Goal: Task Accomplishment & Management: Manage account settings

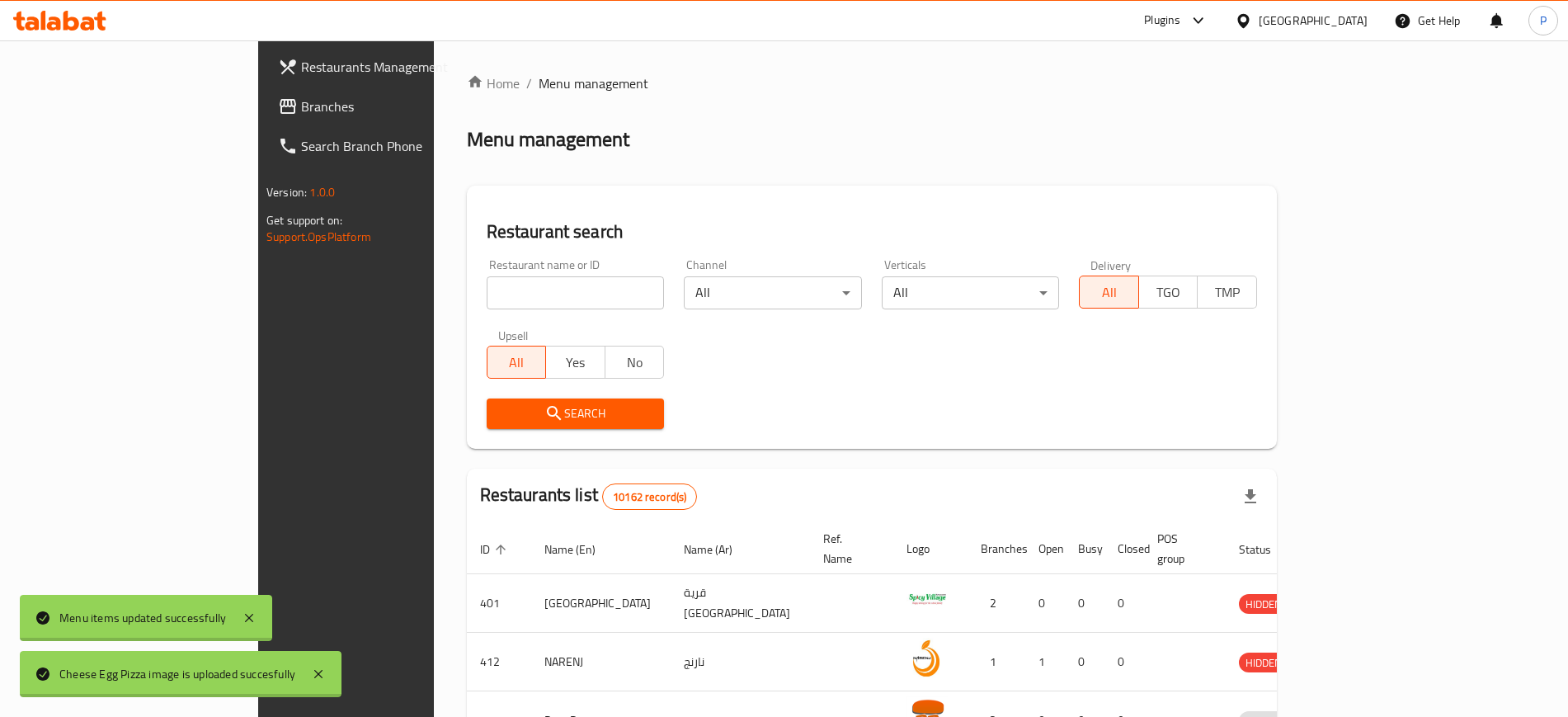
click at [1347, 20] on div "[GEOGRAPHIC_DATA]" at bounding box center [1312, 20] width 109 height 18
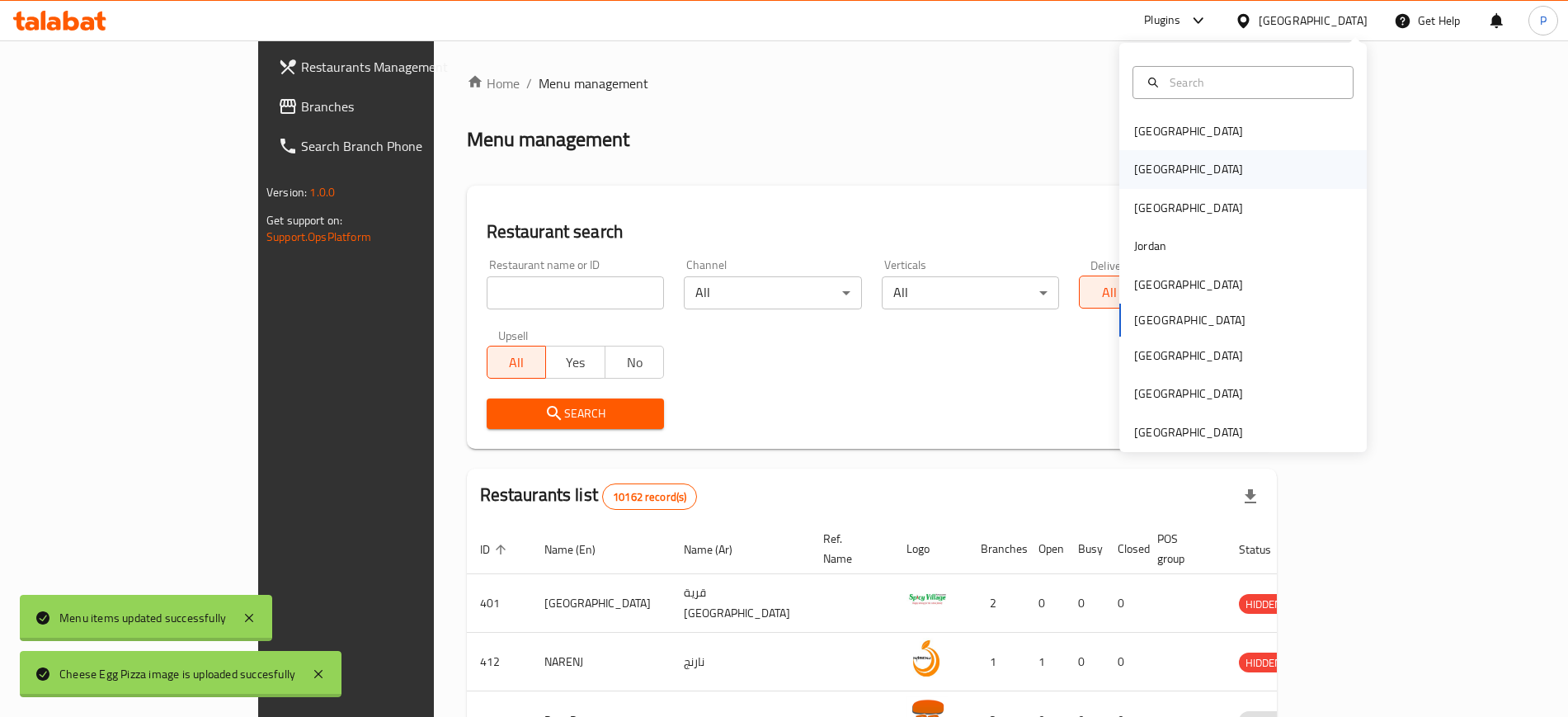
click at [1160, 186] on div "[GEOGRAPHIC_DATA]" at bounding box center [1188, 170] width 135 height 38
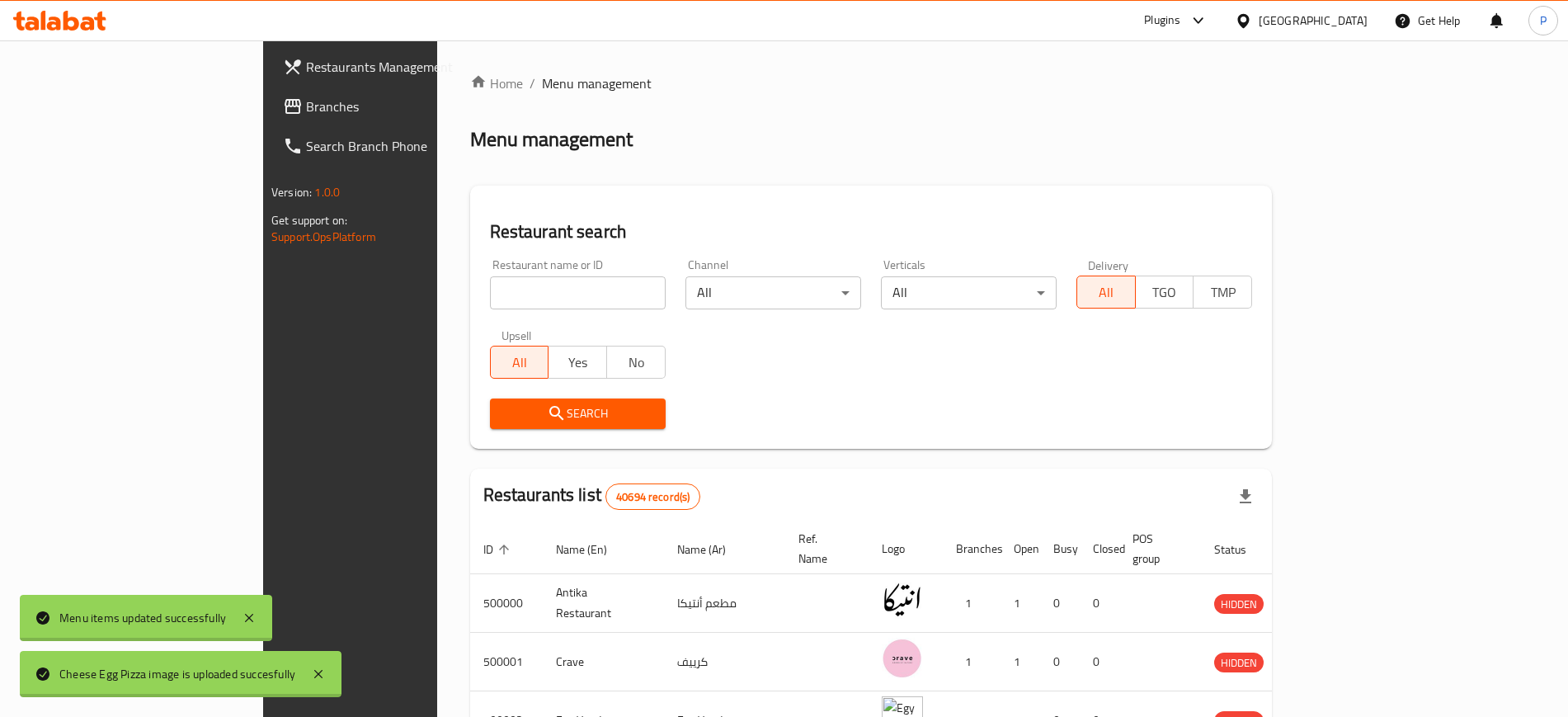
click at [490, 297] on input "search" at bounding box center [578, 293] width 176 height 33
paste input "مطاعم [PERSON_NAME]"
type input "مطاعم [PERSON_NAME]"
click button "Search" at bounding box center [578, 414] width 176 height 30
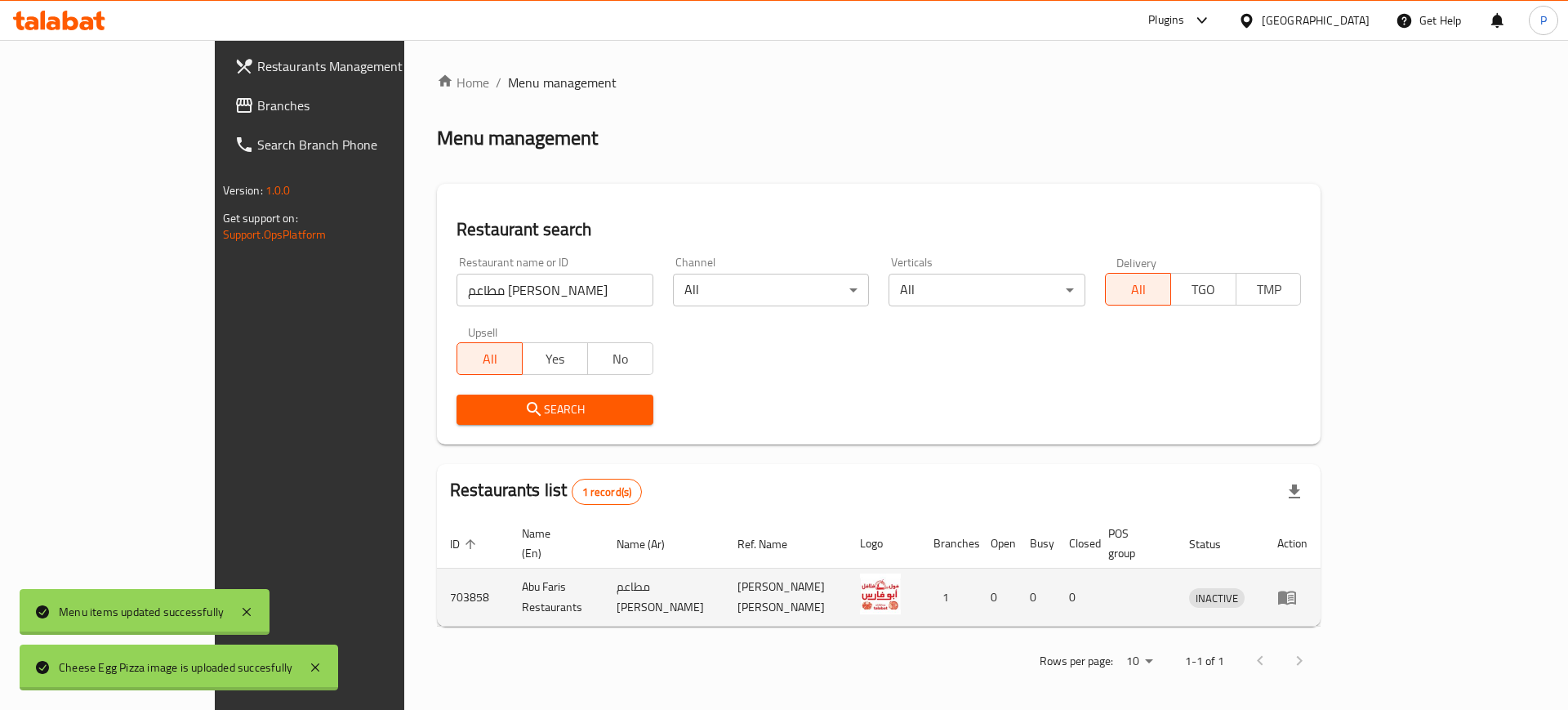
click at [1320, 586] on td "enhanced table" at bounding box center [1292, 597] width 56 height 58
click at [1320, 584] on td "enhanced table" at bounding box center [1292, 597] width 56 height 58
click at [1296, 592] on icon "enhanced table" at bounding box center [1287, 598] width 18 height 14
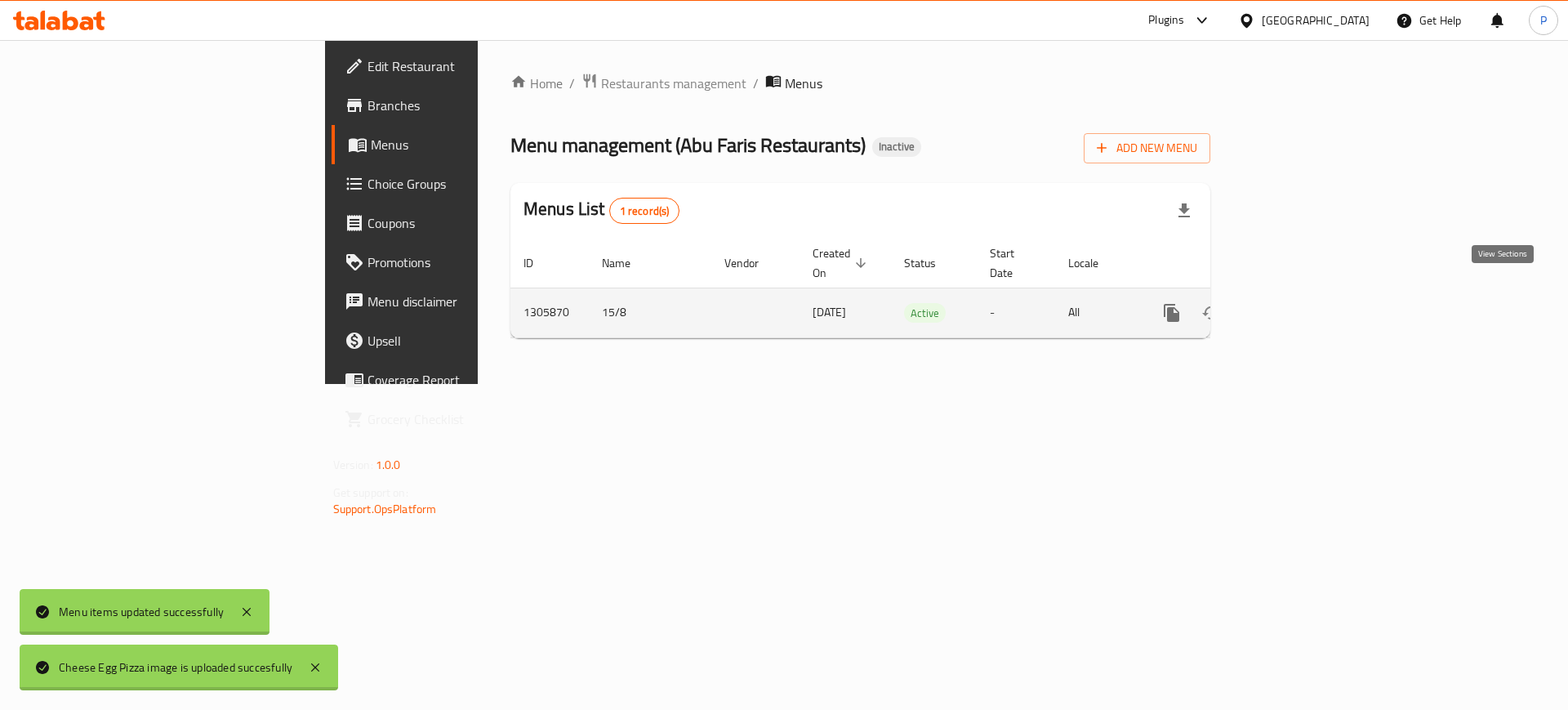
click at [1309, 297] on link "enhanced table" at bounding box center [1289, 313] width 39 height 39
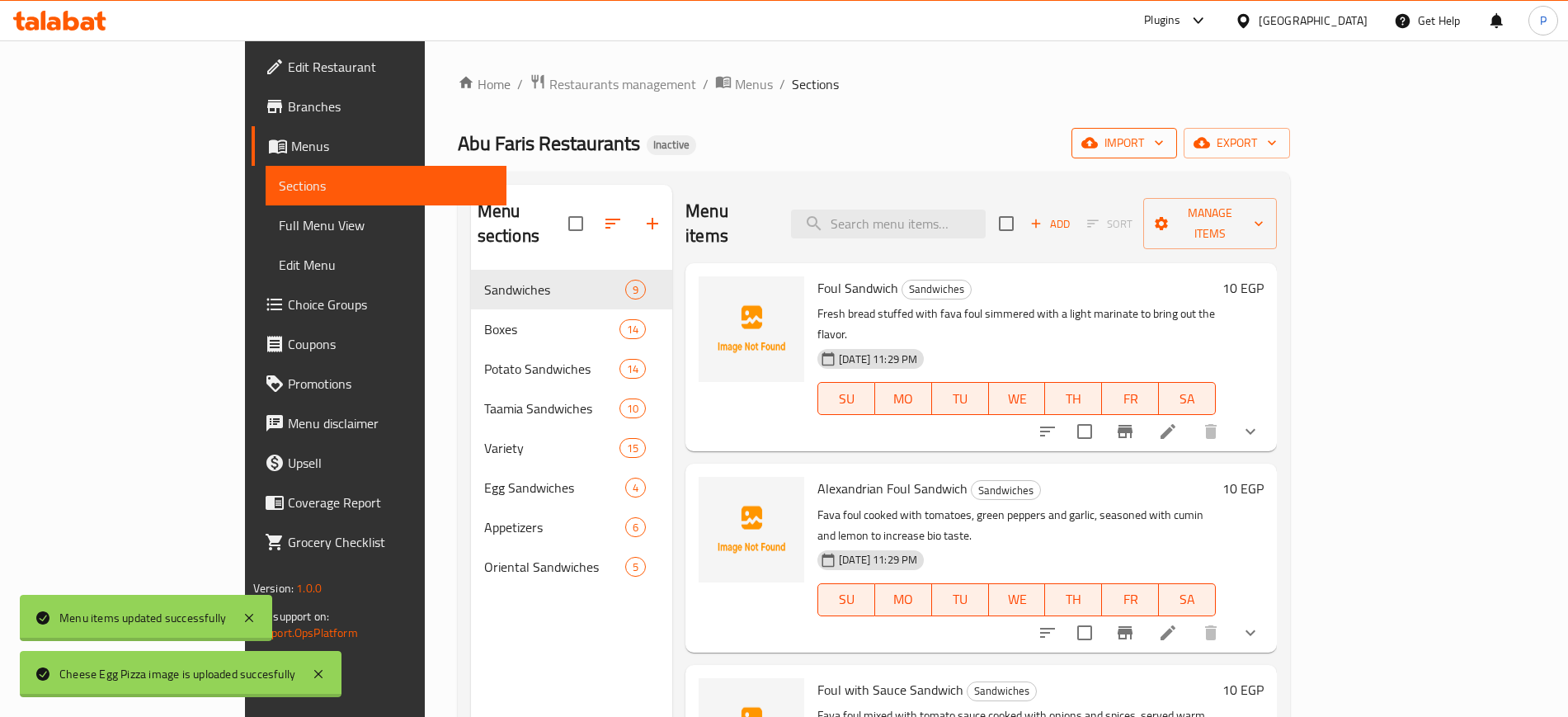
click at [1177, 151] on button "import" at bounding box center [1123, 143] width 105 height 30
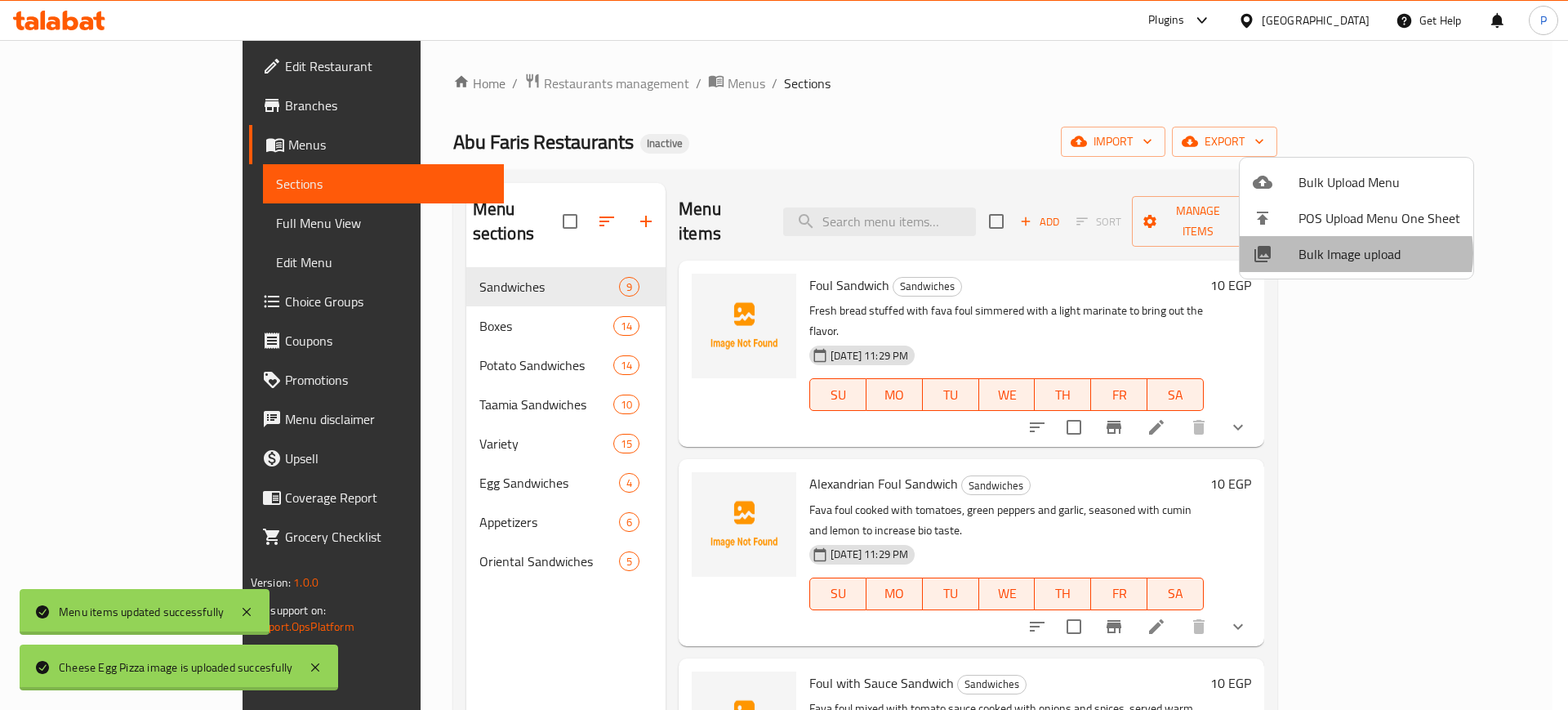
click at [1352, 253] on span "Bulk Image upload" at bounding box center [1380, 253] width 161 height 20
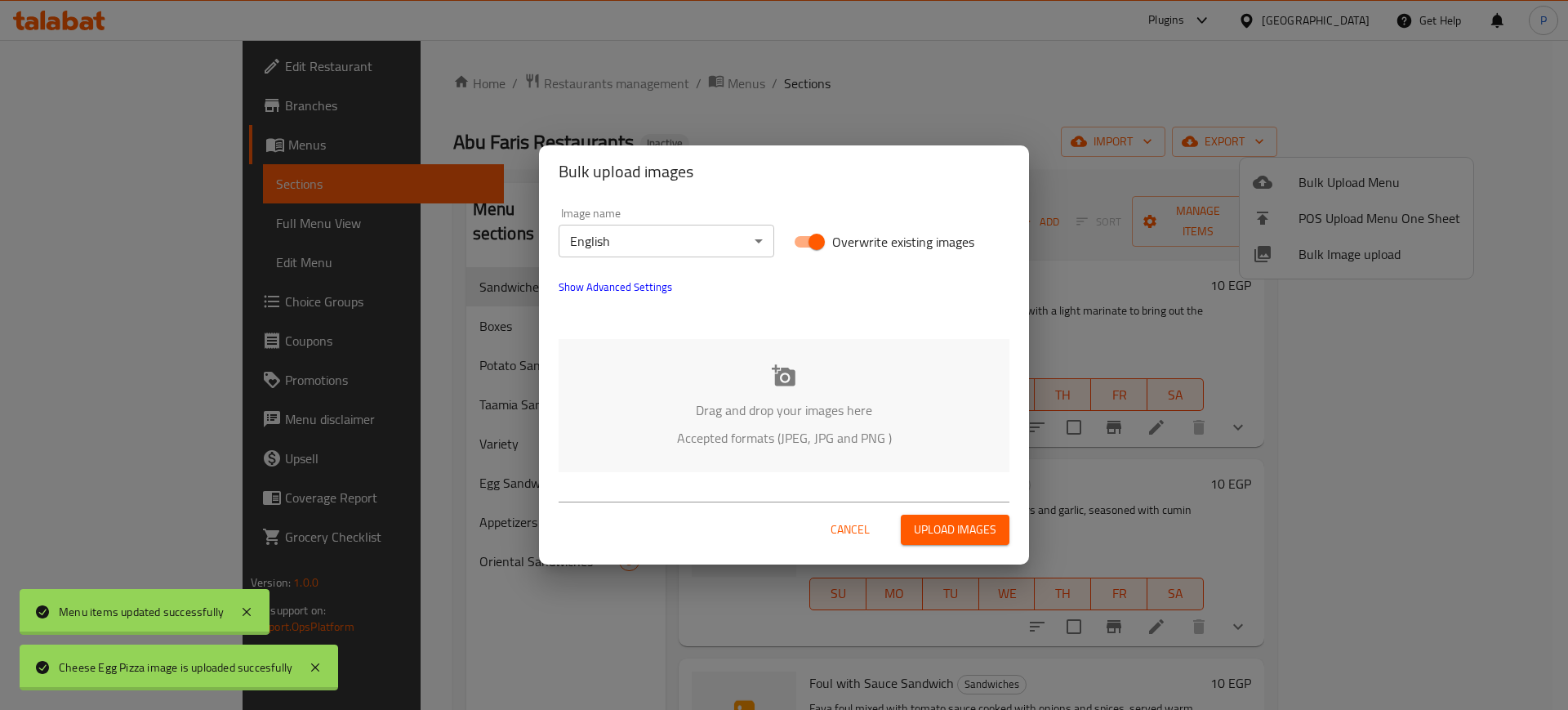
click at [836, 420] on p "Drag and drop your images here" at bounding box center [784, 410] width 402 height 20
click at [626, 234] on body "Cheese Egg Pizza image is uploaded succesfully Menu items updated successfully …" at bounding box center [784, 375] width 1568 height 670
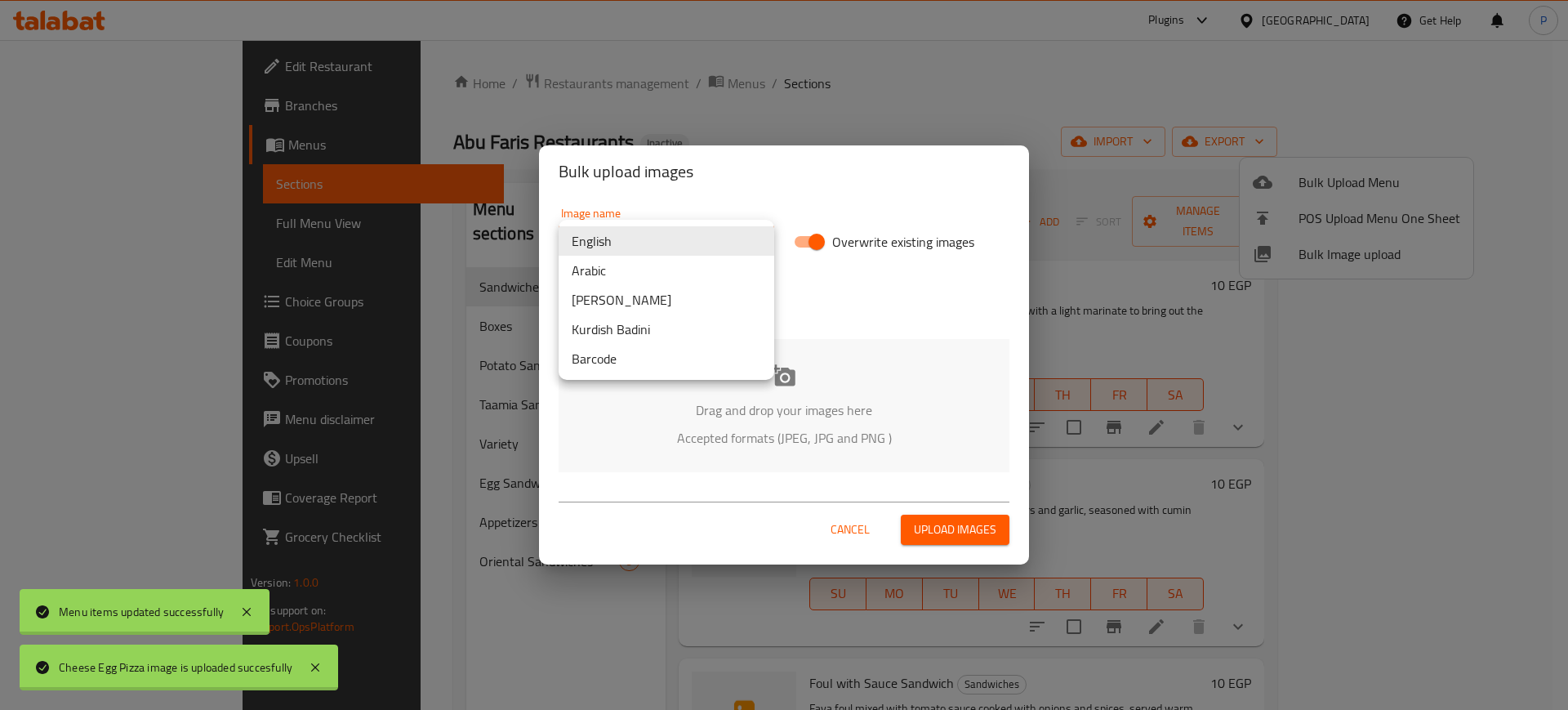
click at [603, 276] on li "Arabic" at bounding box center [667, 270] width 216 height 29
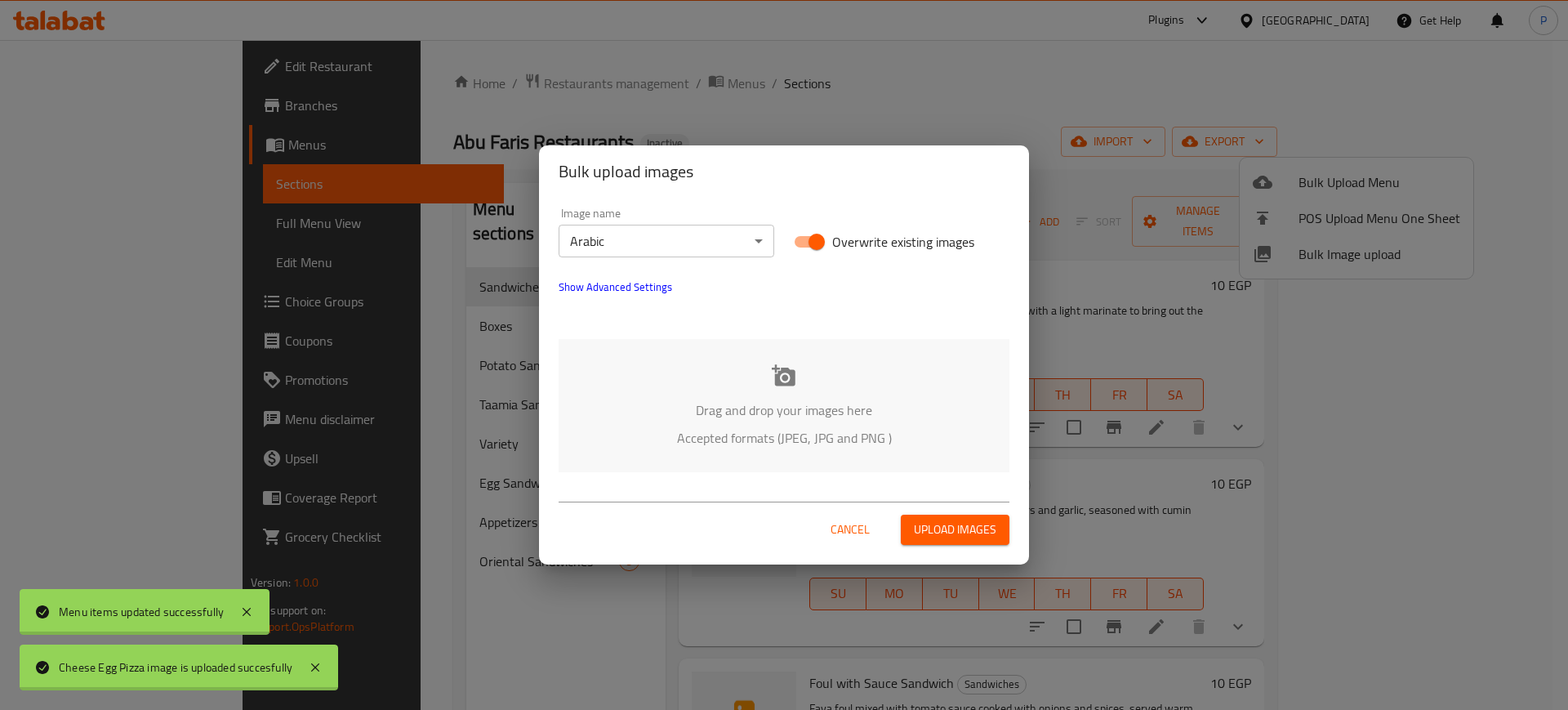
click at [864, 355] on div "Drag and drop your images here Accepted formats (JPEG, JPG and PNG )" at bounding box center [784, 405] width 451 height 133
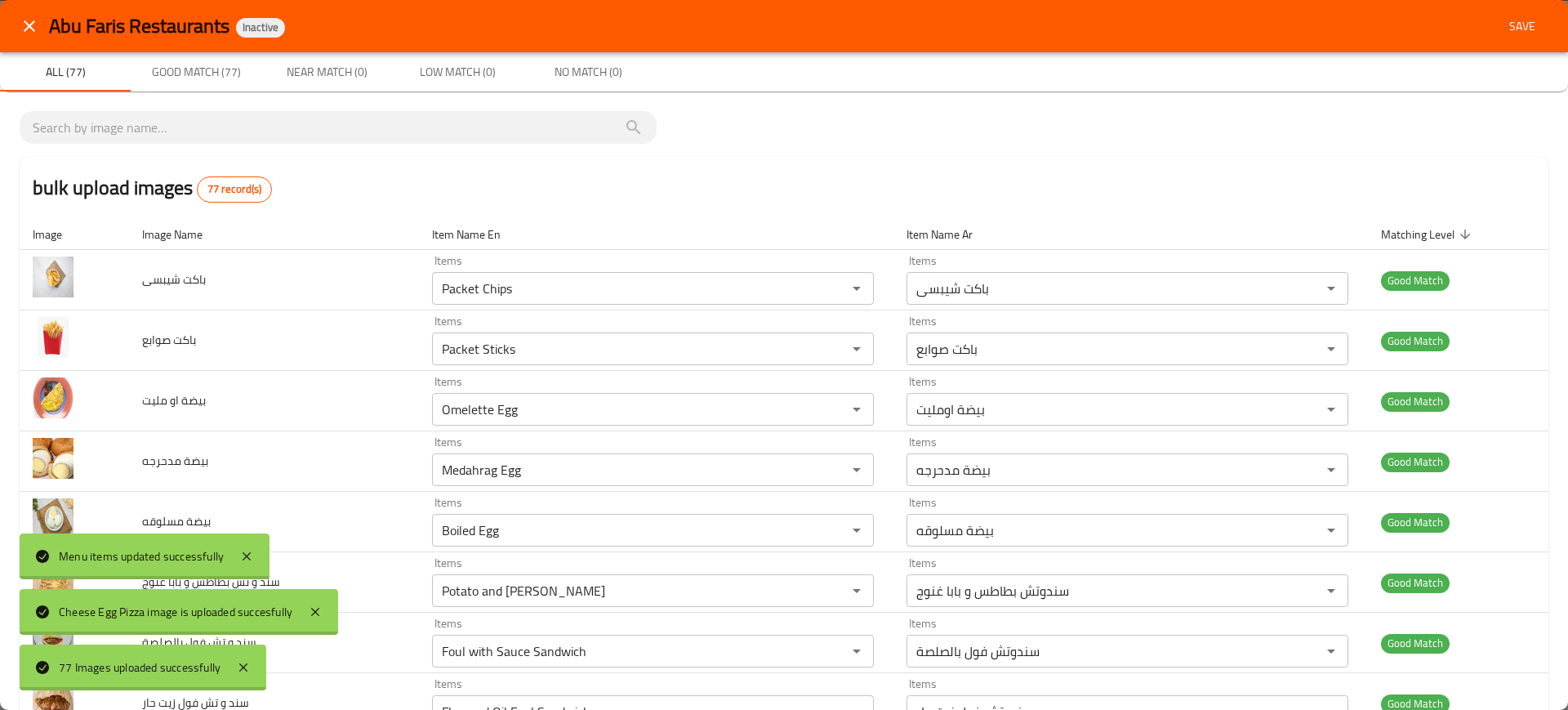
click at [1510, 16] on span "Save" at bounding box center [1523, 26] width 39 height 21
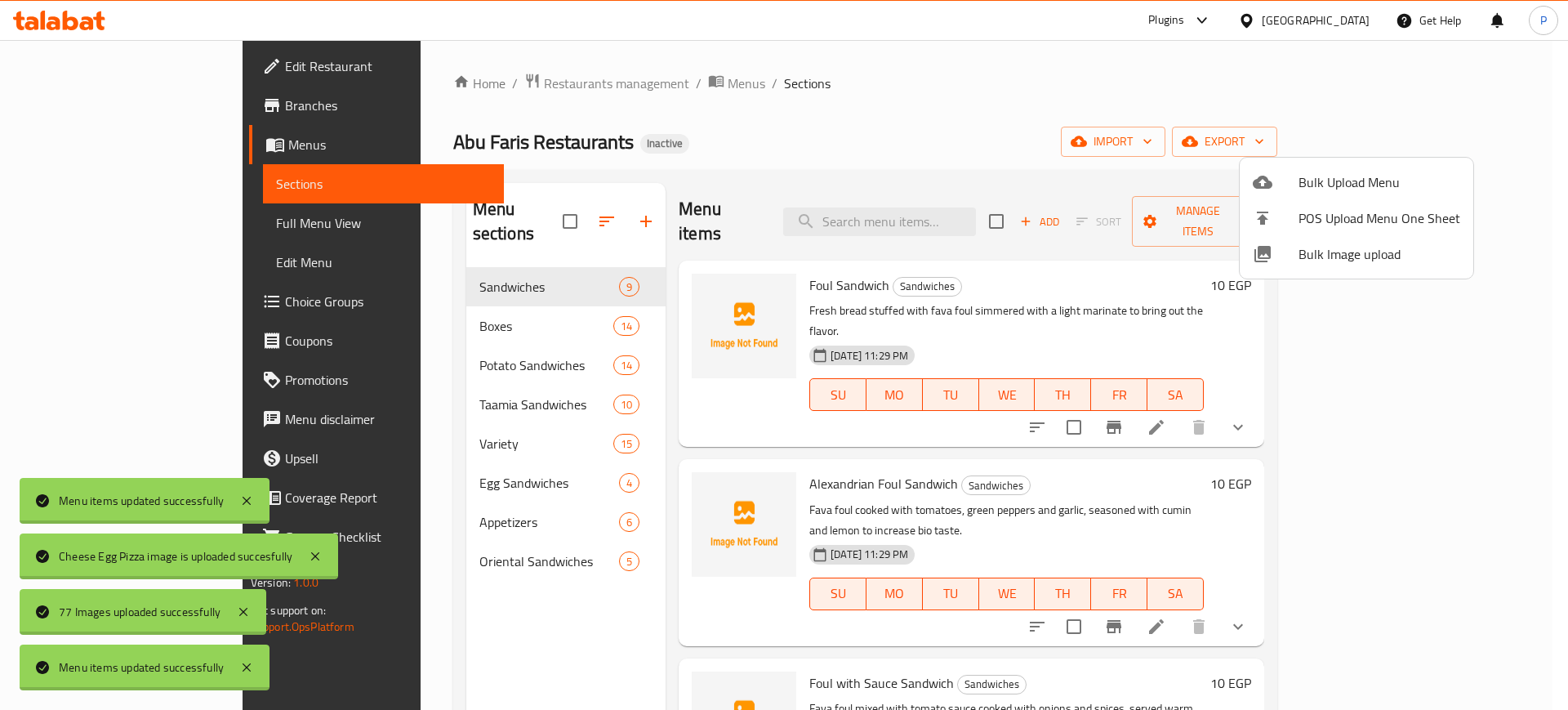
click at [387, 310] on div at bounding box center [784, 355] width 1568 height 710
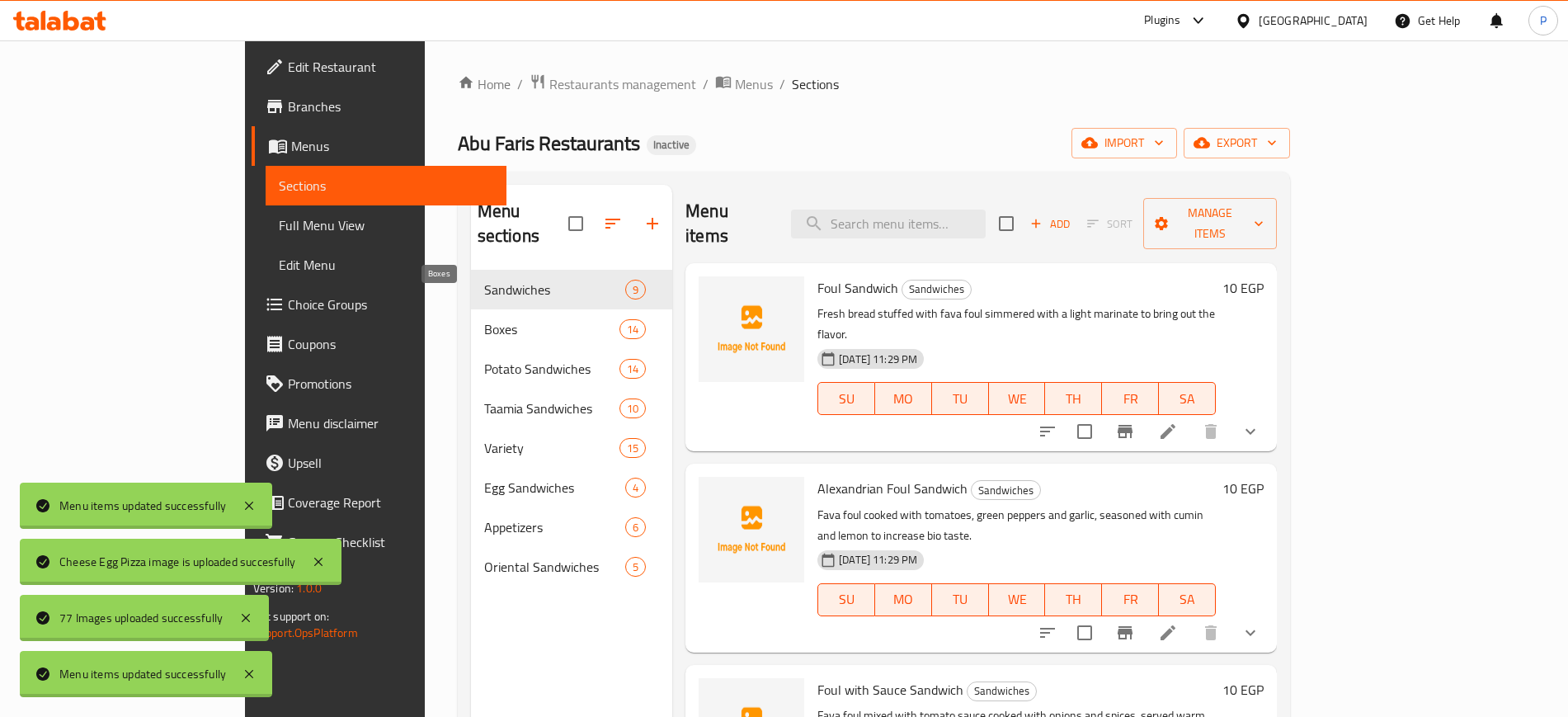
click at [504, 319] on span "Boxes" at bounding box center [551, 329] width 135 height 20
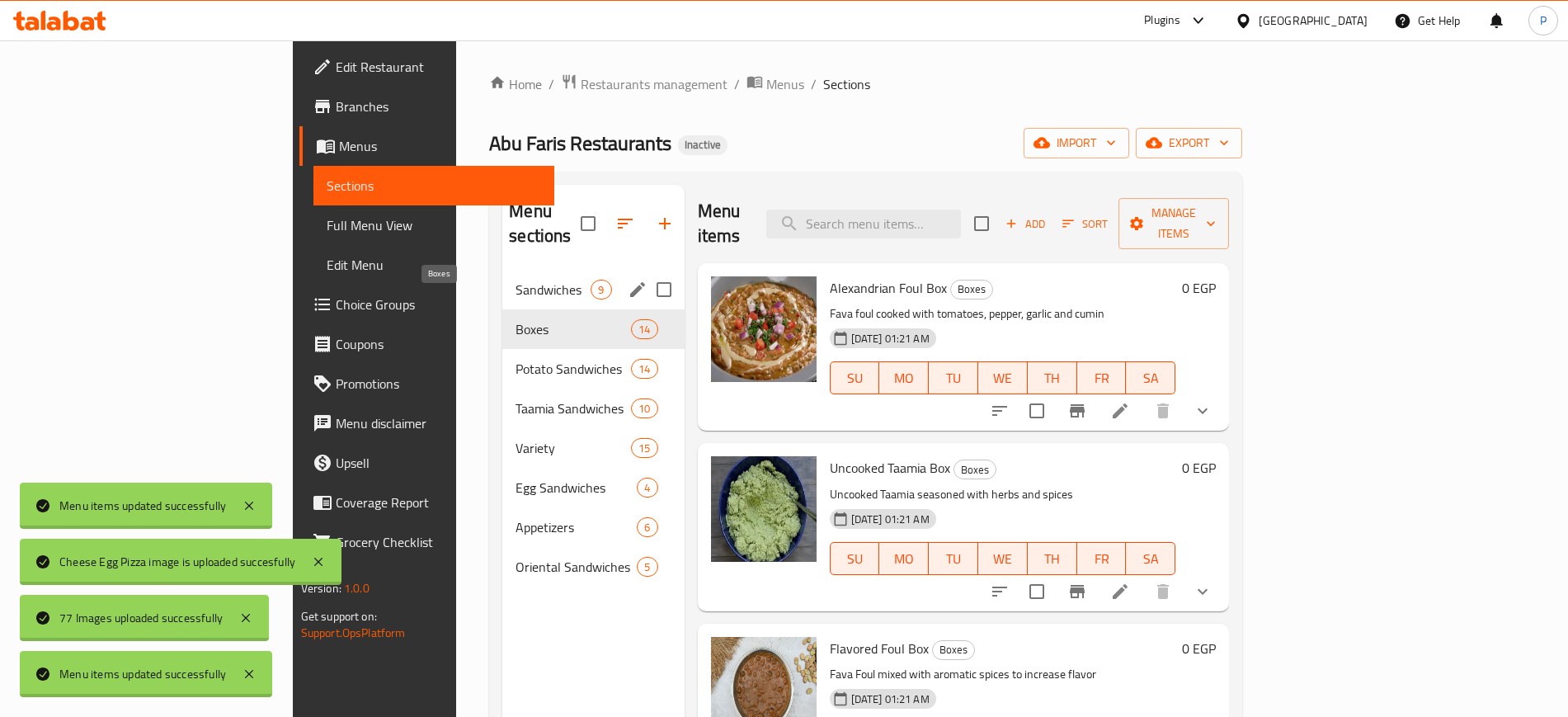
click at [515, 279] on span "Sandwiches" at bounding box center [552, 289] width 75 height 20
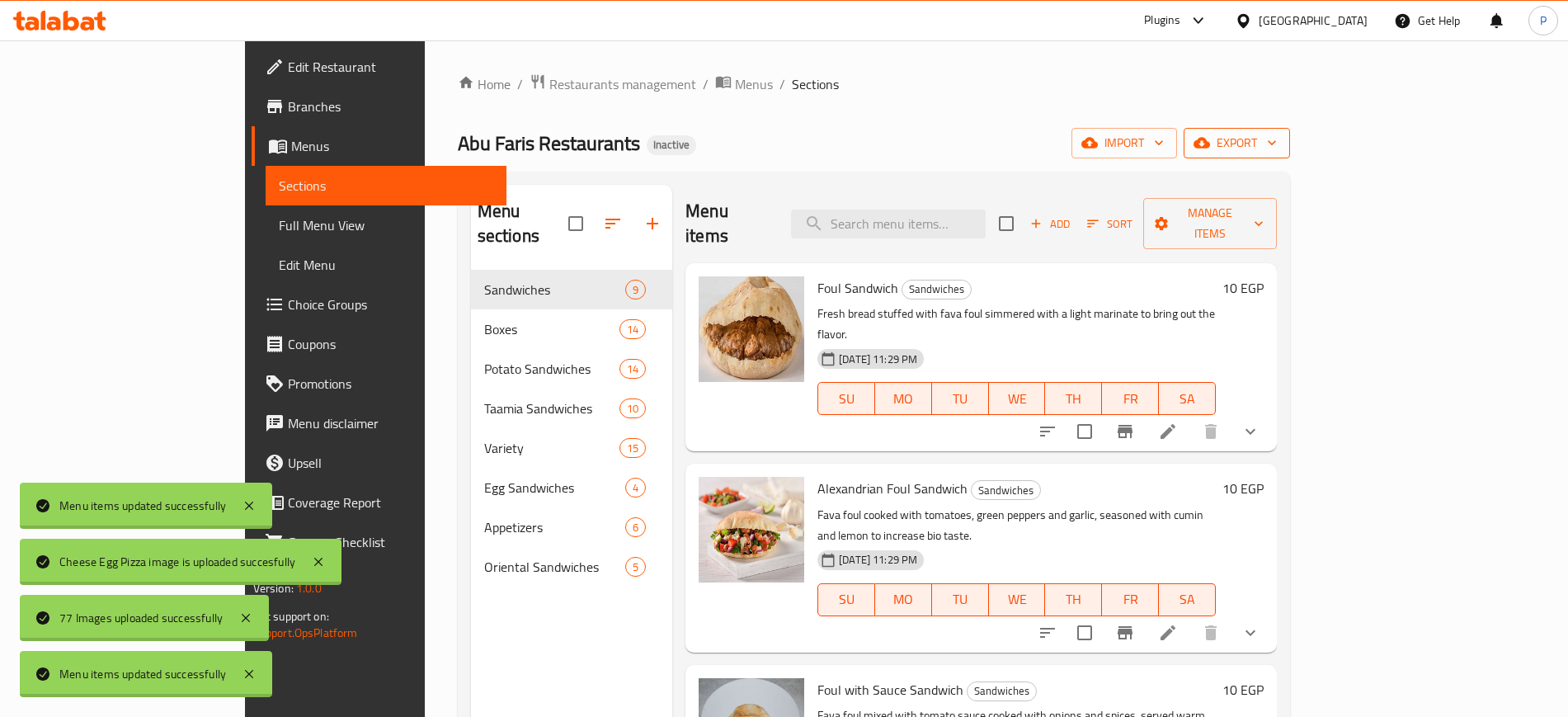
click at [1290, 130] on button "export" at bounding box center [1237, 143] width 106 height 30
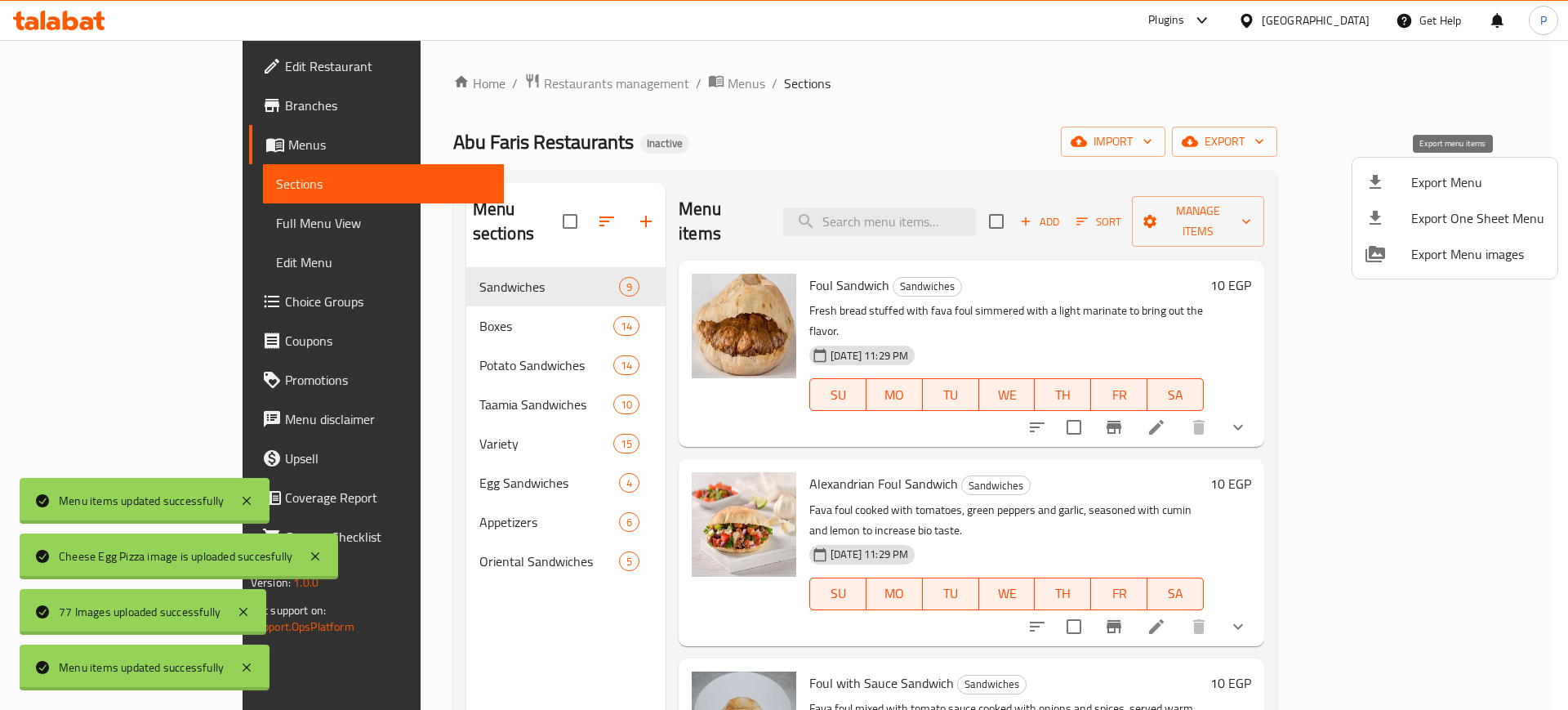
click at [1445, 174] on span "Export Menu" at bounding box center [1478, 182] width 133 height 20
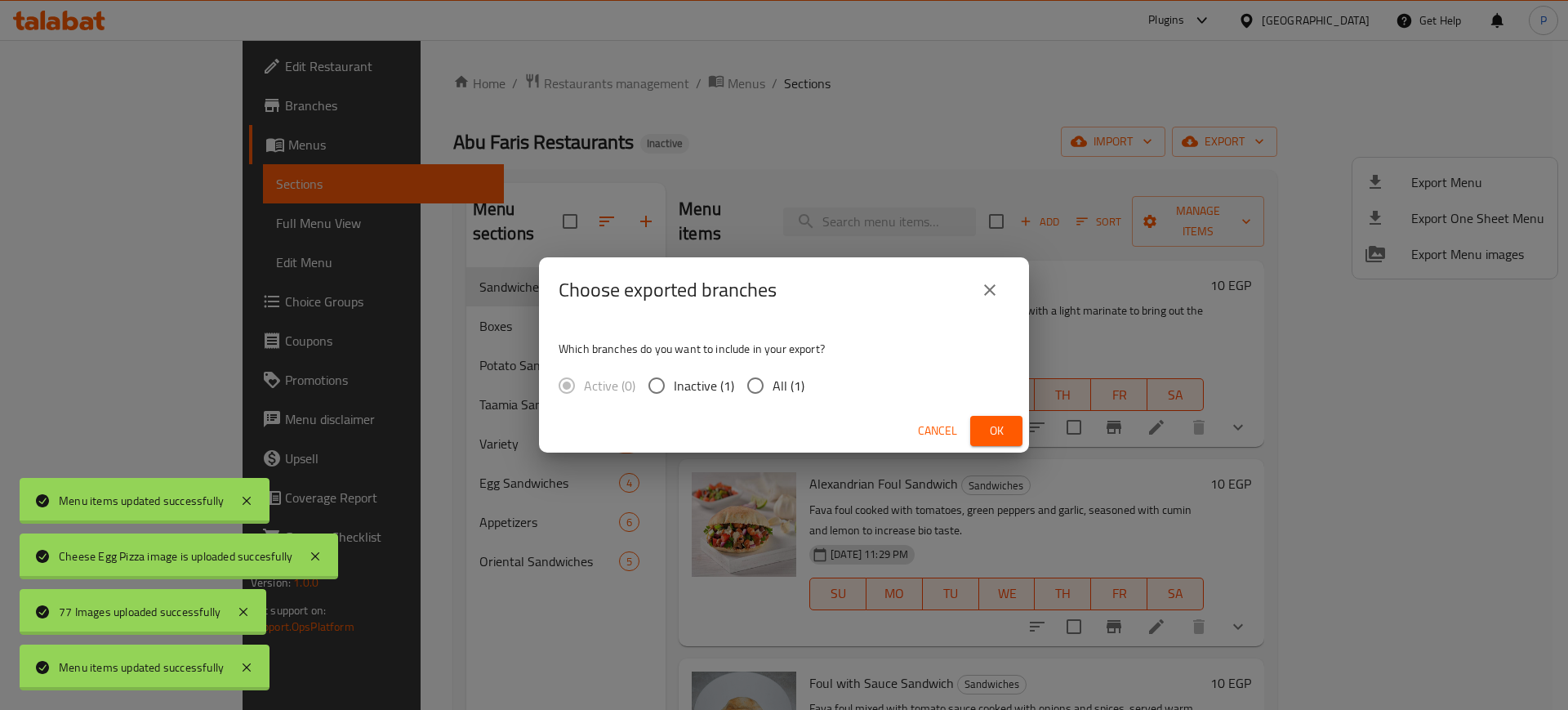
click at [788, 378] on span "All (1)" at bounding box center [789, 385] width 32 height 20
click at [773, 378] on input "All (1)" at bounding box center [755, 385] width 35 height 35
radio input "true"
click at [988, 423] on span "Ok" at bounding box center [997, 431] width 26 height 21
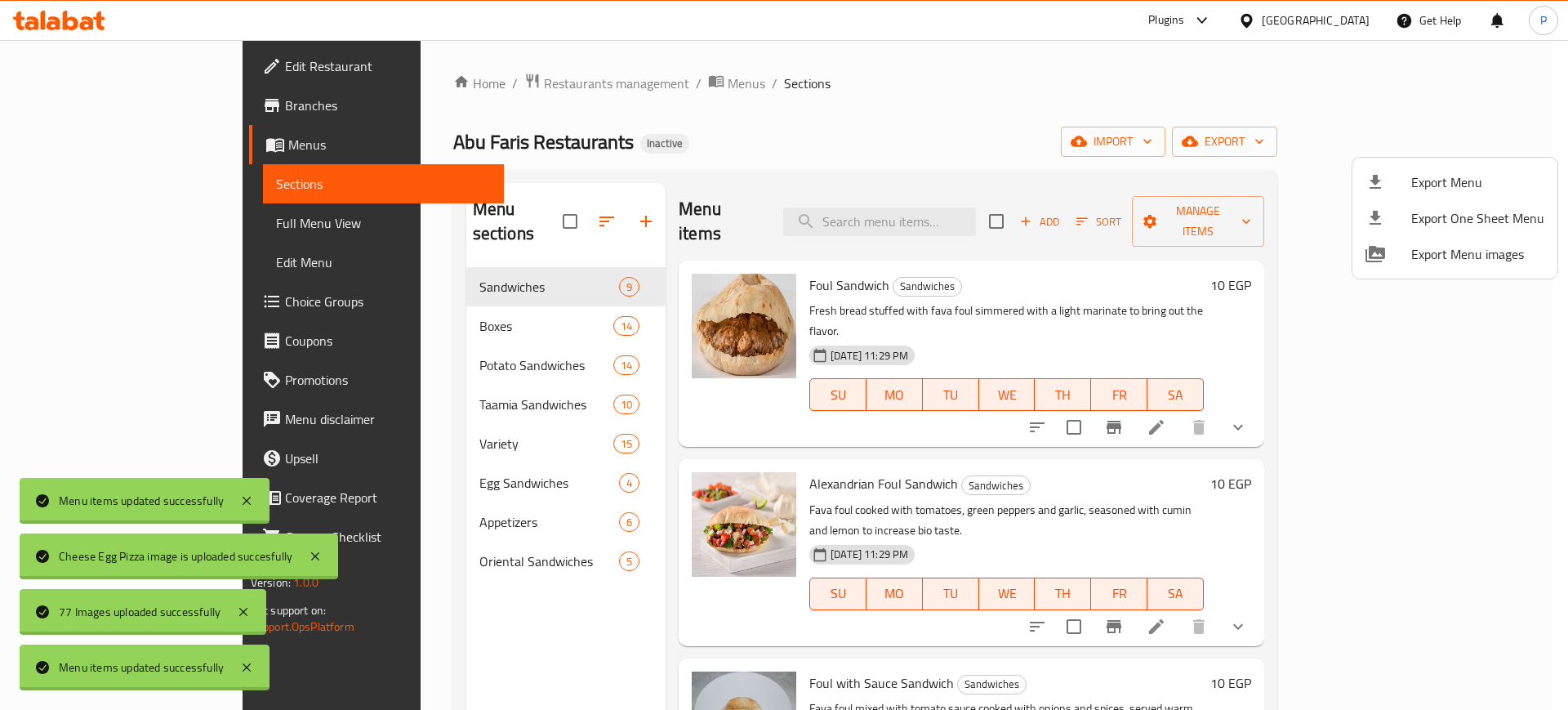
click at [1349, 23] on div at bounding box center [784, 355] width 1568 height 710
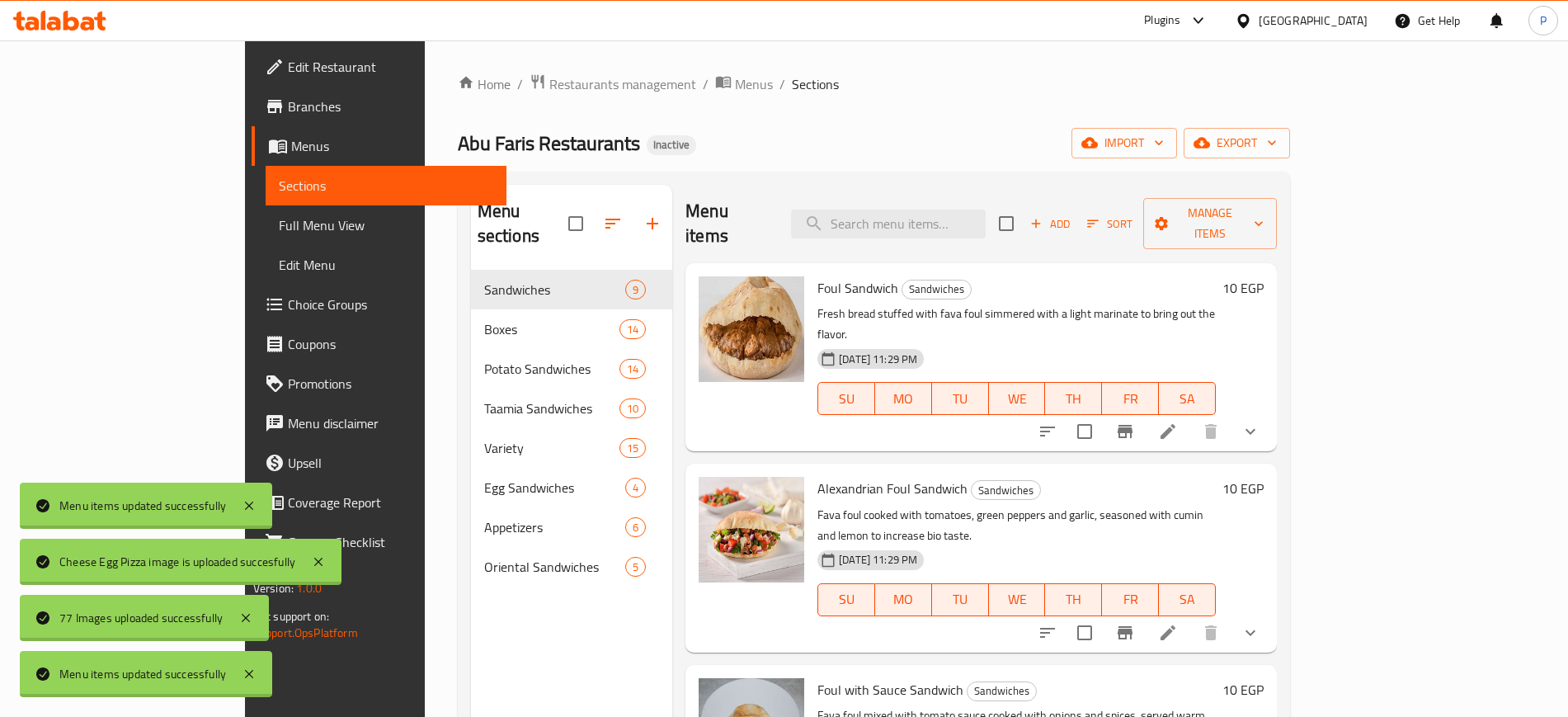
click at [1345, 23] on div "[GEOGRAPHIC_DATA]" at bounding box center [1312, 20] width 109 height 18
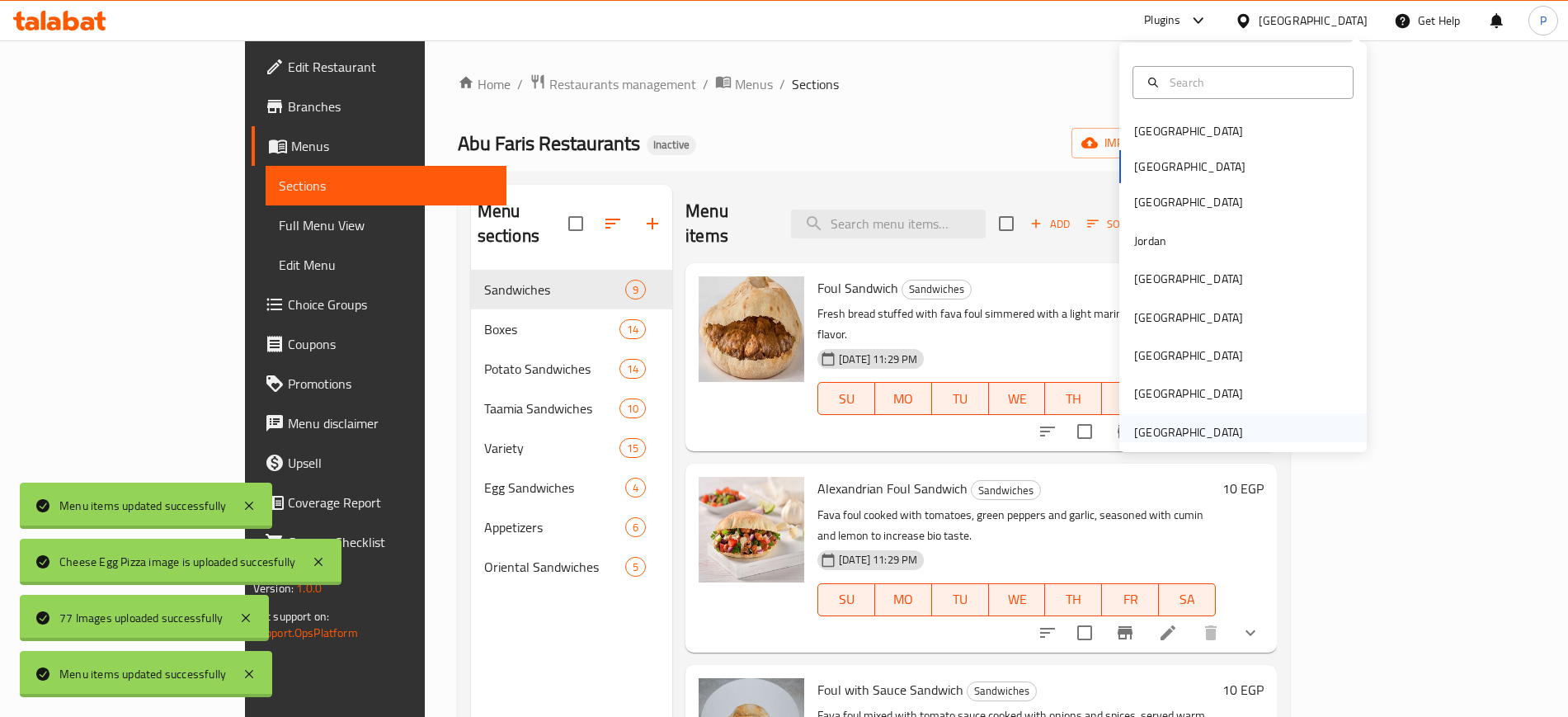
click at [1207, 431] on div "[GEOGRAPHIC_DATA]" at bounding box center [1188, 432] width 109 height 18
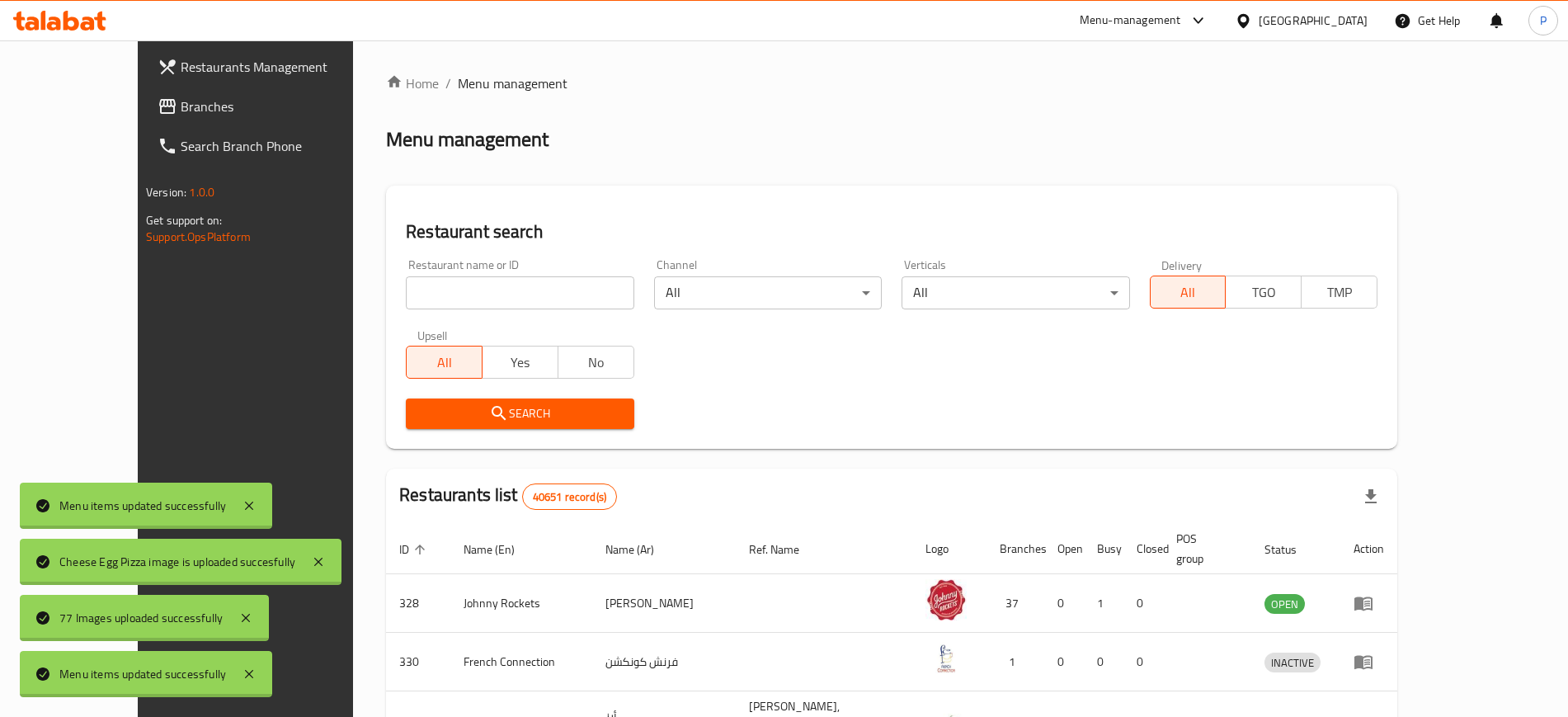
click at [538, 294] on input "search" at bounding box center [520, 293] width 227 height 33
paste input "Sharjah Dho"
type input "Sharjah Dho"
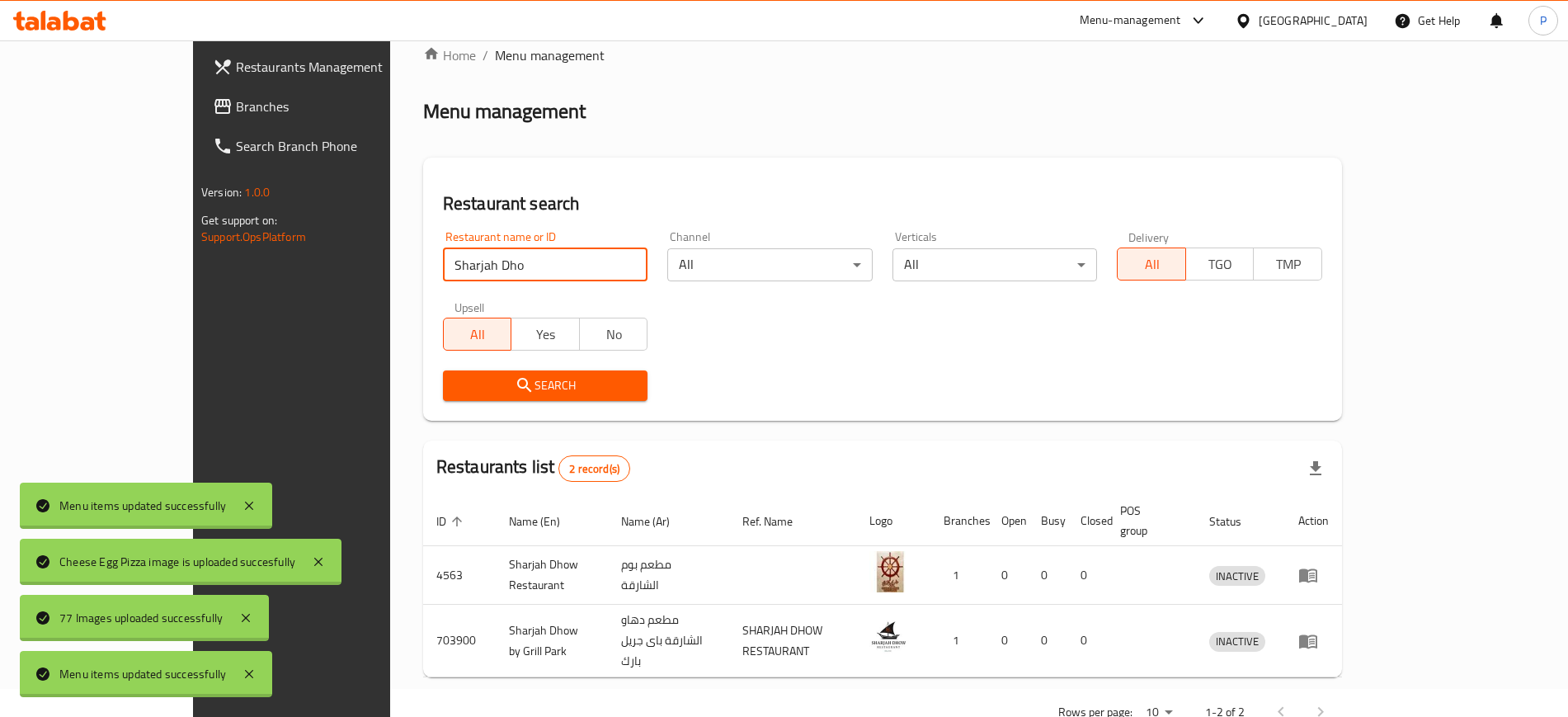
scroll to position [45, 0]
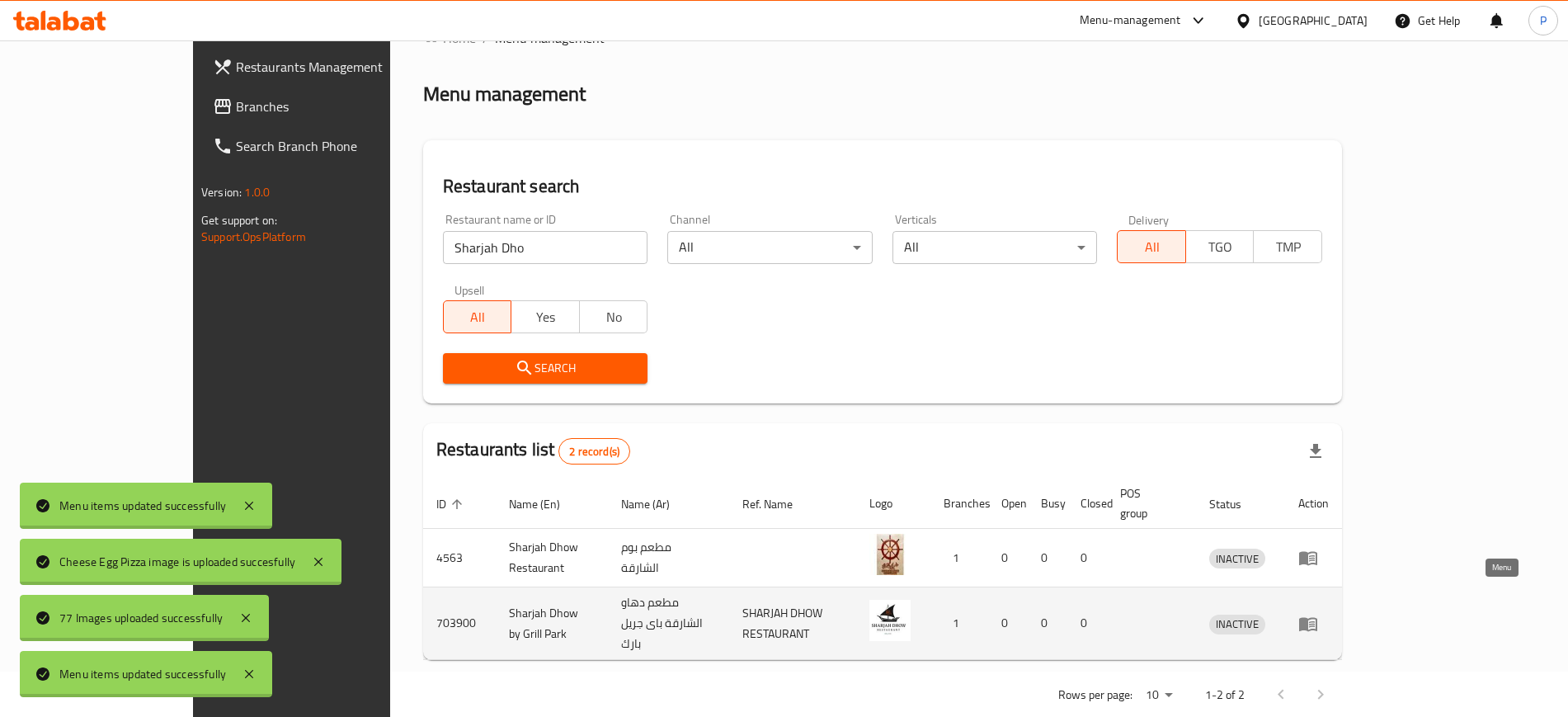
click at [1328, 614] on link "enhanced table" at bounding box center [1313, 623] width 30 height 20
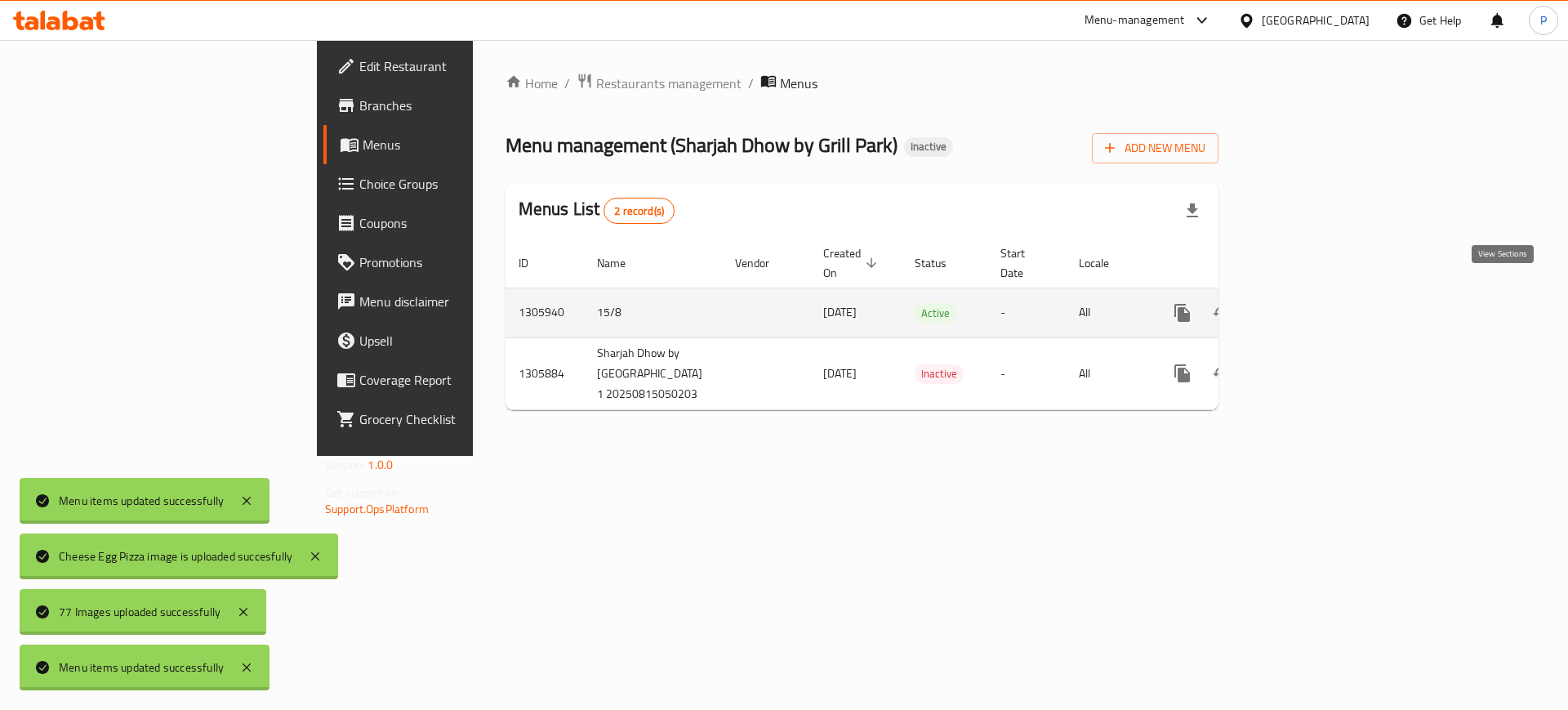
click at [1310, 303] on icon "enhanced table" at bounding box center [1300, 312] width 20 height 20
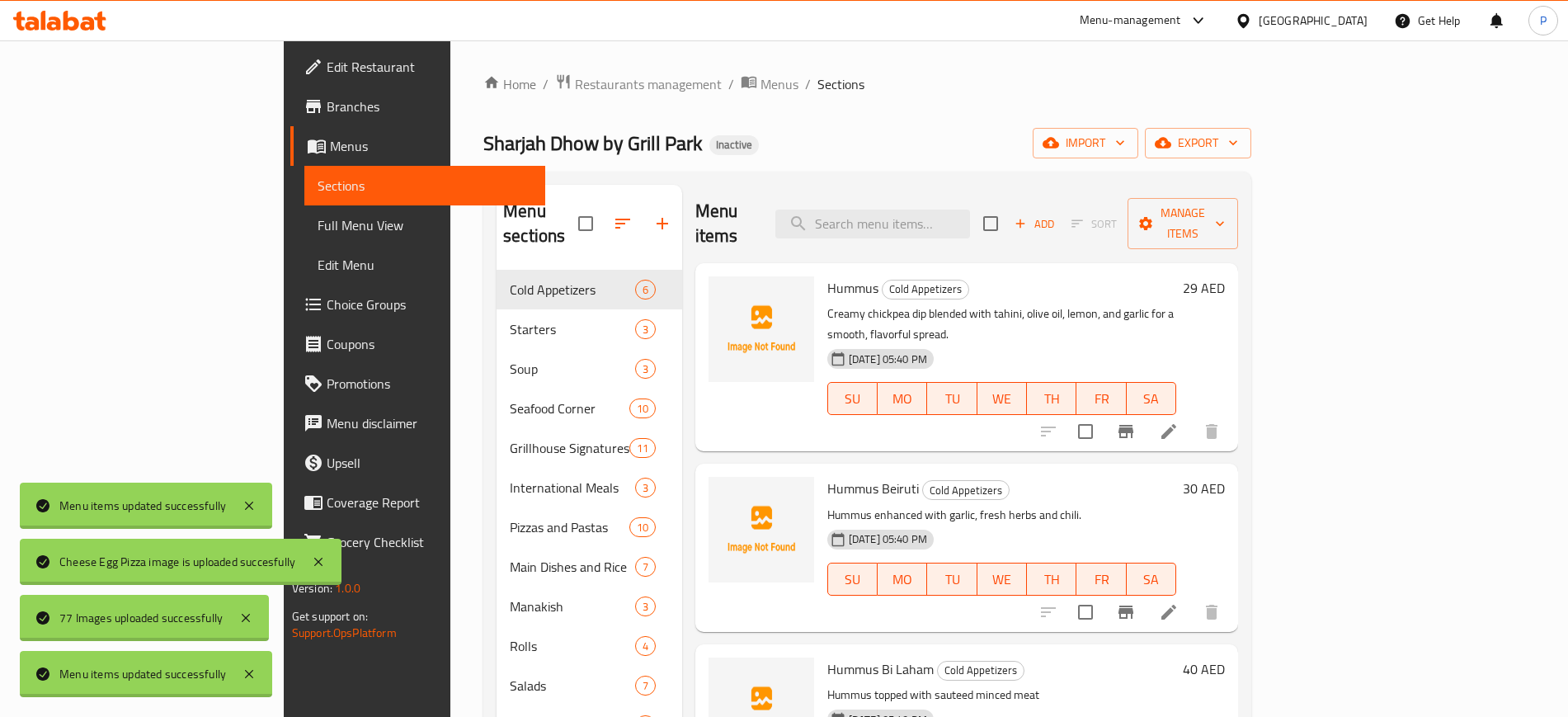
drag, startPoint x: 740, startPoint y: 116, endPoint x: 1033, endPoint y: 136, distance: 293.7
click at [740, 116] on div "Home / Restaurants management / Menus / Sections Sharjah Dhow by Grill Park Ina…" at bounding box center [866, 494] width 768 height 841
click at [1125, 137] on span "import" at bounding box center [1085, 143] width 80 height 21
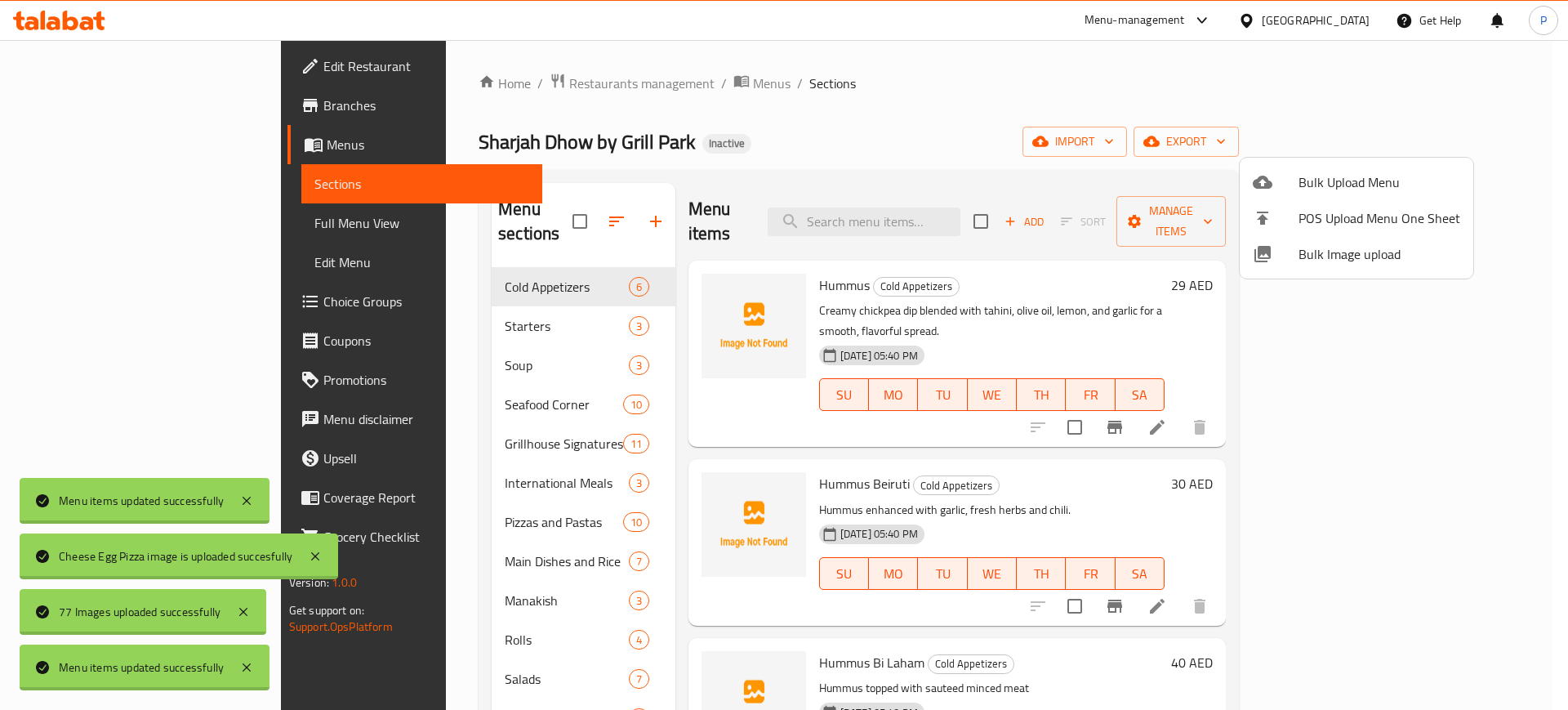
click at [1328, 255] on span "Bulk Image upload" at bounding box center [1380, 253] width 161 height 20
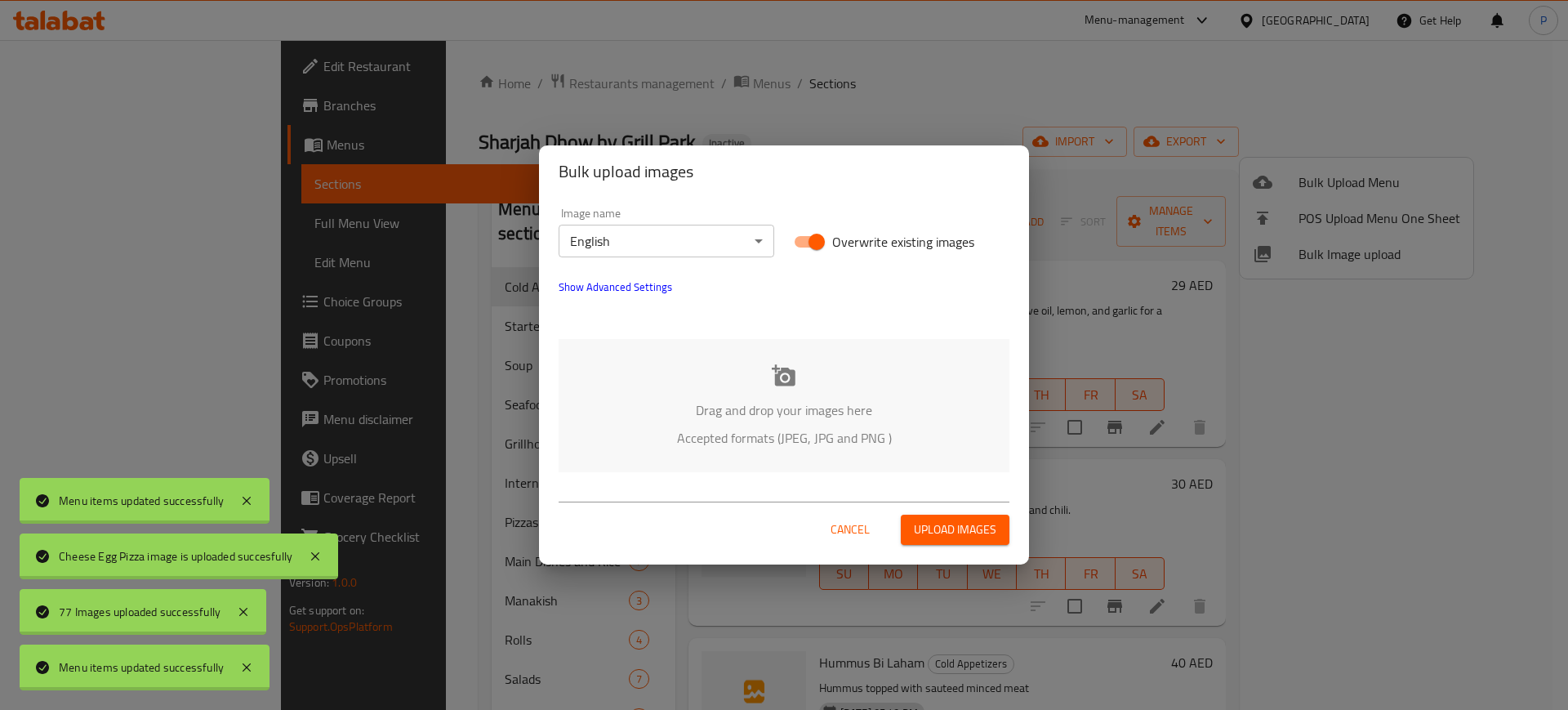
click at [776, 357] on div "Drag and drop your images here Accepted formats (JPEG, JPG and PNG )" at bounding box center [784, 405] width 451 height 133
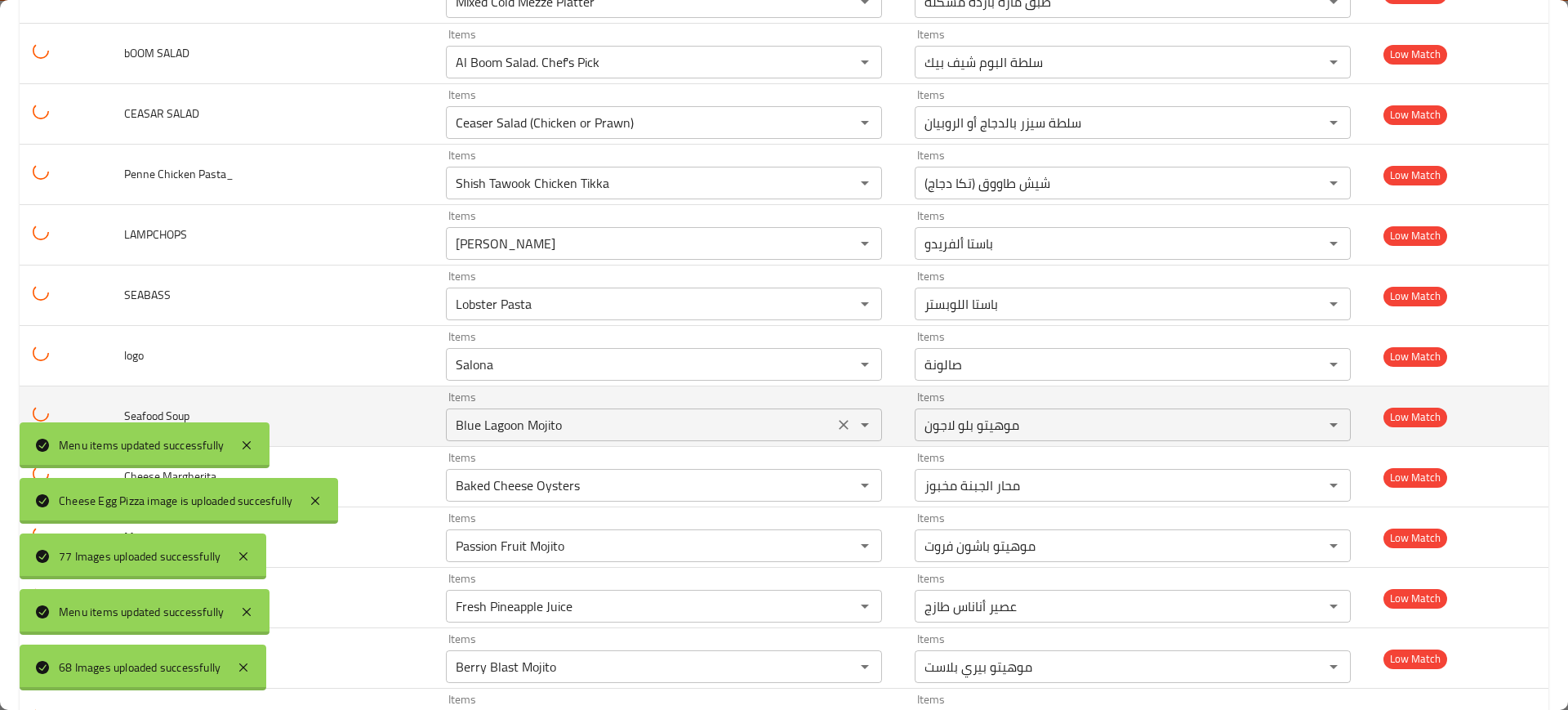
scroll to position [3683, 0]
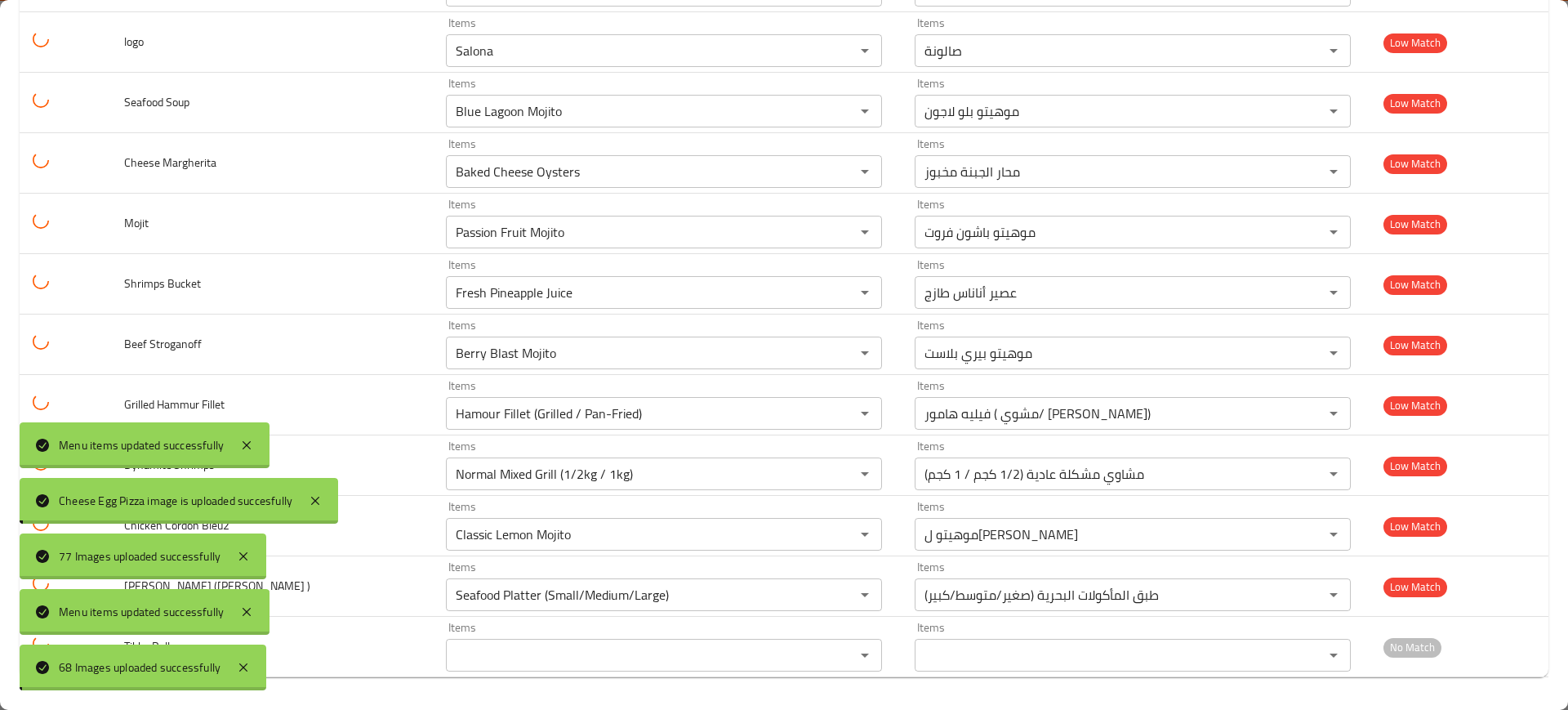
click at [253, 653] on div "68 Images uploaded successfully" at bounding box center [143, 667] width 247 height 46
click at [250, 658] on icon at bounding box center [243, 667] width 20 height 20
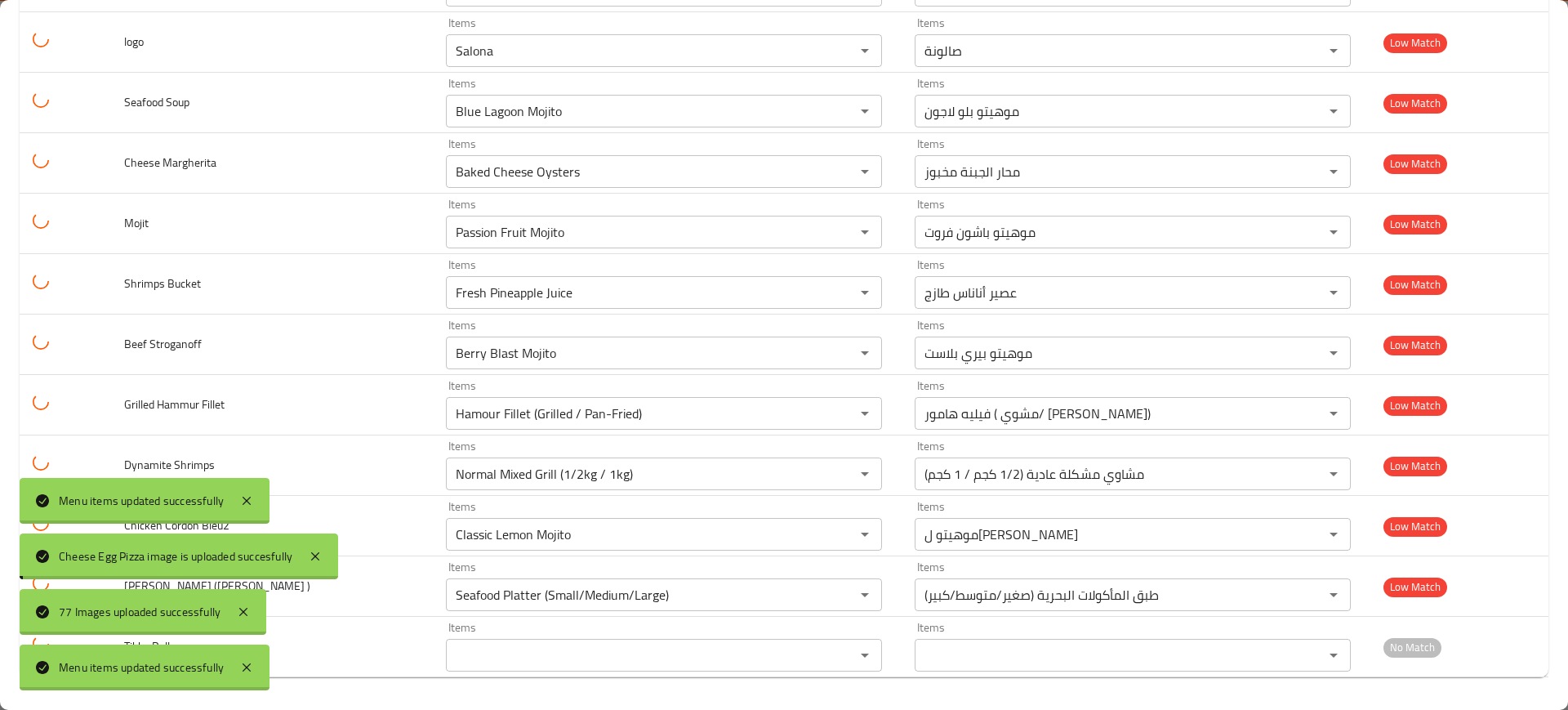
click at [243, 683] on div "Menu items updated successfully" at bounding box center [144, 667] width 250 height 46
click at [242, 674] on icon at bounding box center [247, 667] width 20 height 20
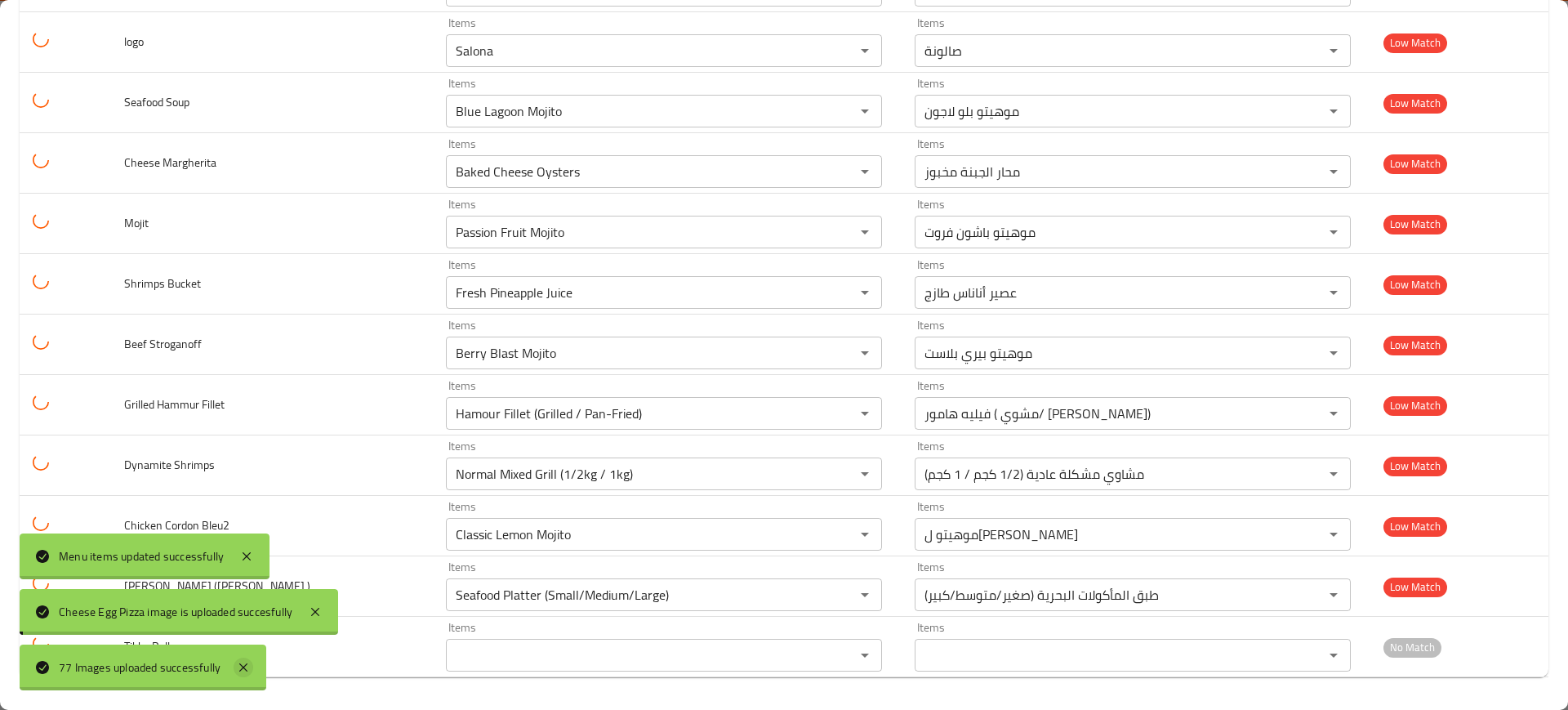
click at [249, 667] on icon at bounding box center [243, 667] width 20 height 20
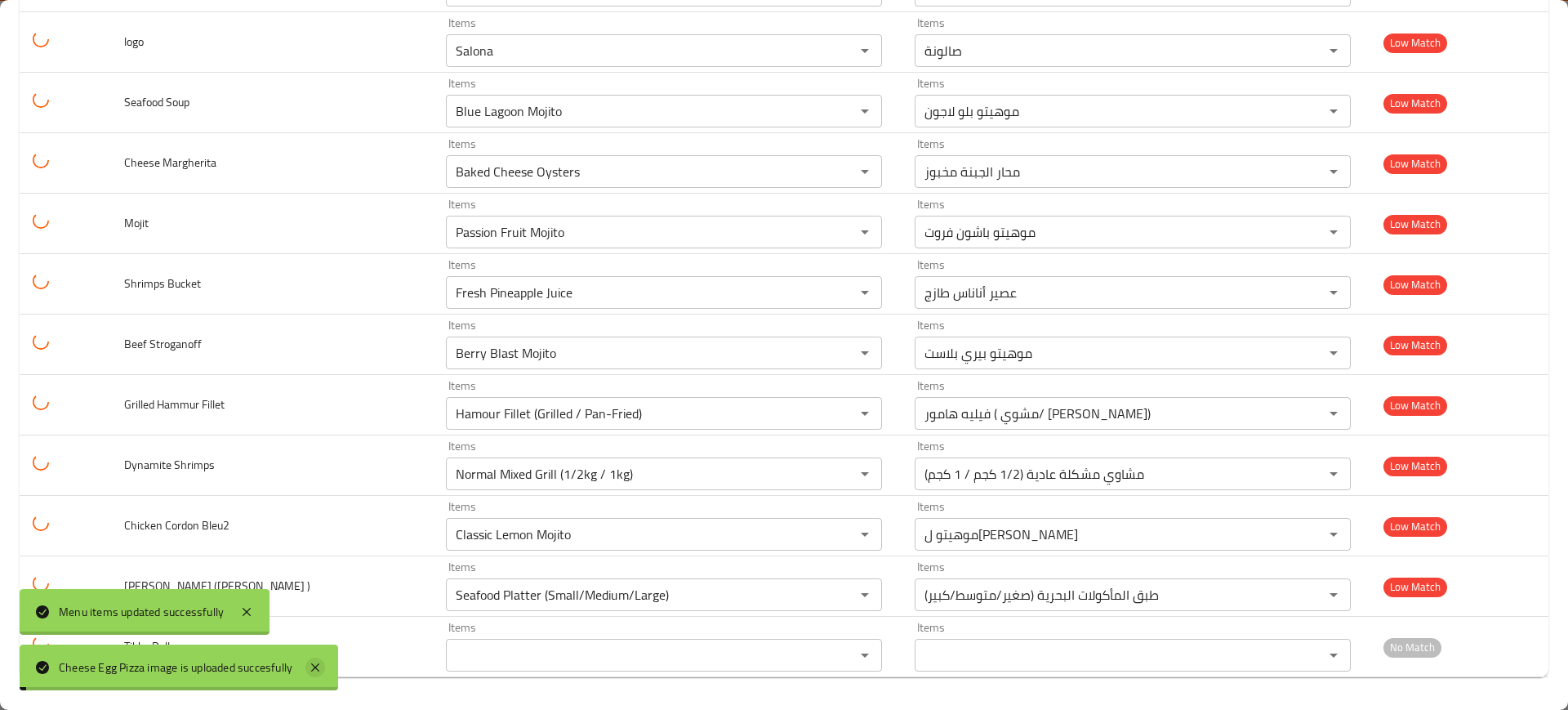
click at [309, 662] on icon at bounding box center [315, 667] width 20 height 20
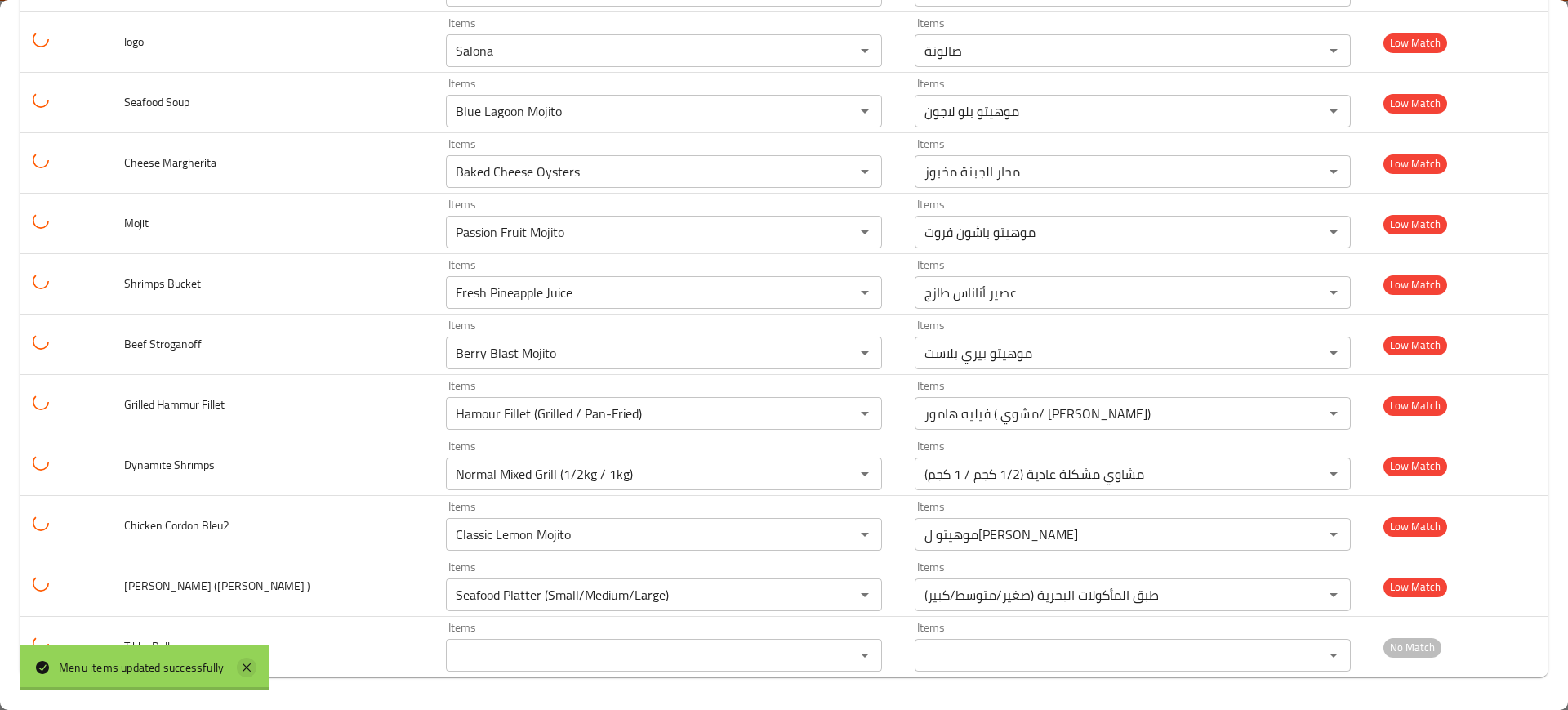
click at [256, 662] on div "Menu items updated successfully" at bounding box center [144, 667] width 250 height 46
click at [252, 662] on icon at bounding box center [247, 667] width 20 height 20
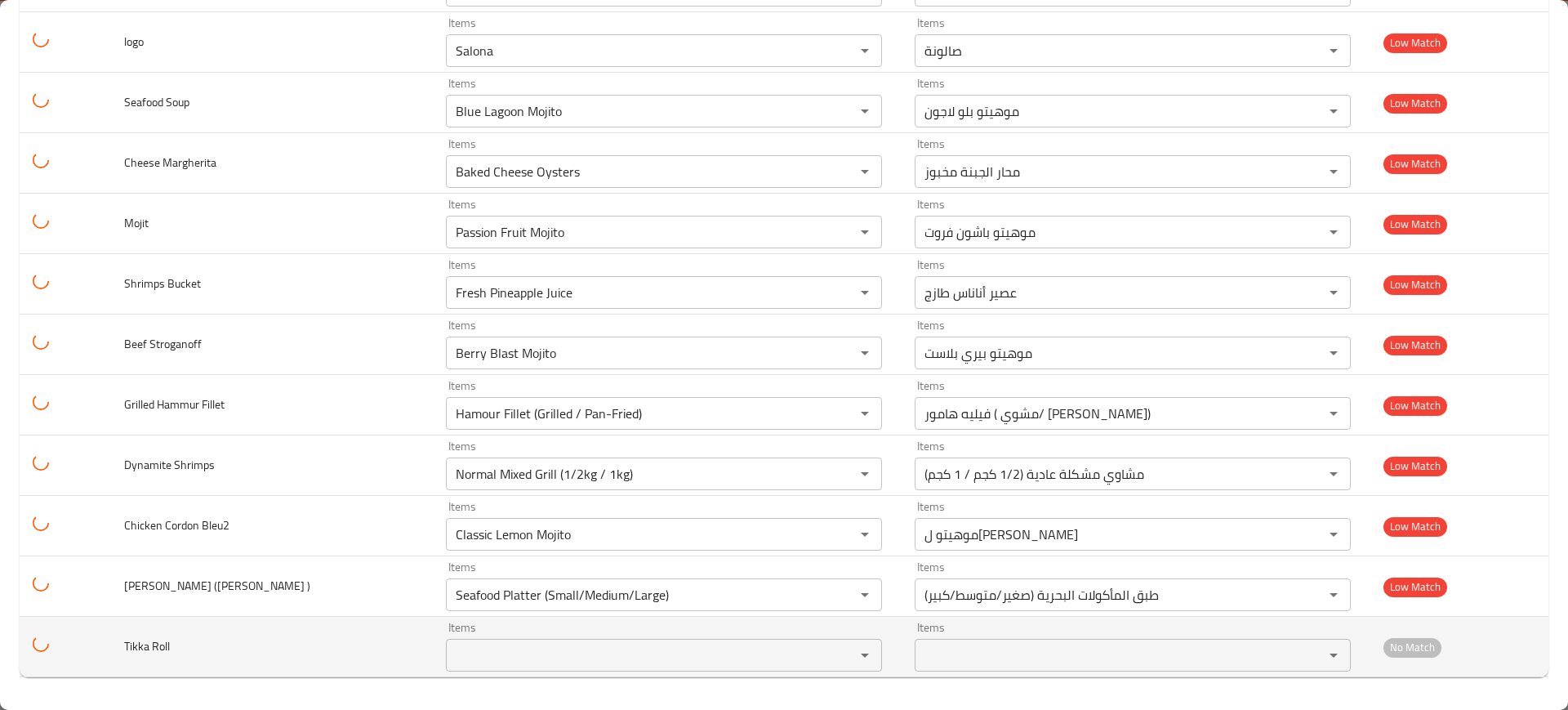
click at [138, 641] on span "Tikka Roll" at bounding box center [146, 646] width 46 height 22
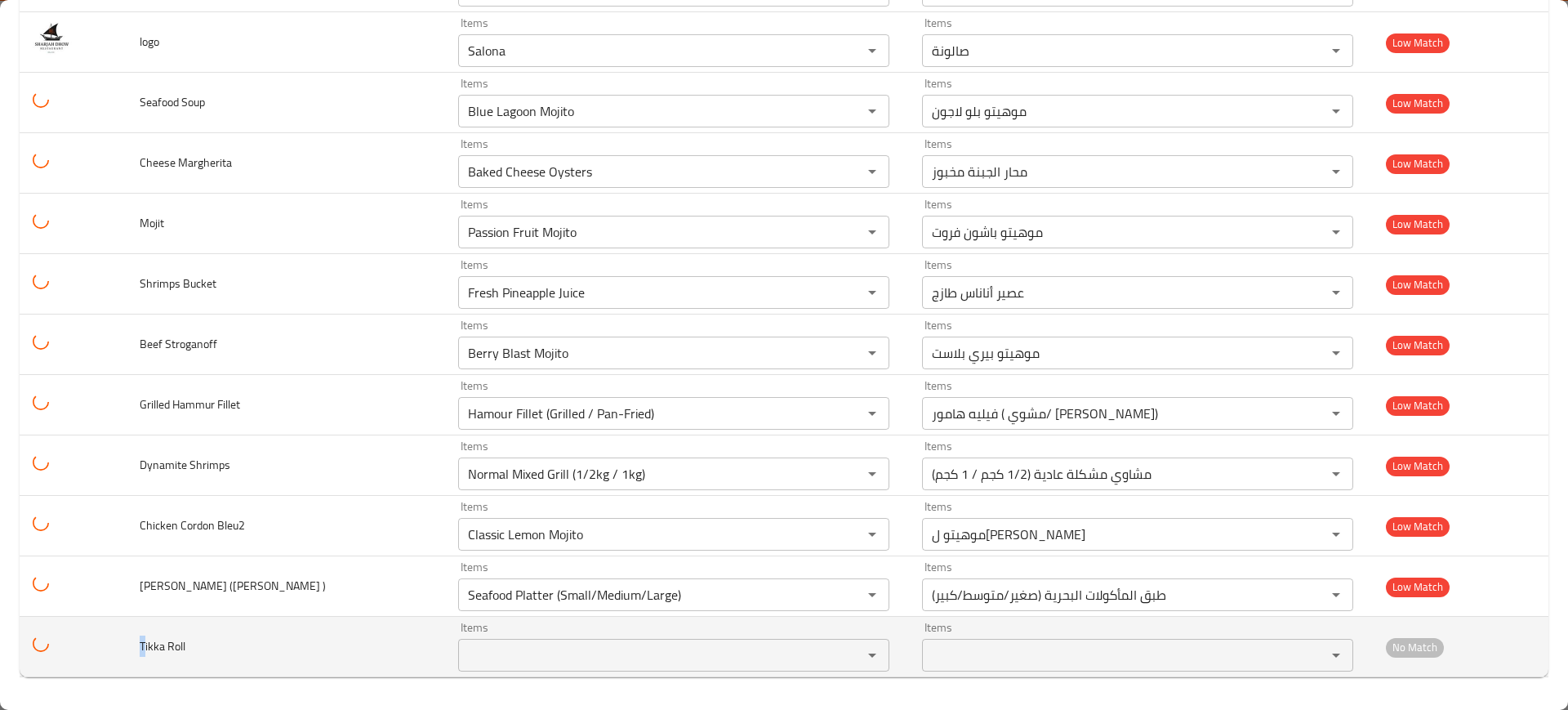
drag, startPoint x: 145, startPoint y: 640, endPoint x: 113, endPoint y: 642, distance: 32.1
click at [113, 642] on tr "Tikka Roll Items Items Items Items No Match" at bounding box center [784, 647] width 1530 height 60
copy span "T"
click at [198, 637] on td "Tikka Roll" at bounding box center [286, 647] width 319 height 60
drag, startPoint x: 161, startPoint y: 642, endPoint x: 137, endPoint y: 646, distance: 24.3
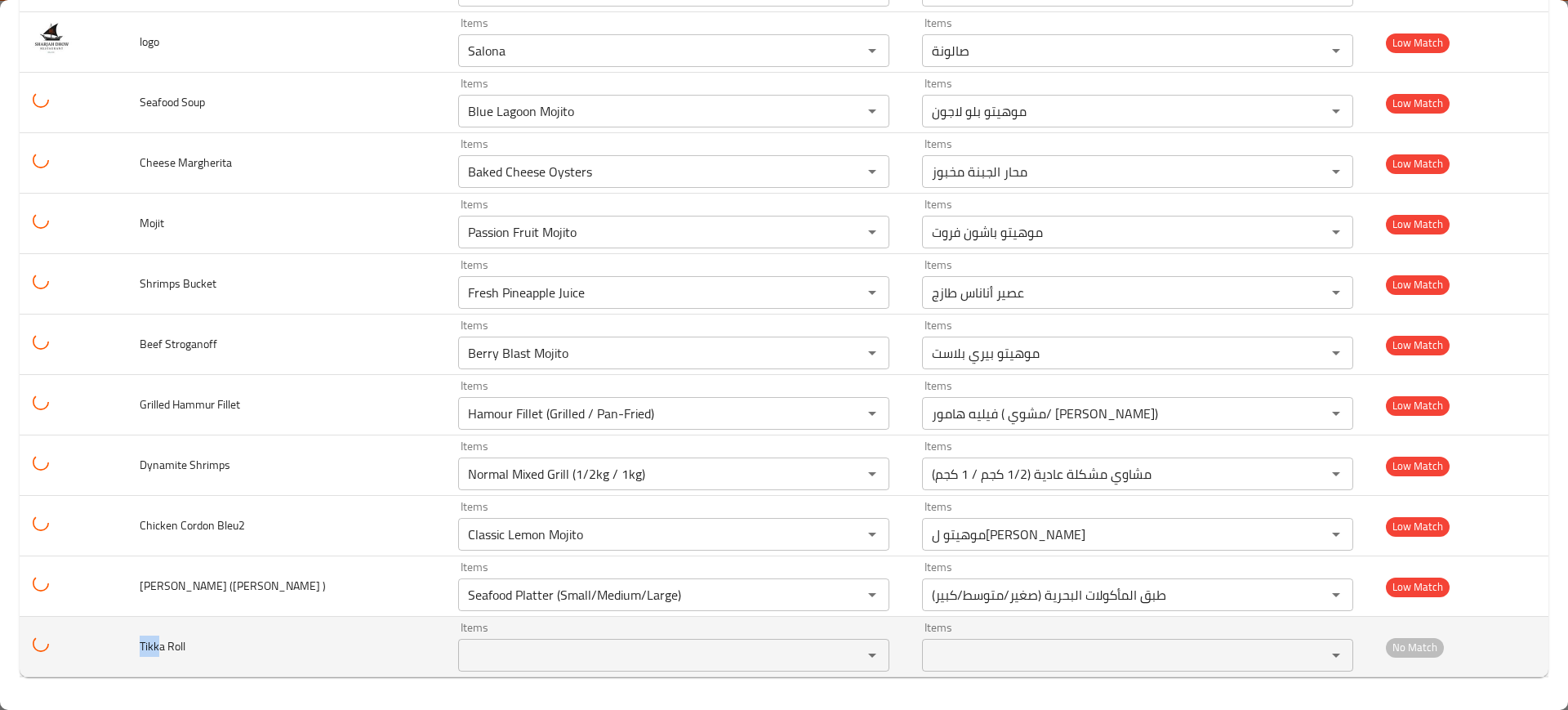
click at [137, 646] on td "Tikka Roll" at bounding box center [286, 647] width 319 height 60
copy span "Tikk"
click at [554, 644] on Roll "Items" at bounding box center [650, 655] width 373 height 23
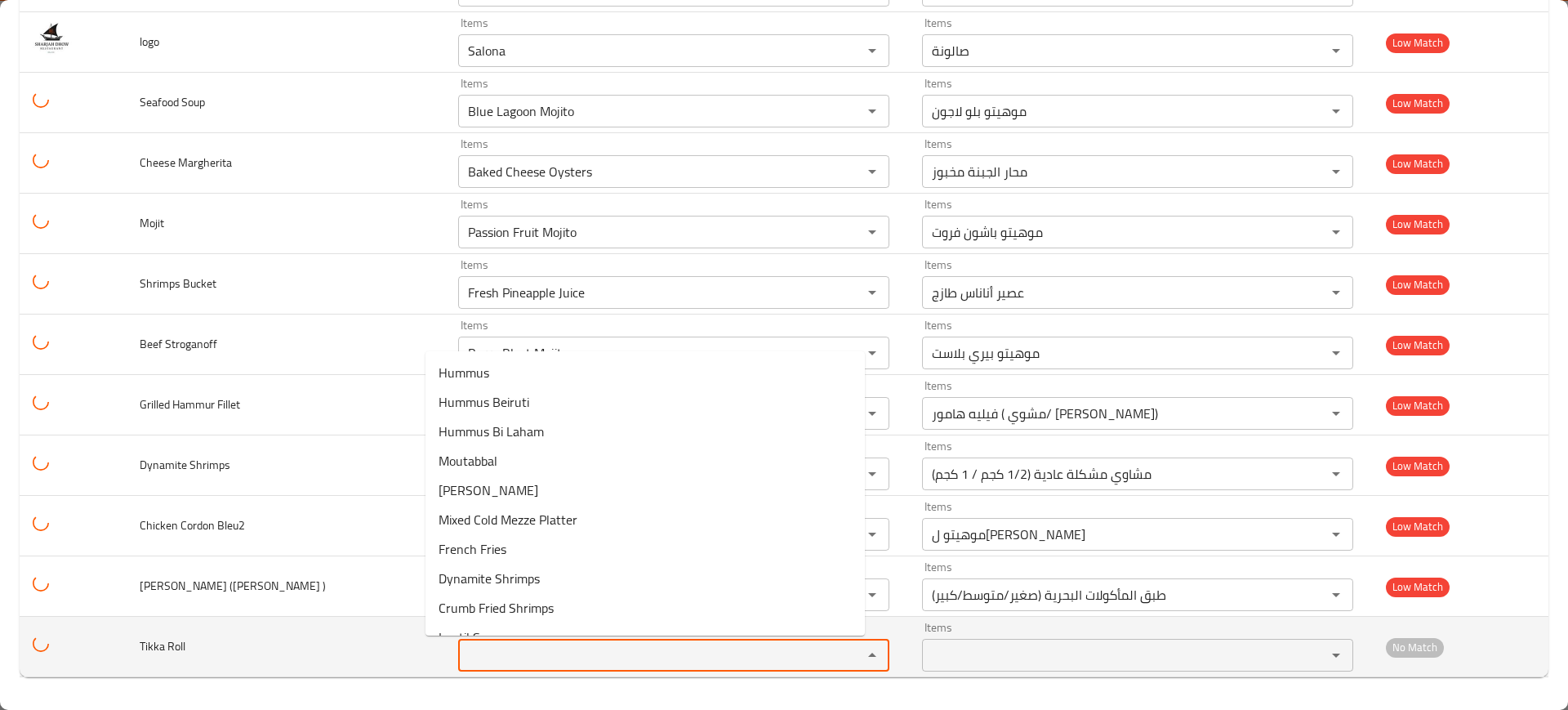
paste Roll "Tikk"
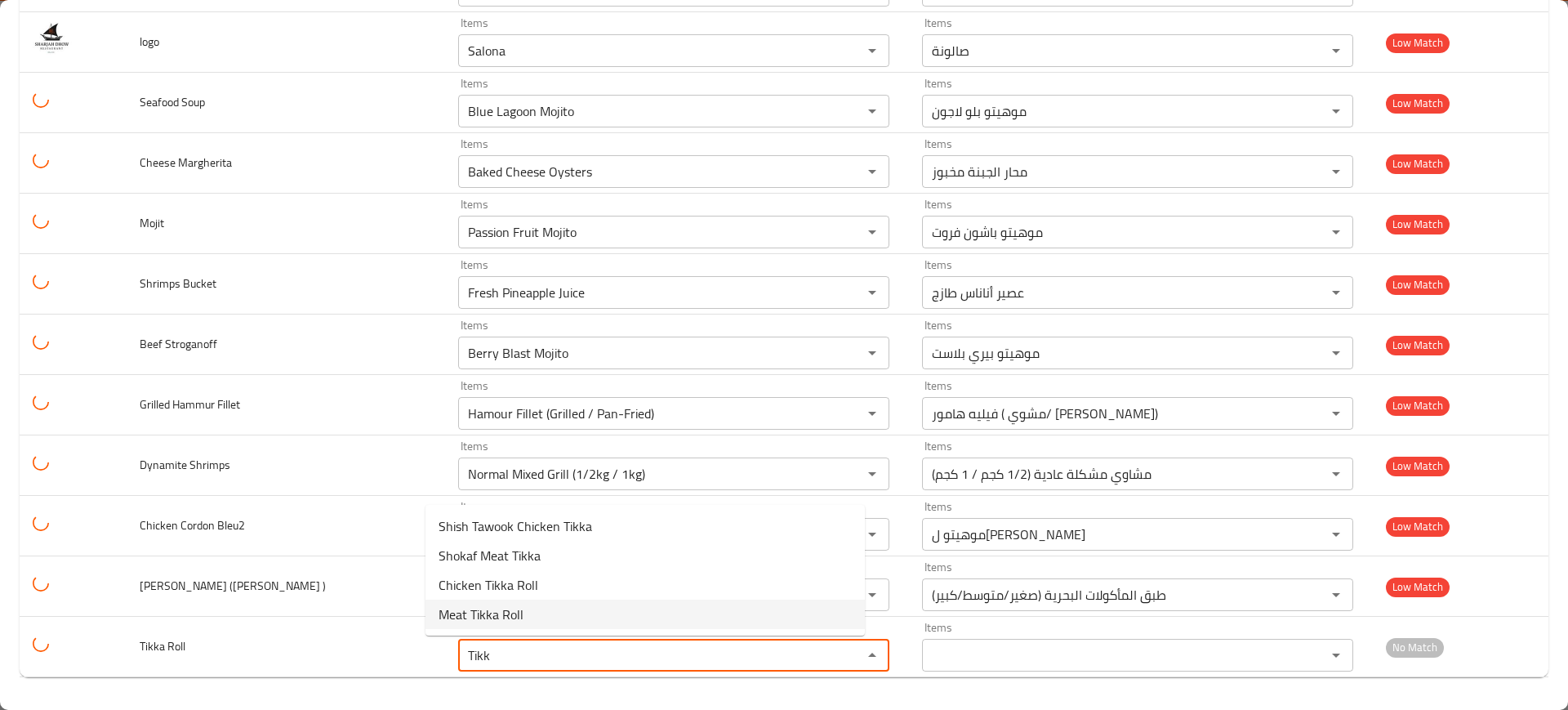
click at [520, 615] on span "Meat Tikka Roll" at bounding box center [481, 614] width 85 height 20
type Roll "Meat Tikka Roll"
type Roll-ar "رول لحم تكا"
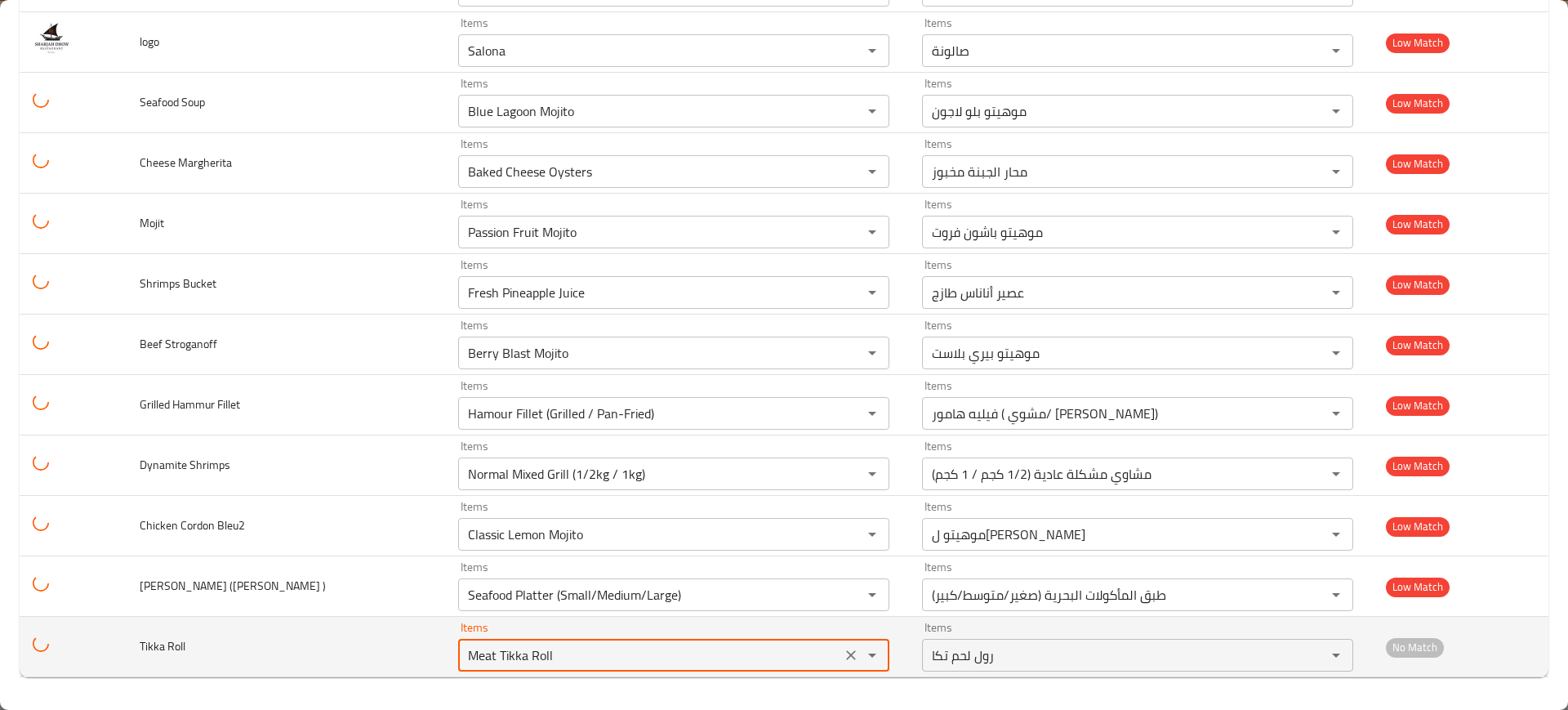
click at [529, 642] on div "Meat Tikka Roll Items" at bounding box center [674, 655] width 431 height 33
click at [483, 653] on Roll "Meat Tikka Roll" at bounding box center [650, 655] width 373 height 23
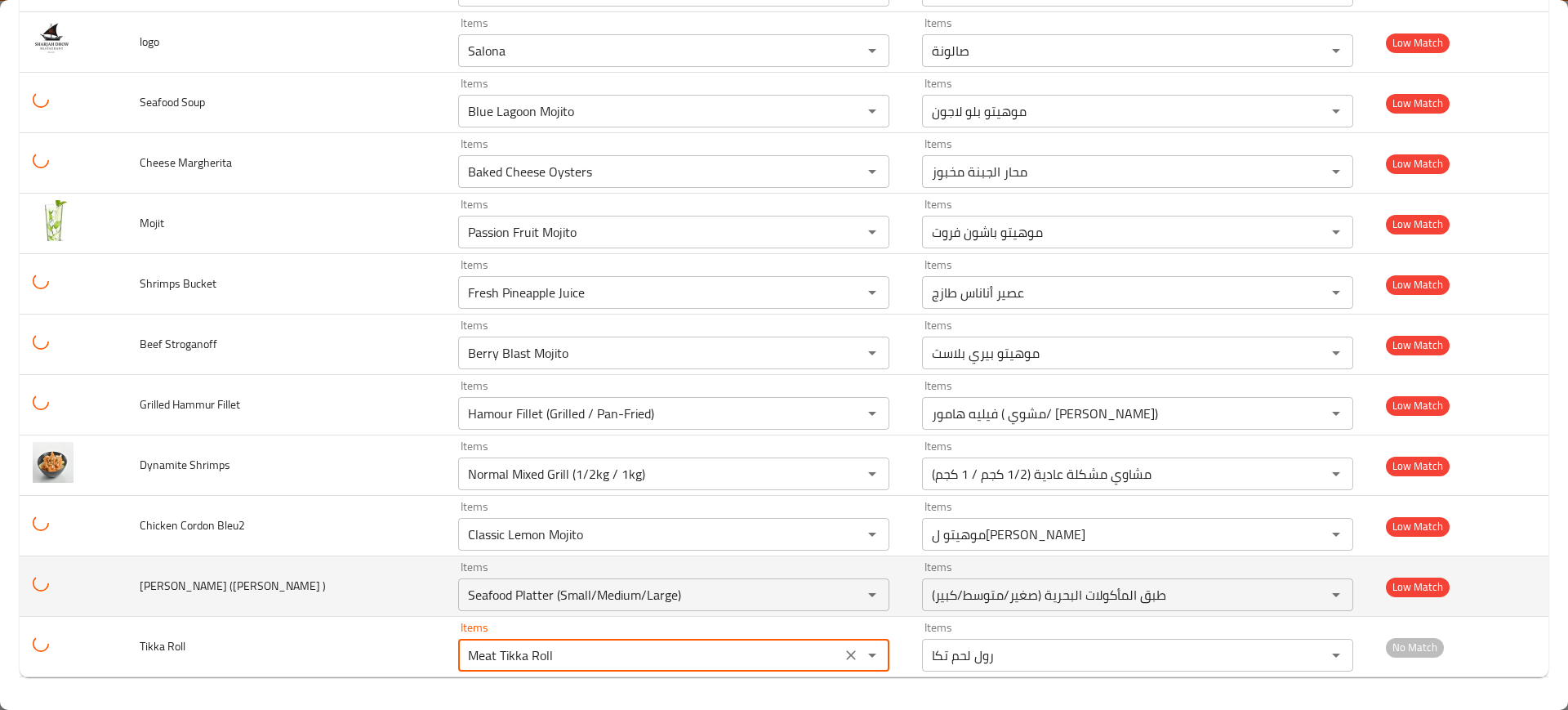
type Roll "Meat Tikka Roll"
click at [328, 594] on td "[PERSON_NAME] ([PERSON_NAME] )" at bounding box center [286, 586] width 319 height 60
click at [172, 580] on span "[PERSON_NAME] ([PERSON_NAME] )" at bounding box center [233, 585] width 187 height 22
click at [163, 584] on span "[PERSON_NAME] ([PERSON_NAME] )" at bounding box center [233, 585] width 187 height 22
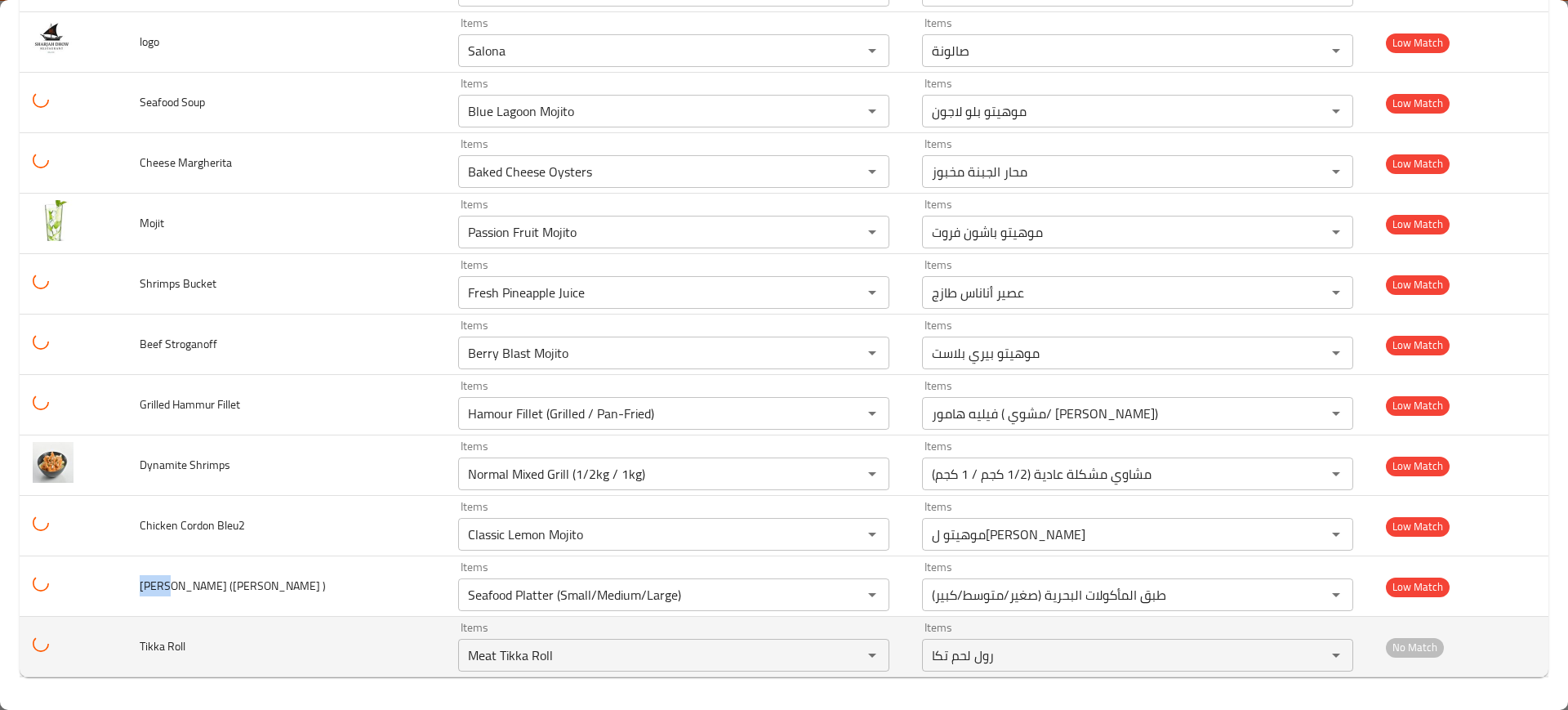
drag, startPoint x: 166, startPoint y: 586, endPoint x: 277, endPoint y: 617, distance: 115.2
click at [129, 586] on td "[PERSON_NAME] ([PERSON_NAME] )" at bounding box center [286, 586] width 319 height 60
copy span "Alfre"
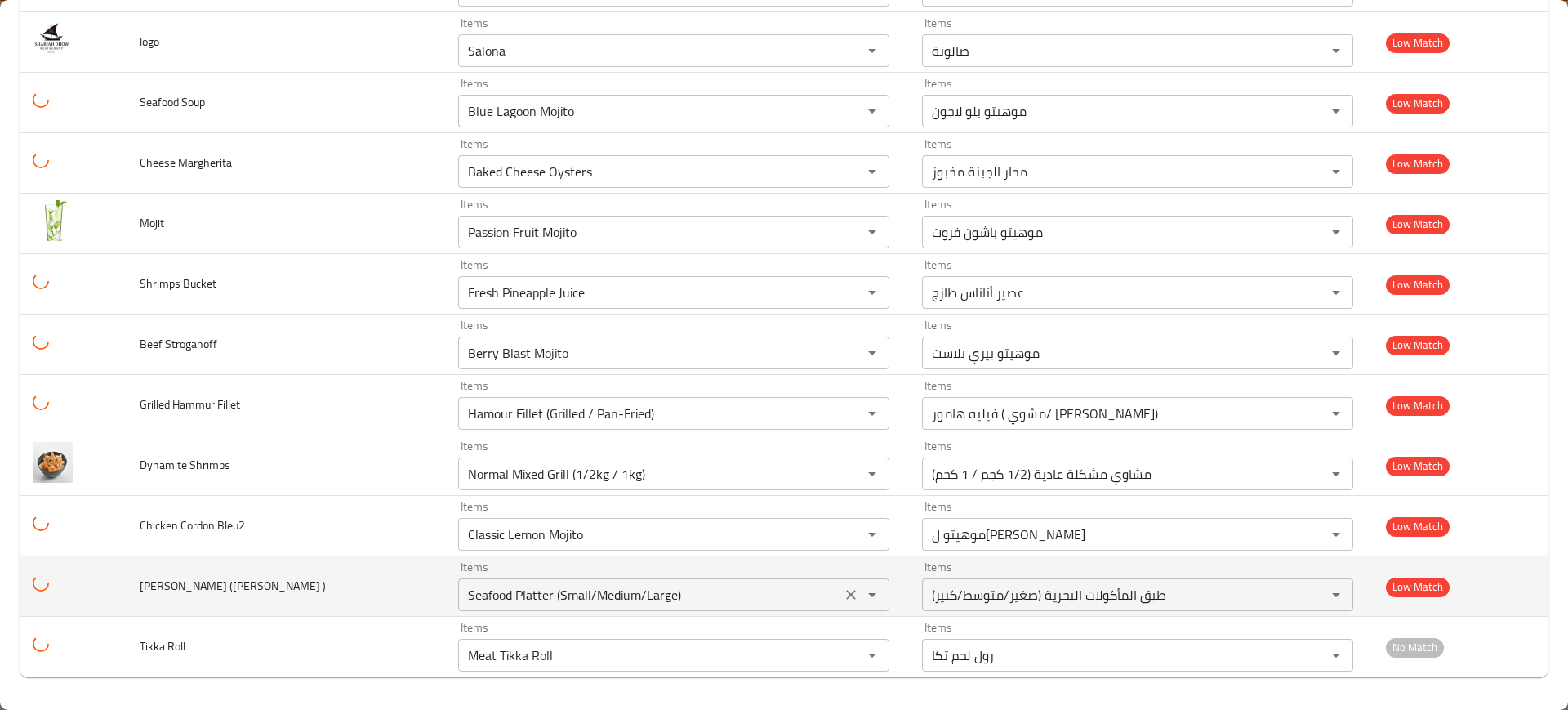
click at [543, 594] on \) "Seafood Platter (Small/Medium/Large)" at bounding box center [650, 595] width 373 height 23
paste \) "Alfre"
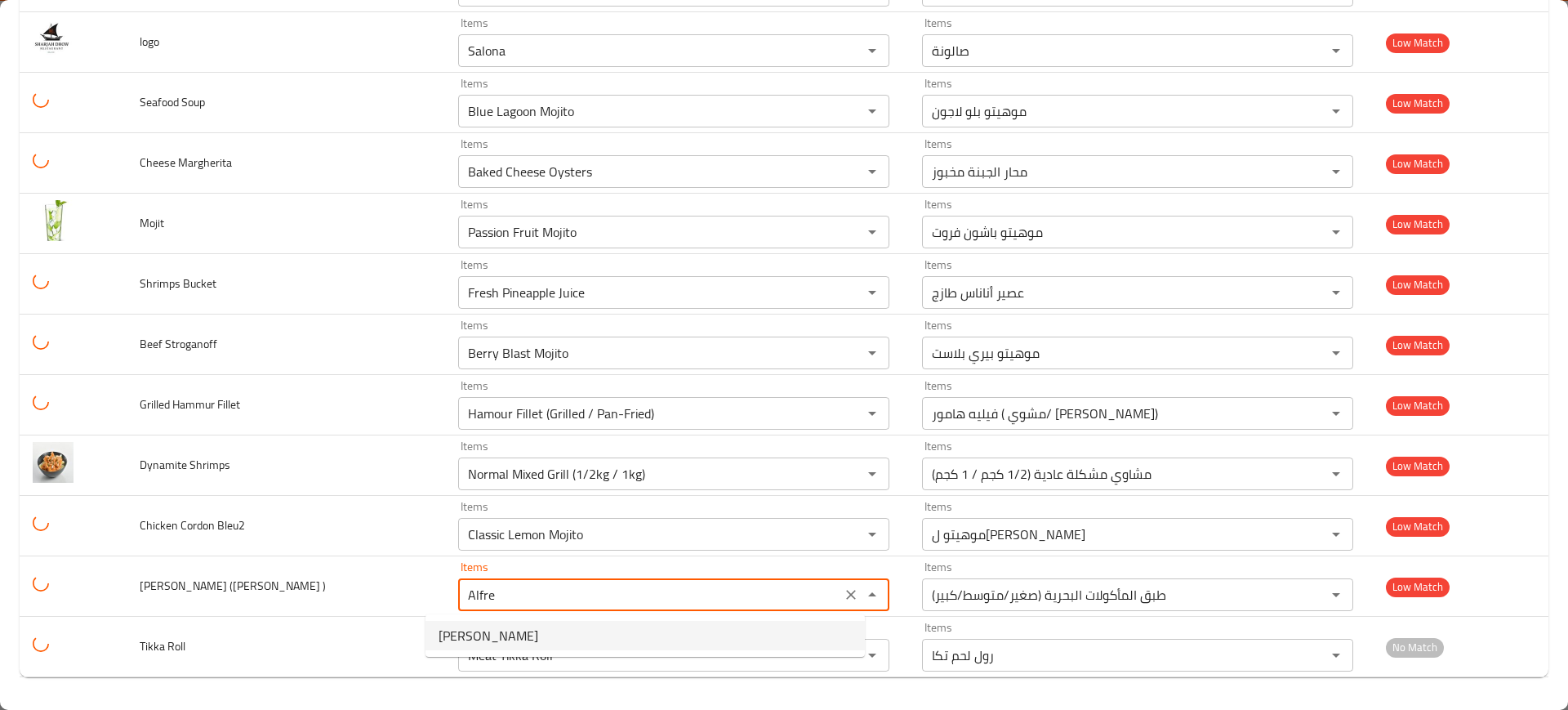
click at [504, 633] on span "[PERSON_NAME]" at bounding box center [489, 635] width 99 height 20
type \) "[PERSON_NAME]"
type \)-ar "باستا ألفريدو"
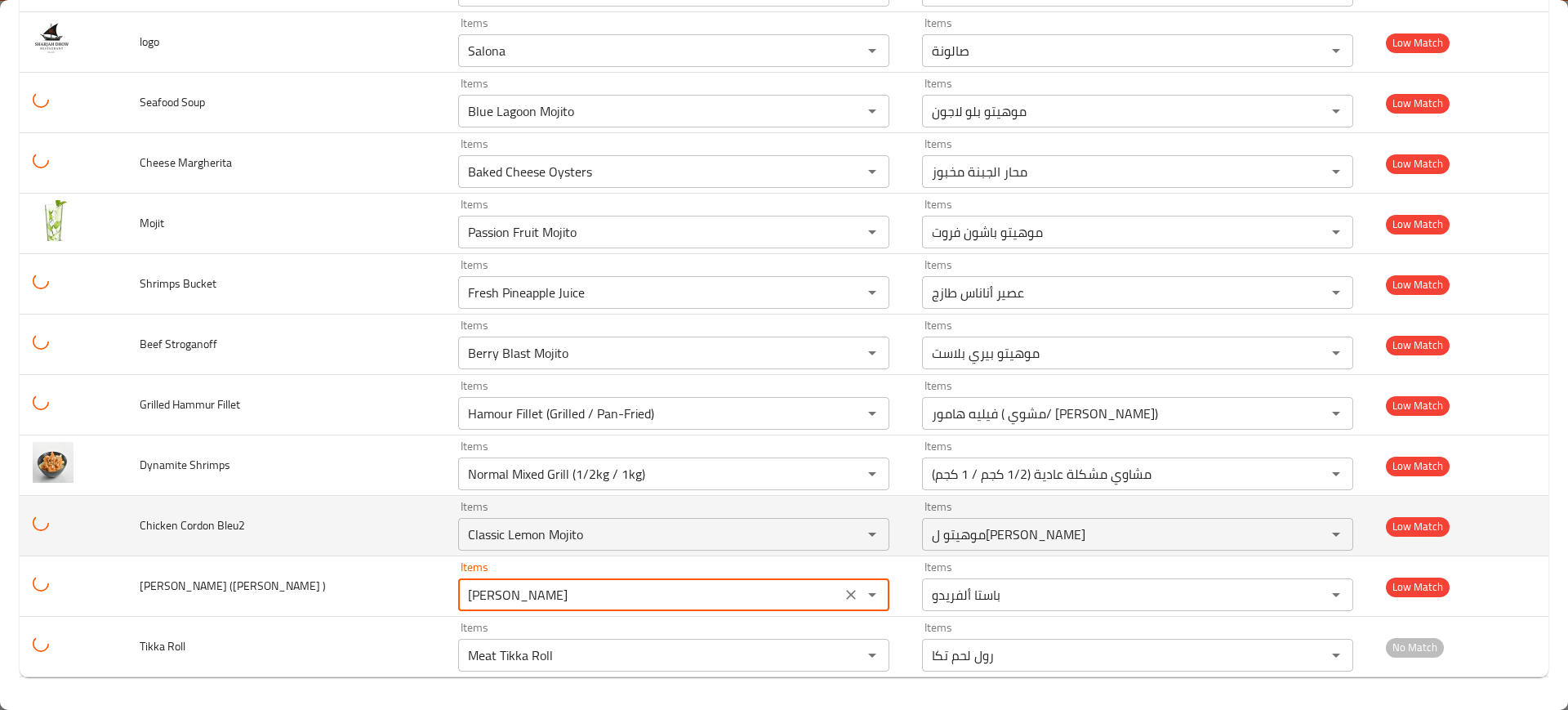
type \) "[PERSON_NAME]"
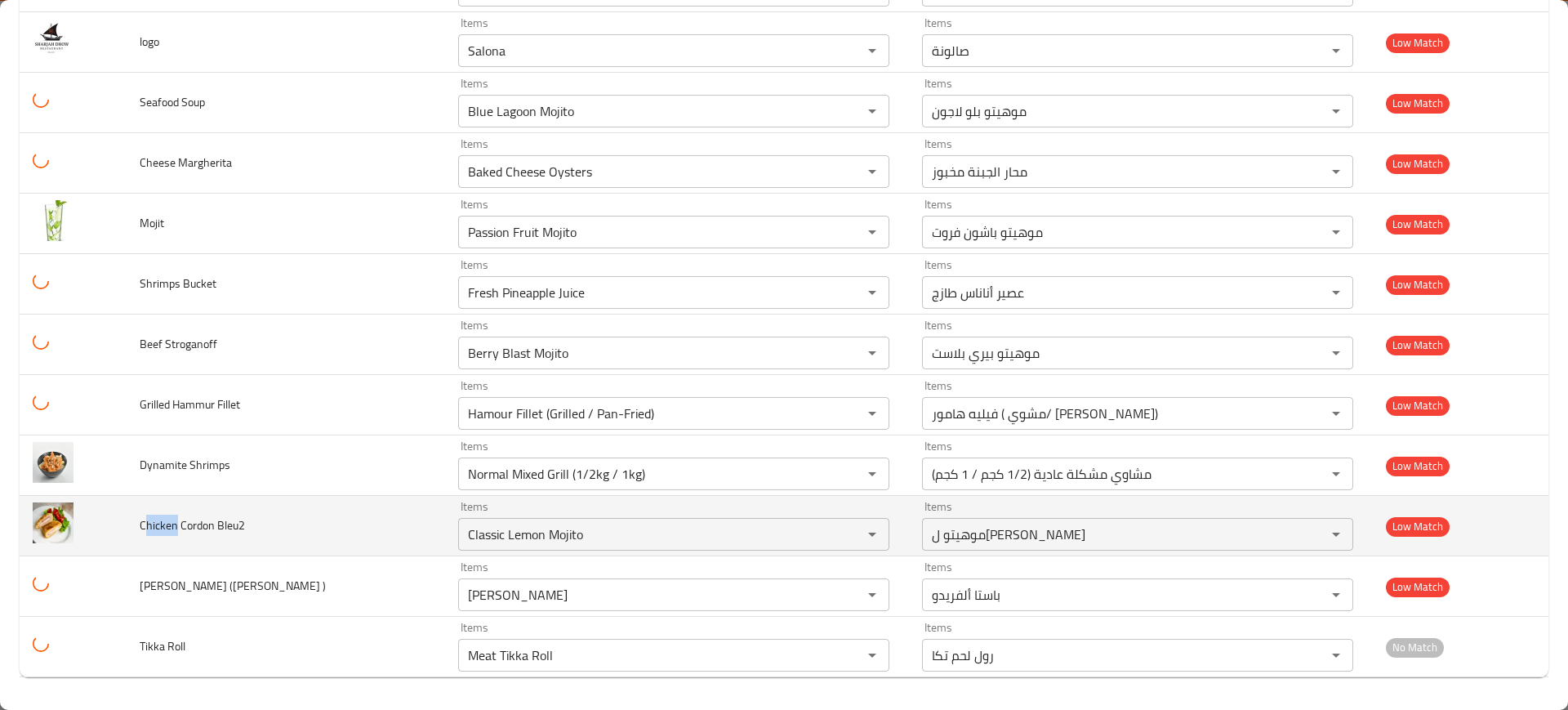
drag, startPoint x: 171, startPoint y: 530, endPoint x: 148, endPoint y: 529, distance: 23.0
click at [148, 529] on span "Chicken Cordon Bleu2" at bounding box center [192, 525] width 105 height 22
copy span "hicken"
click at [501, 521] on div "Classic Lemon Mojito Items" at bounding box center [674, 534] width 431 height 33
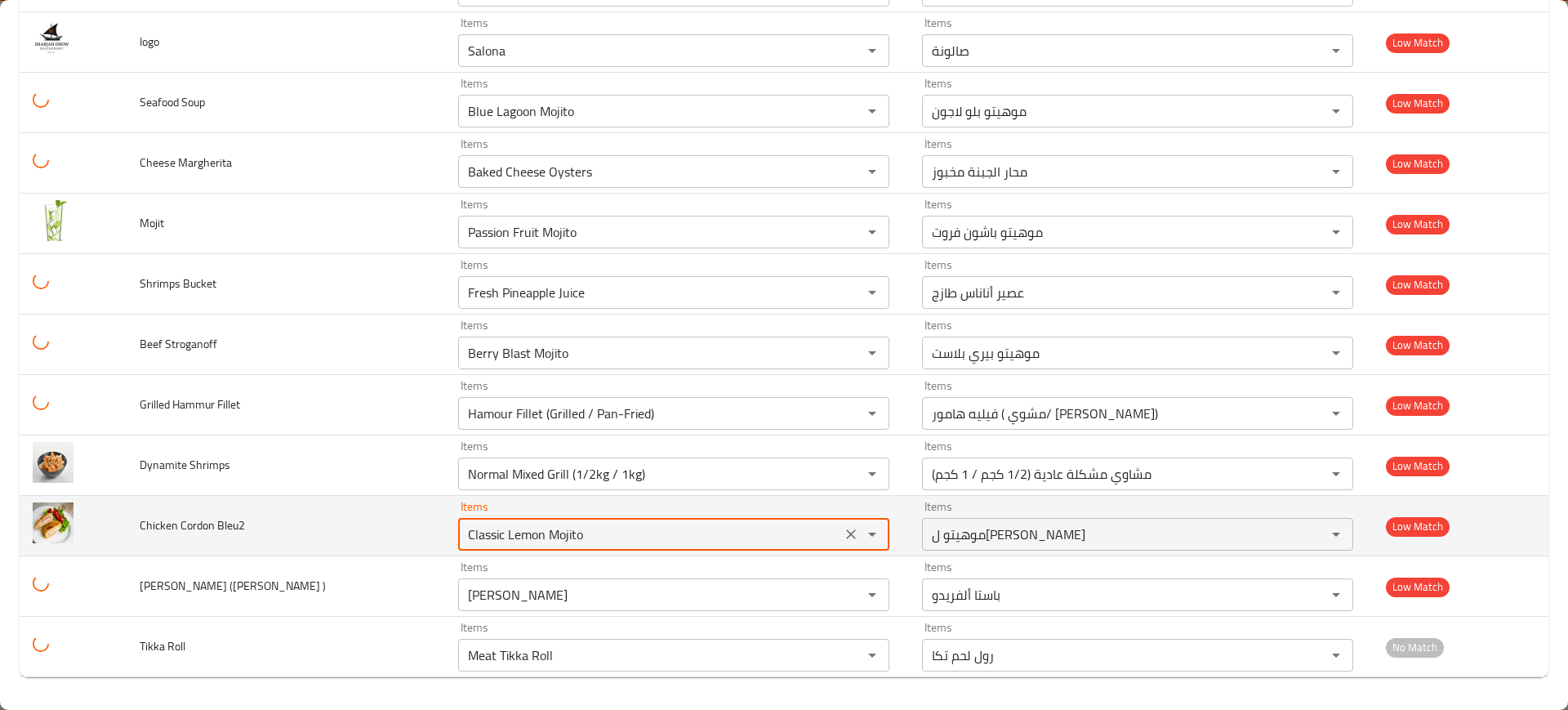
paste Bleu2 "hicken"
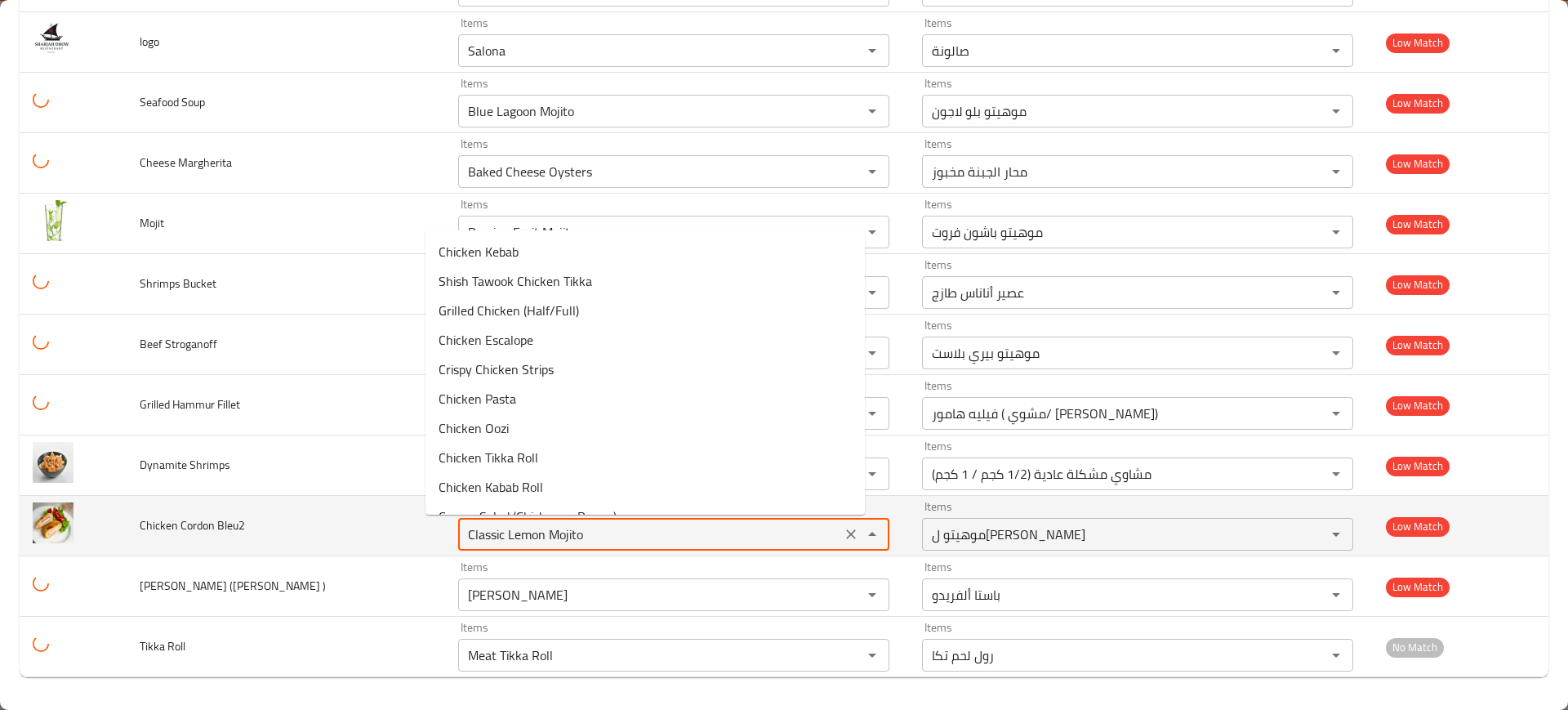
click at [153, 521] on span "Chicken Cordon Bleu2" at bounding box center [192, 525] width 105 height 22
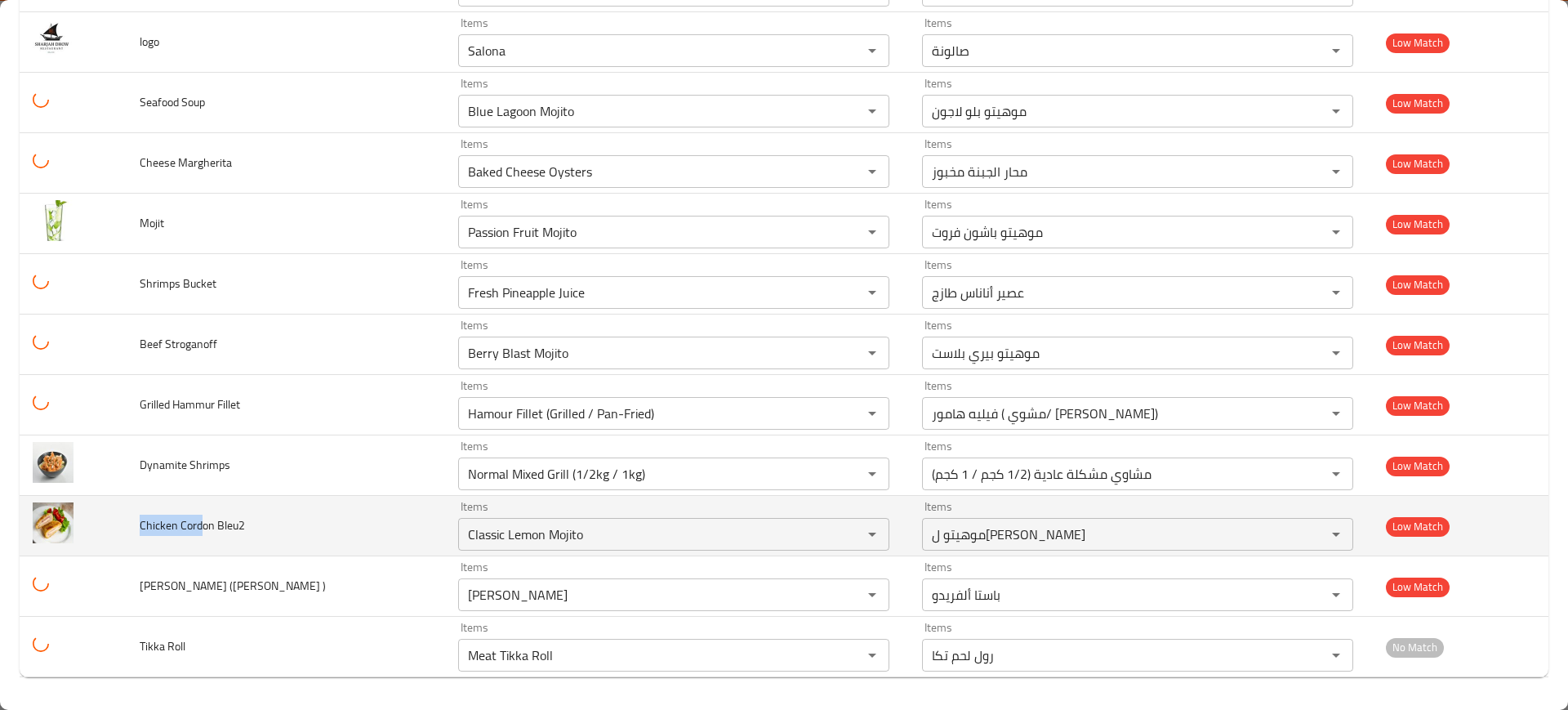
drag, startPoint x: 167, startPoint y: 522, endPoint x: 143, endPoint y: 522, distance: 24.0
click at [139, 522] on td "Chicken Cordon Bleu2" at bounding box center [286, 526] width 319 height 60
copy span "Chicken Cord"
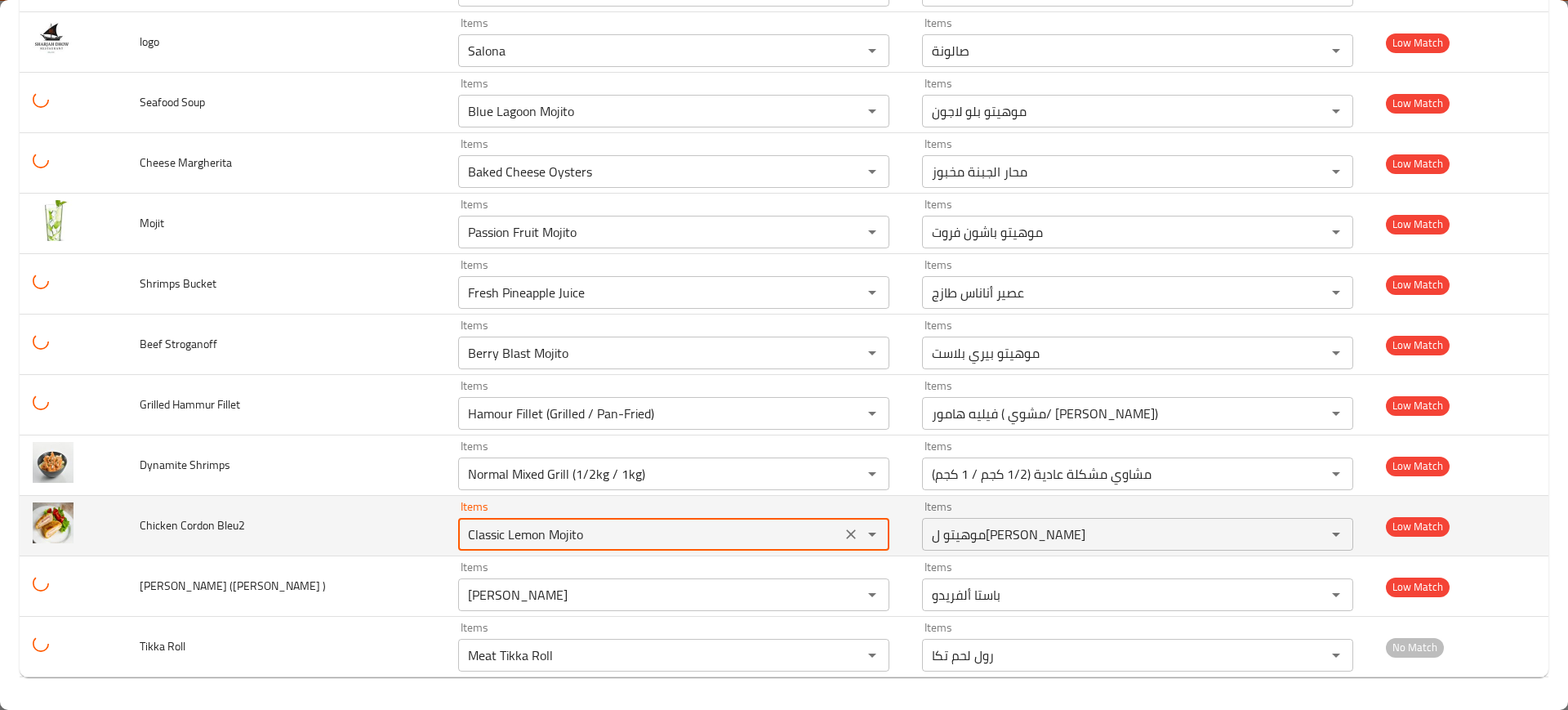
click at [644, 534] on Bleu2 "Classic Lemon Mojito" at bounding box center [650, 534] width 373 height 23
paste Bleu2 "hicken Cord"
click at [207, 508] on td "Chicken Cordon Bleu2" at bounding box center [286, 526] width 319 height 60
click at [192, 528] on span "Chicken Cordon Bleu2" at bounding box center [192, 525] width 105 height 22
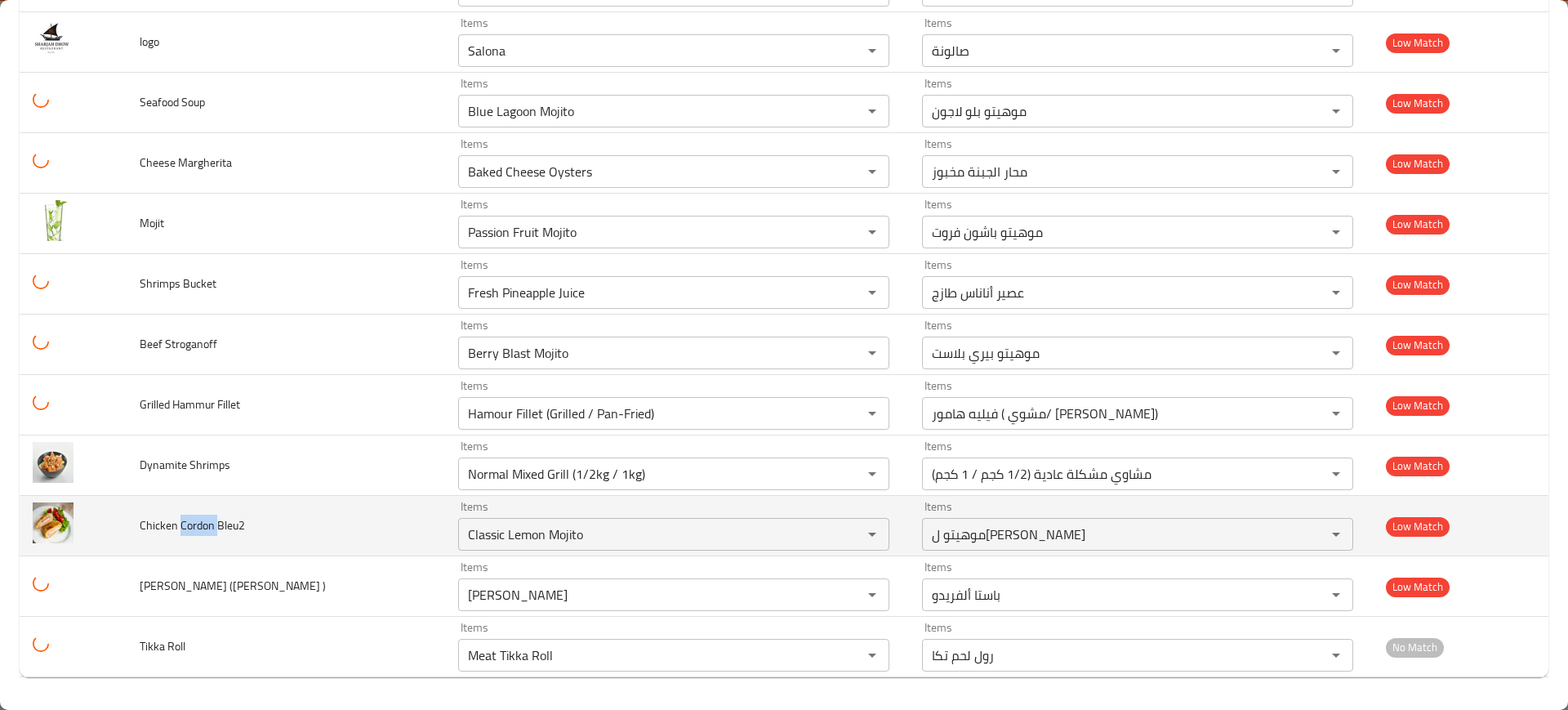
click at [192, 528] on span "Chicken Cordon Bleu2" at bounding box center [192, 525] width 105 height 22
copy span "Cordon"
click at [632, 541] on Bleu2 "Classic Lemon Mojito" at bounding box center [650, 534] width 373 height 23
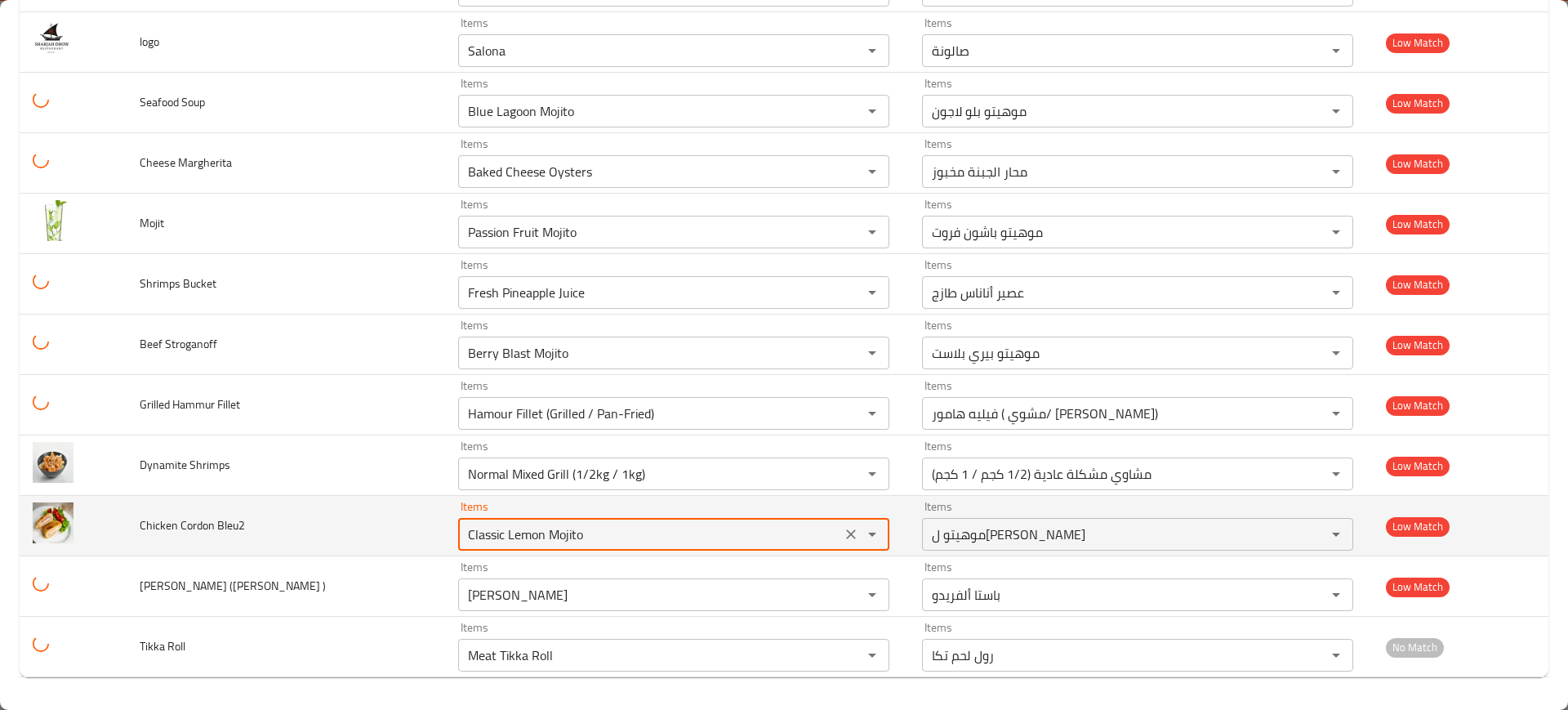
paste Bleu2 "ordon"
type Bleu2 "C"
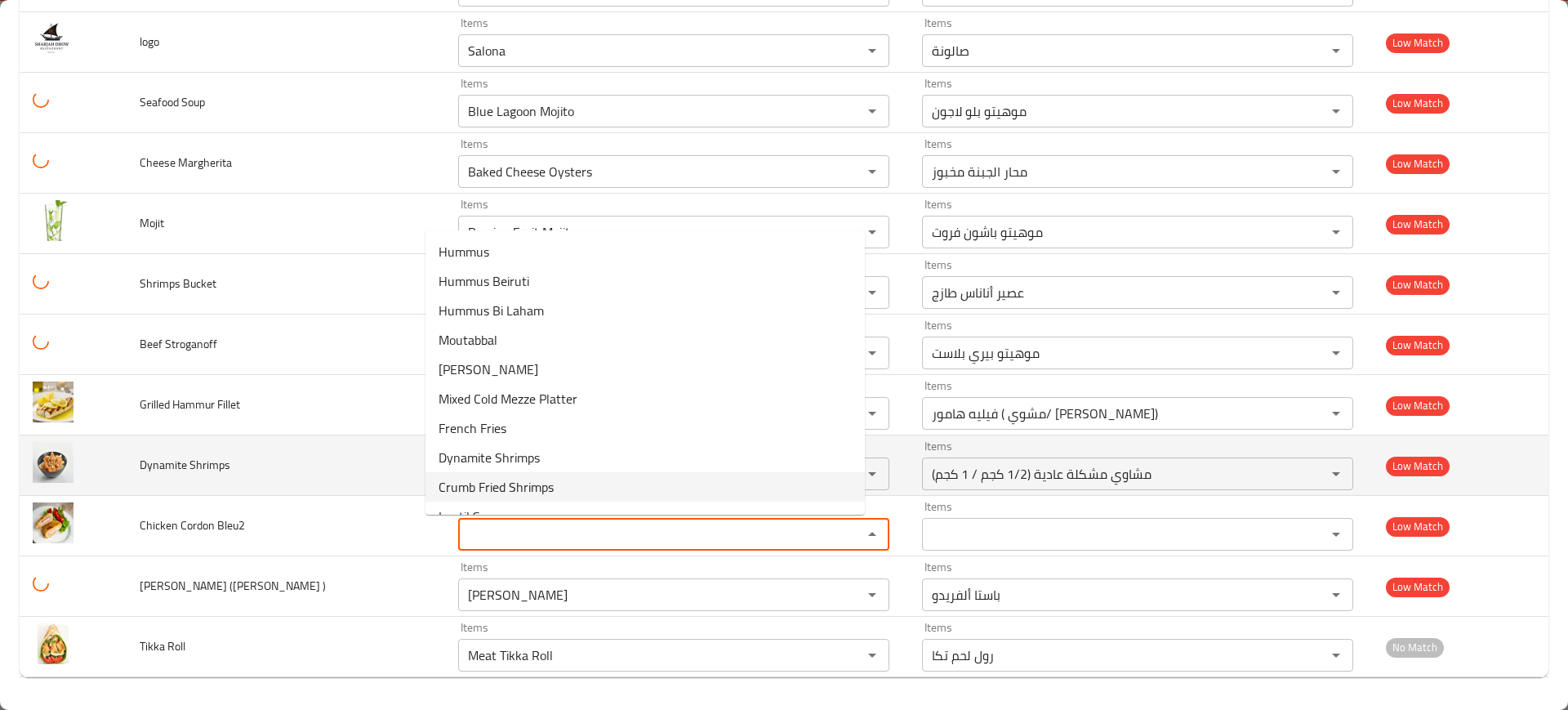
click at [359, 458] on td "Dynamite Shrimps" at bounding box center [286, 465] width 319 height 60
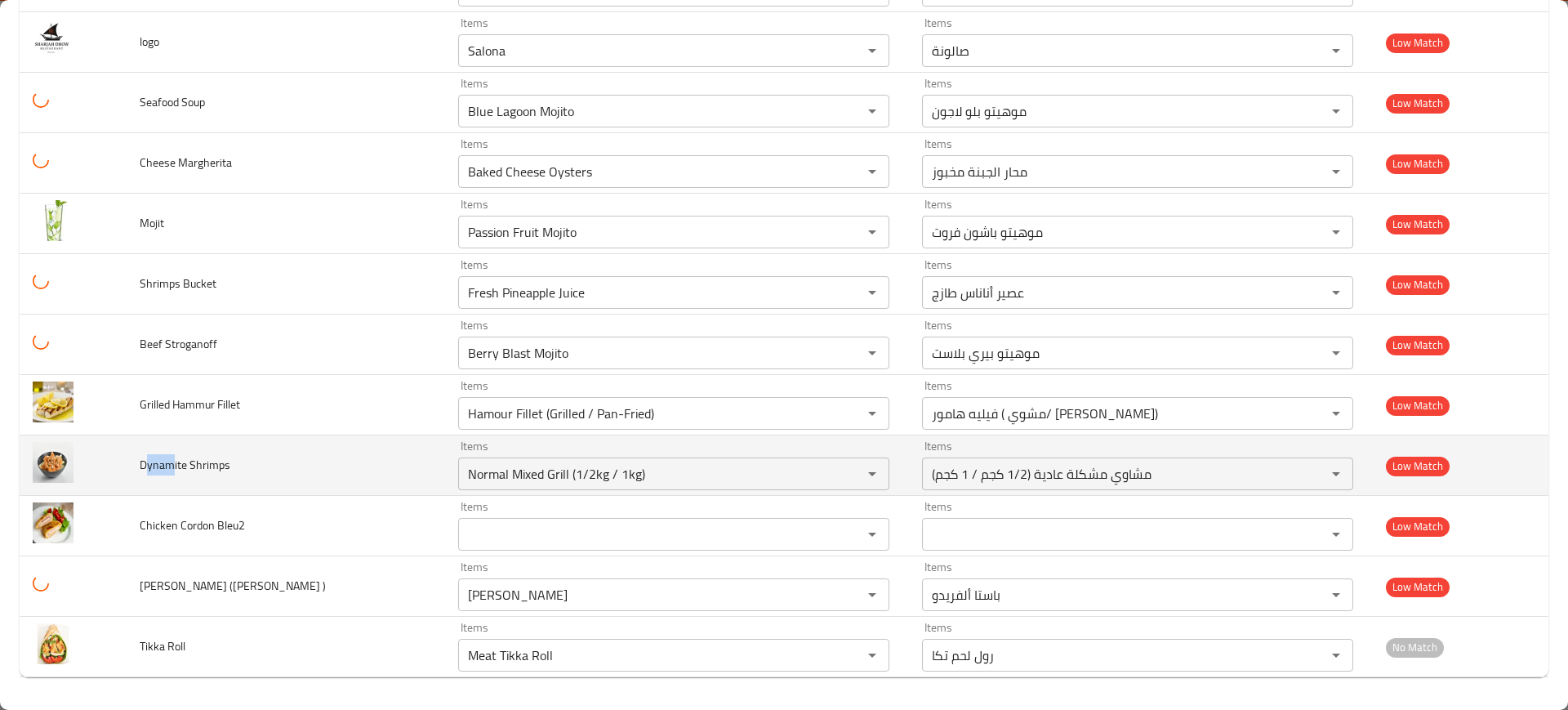
drag, startPoint x: 160, startPoint y: 460, endPoint x: 142, endPoint y: 458, distance: 18.1
click at [142, 458] on span "Dynamite Shrimps" at bounding box center [185, 464] width 91 height 22
copy span "Dynam"
click at [471, 467] on Shrimps "Normal Mixed Grill (1/2kg / 1kg)" at bounding box center [650, 474] width 373 height 23
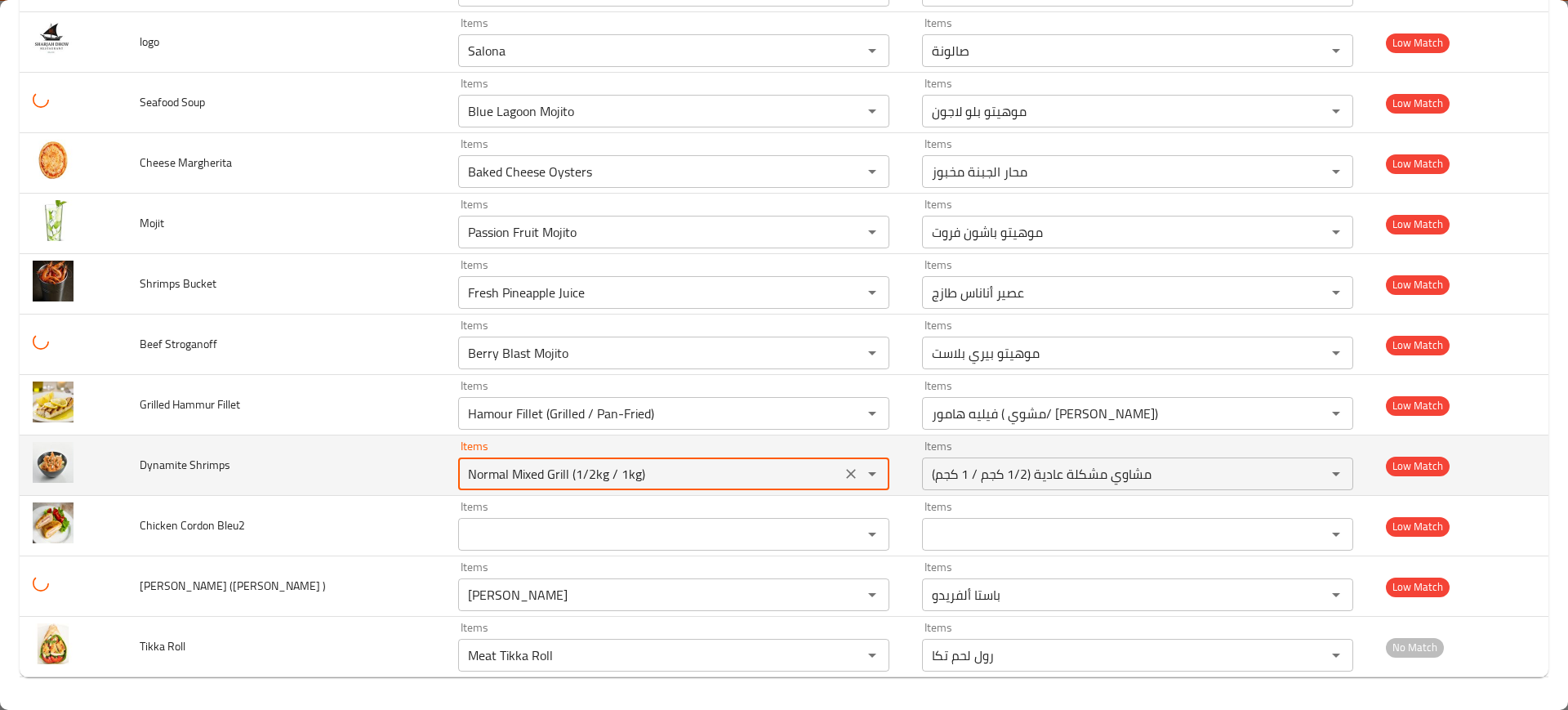
click at [471, 467] on Shrimps "Normal Mixed Grill (1/2kg / 1kg)" at bounding box center [650, 474] width 373 height 23
paste Shrimps "Dynam"
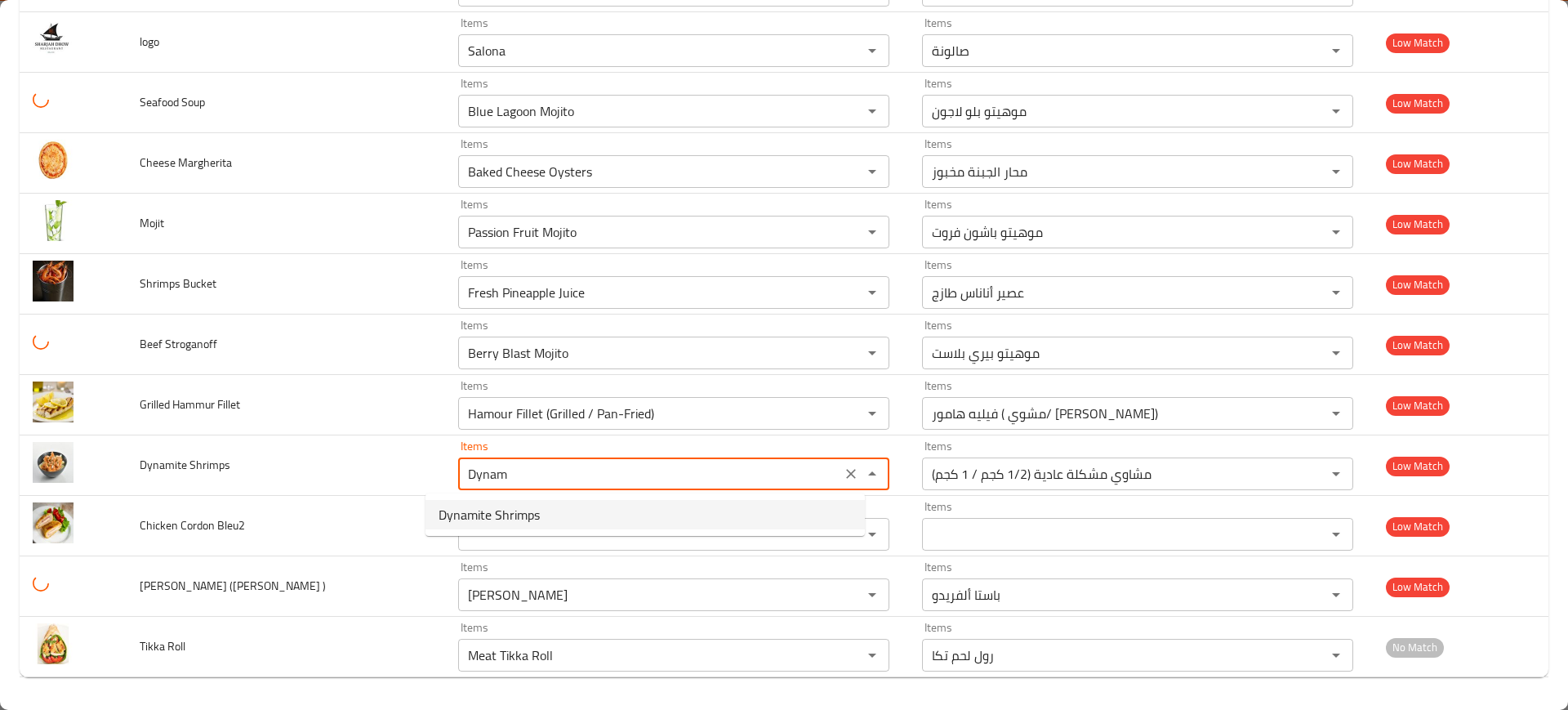
click at [562, 515] on Shrimps-option-0 "Dynamite Shrimps" at bounding box center [645, 514] width 440 height 29
type Shrimps "Dynamite Shrimps"
type Shrimps-ar "روبيان ديناميت"
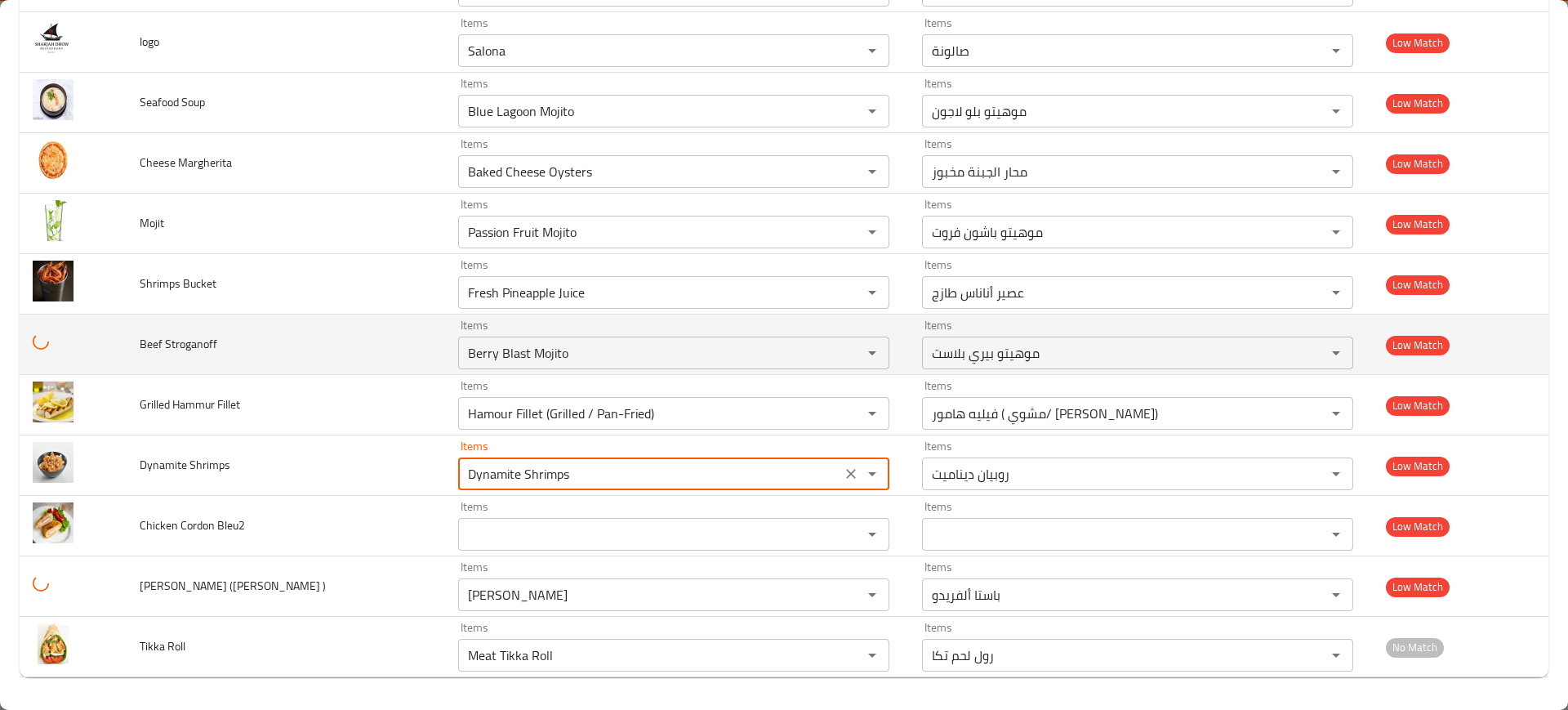
type Shrimps "Dynamite Shrimps"
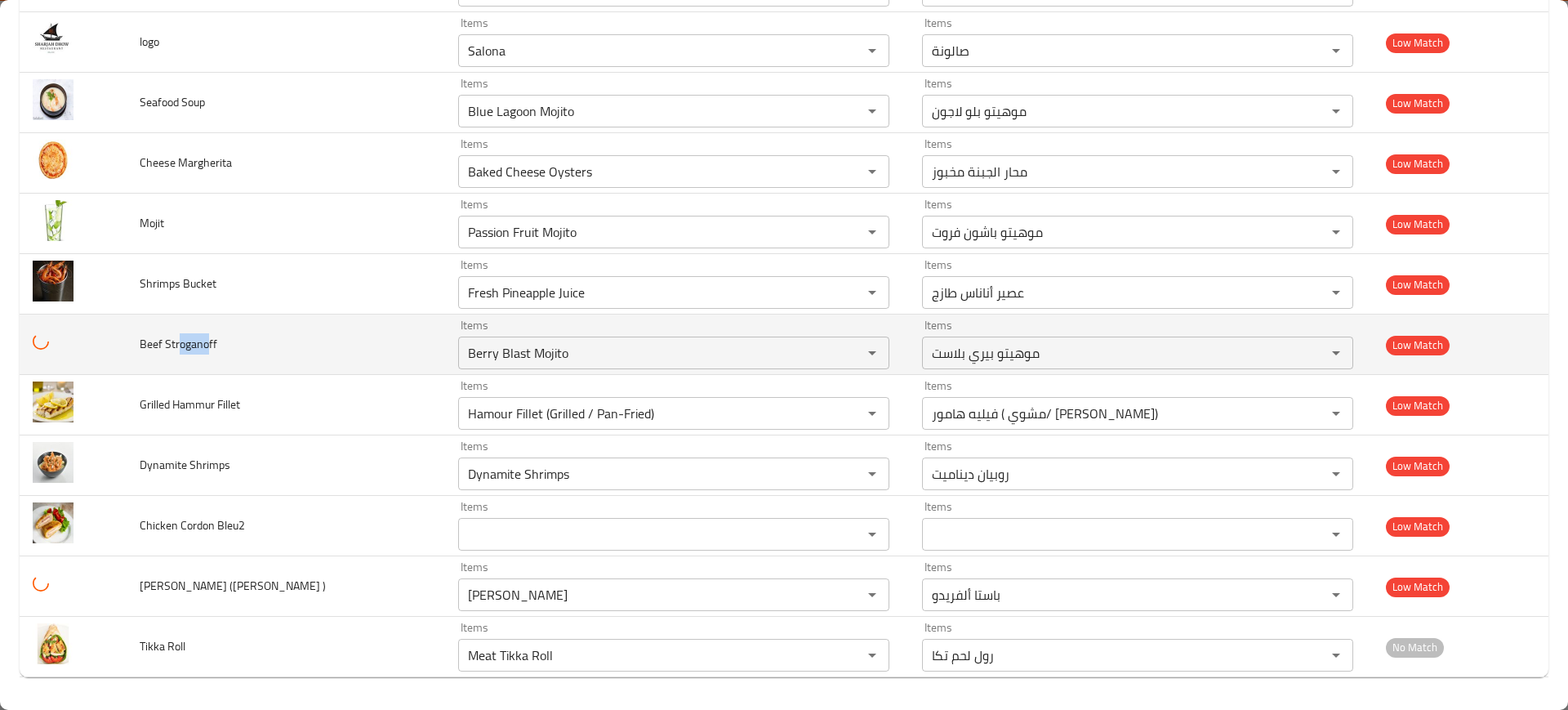
drag, startPoint x: 179, startPoint y: 342, endPoint x: 212, endPoint y: 341, distance: 33.0
click at [212, 341] on span "Beef Stroganoff" at bounding box center [178, 343] width 78 height 22
copy span "ogano"
click at [620, 334] on div "Items Berry Blast Mojito Items" at bounding box center [674, 344] width 431 height 50
paste Stroganoff "ogan"
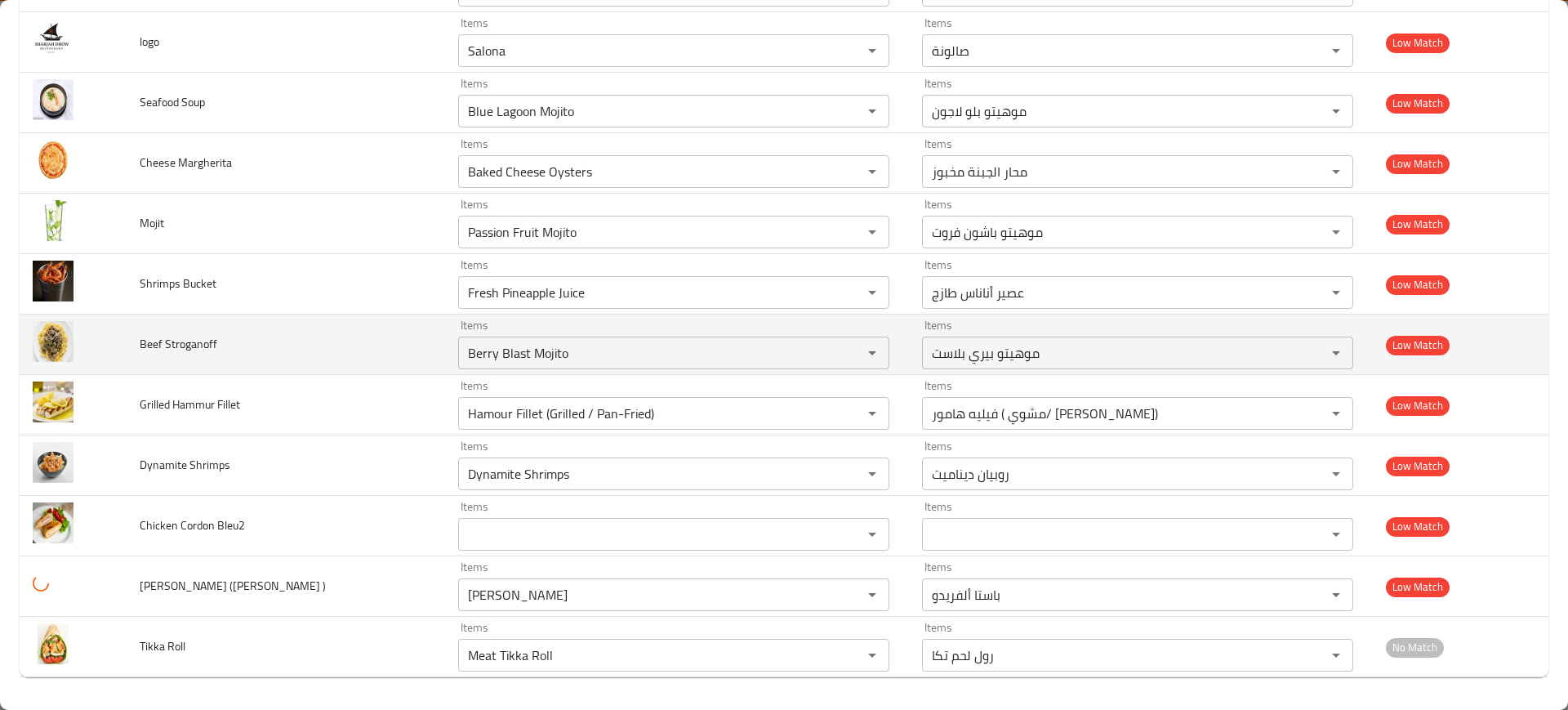
click at [244, 348] on td "Beef Stroganoff" at bounding box center [286, 344] width 319 height 60
drag, startPoint x: 150, startPoint y: 338, endPoint x: 119, endPoint y: 342, distance: 31.3
click at [120, 342] on tr "Beef Stroganoff Items Berry Blast Mojito Items Items موهيتو بيري بلاست Items Lo…" at bounding box center [784, 344] width 1530 height 60
copy tr "Be"
click at [485, 345] on Stroganoff "Berry Blast Mojito" at bounding box center [650, 353] width 373 height 23
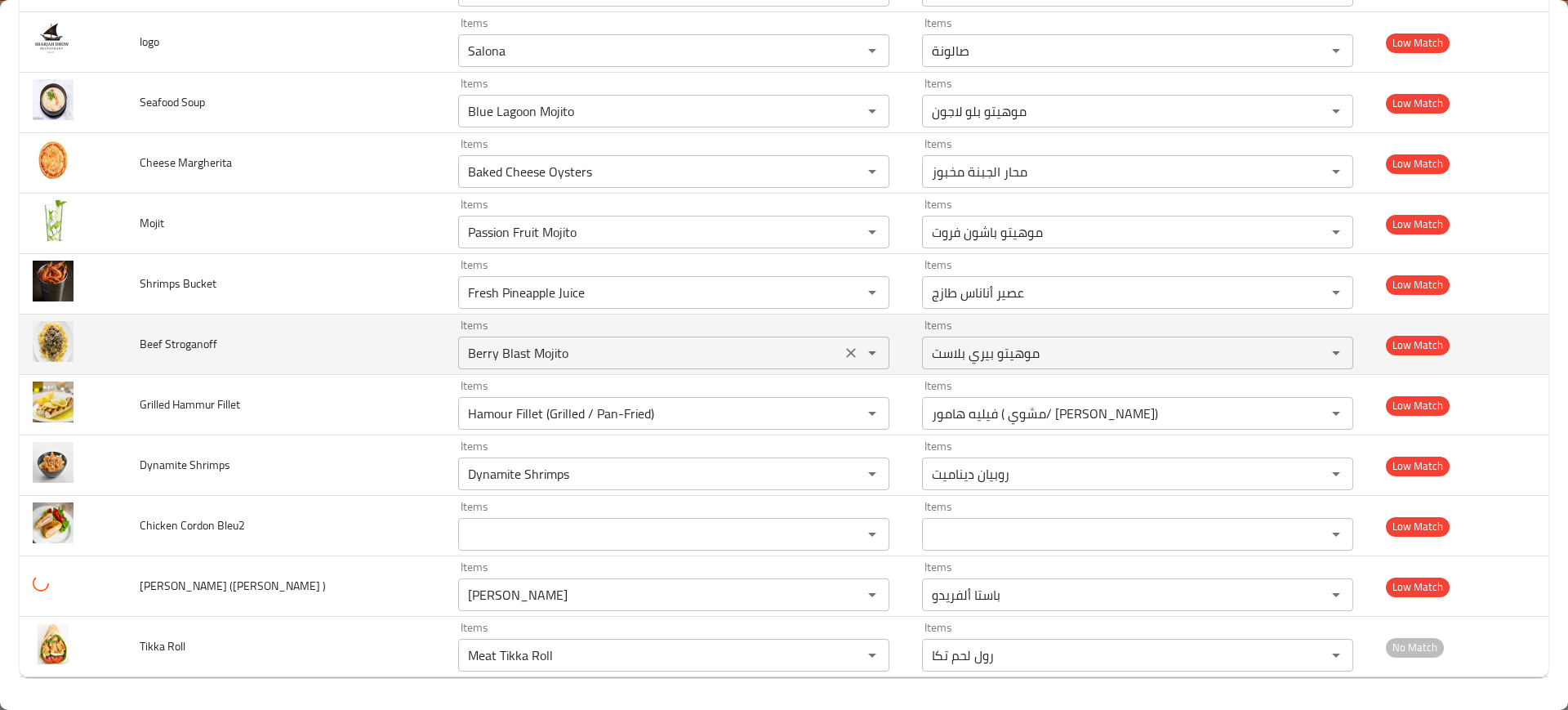
paste Stroganoff "Be"
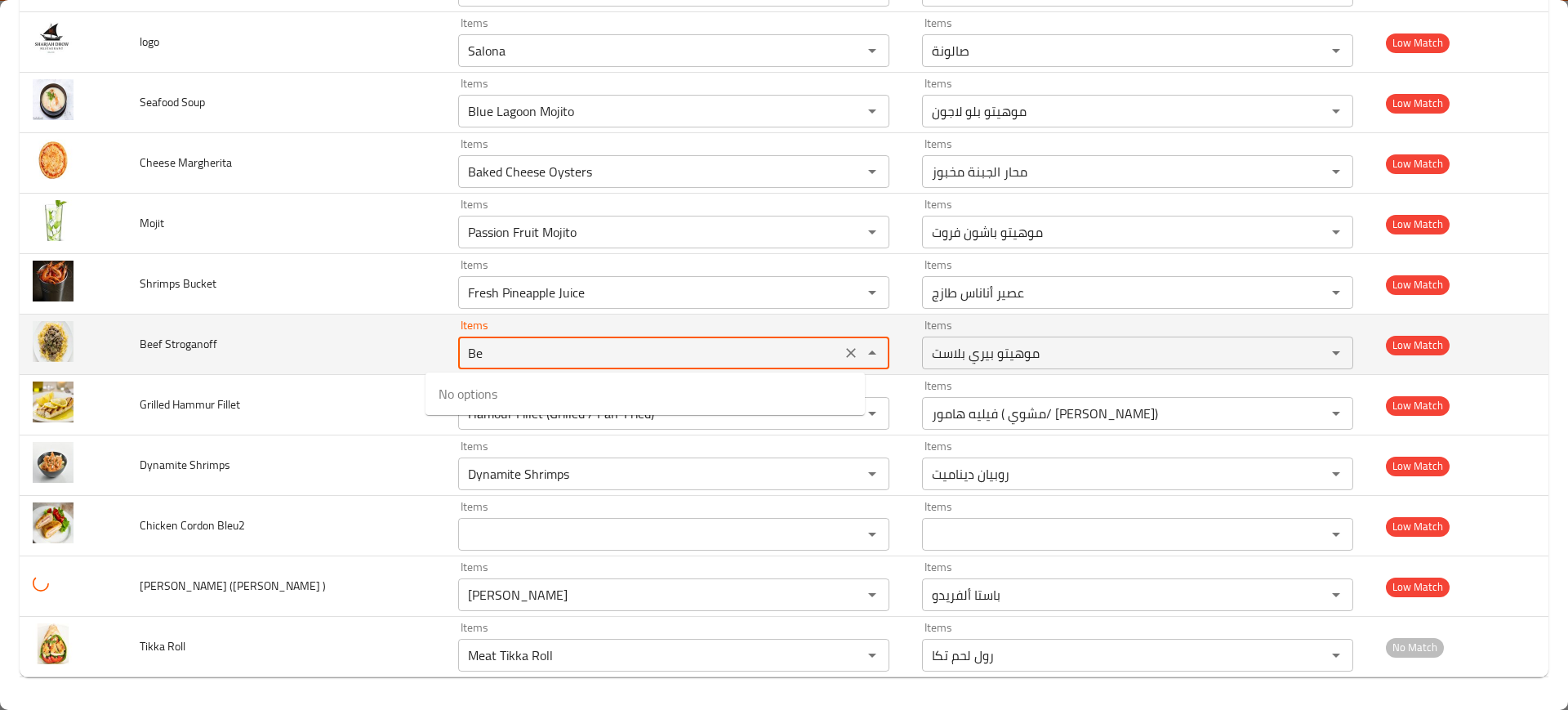
drag, startPoint x: 478, startPoint y: 340, endPoint x: 420, endPoint y: 341, distance: 58.0
click at [445, 341] on td "Items Be Items" at bounding box center [677, 344] width 464 height 60
click at [482, 347] on Stroganoff "Be" at bounding box center [650, 353] width 373 height 23
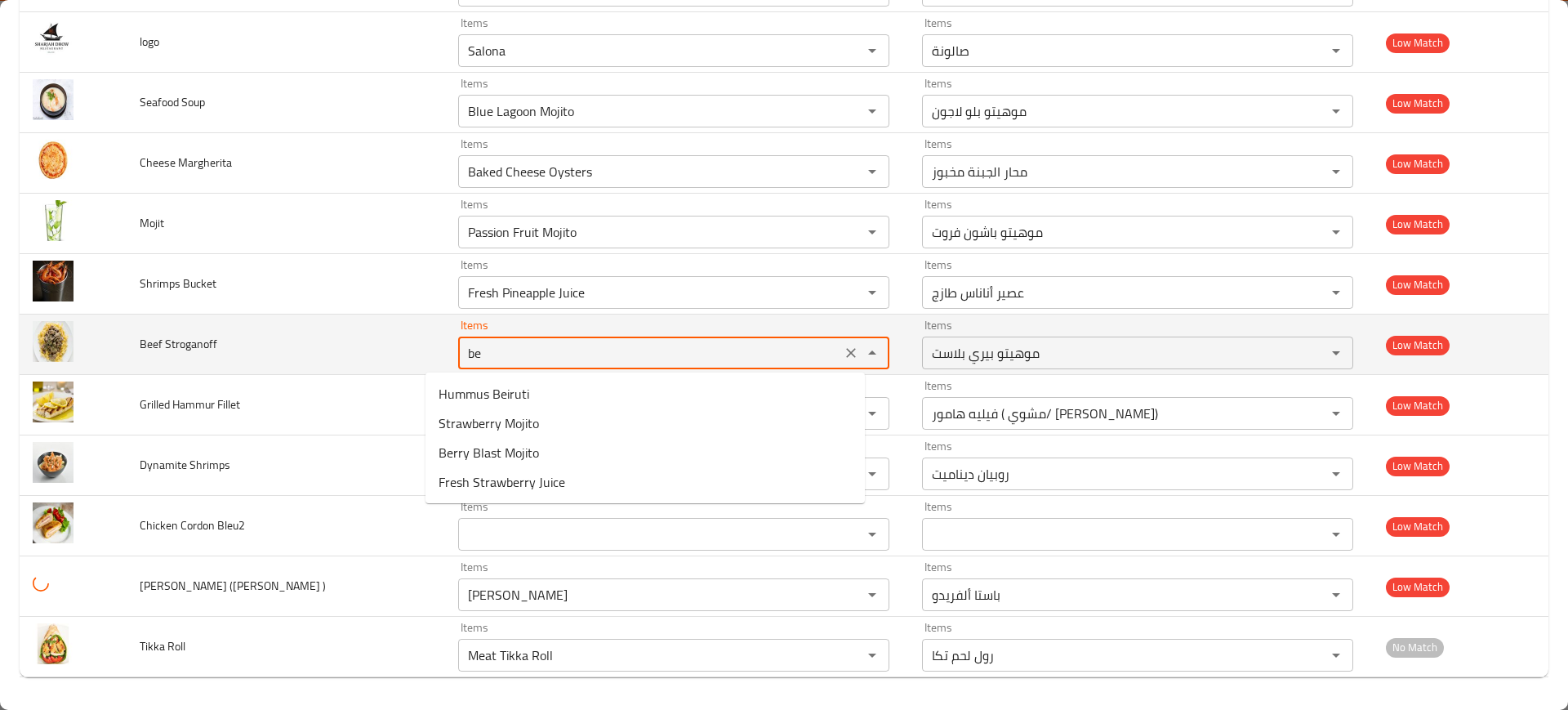
type Stroganoff "bee"
click at [839, 341] on button "Clear" at bounding box center [851, 353] width 23 height 23
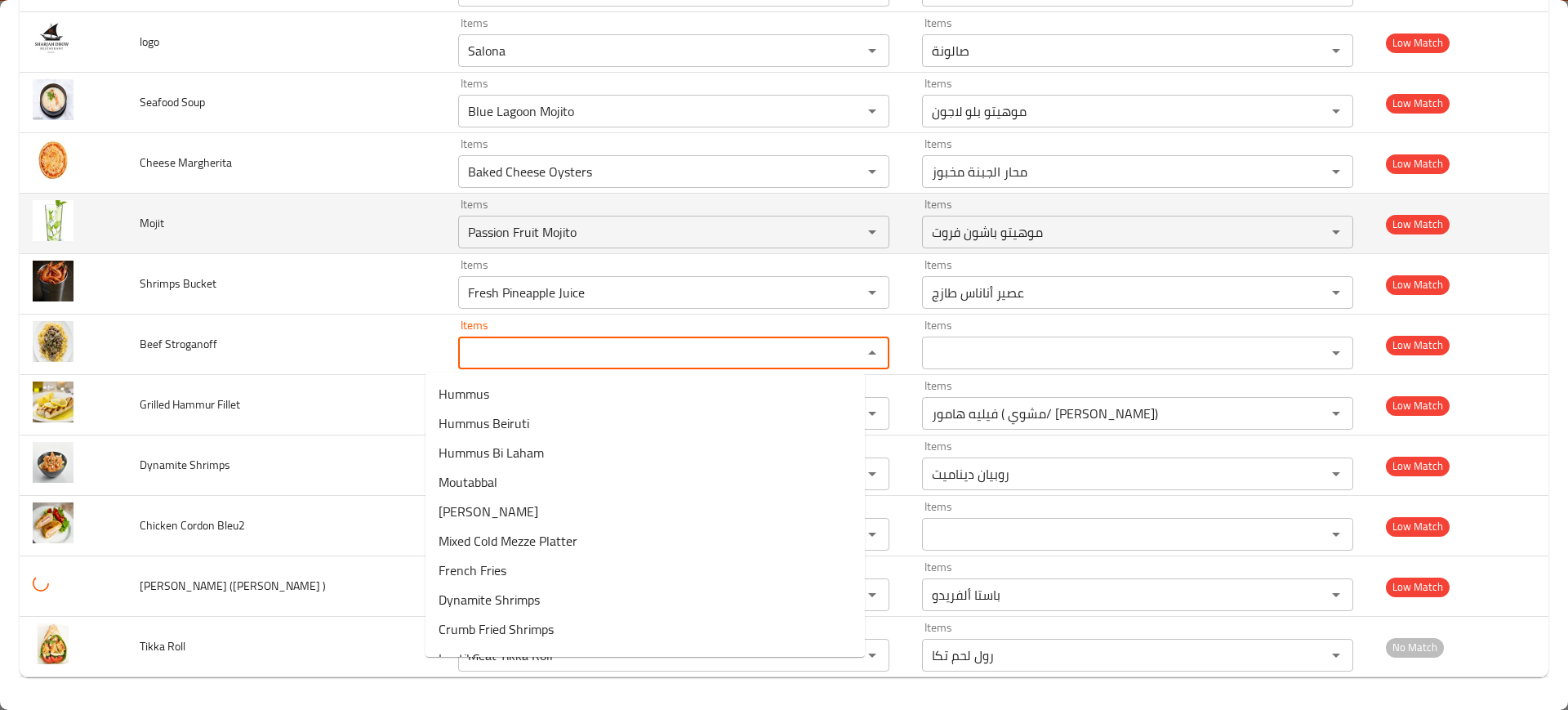
click at [172, 249] on td "Mojit" at bounding box center [286, 223] width 319 height 60
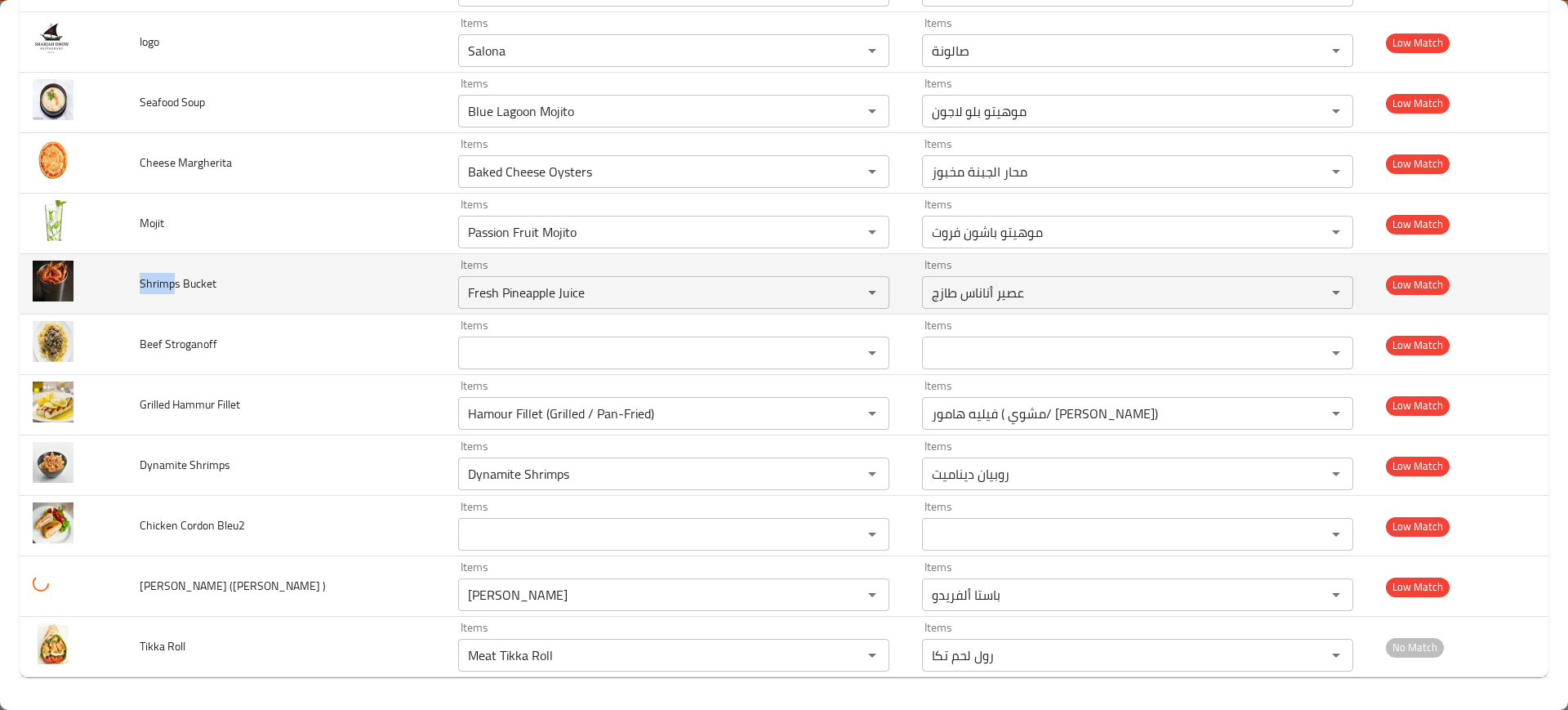
drag, startPoint x: 174, startPoint y: 275, endPoint x: 145, endPoint y: 275, distance: 29.0
click at [138, 276] on td "Shrimps Bucket" at bounding box center [286, 284] width 319 height 60
copy span "Shrimp"
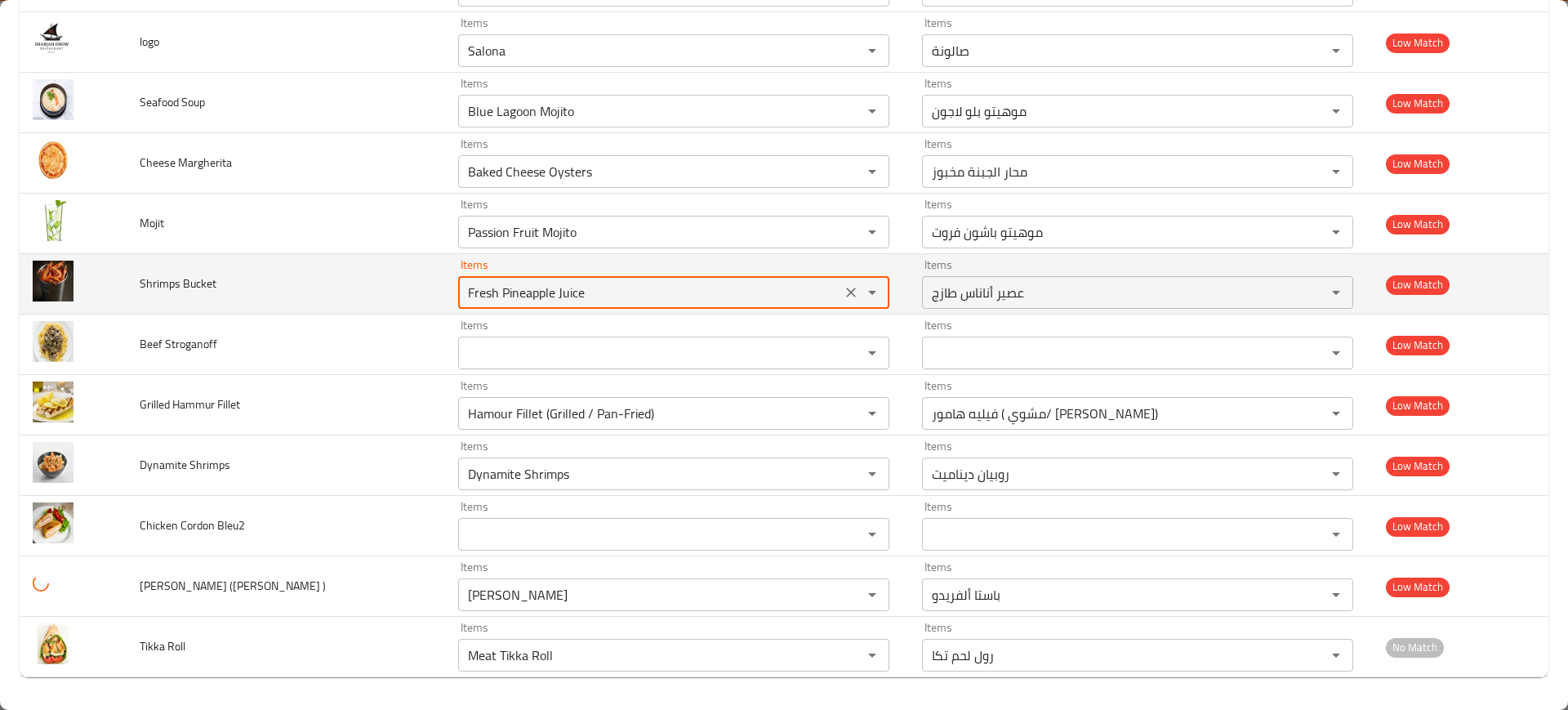
click at [636, 287] on Bucket "Fresh Pineapple Juice" at bounding box center [650, 293] width 373 height 23
paste Bucket "Shrimp"
type Bucket "Shrimp"
click at [846, 290] on icon "Clear" at bounding box center [851, 293] width 9 height 9
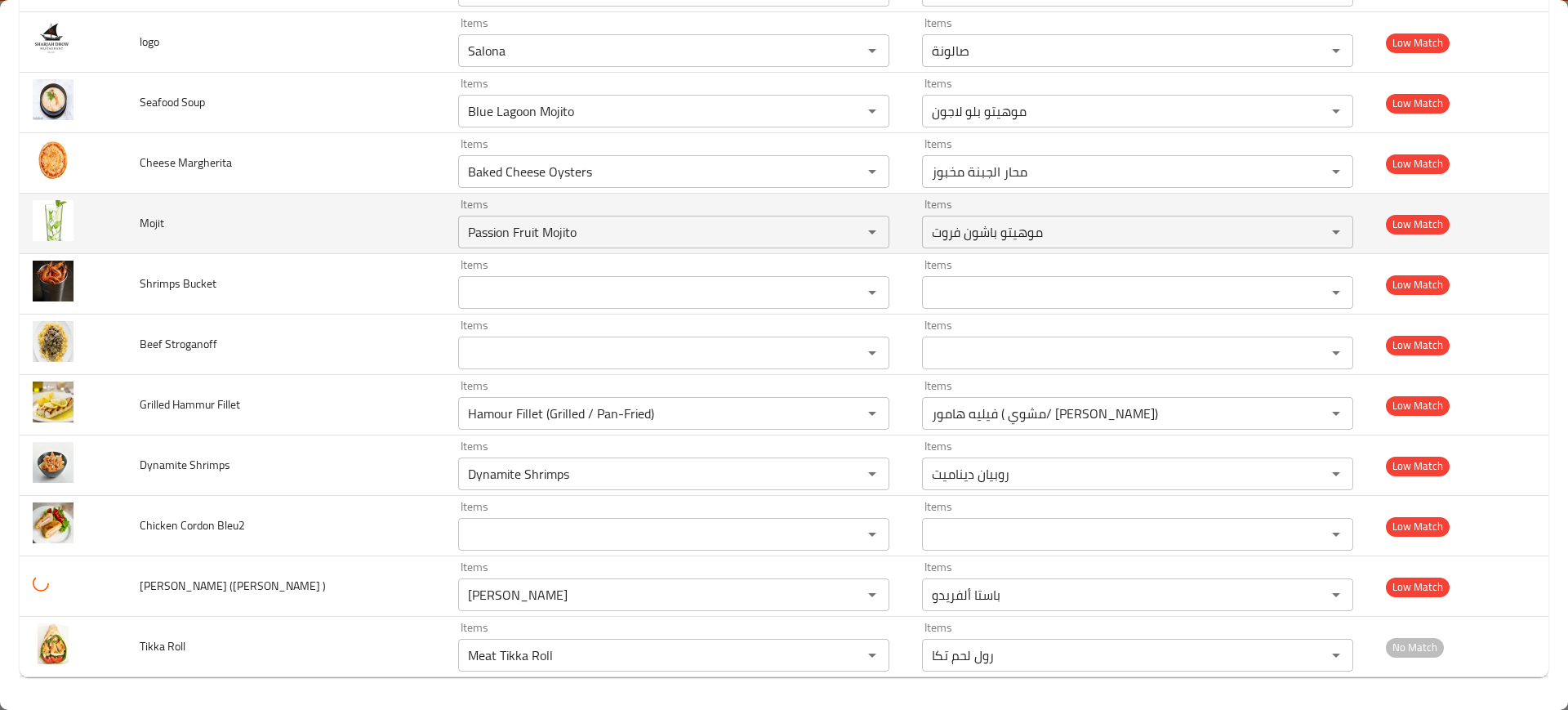
click at [236, 238] on td "Mojit" at bounding box center [286, 223] width 319 height 60
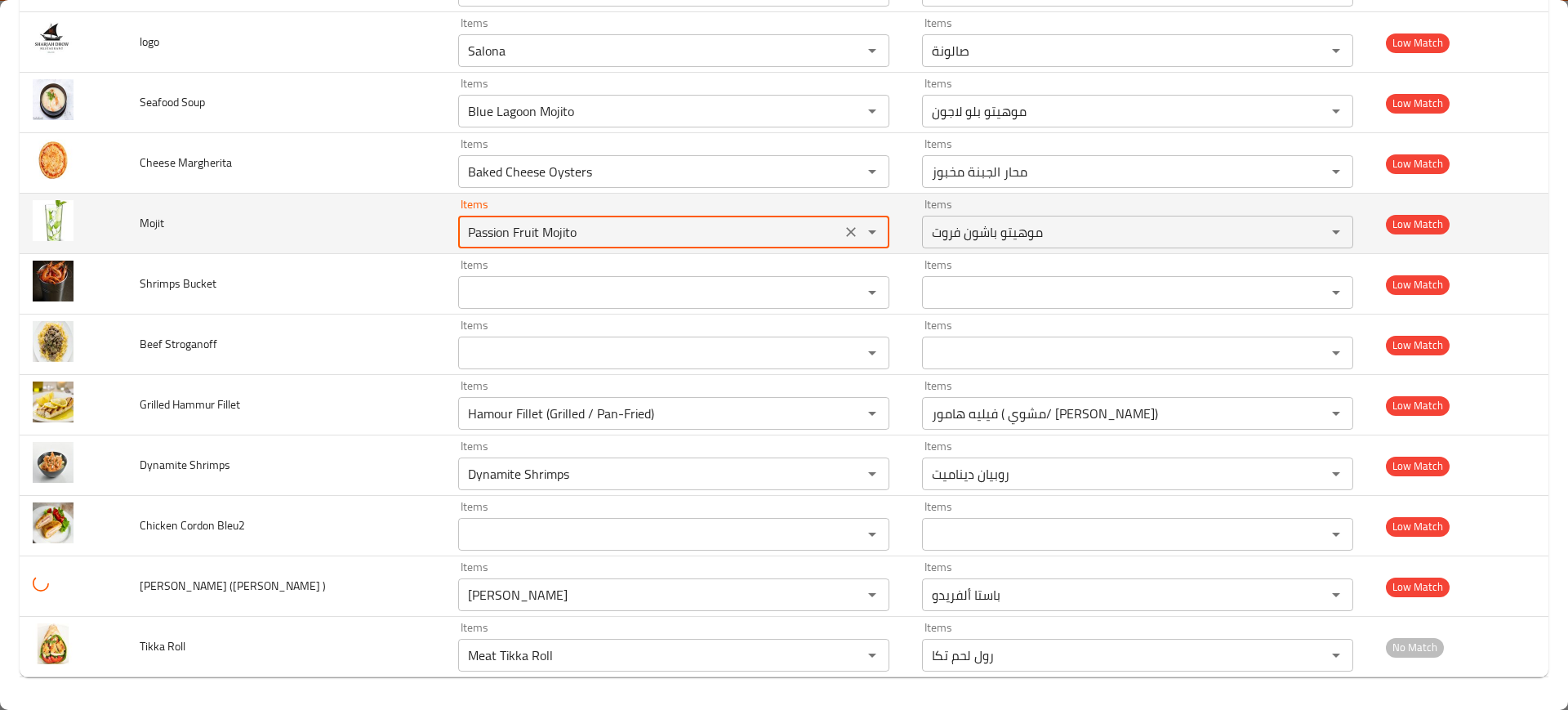
click at [539, 225] on input "Passion Fruit Mojito" at bounding box center [650, 232] width 373 height 23
click at [515, 234] on input "Passion Fruit Mojito" at bounding box center [650, 232] width 373 height 23
click at [529, 234] on input "Passion Fruit Mojito" at bounding box center [650, 232] width 373 height 23
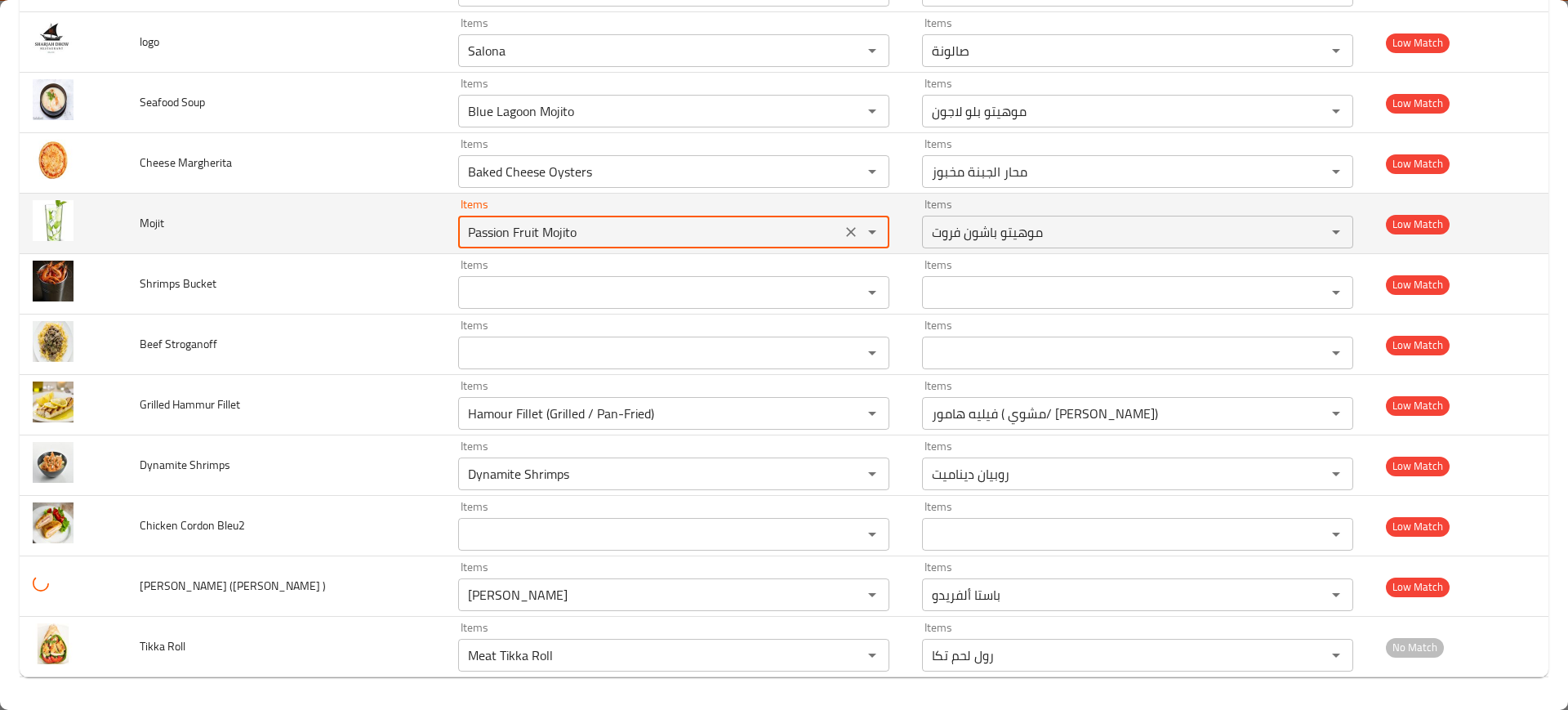
click at [529, 234] on input "Passion Fruit Mojito" at bounding box center [650, 232] width 373 height 23
paste input "enhanced table"
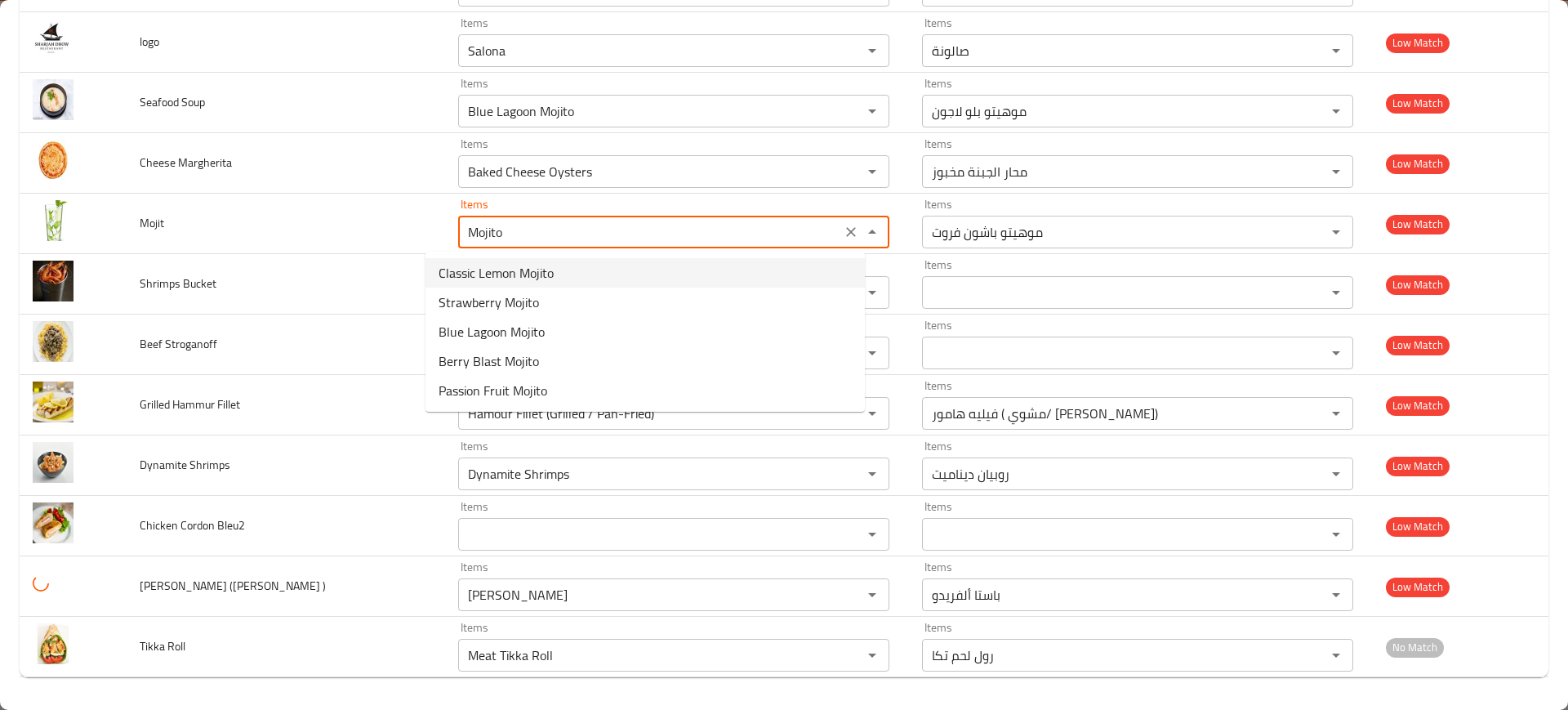
click at [505, 268] on span "Classic Lemon Mojito" at bounding box center [496, 272] width 115 height 20
type input "Classic Lemon Mojito"
type input "موهيتو ل[PERSON_NAME]"
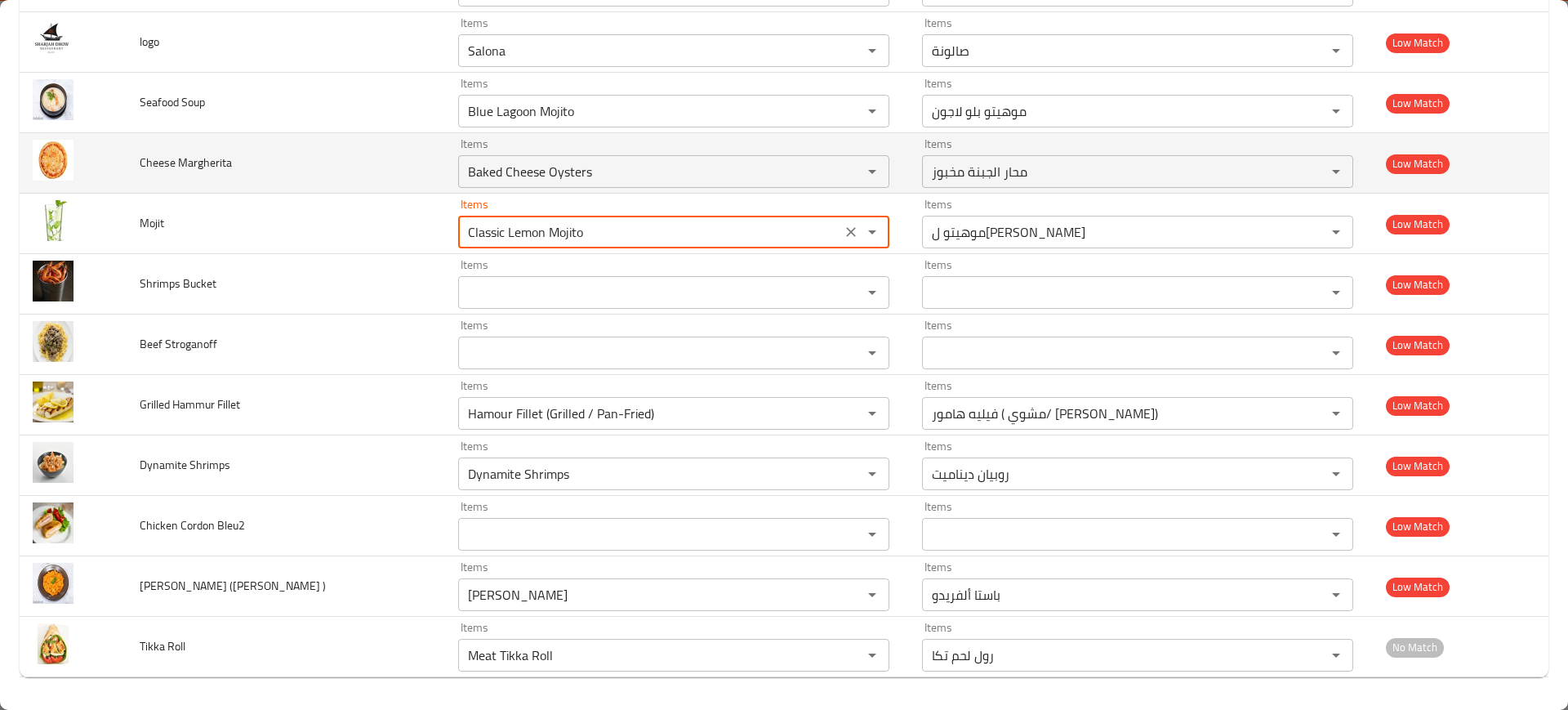
type input "Classic Lemon Mojito"
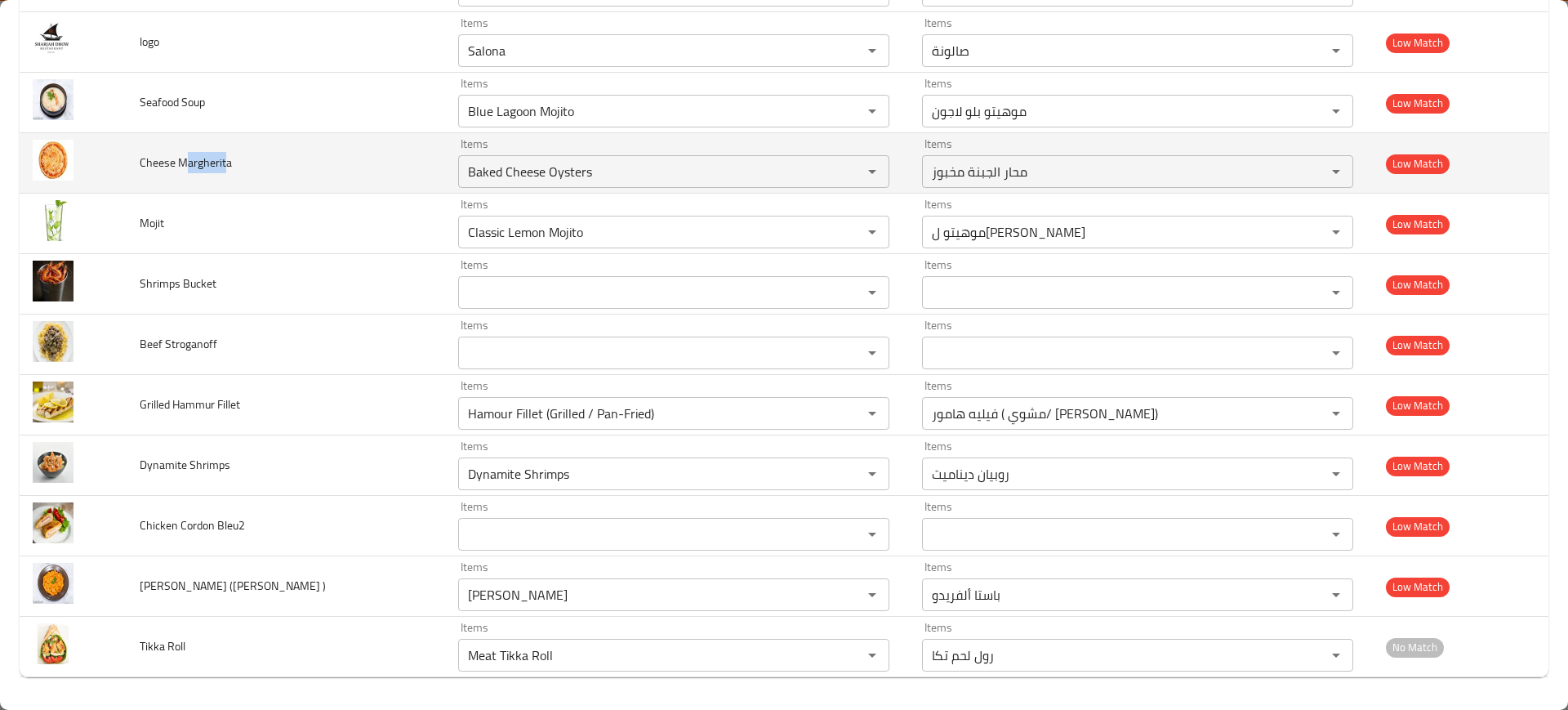
drag, startPoint x: 188, startPoint y: 156, endPoint x: 225, endPoint y: 156, distance: 37.0
click at [225, 156] on span "Cheese Margherita" at bounding box center [186, 162] width 92 height 22
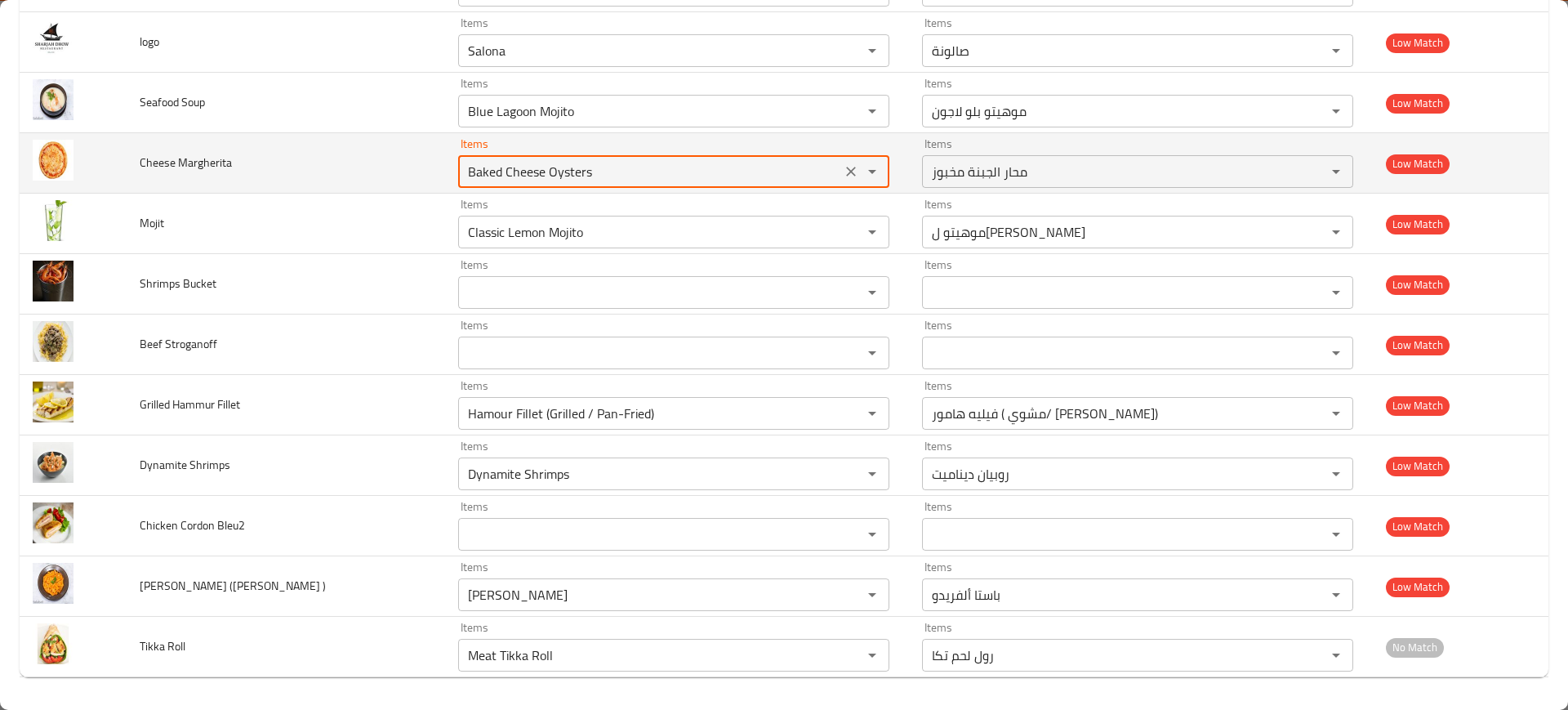
click at [541, 174] on Margherita "Baked Cheese Oysters" at bounding box center [650, 172] width 373 height 23
paste Margherita "argherit"
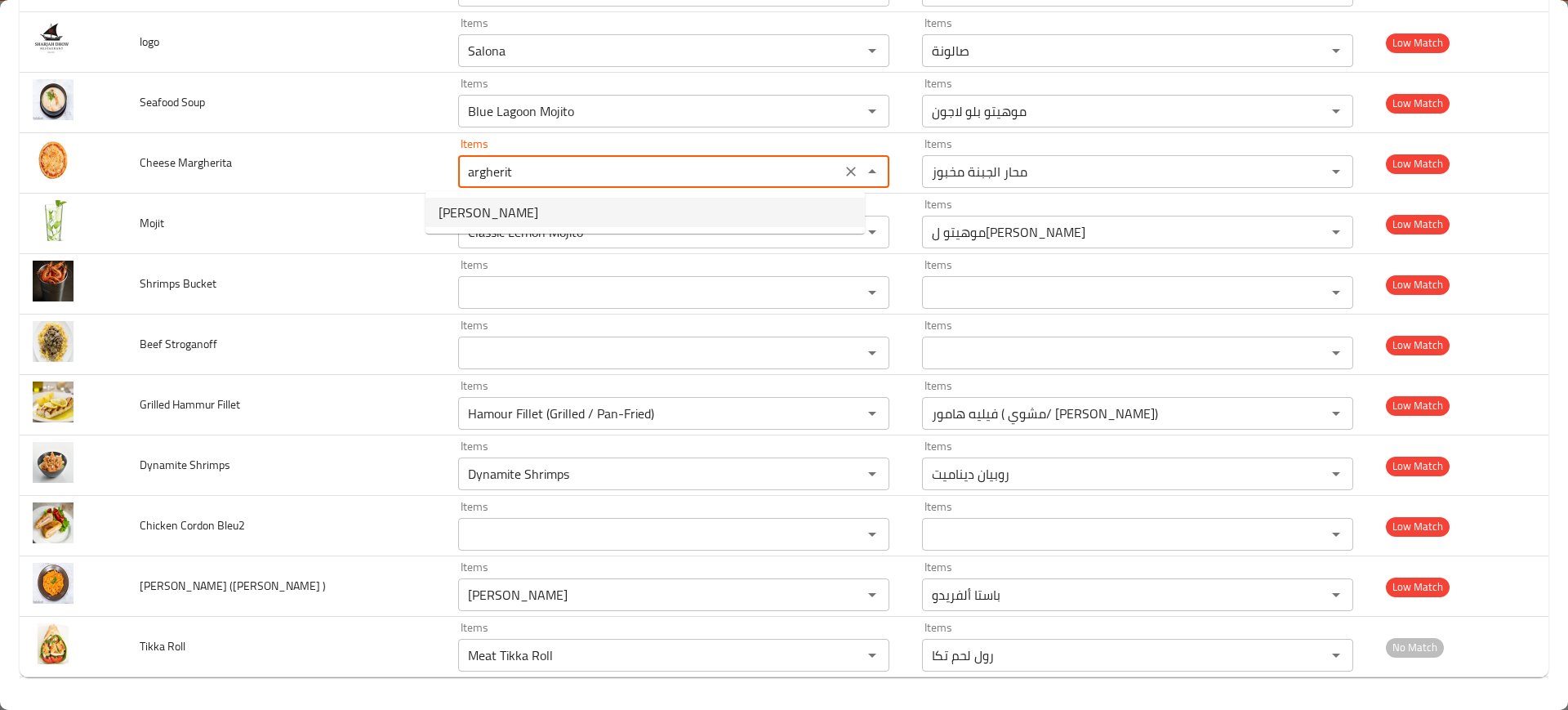
click at [509, 210] on span "[PERSON_NAME]" at bounding box center [489, 212] width 99 height 20
type Margherita "[PERSON_NAME]"
type Margherita-ar "[PERSON_NAME]"
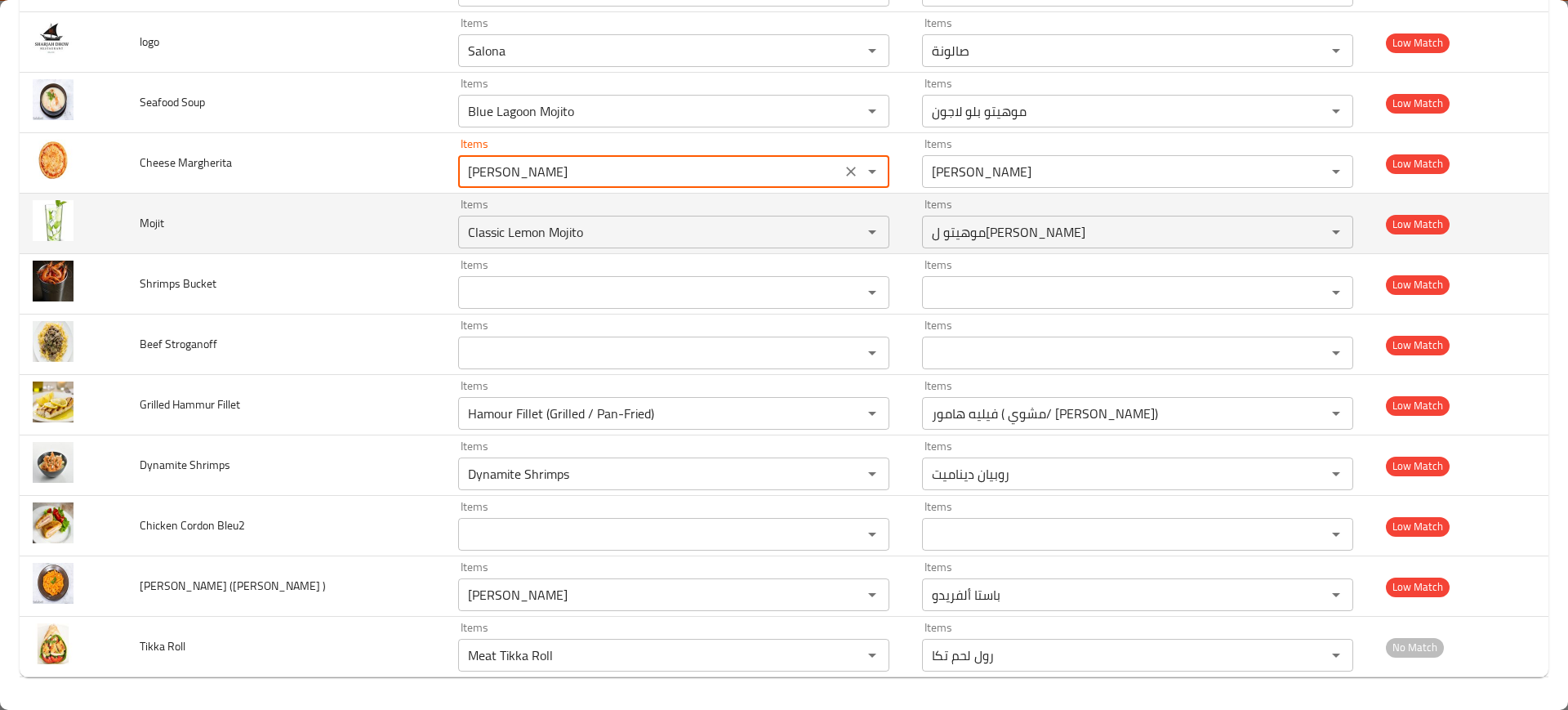
scroll to position [3581, 0]
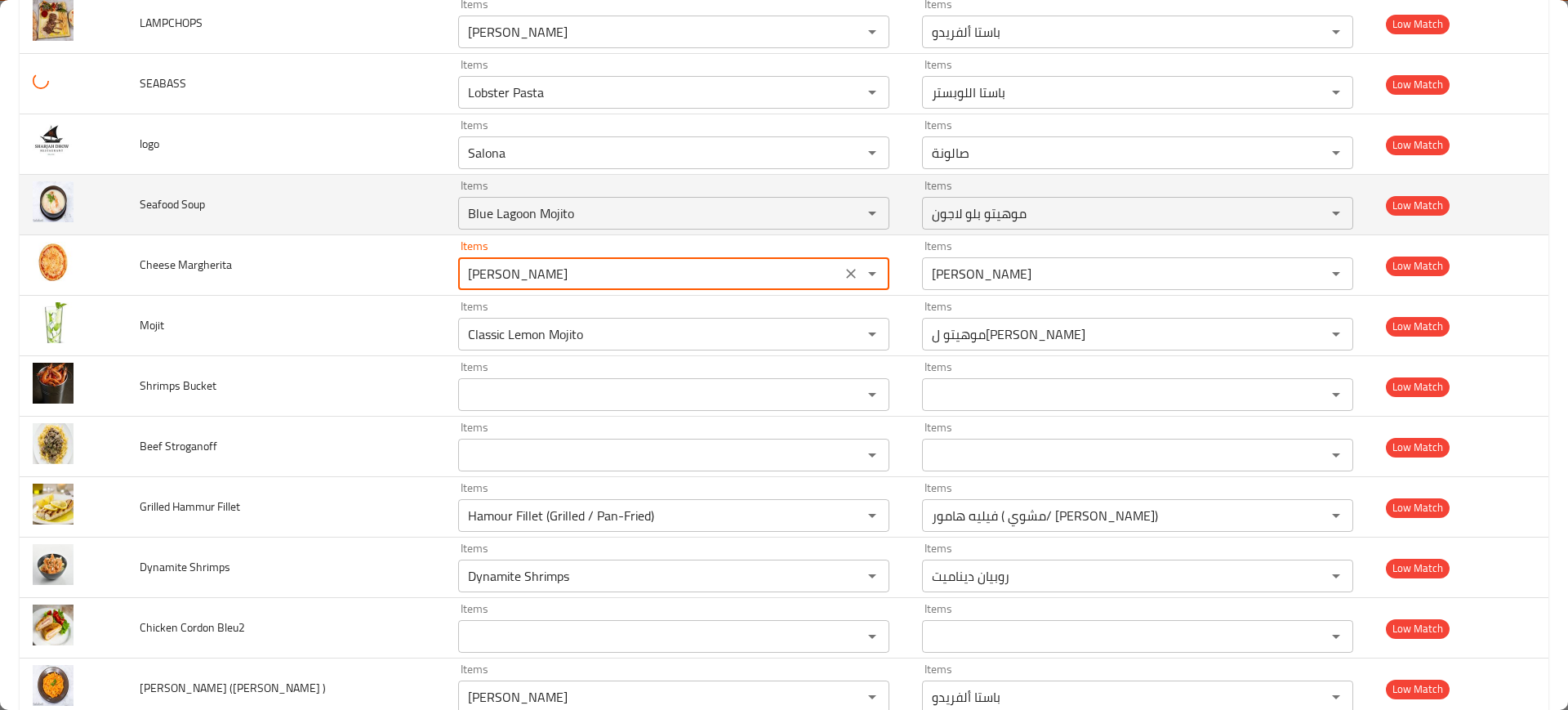
type Margherita "[PERSON_NAME]"
click at [160, 205] on span "Seafood Soup" at bounding box center [173, 204] width 66 height 22
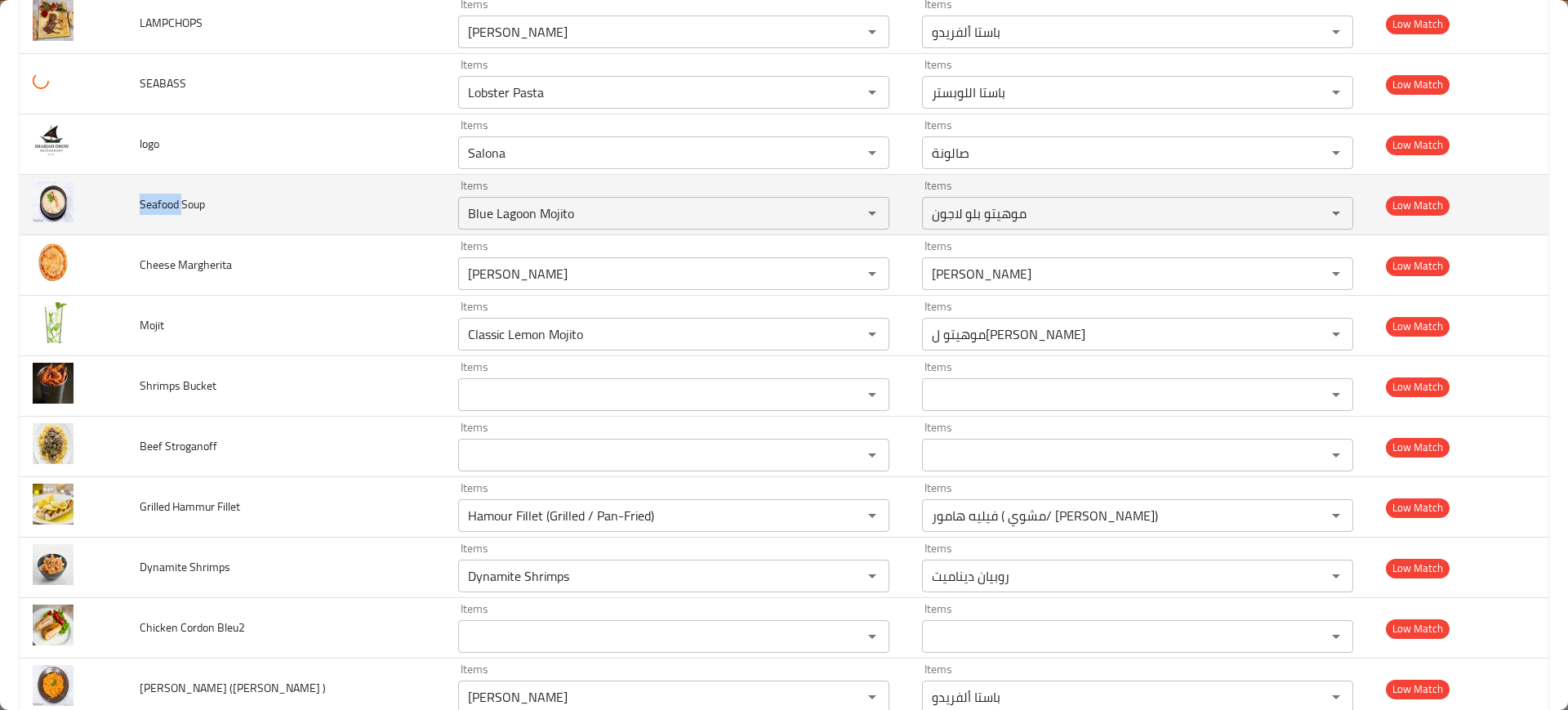
click at [160, 205] on span "Seafood Soup" at bounding box center [173, 204] width 66 height 22
click at [559, 200] on div "Blue Lagoon Mojito Items" at bounding box center [674, 213] width 431 height 33
paste Soup "Seafood"
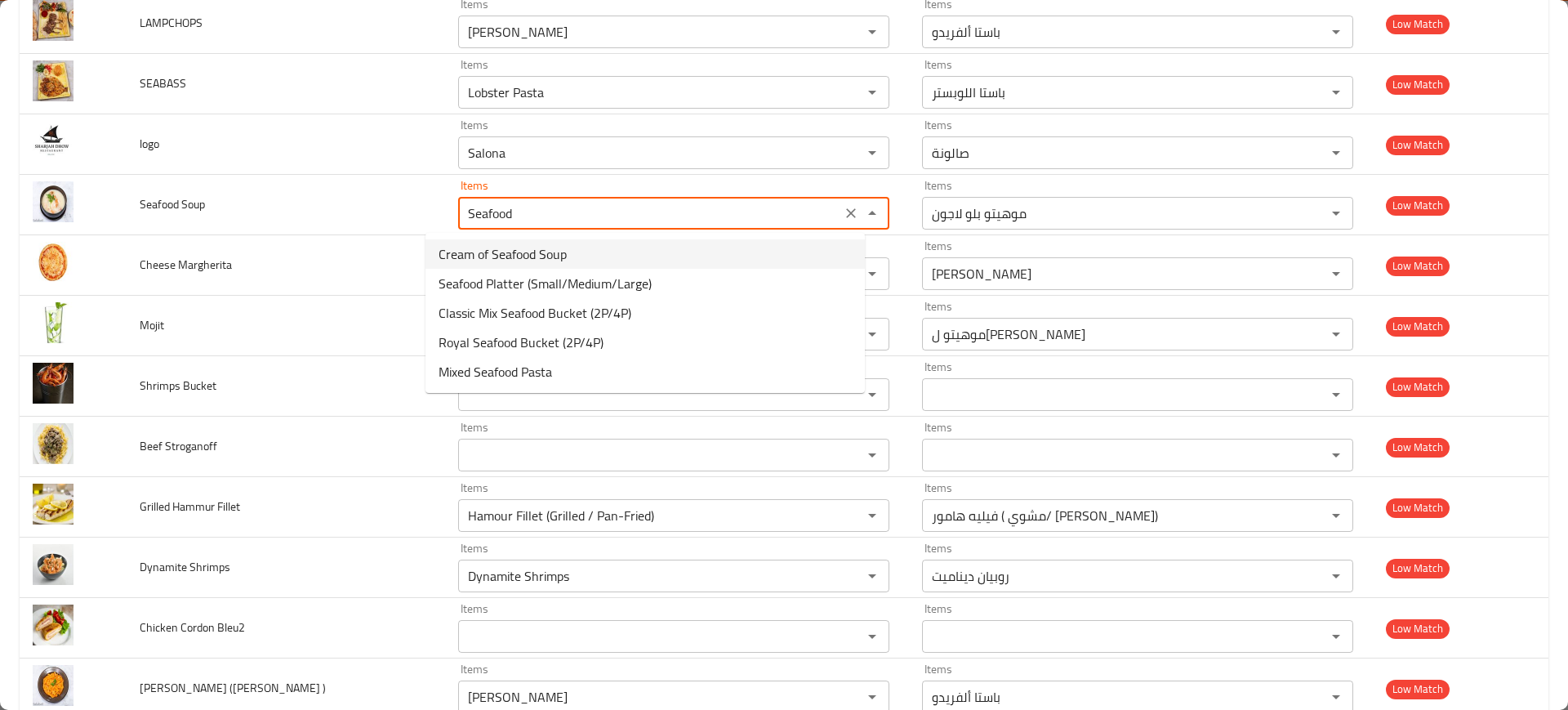
click at [561, 244] on span "Cream of Seafood Soup" at bounding box center [503, 253] width 128 height 20
type Soup "Cream of Seafood Soup"
type Soup-ar "شوربة كريمة المأكولات البحرية"
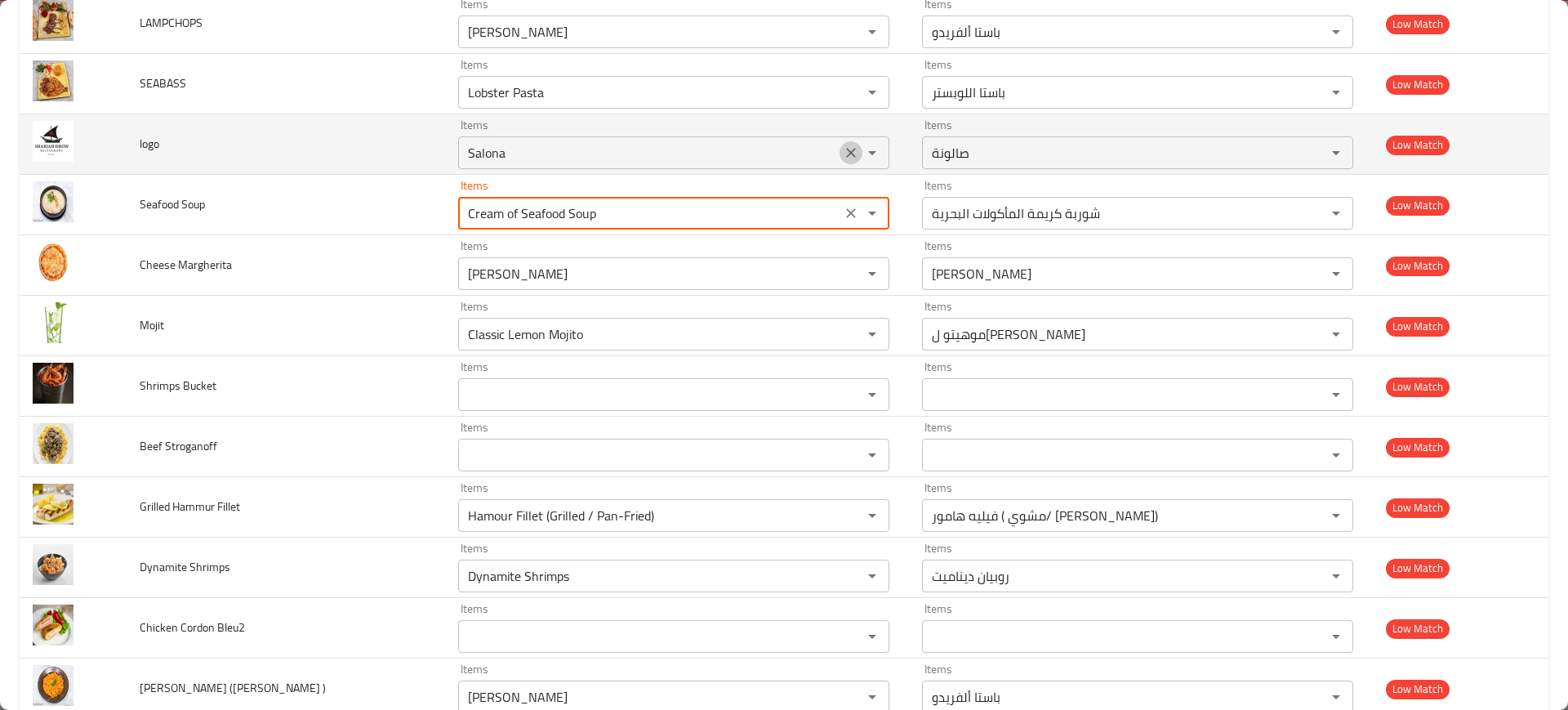
click at [839, 151] on button "Clear" at bounding box center [851, 153] width 23 height 23
type Soup "Cream of Seafood Soup"
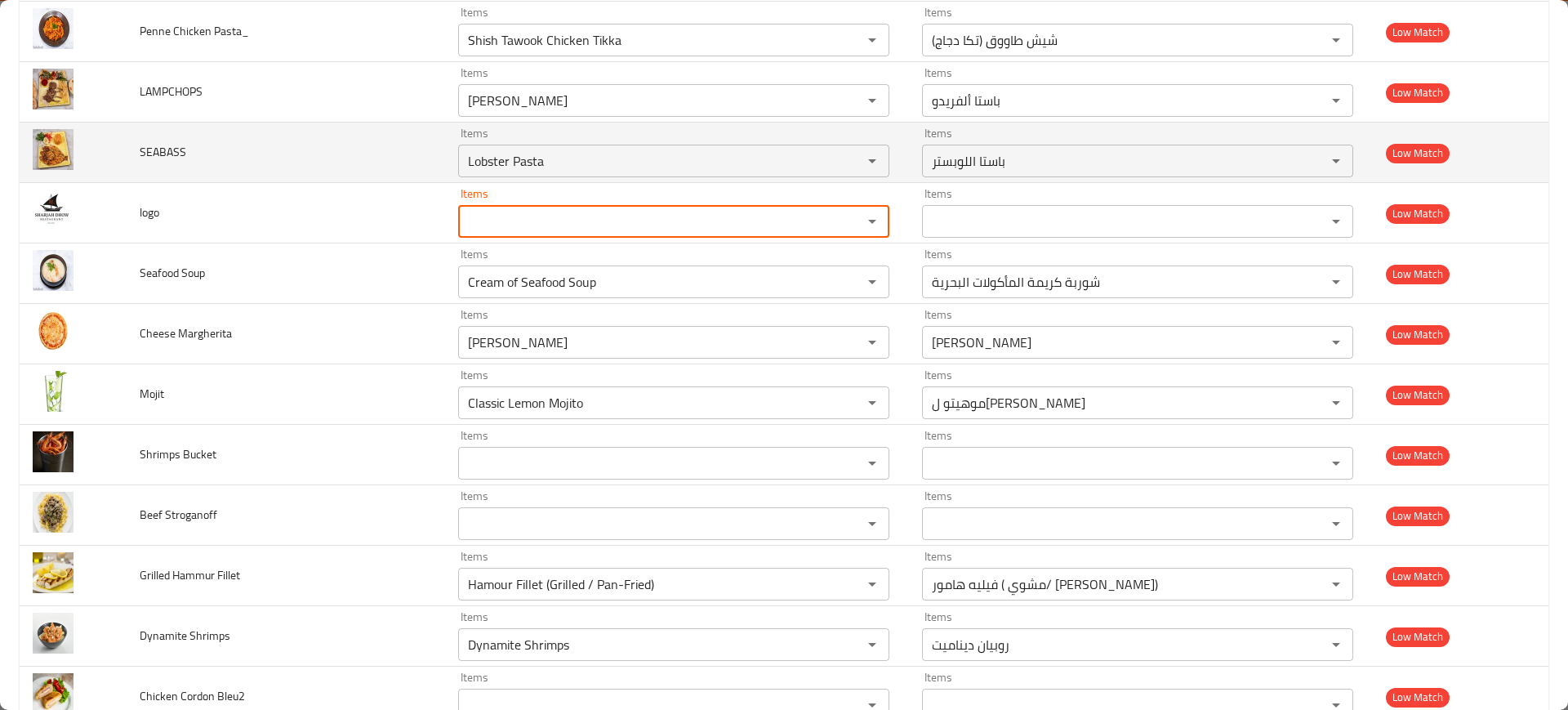
scroll to position [3480, 0]
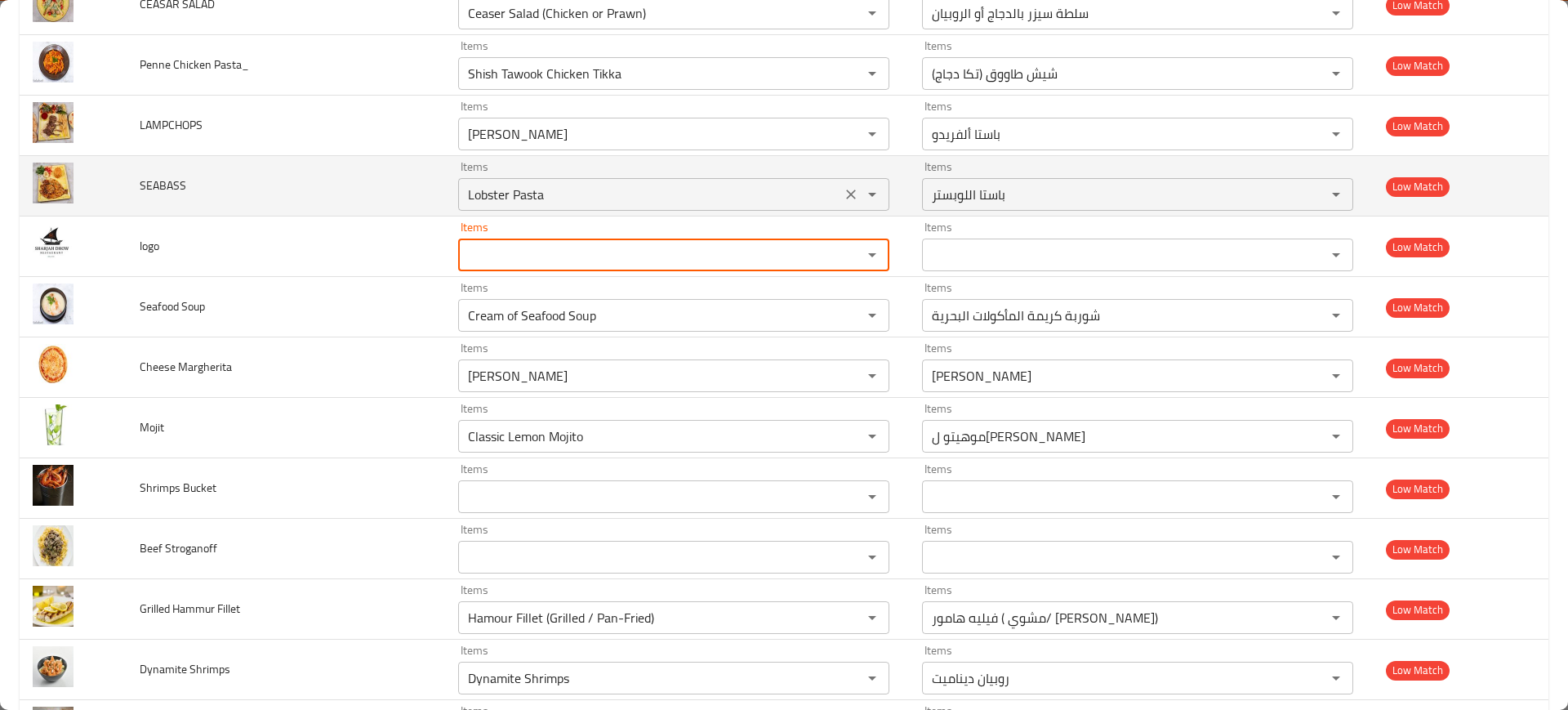
click at [496, 187] on input "Lobster Pasta" at bounding box center [650, 194] width 373 height 23
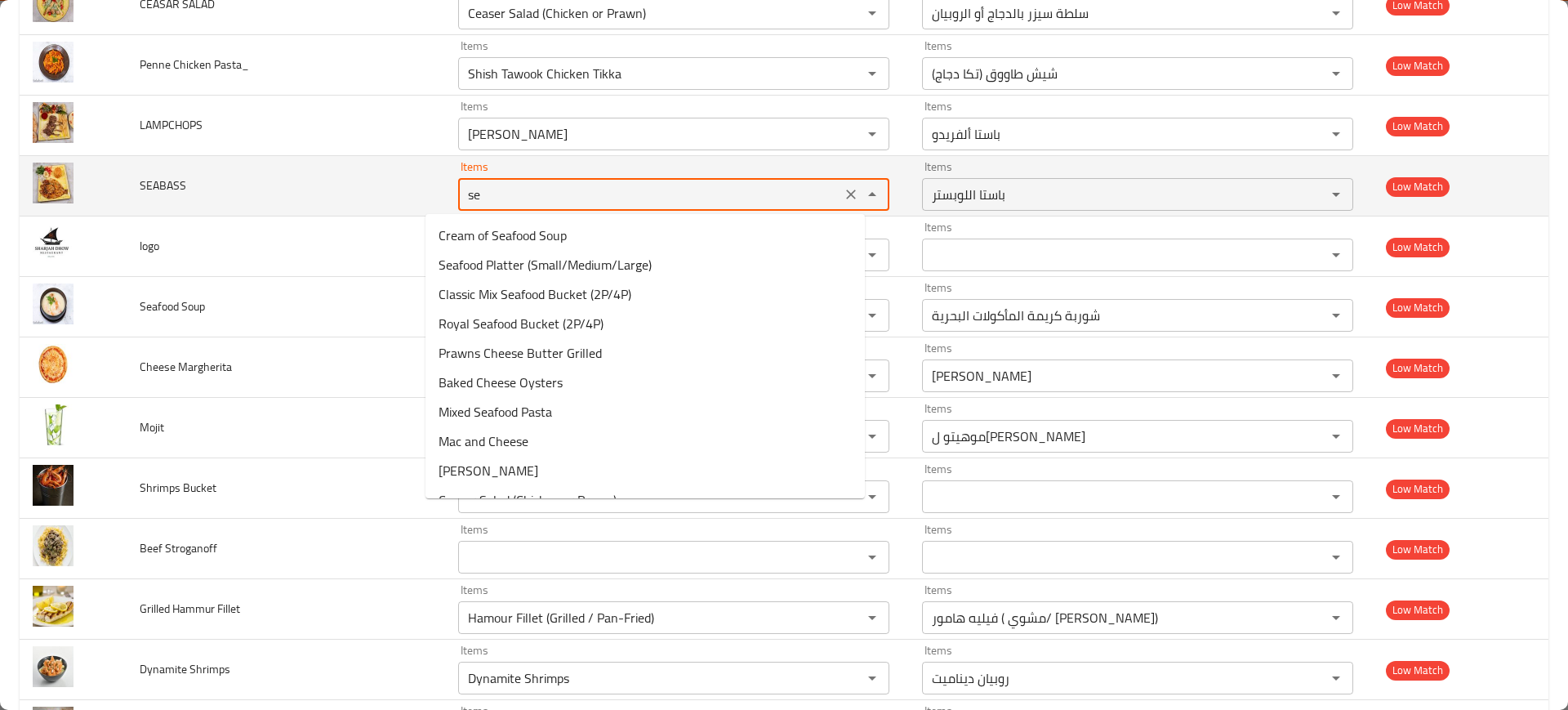
type input "sea"
click at [843, 195] on icon "Clear" at bounding box center [851, 194] width 16 height 16
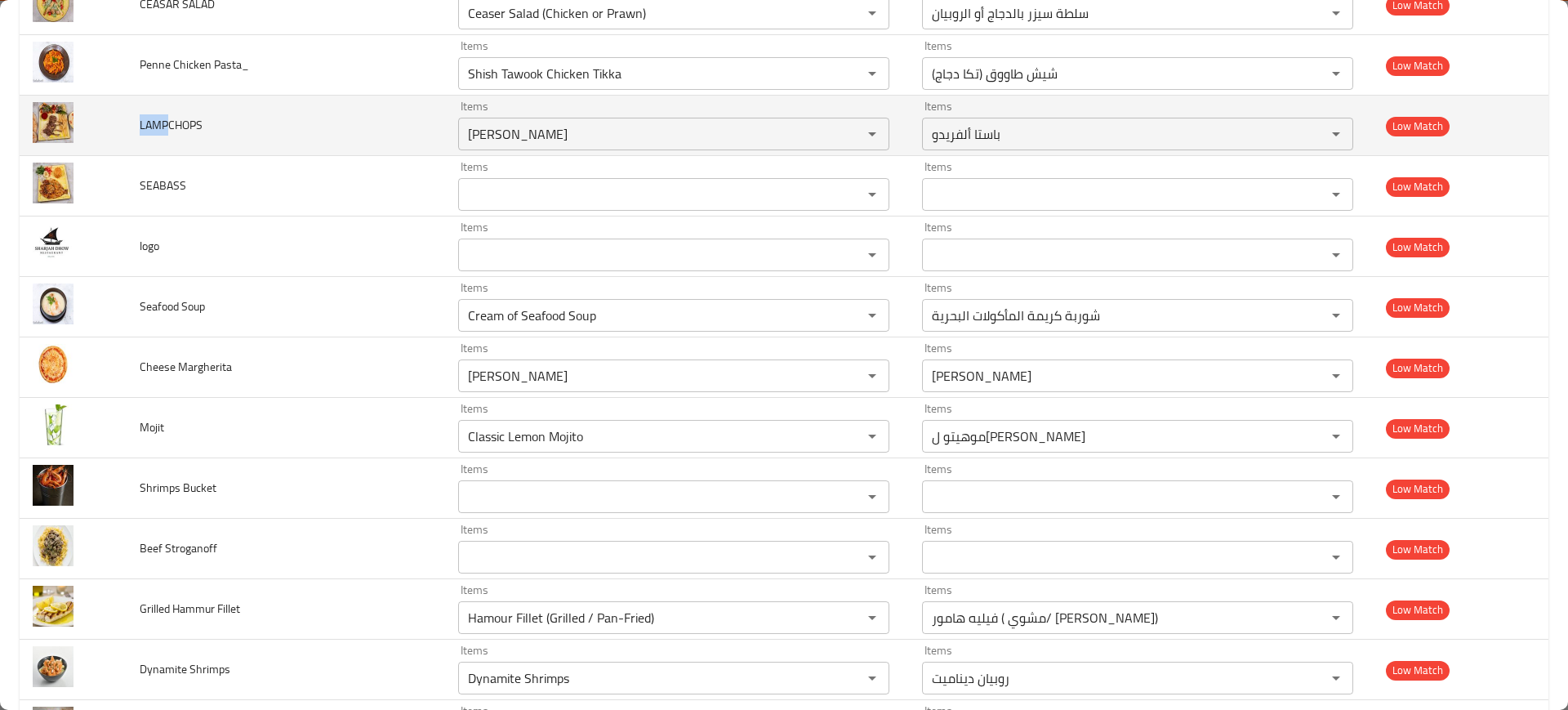
drag, startPoint x: 169, startPoint y: 121, endPoint x: 130, endPoint y: 128, distance: 39.6
click at [125, 128] on tr "LAMPCHOPS Items Alfredo Pasta Items Items باستا ألفريدو Items Low Match" at bounding box center [784, 126] width 1530 height 60
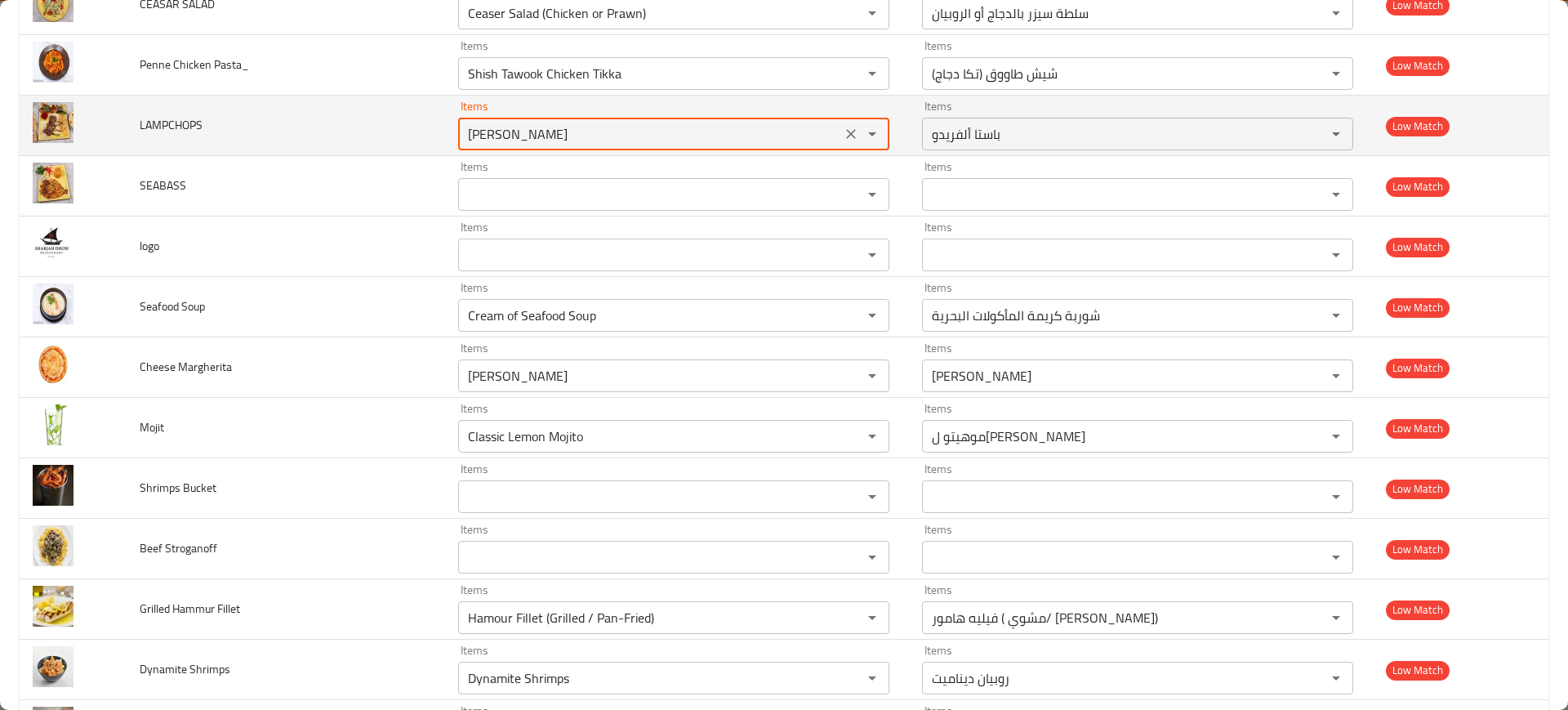
click at [479, 127] on input "[PERSON_NAME]" at bounding box center [650, 134] width 373 height 23
paste input "LAMP"
click at [634, 131] on input "[PERSON_NAME]" at bounding box center [650, 134] width 373 height 23
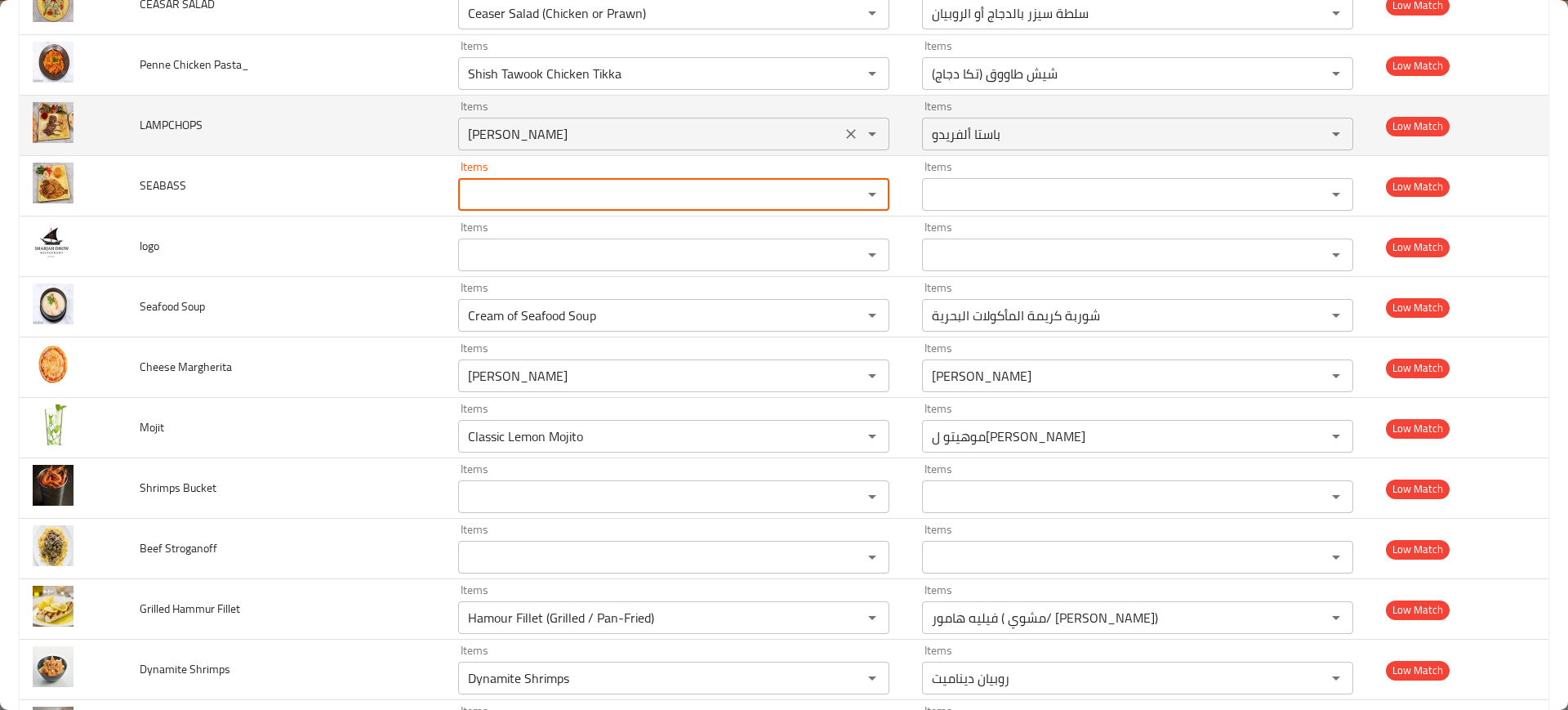
click at [493, 129] on input "[PERSON_NAME]" at bounding box center [650, 134] width 373 height 23
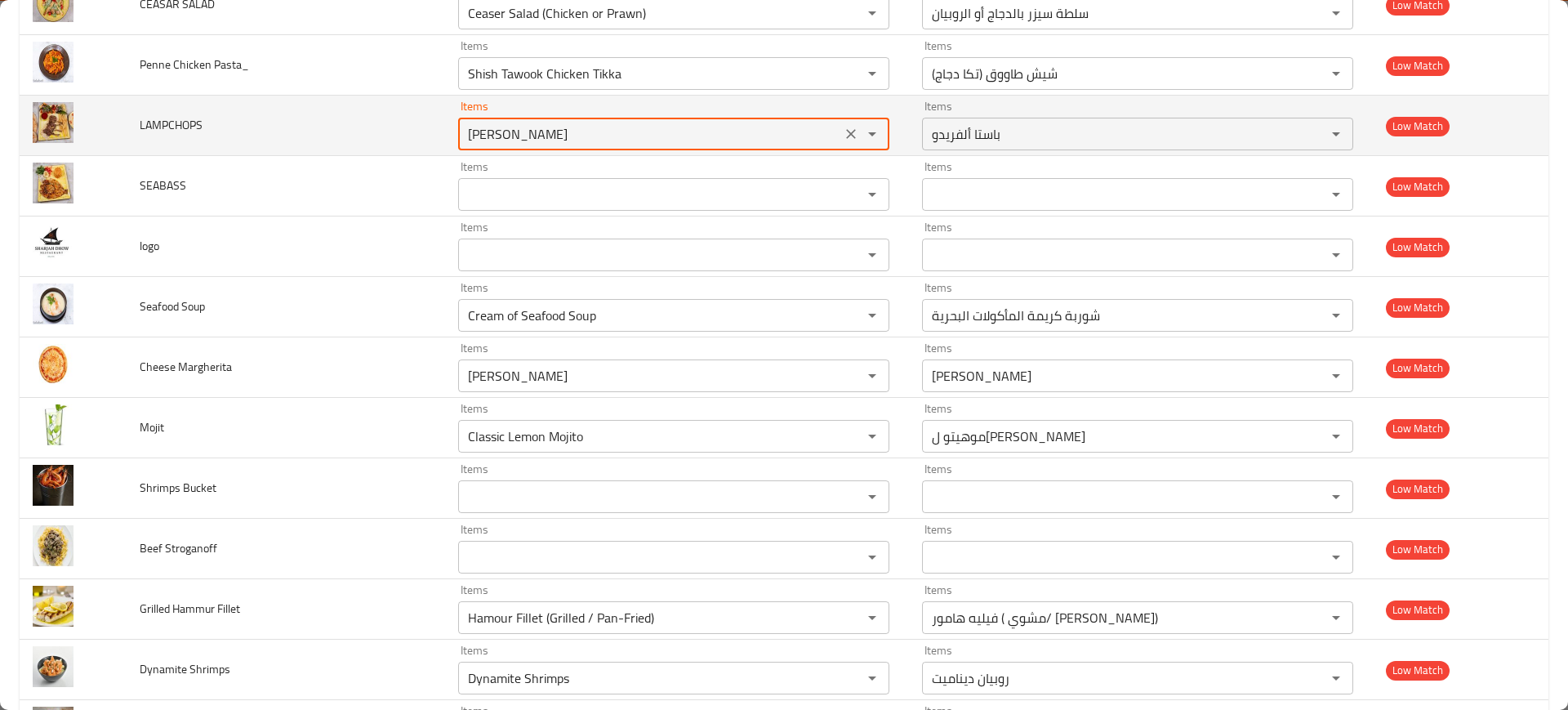
click at [494, 129] on input "[PERSON_NAME]" at bounding box center [650, 134] width 373 height 23
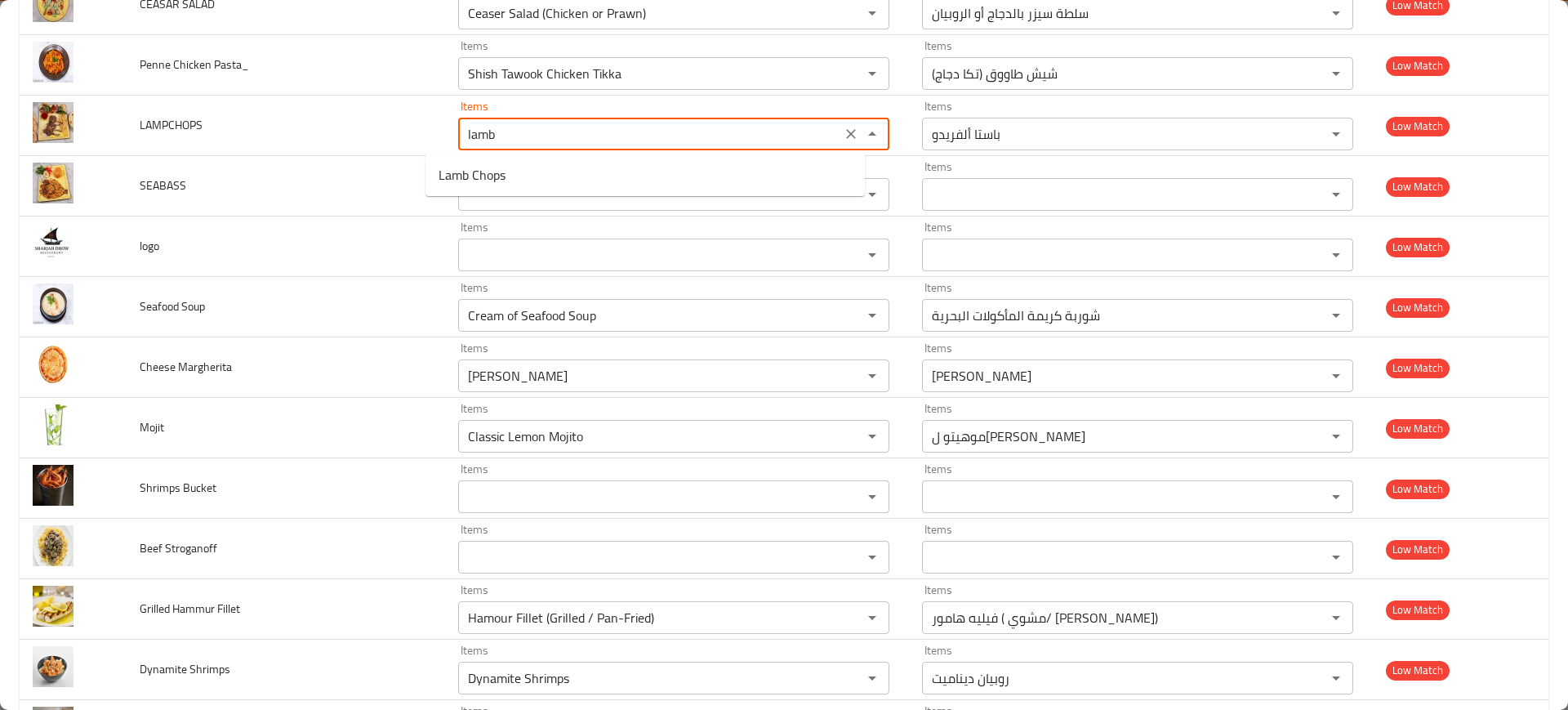
click at [472, 159] on ul "Lamb Chops" at bounding box center [645, 174] width 440 height 42
click at [480, 174] on span "Lamb Chops" at bounding box center [472, 174] width 67 height 20
type input "Lamb Chops"
type input "ريش لحم ضأن"
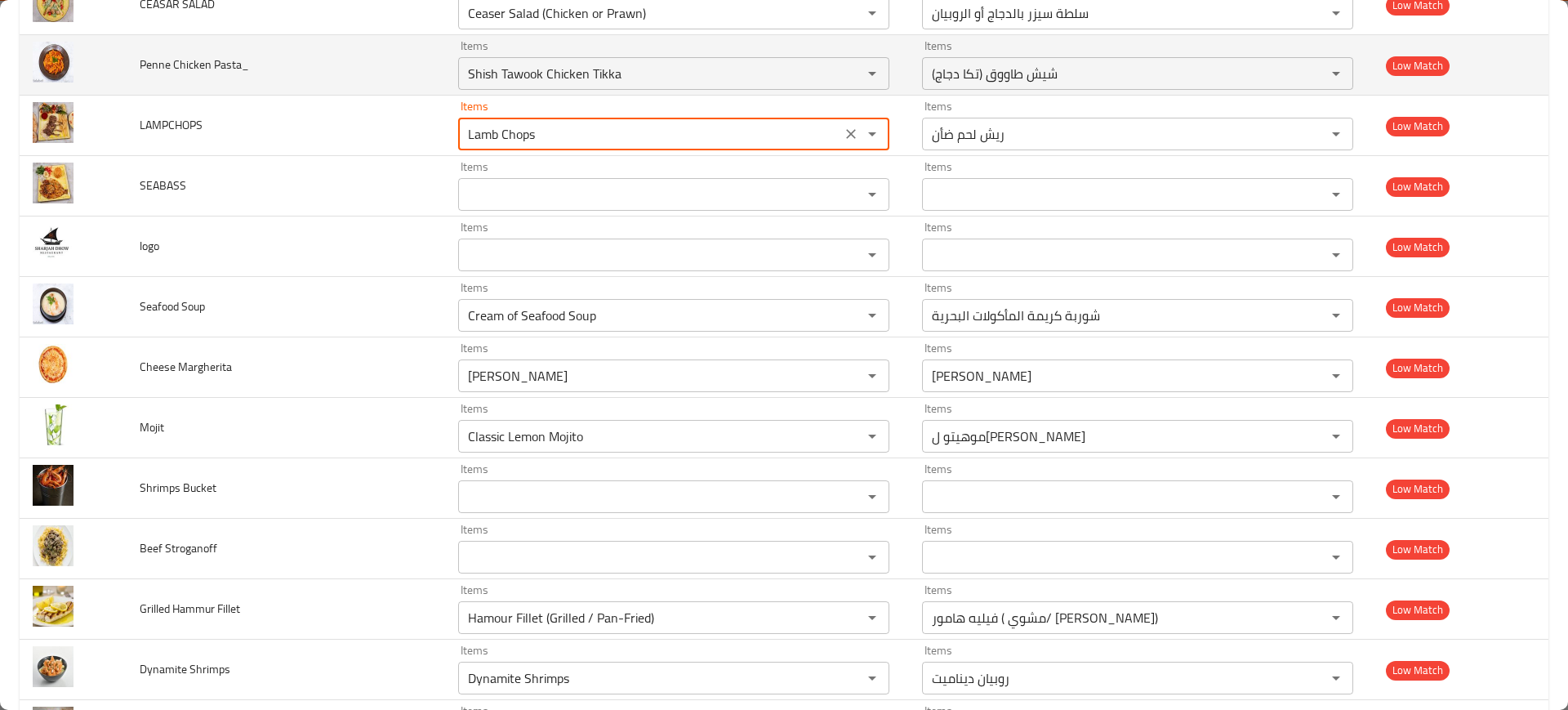
type input "Lamb Chops"
drag, startPoint x: 159, startPoint y: 59, endPoint x: 129, endPoint y: 60, distance: 30.0
click at [131, 60] on td "Penne Chicken Pasta_" at bounding box center [286, 65] width 319 height 60
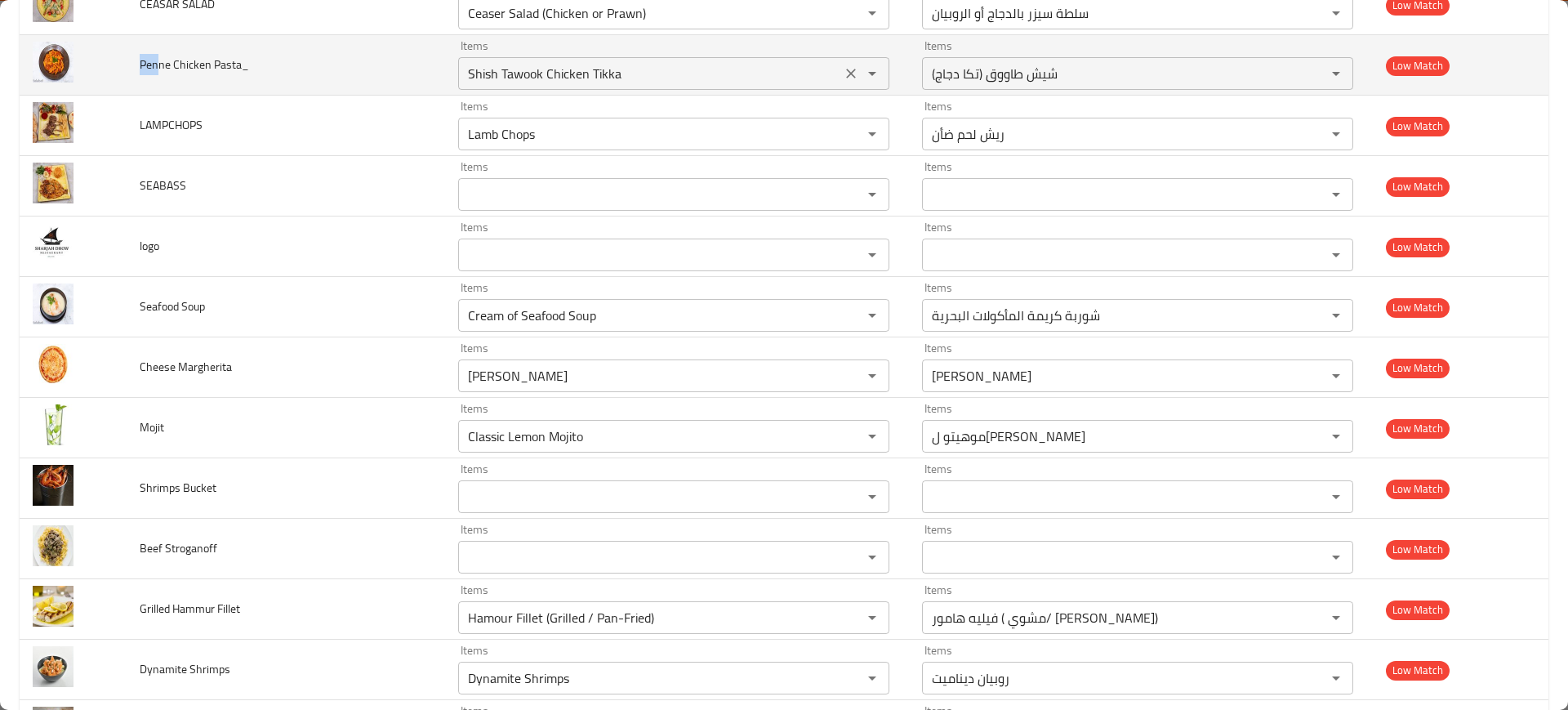
click at [482, 52] on div "Items Shish Tawook Chicken Tikka Items" at bounding box center [674, 65] width 431 height 50
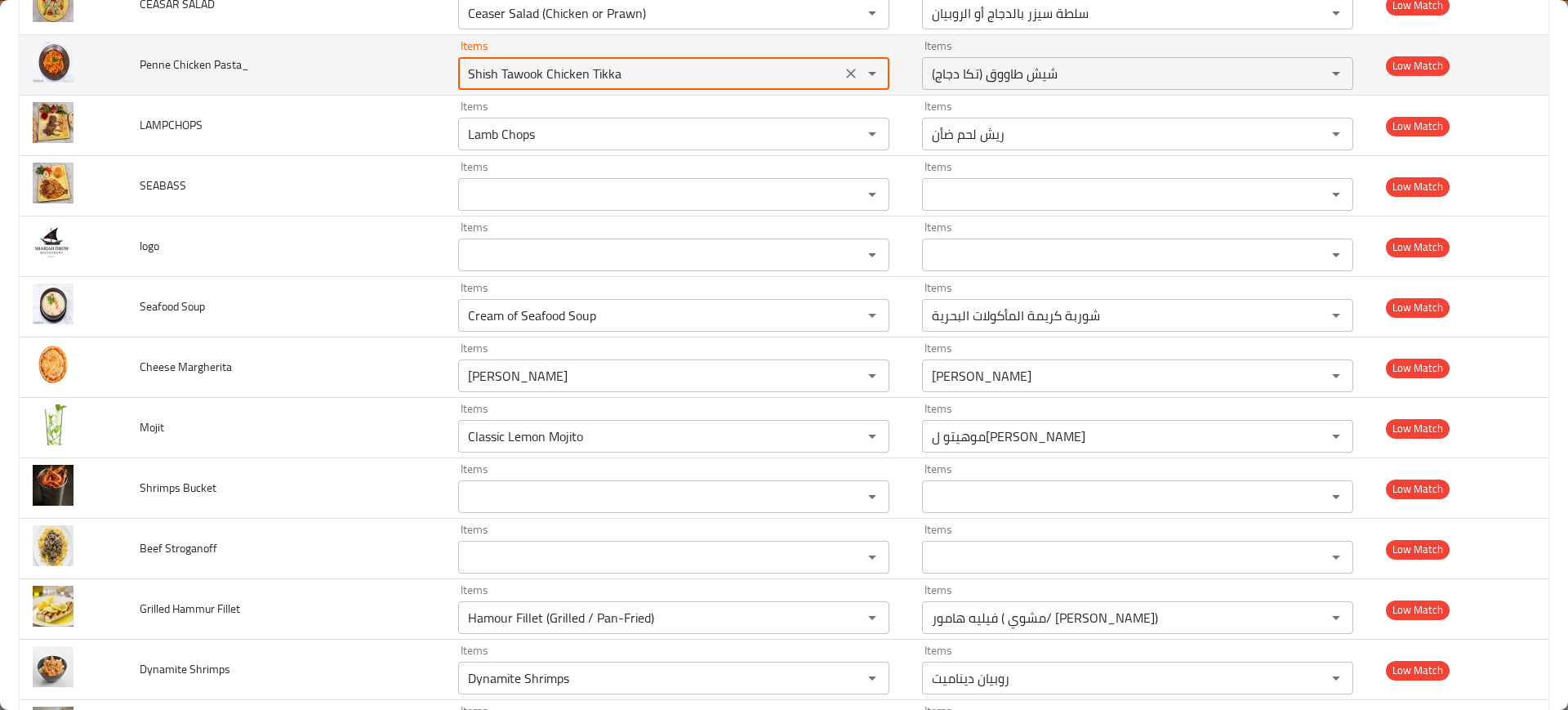
paste Pasta_ "Pen"
type Pasta_ "Pen"
click at [843, 68] on icon "Clear" at bounding box center [851, 73] width 16 height 16
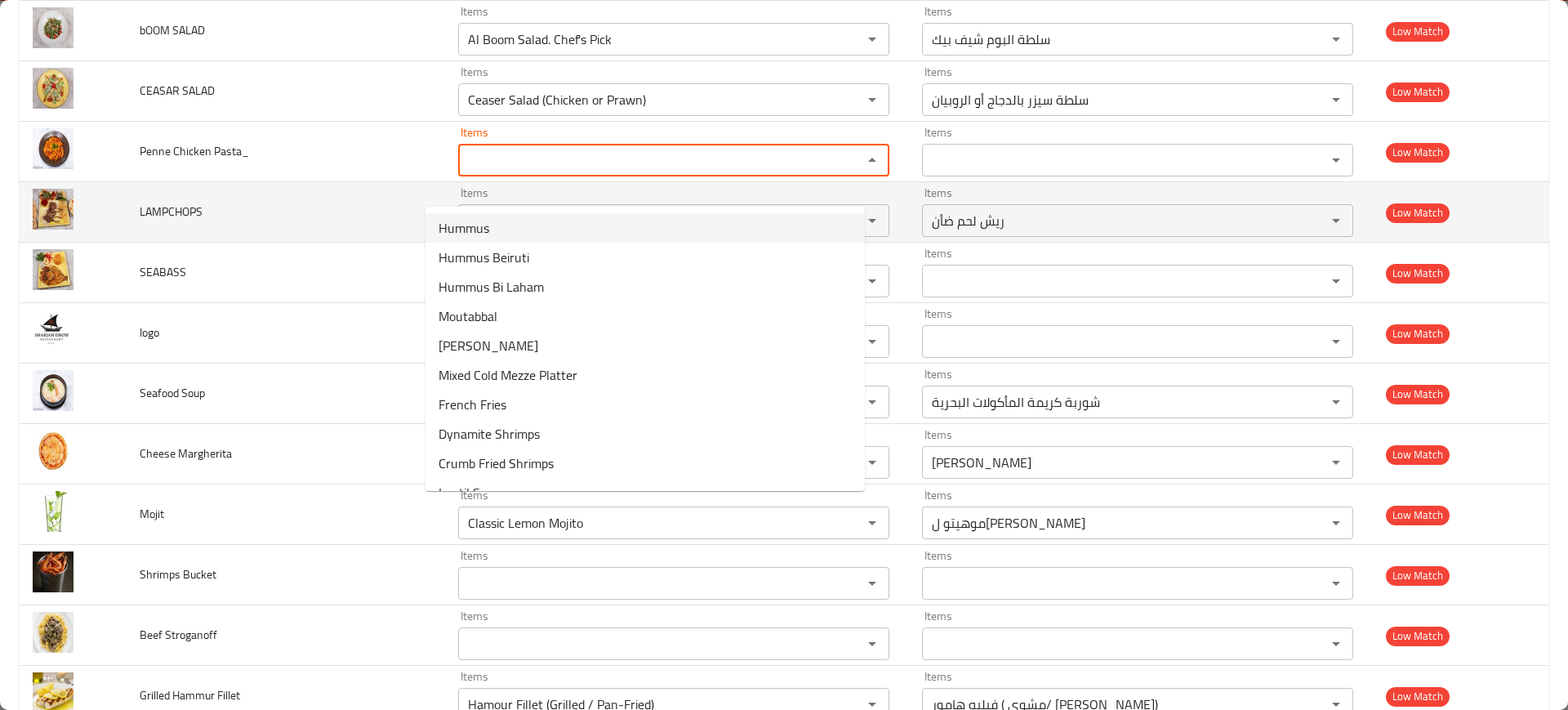
scroll to position [3275, 0]
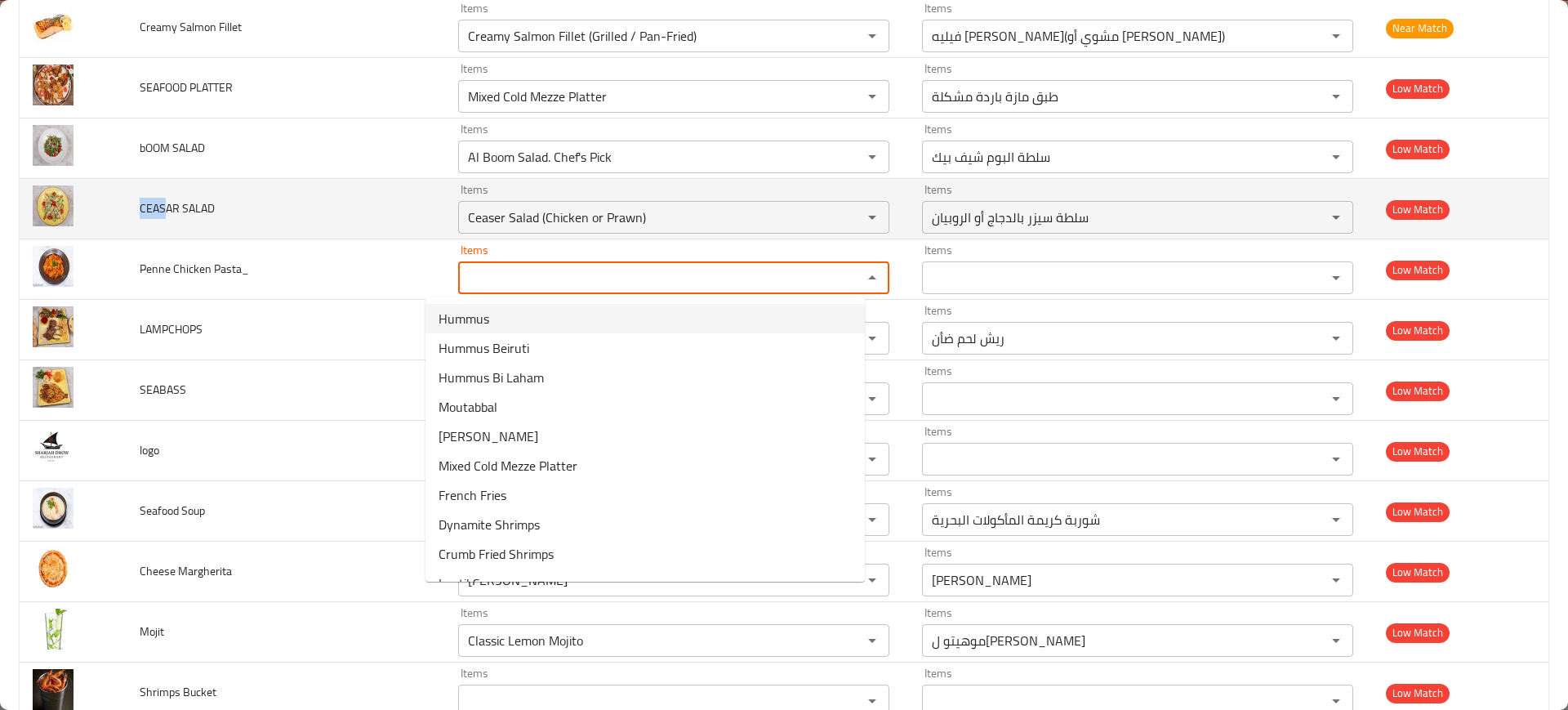
drag, startPoint x: 169, startPoint y: 211, endPoint x: 139, endPoint y: 211, distance: 30.0
click at [139, 211] on td "CEASAR SALAD" at bounding box center [286, 209] width 319 height 60
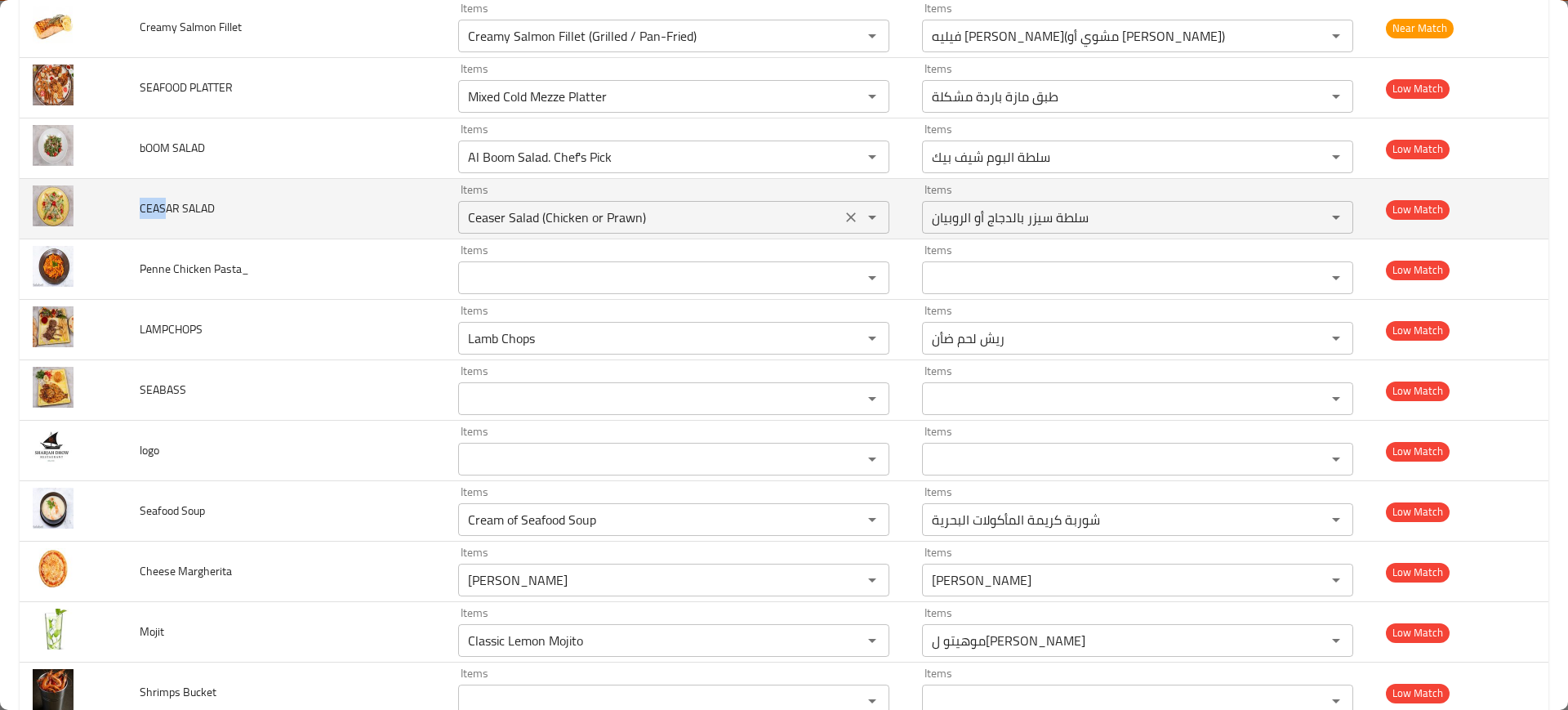
click at [600, 202] on div "Ceaser Salad (Chicken or Prawn) Items" at bounding box center [674, 217] width 431 height 33
paste SALAD "EAS"
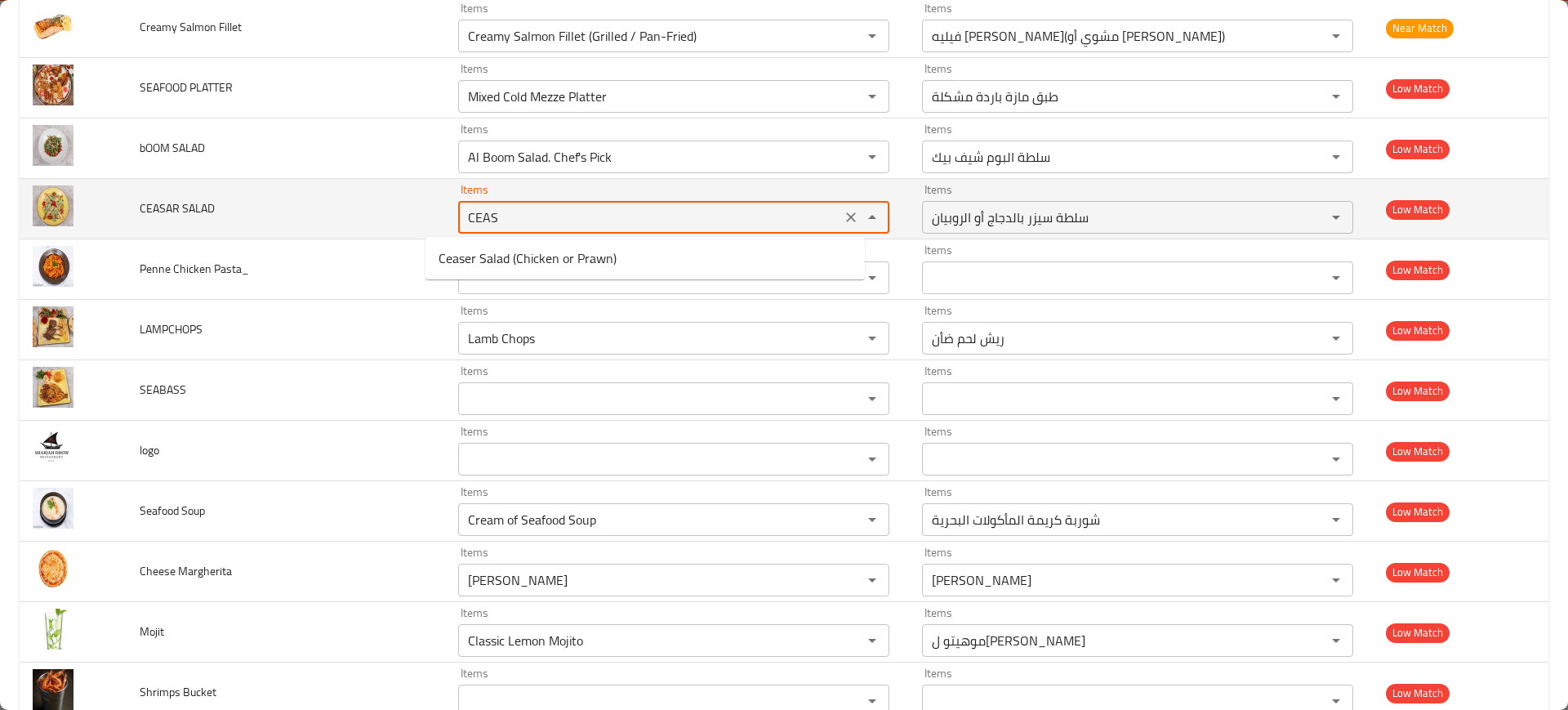
type SALAD "Ceaser Salad (Chicken or Prawn)"
click at [244, 181] on td "CEASAR SALAD" at bounding box center [286, 209] width 319 height 60
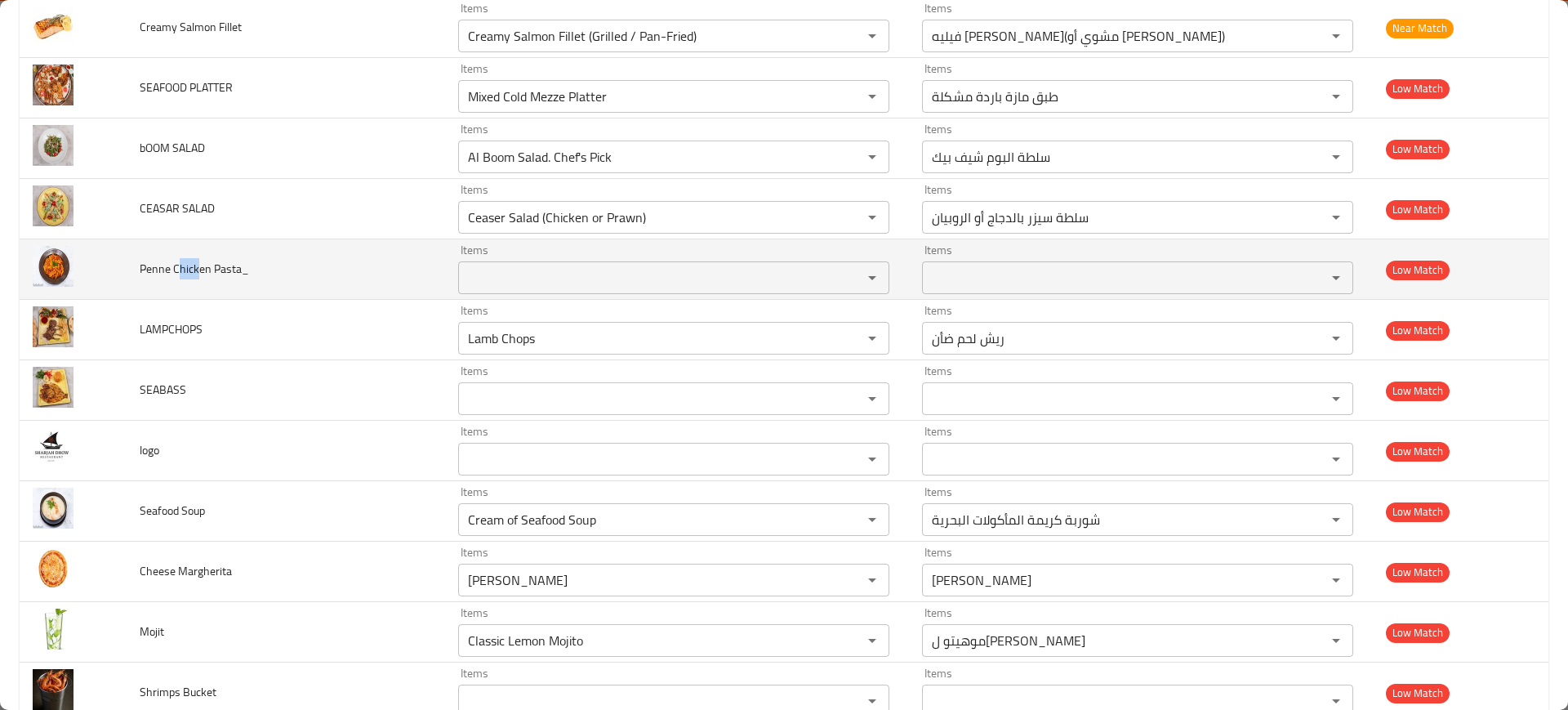
drag, startPoint x: 180, startPoint y: 270, endPoint x: 200, endPoint y: 270, distance: 20.0
click at [200, 270] on span "Penne Chicken Pasta_" at bounding box center [194, 268] width 110 height 22
click at [445, 264] on td "Items Items" at bounding box center [677, 269] width 464 height 60
click at [472, 266] on Pasta_ "Items" at bounding box center [650, 278] width 373 height 23
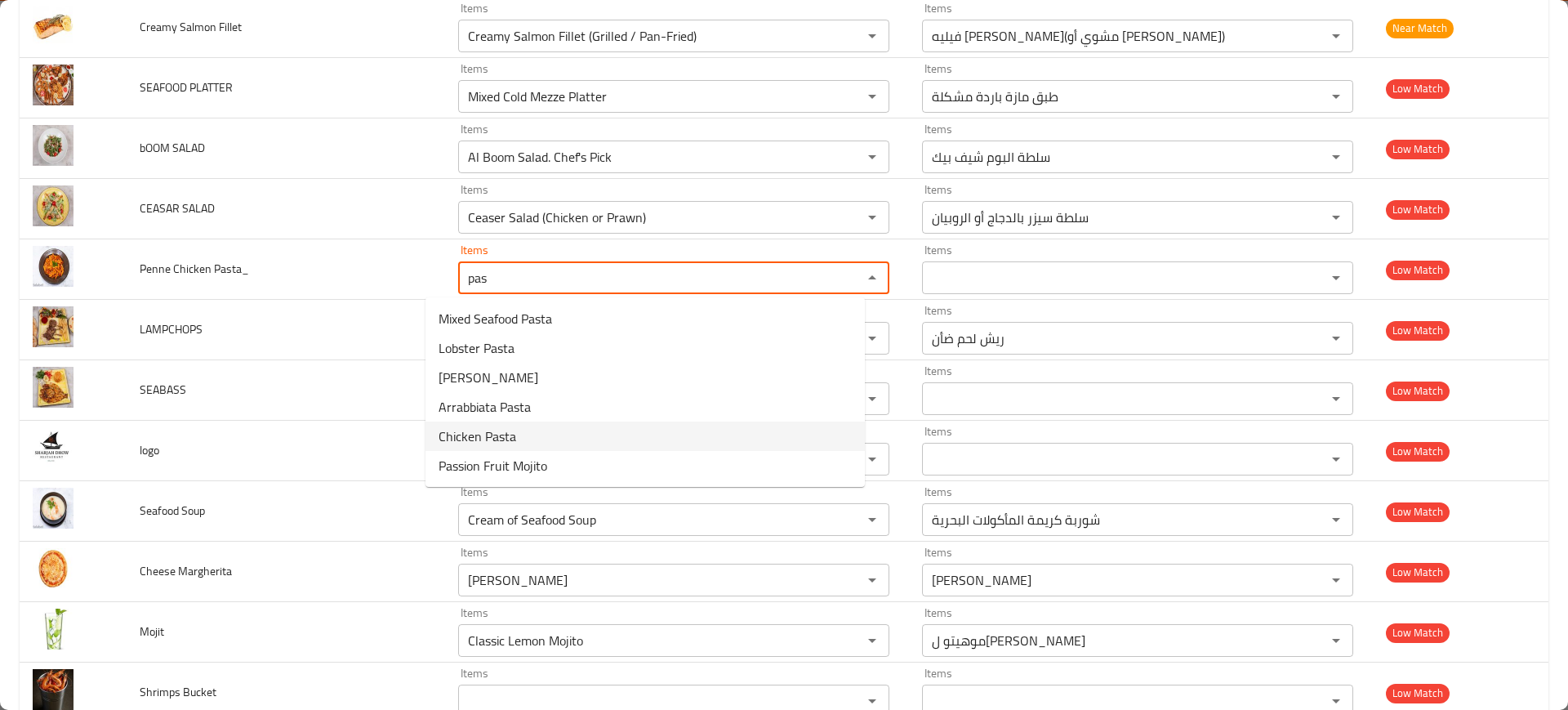
click at [507, 442] on span "Chicken Pasta" at bounding box center [477, 436] width 78 height 20
type Pasta_ "Chicken Pasta"
type Pasta_-ar "باستا دجاج"
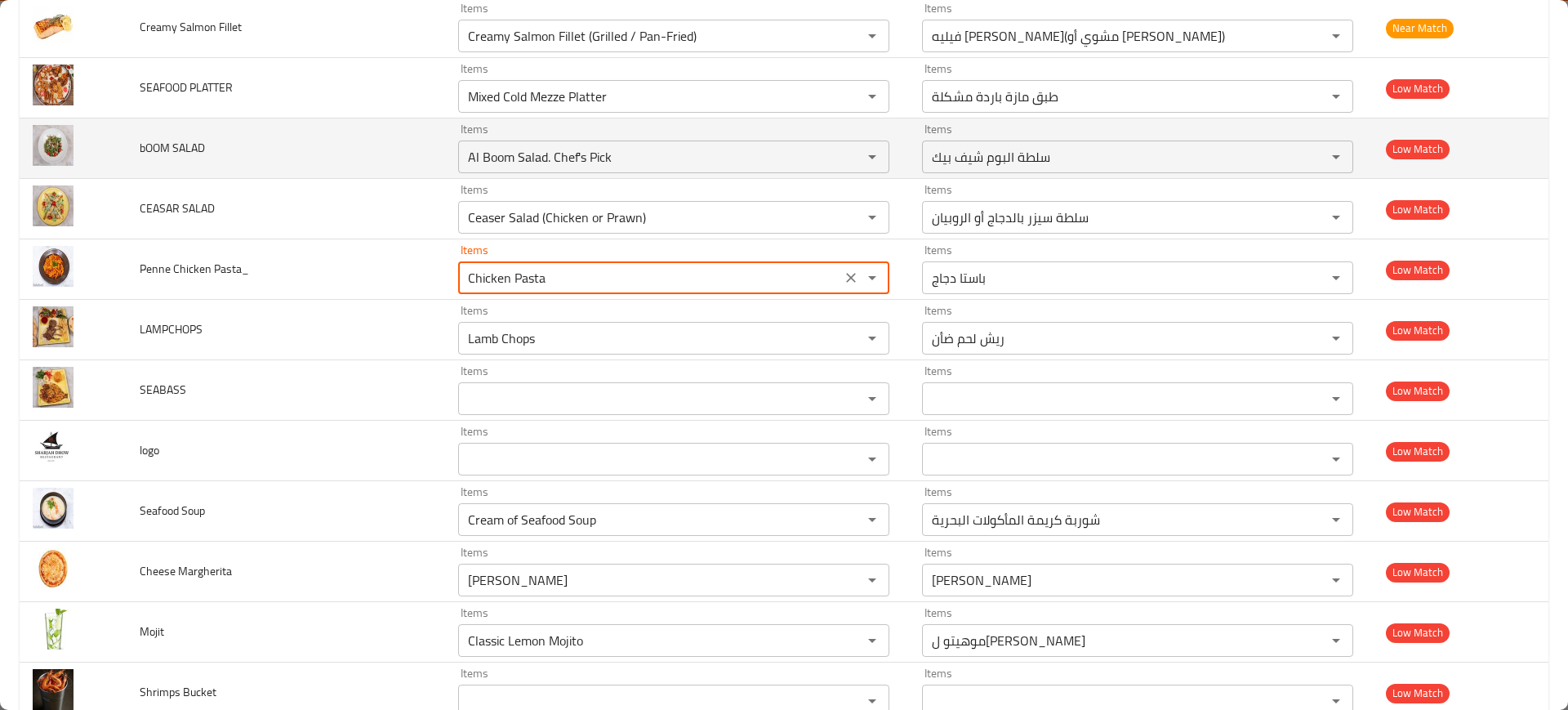
scroll to position [3173, 0]
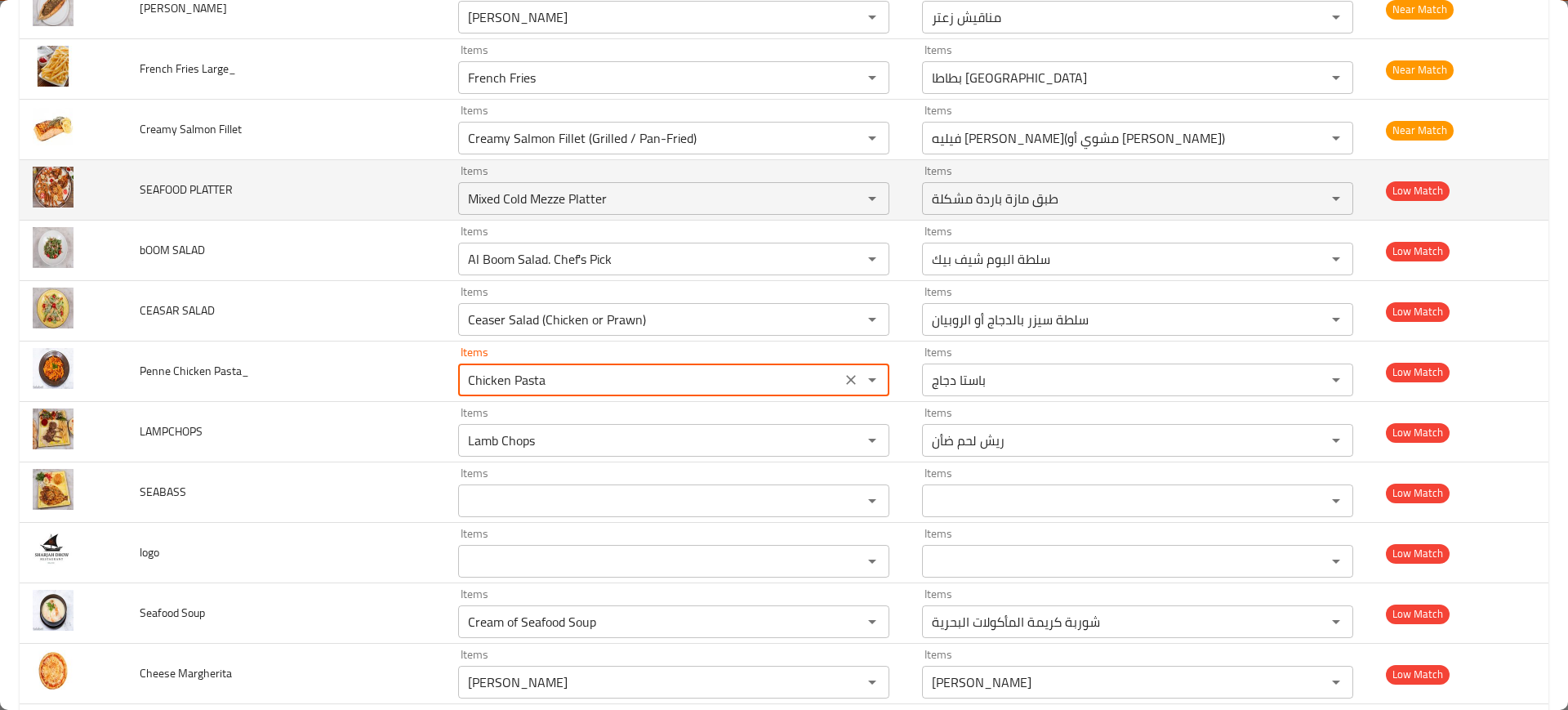
type Pasta_ "Chicken Pasta"
drag, startPoint x: 182, startPoint y: 187, endPoint x: 152, endPoint y: 192, distance: 30.4
click at [152, 192] on span "SEAFOOD PLATTER" at bounding box center [186, 189] width 93 height 22
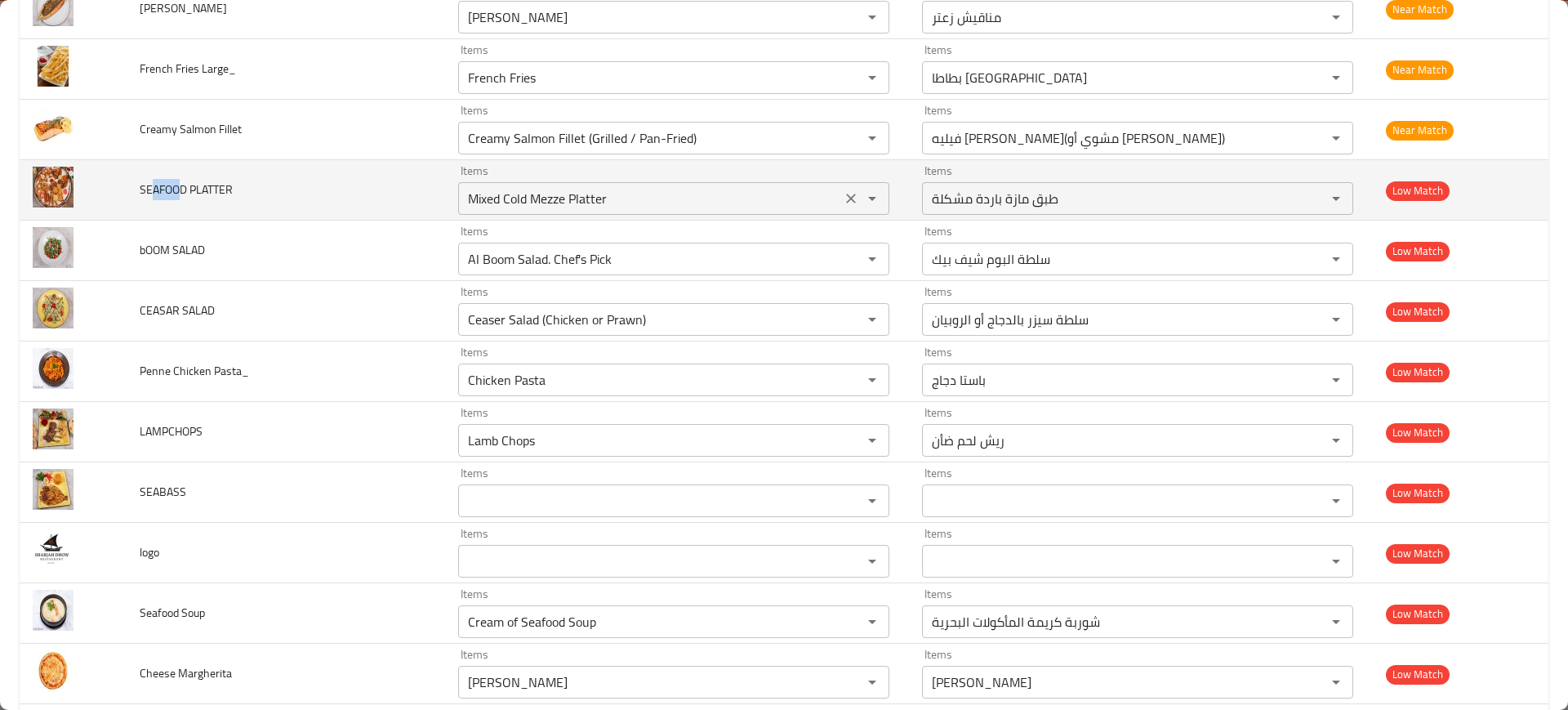
click at [580, 197] on PLATTER "Mixed Cold Mezze Platter" at bounding box center [650, 198] width 373 height 23
paste PLATTER "AFOO"
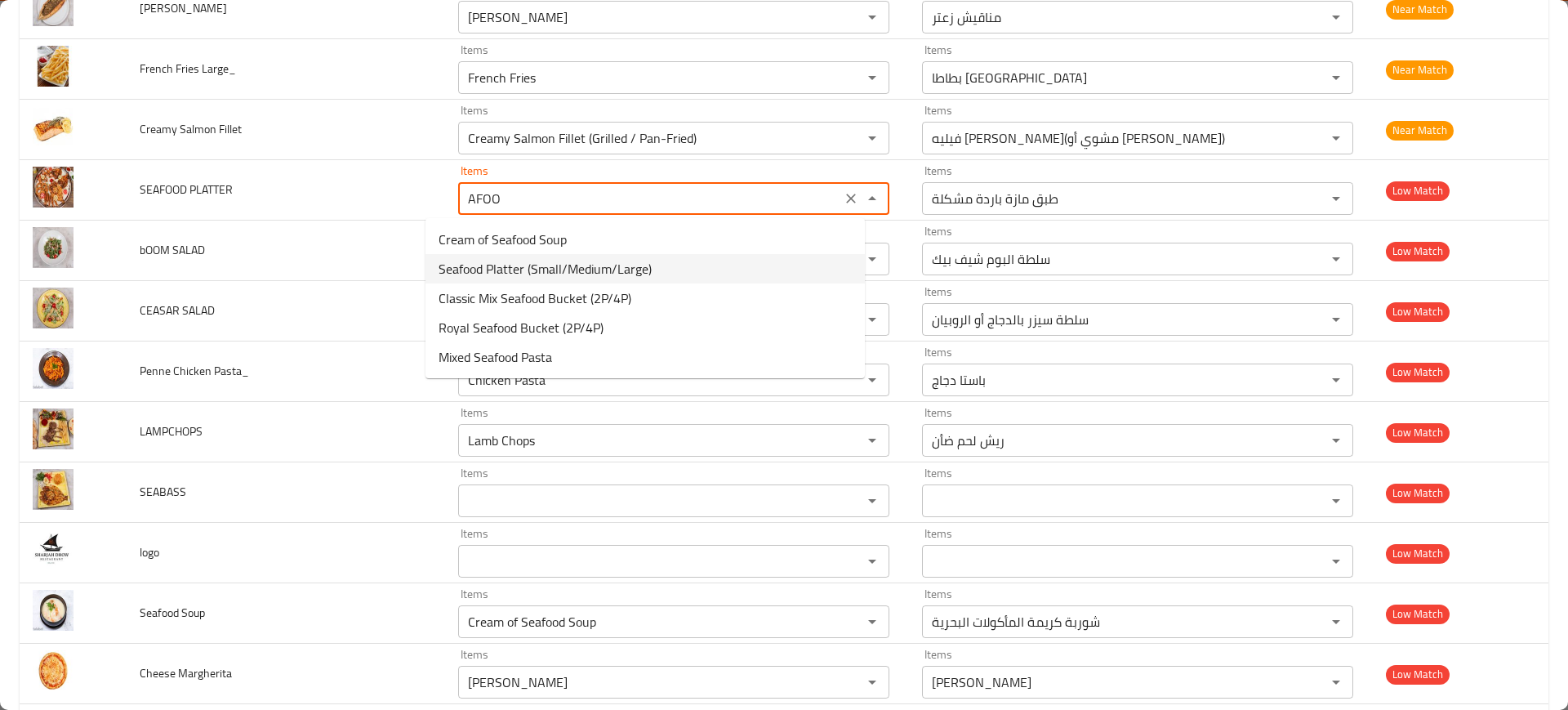
click at [632, 264] on span "Seafood Platter (Small/Medium/Large)" at bounding box center [545, 268] width 213 height 20
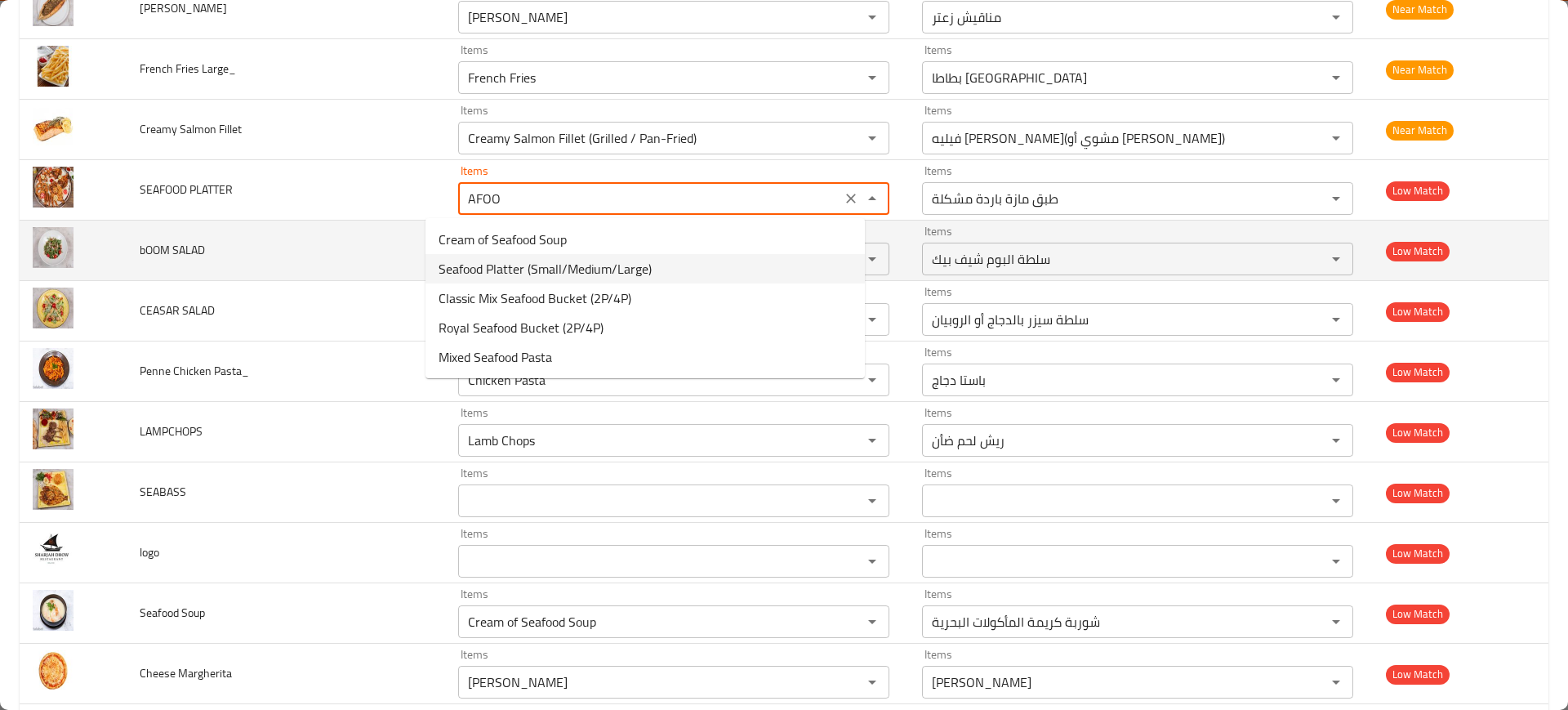
type PLATTER "Seafood Platter (Small/Medium/Large)"
type PLATTER-ar "طبق المأكولات البحرية (صغير/متوسط/كبير)"
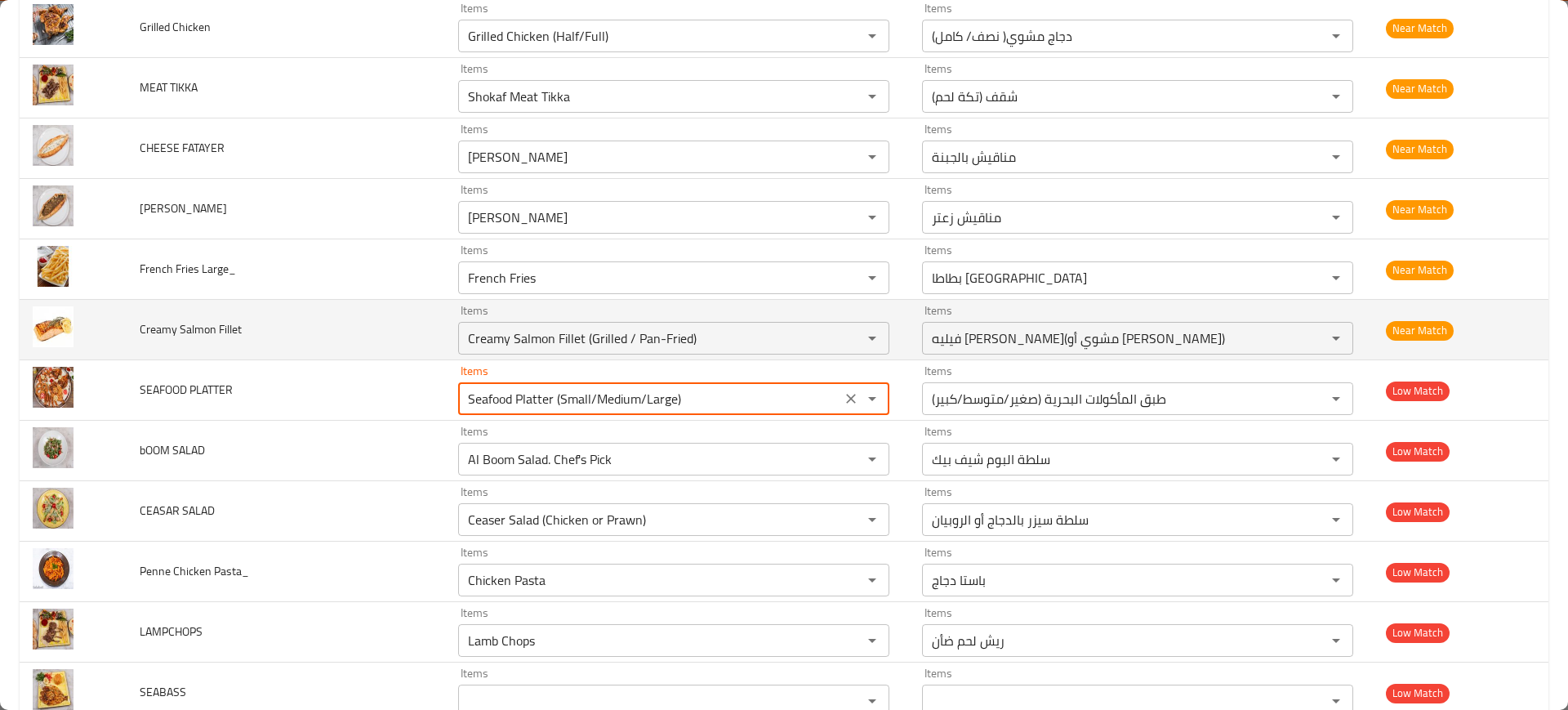
scroll to position [2968, 0]
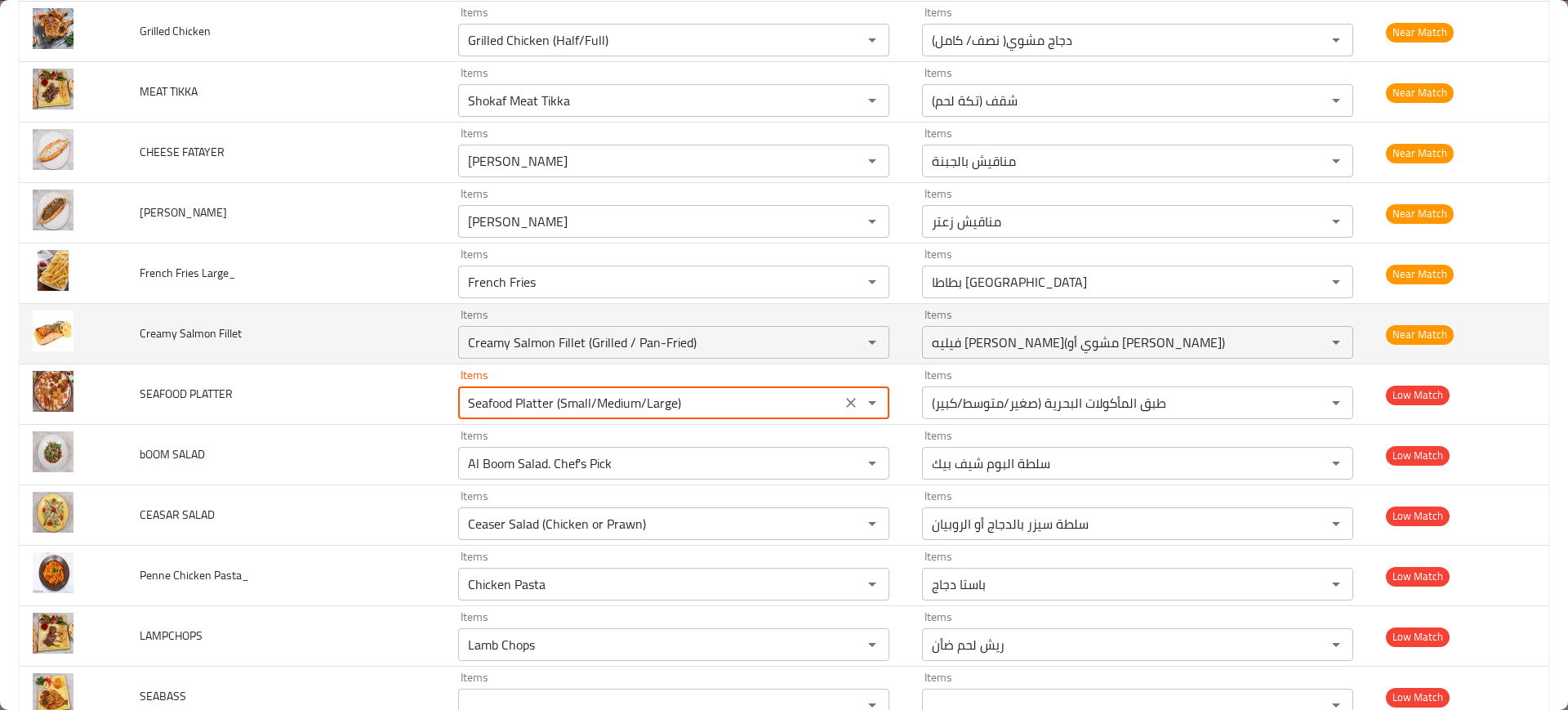
type PLATTER "Seafood Platter (Small/Medium/Large)"
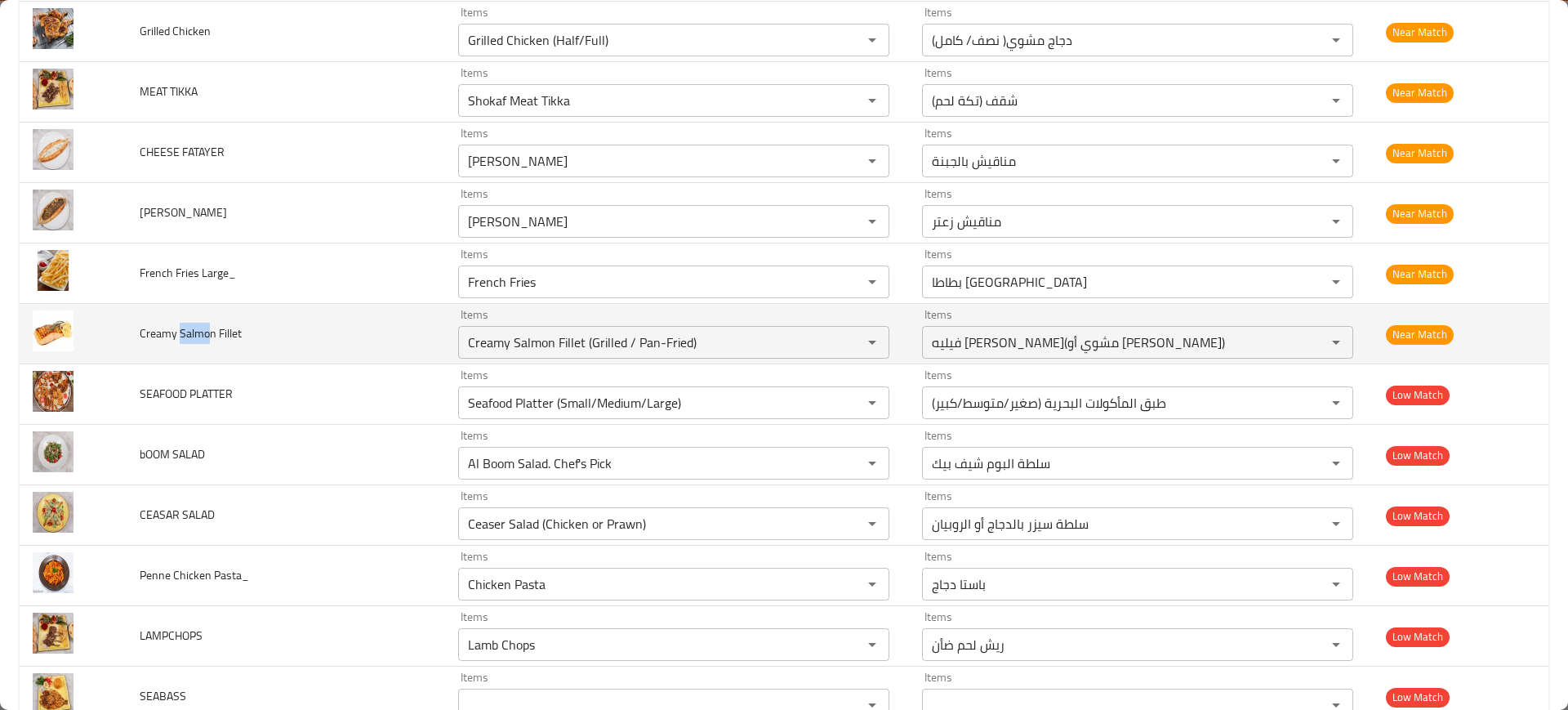
drag, startPoint x: 182, startPoint y: 333, endPoint x: 208, endPoint y: 334, distance: 26.0
click at [208, 334] on span "Creamy Salmon Fillet" at bounding box center [190, 333] width 102 height 22
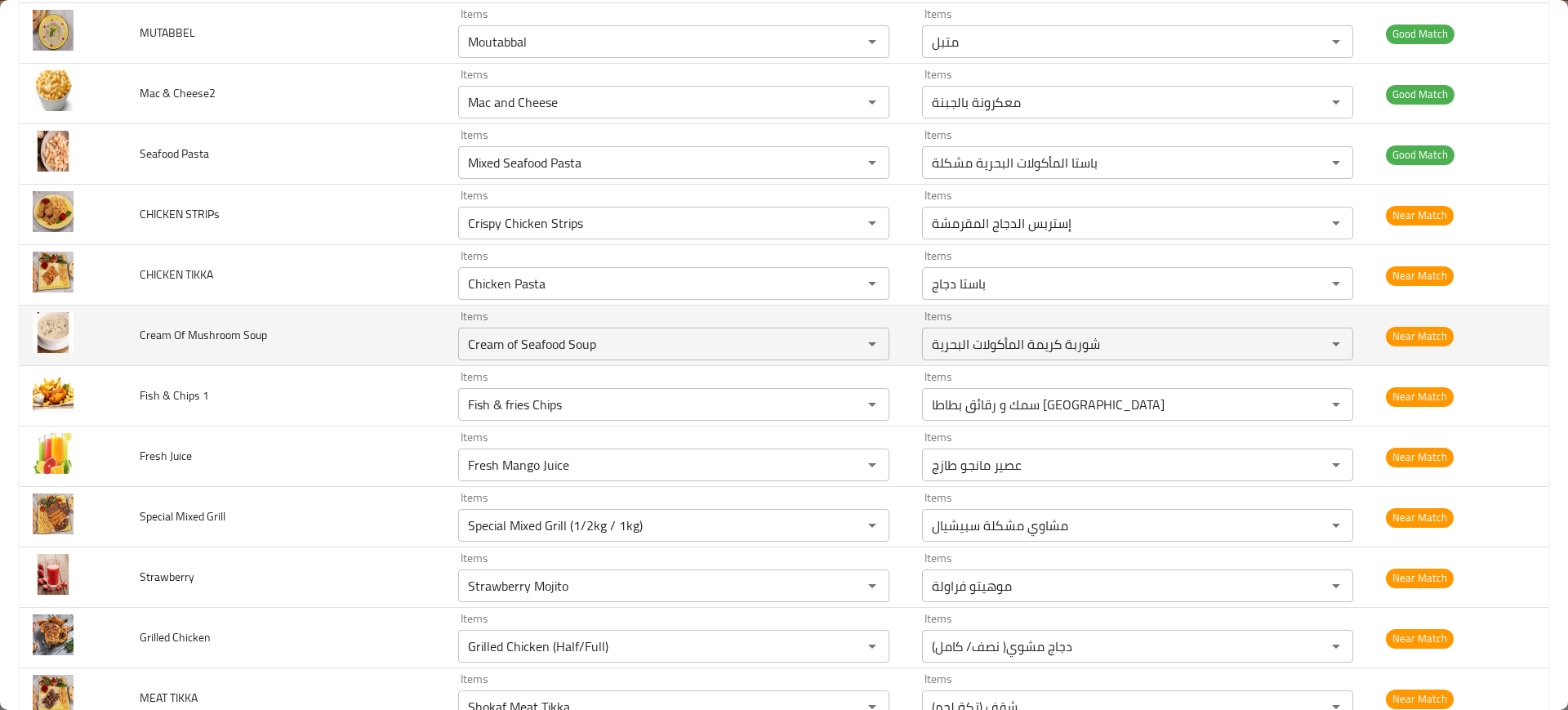
scroll to position [2356, 0]
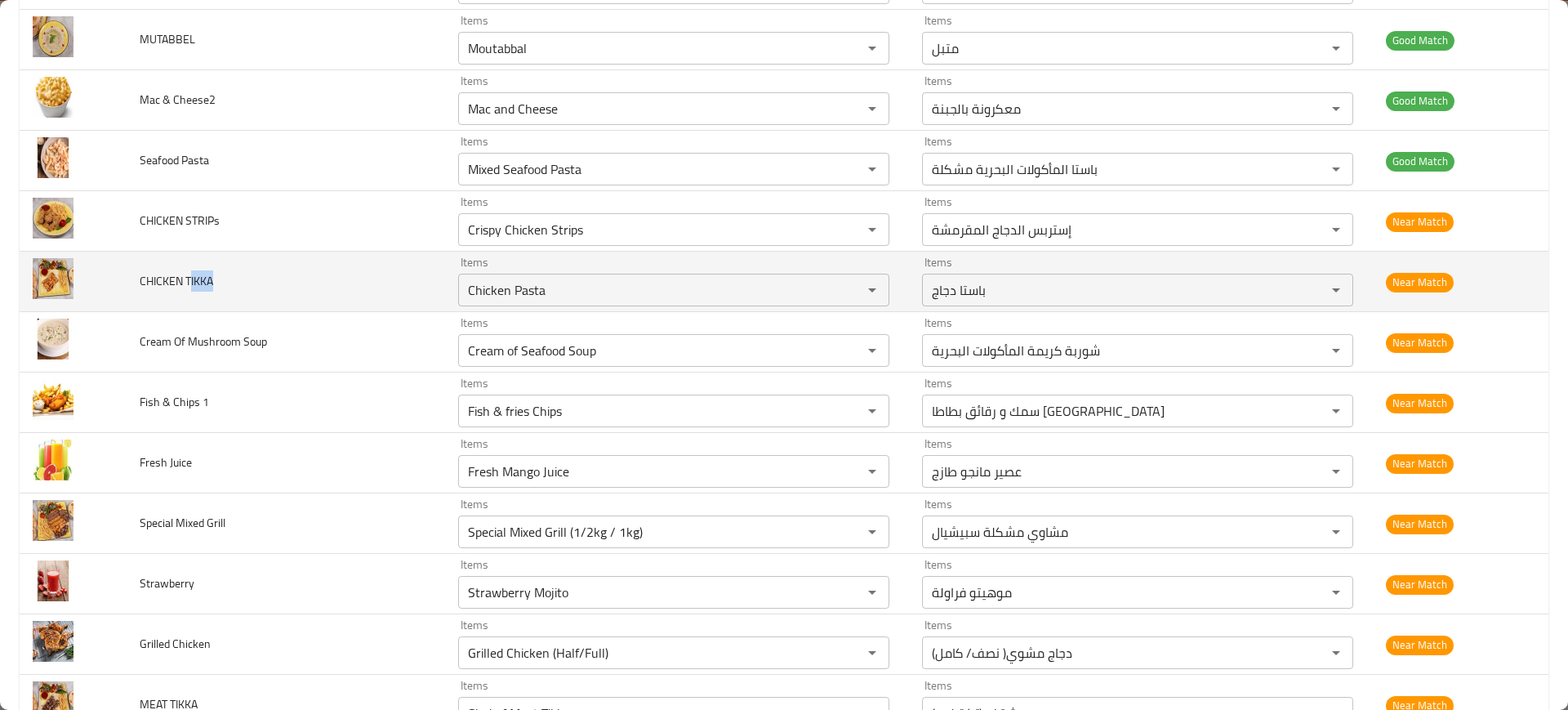
drag, startPoint x: 193, startPoint y: 289, endPoint x: 219, endPoint y: 288, distance: 26.0
click at [219, 288] on td "CHICKEN TIKKA" at bounding box center [286, 281] width 319 height 60
click at [529, 289] on TIKKA "Chicken Pasta" at bounding box center [650, 290] width 373 height 23
paste TIKKA "IKKA"
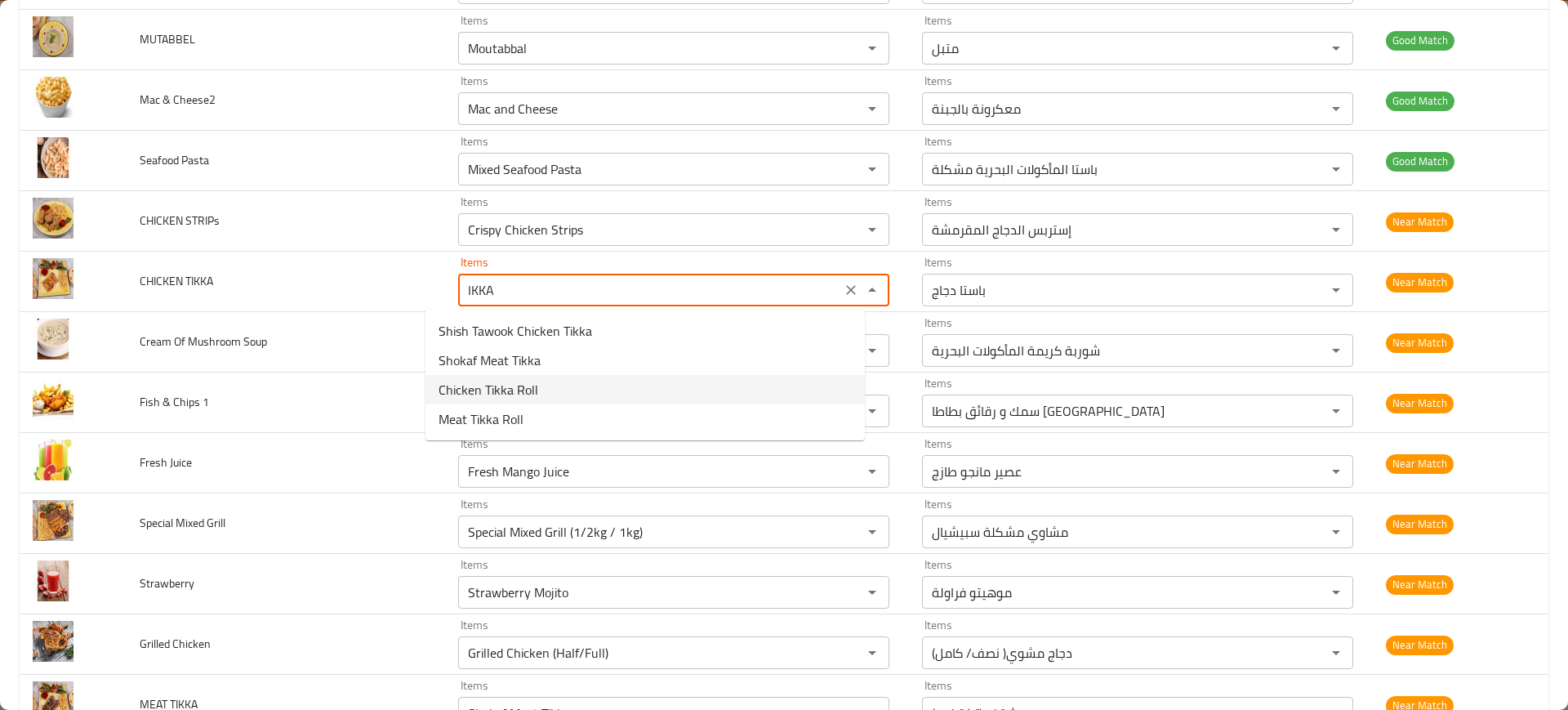
click at [510, 384] on span "Chicken Tikka Roll" at bounding box center [489, 389] width 99 height 20
type TIKKA "Chicken Tikka Roll"
type TIKKA-ar "رول دجاج تكا"
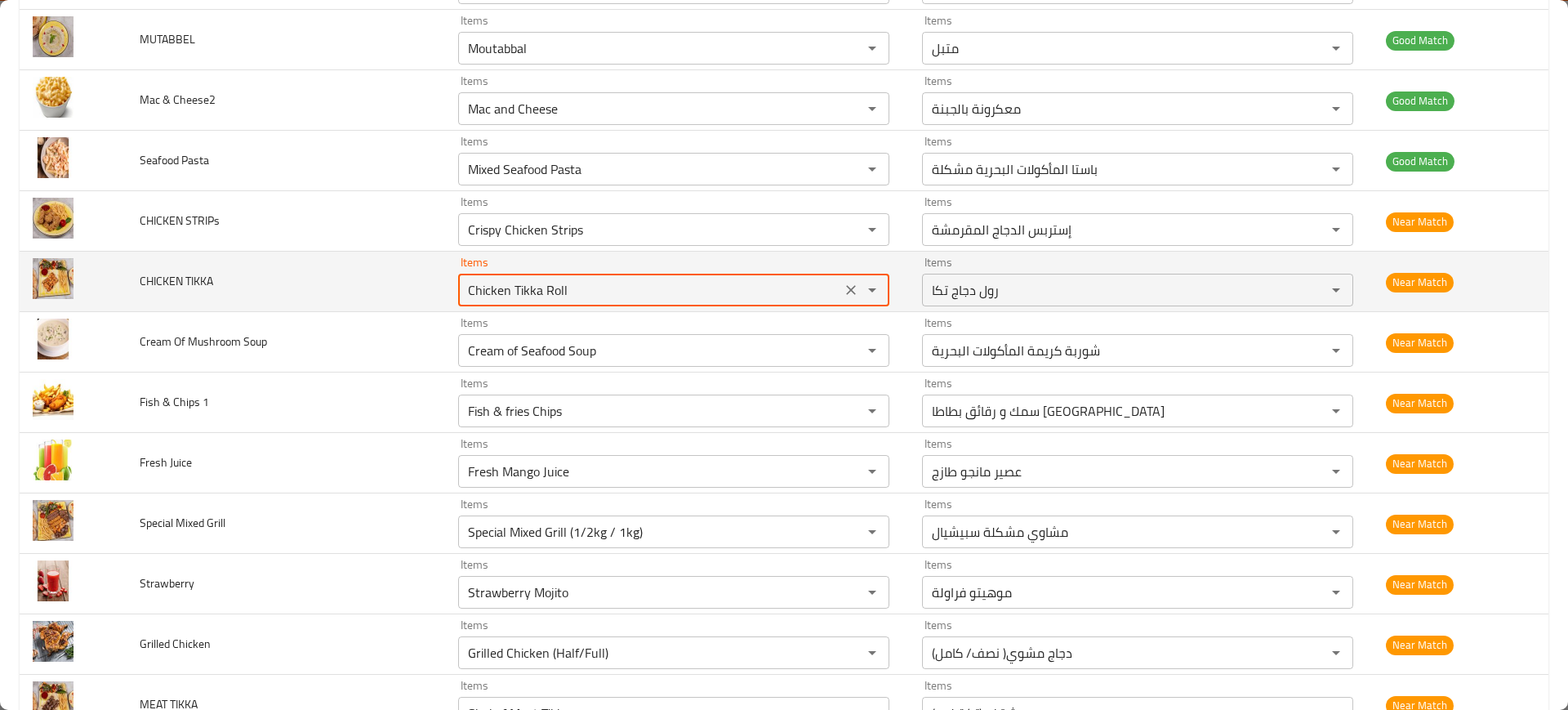
click at [177, 272] on span "CHICKEN TIKKA" at bounding box center [176, 280] width 73 height 22
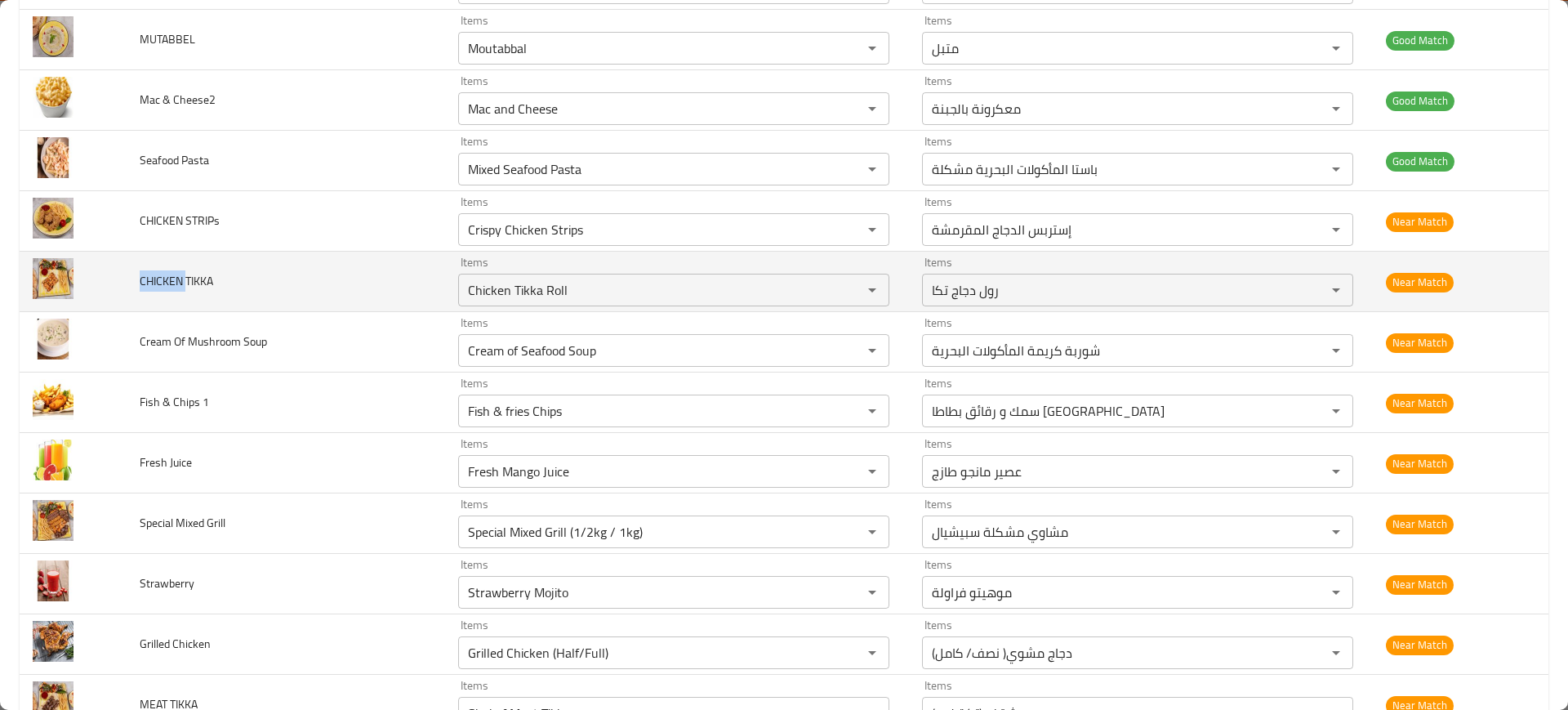
click at [177, 272] on span "CHICKEN TIKKA" at bounding box center [176, 280] width 73 height 22
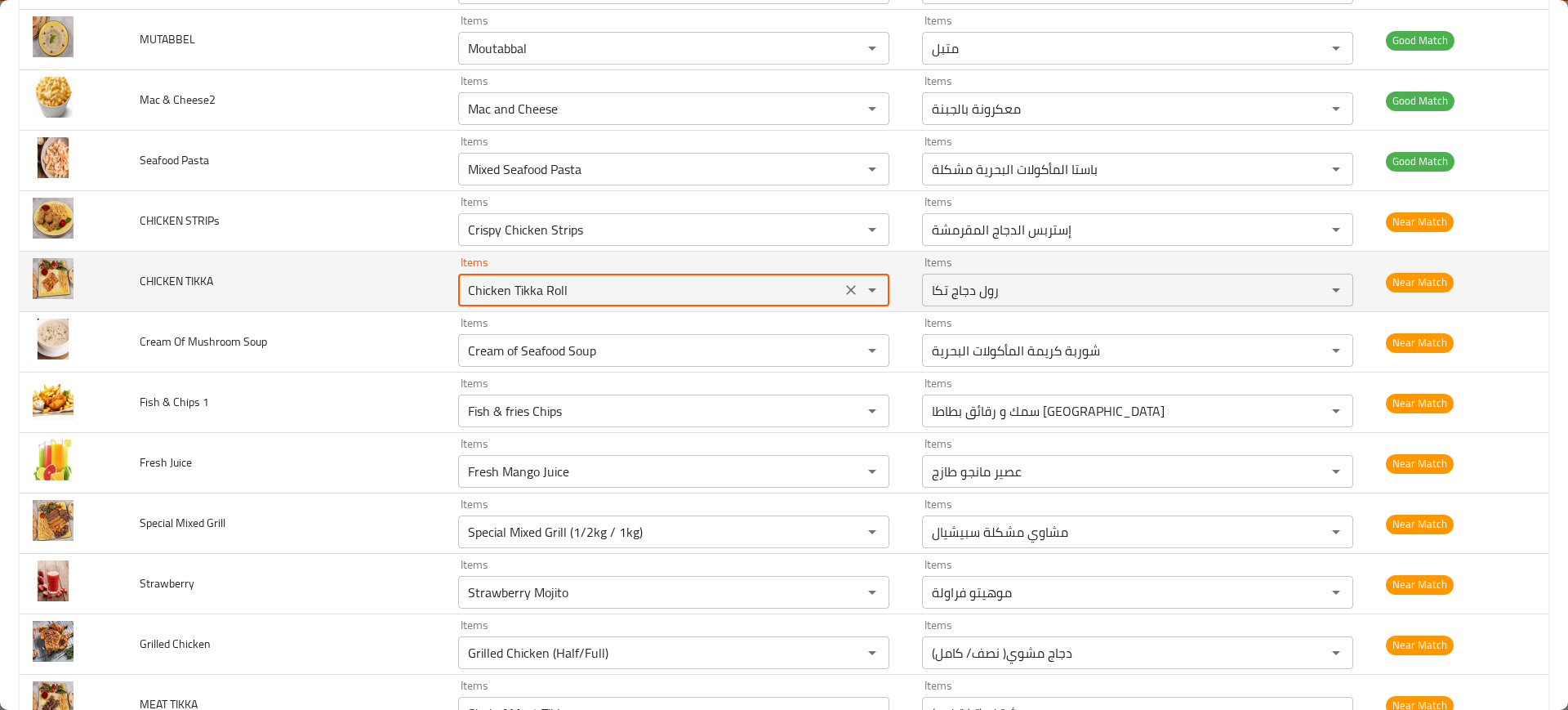
drag, startPoint x: 497, startPoint y: 290, endPoint x: 440, endPoint y: 294, distance: 57.1
click at [463, 294] on TIKKA "Chicken Tikka Roll" at bounding box center [650, 290] width 373 height 23
click at [480, 293] on TIKKA "Chicken Tikka Roll" at bounding box center [650, 290] width 373 height 23
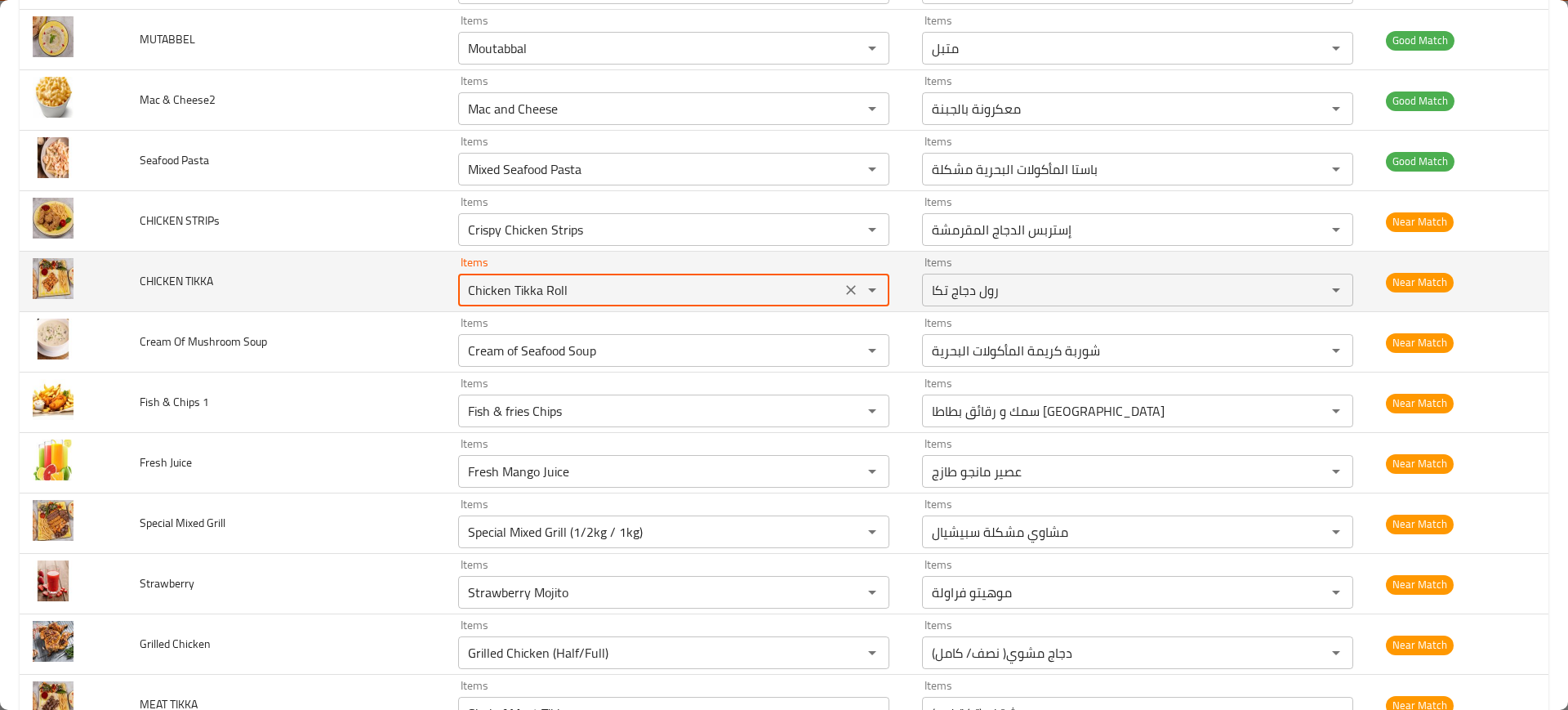
paste TIKKA "hicken Tik"
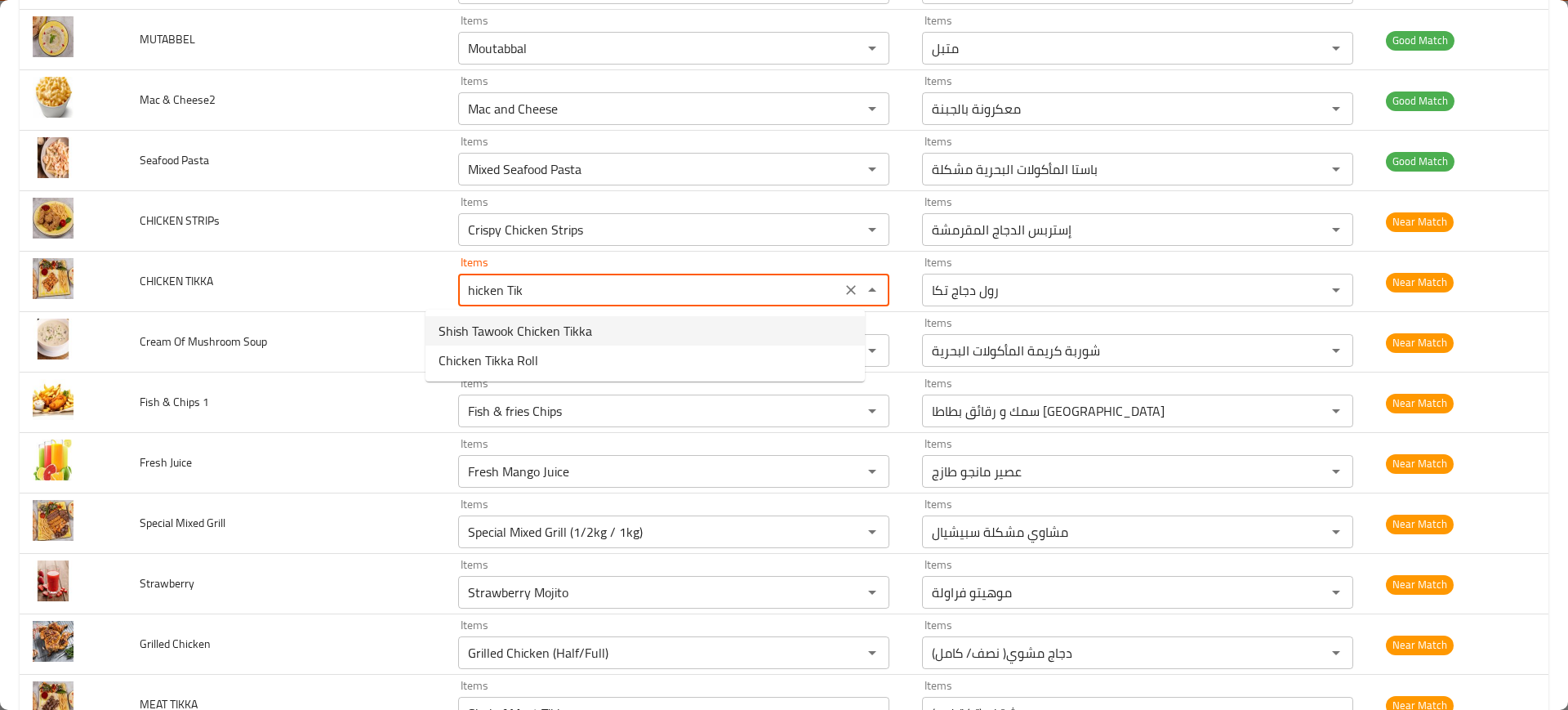
click at [524, 321] on span "Shish Tawook Chicken Tikka" at bounding box center [516, 330] width 154 height 20
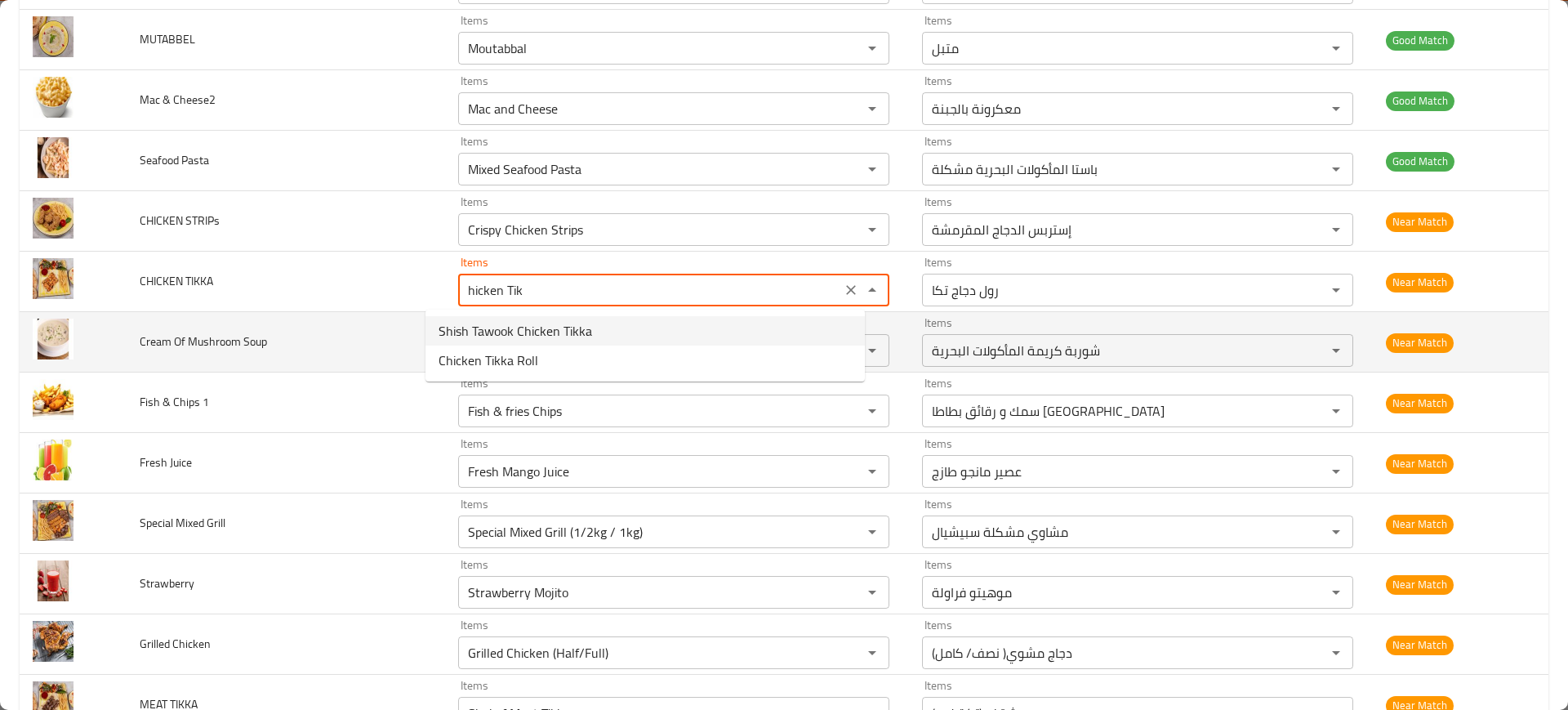
type TIKKA "Shish Tawook Chicken Tikka"
type TIKKA-ar "شيش طاووق (تكا دجاج)"
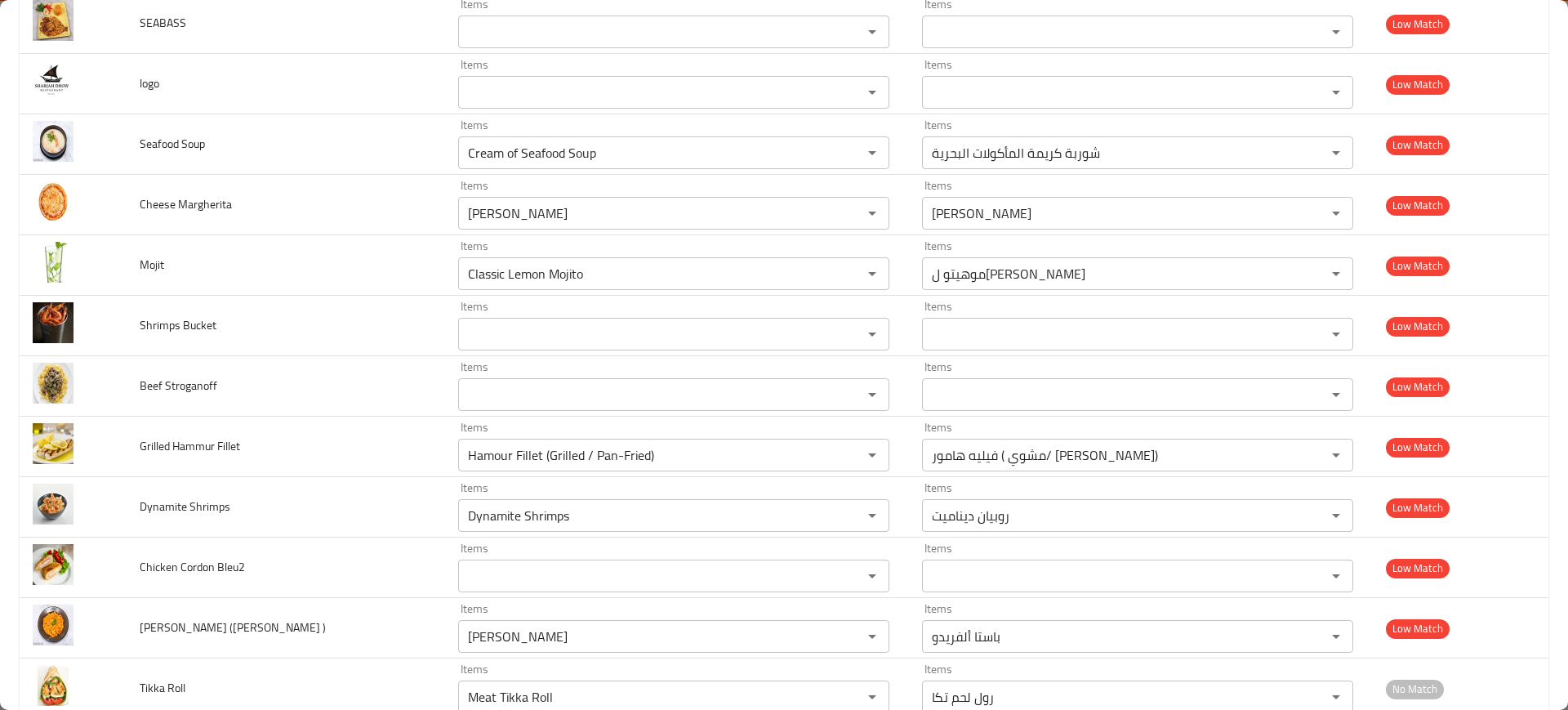
scroll to position [3683, 0]
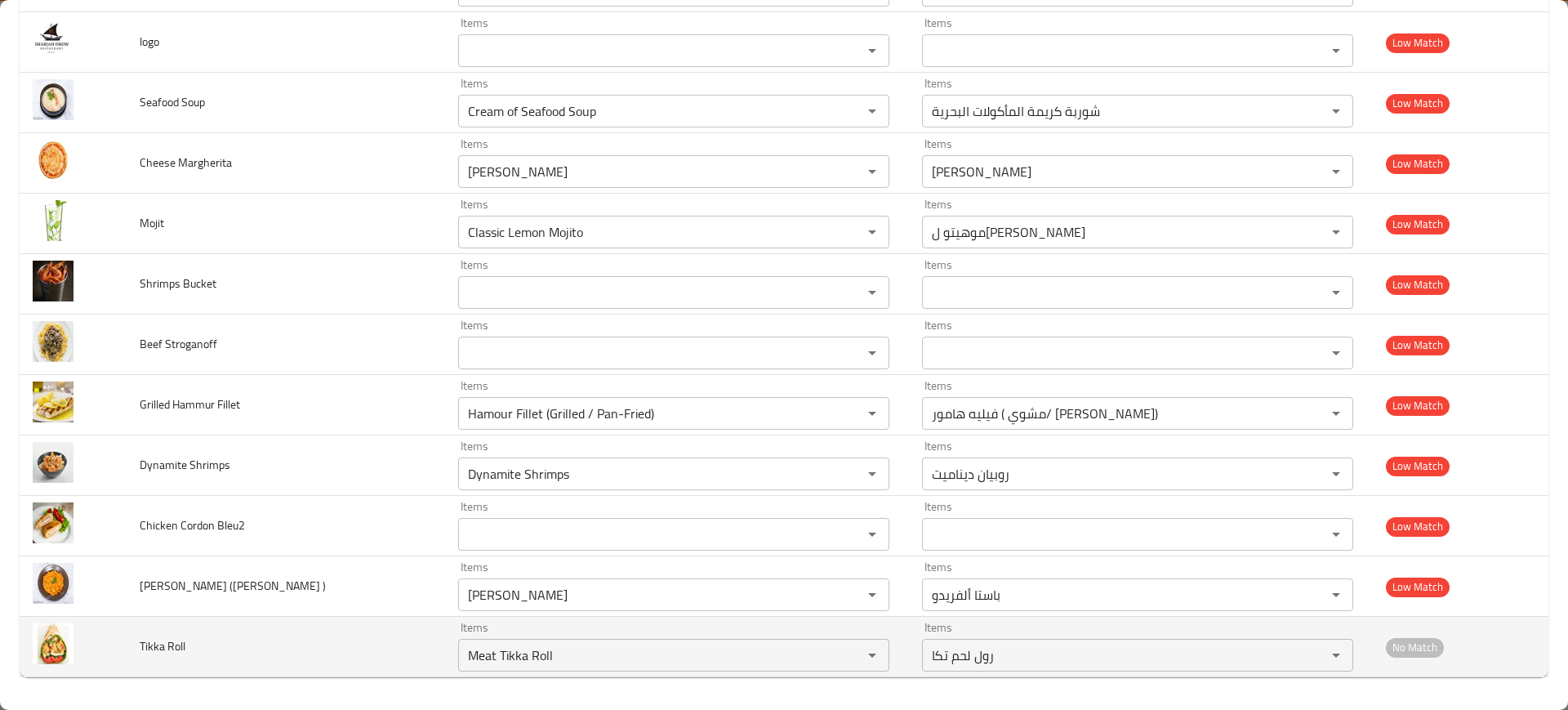
type TIKKA "Shish Tawook Chicken Tikka"
click at [165, 651] on span "Tikka Roll" at bounding box center [162, 646] width 46 height 22
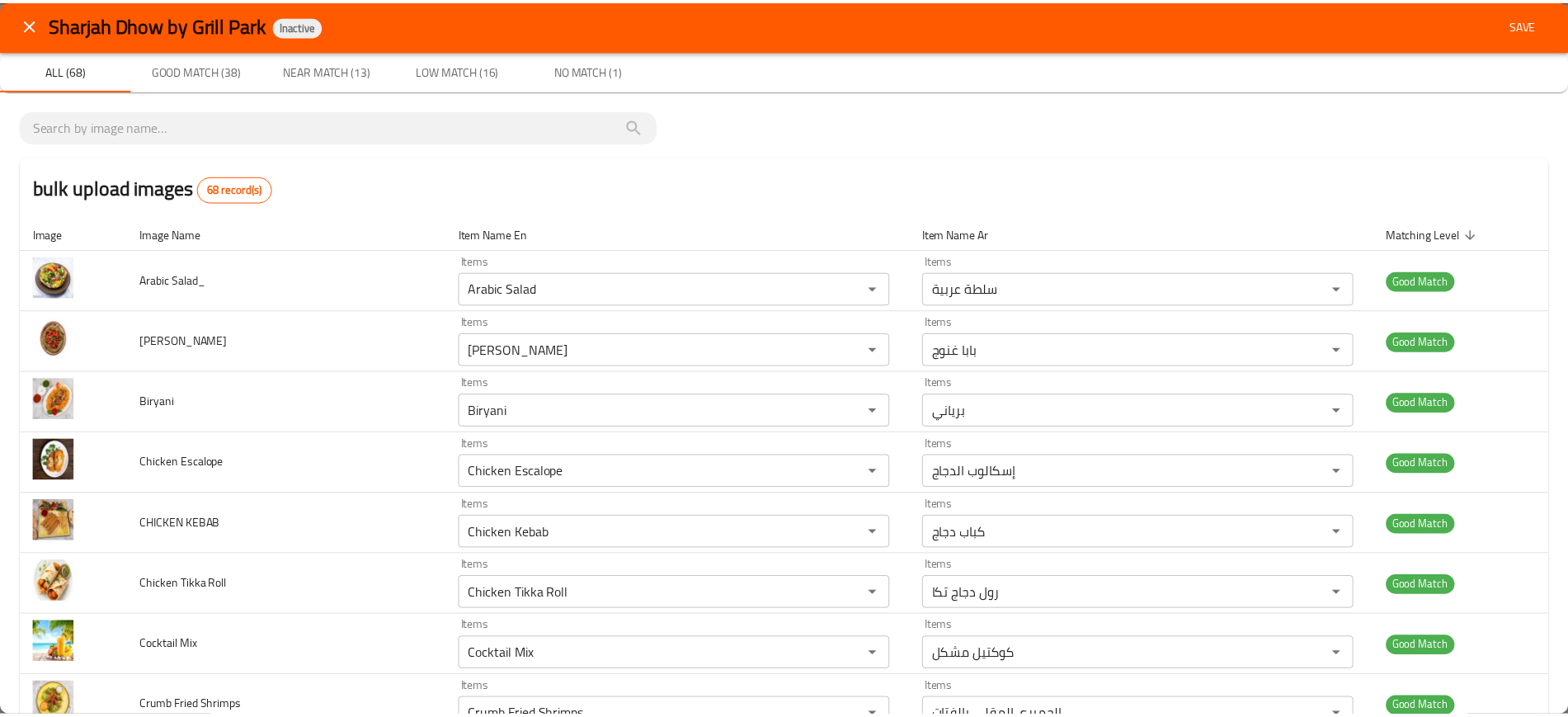
scroll to position [0, 0]
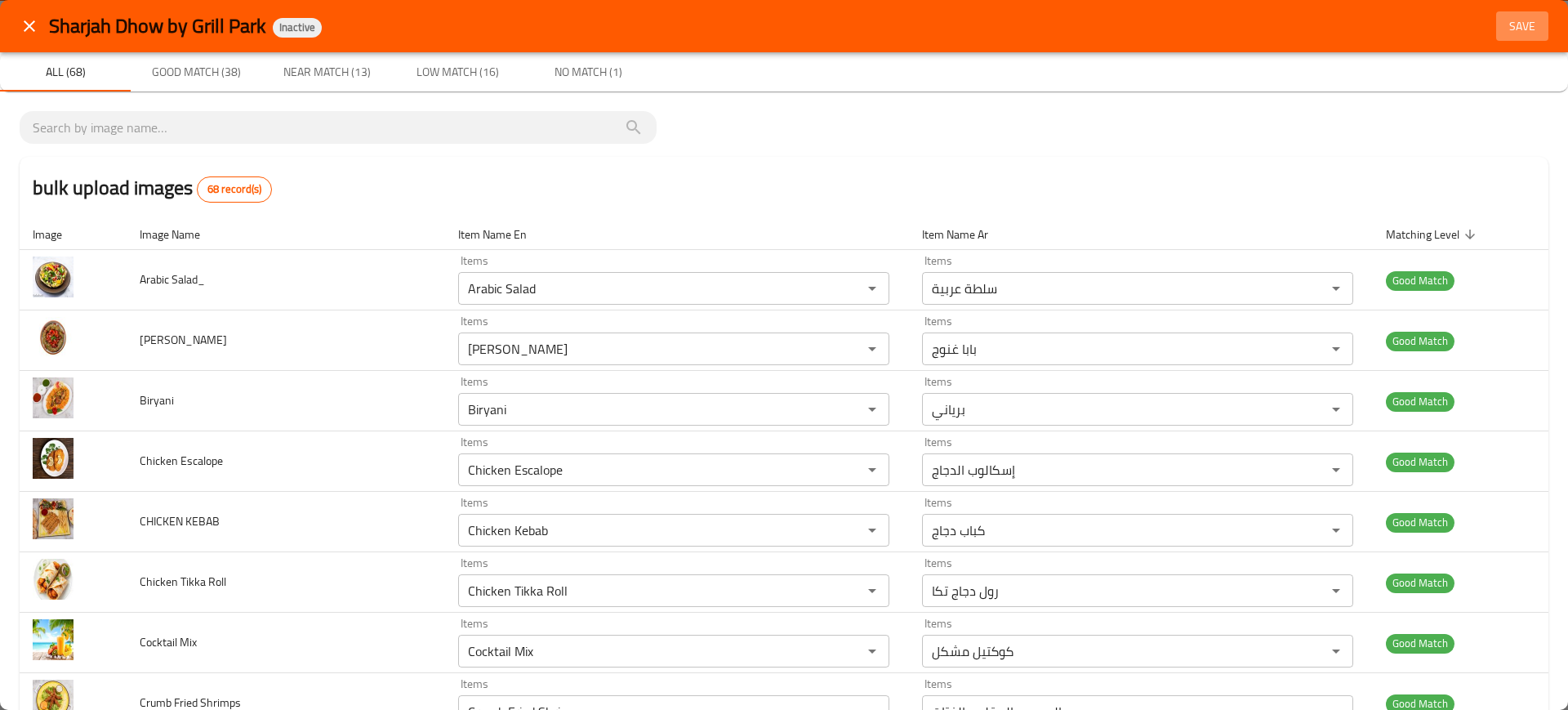
click at [1509, 20] on span "Save" at bounding box center [1523, 26] width 39 height 21
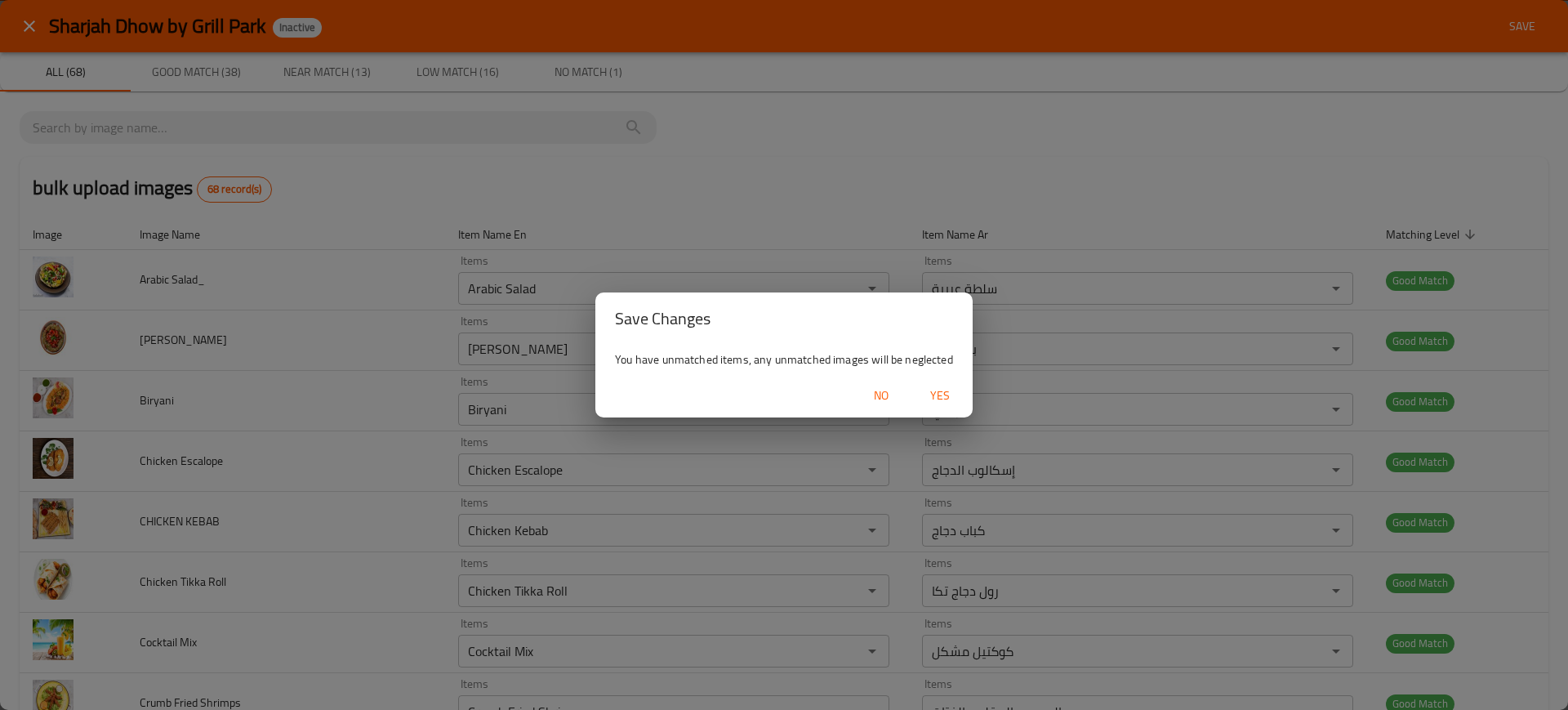
click at [942, 405] on span "Yes" at bounding box center [941, 396] width 39 height 21
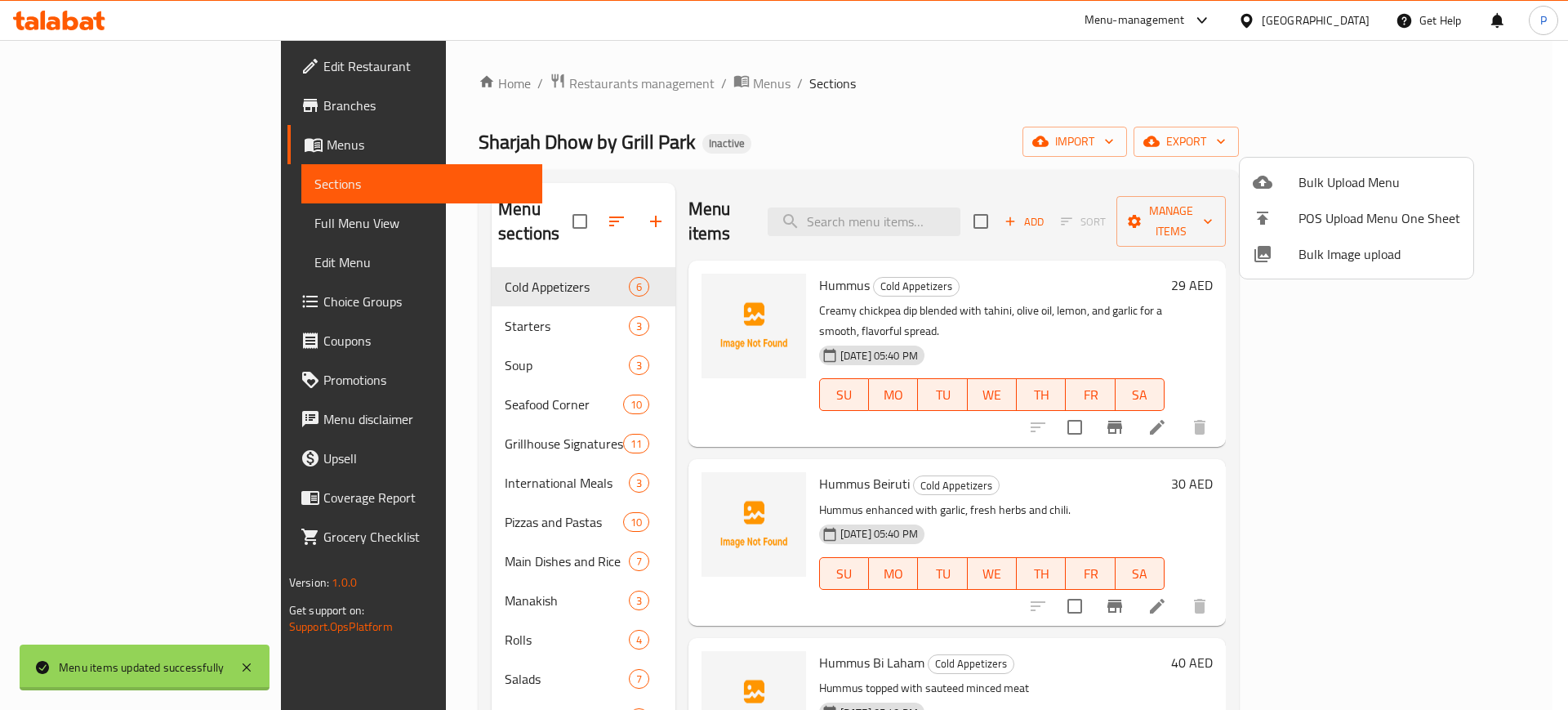
click at [505, 271] on div at bounding box center [784, 355] width 1568 height 710
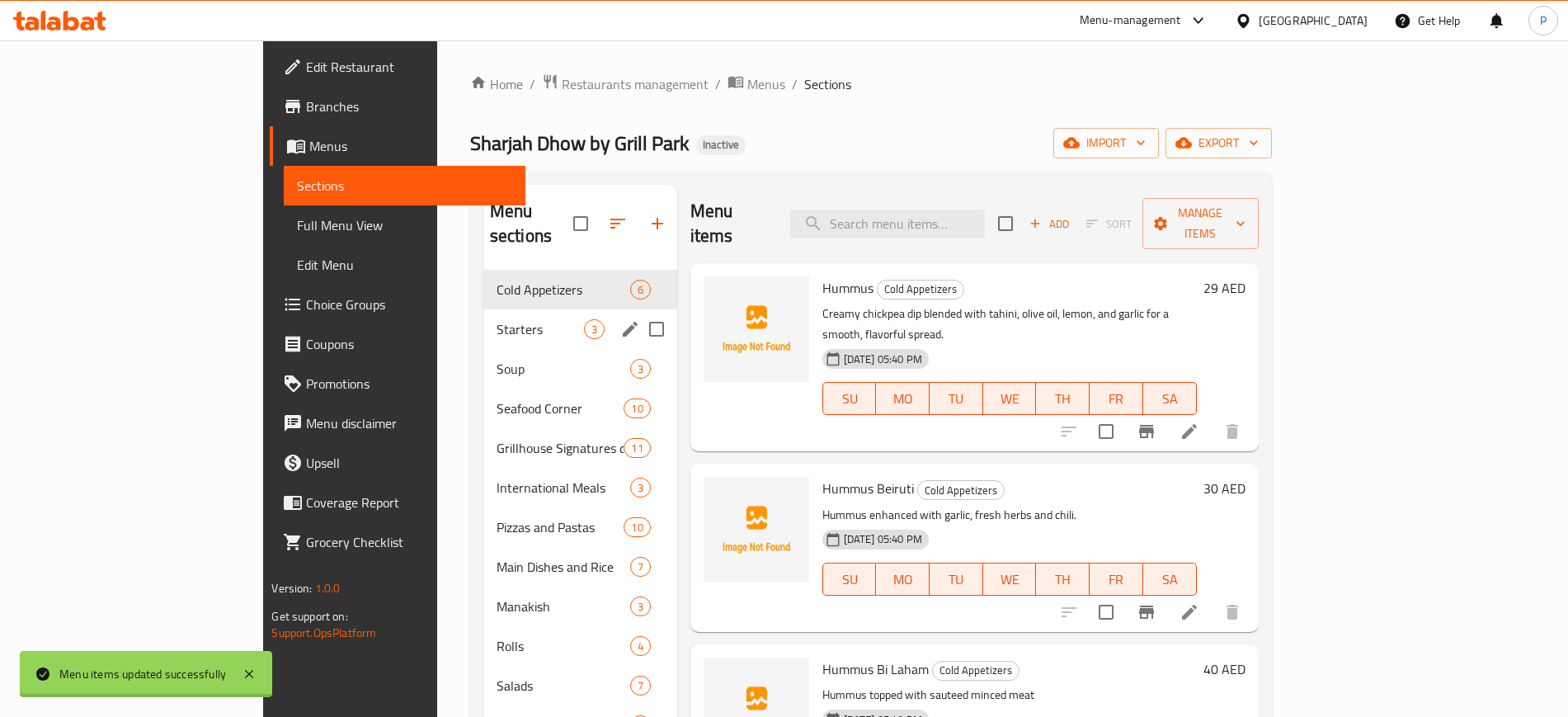
click at [535, 314] on div "Starters 3" at bounding box center [579, 330] width 194 height 40
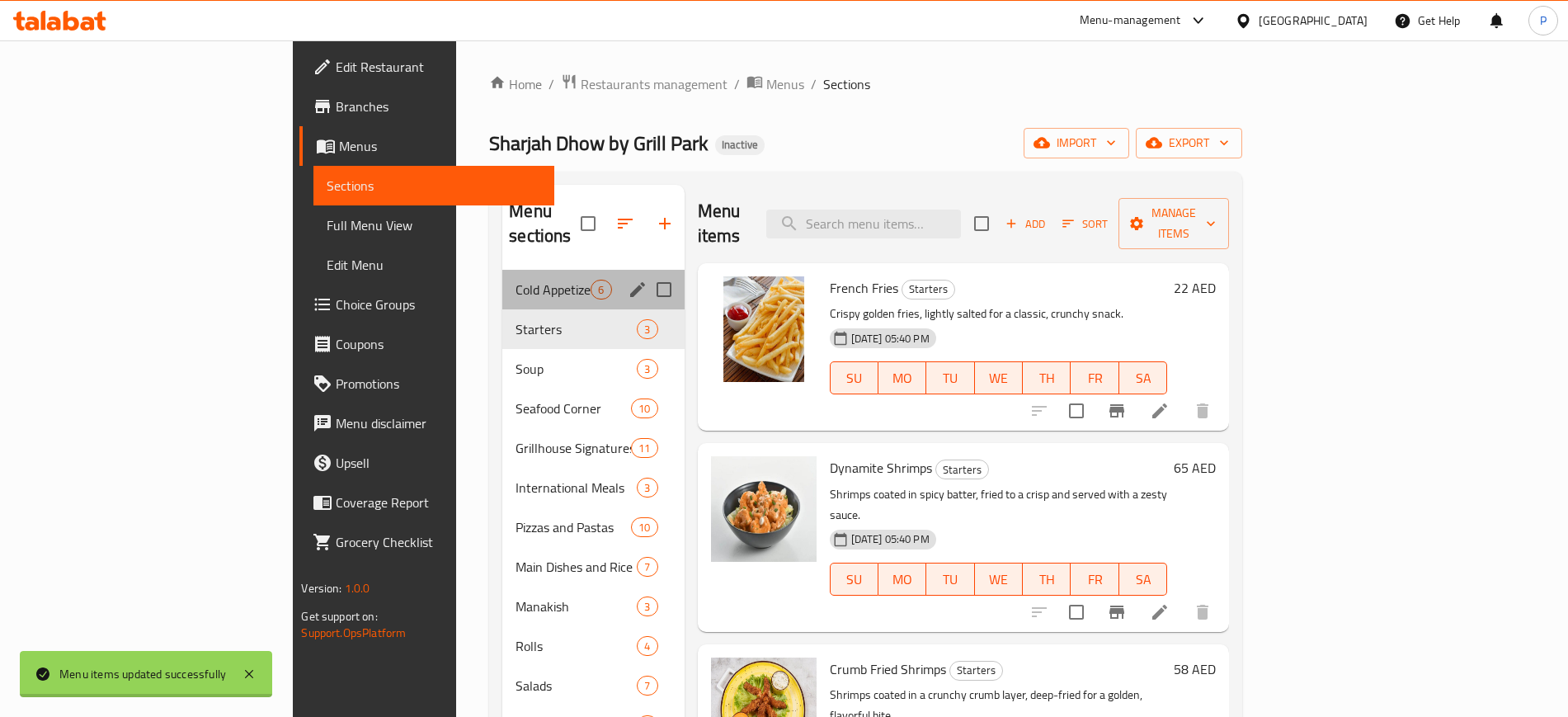
click at [538, 272] on div "Cold Appetizers 6" at bounding box center [593, 290] width 182 height 40
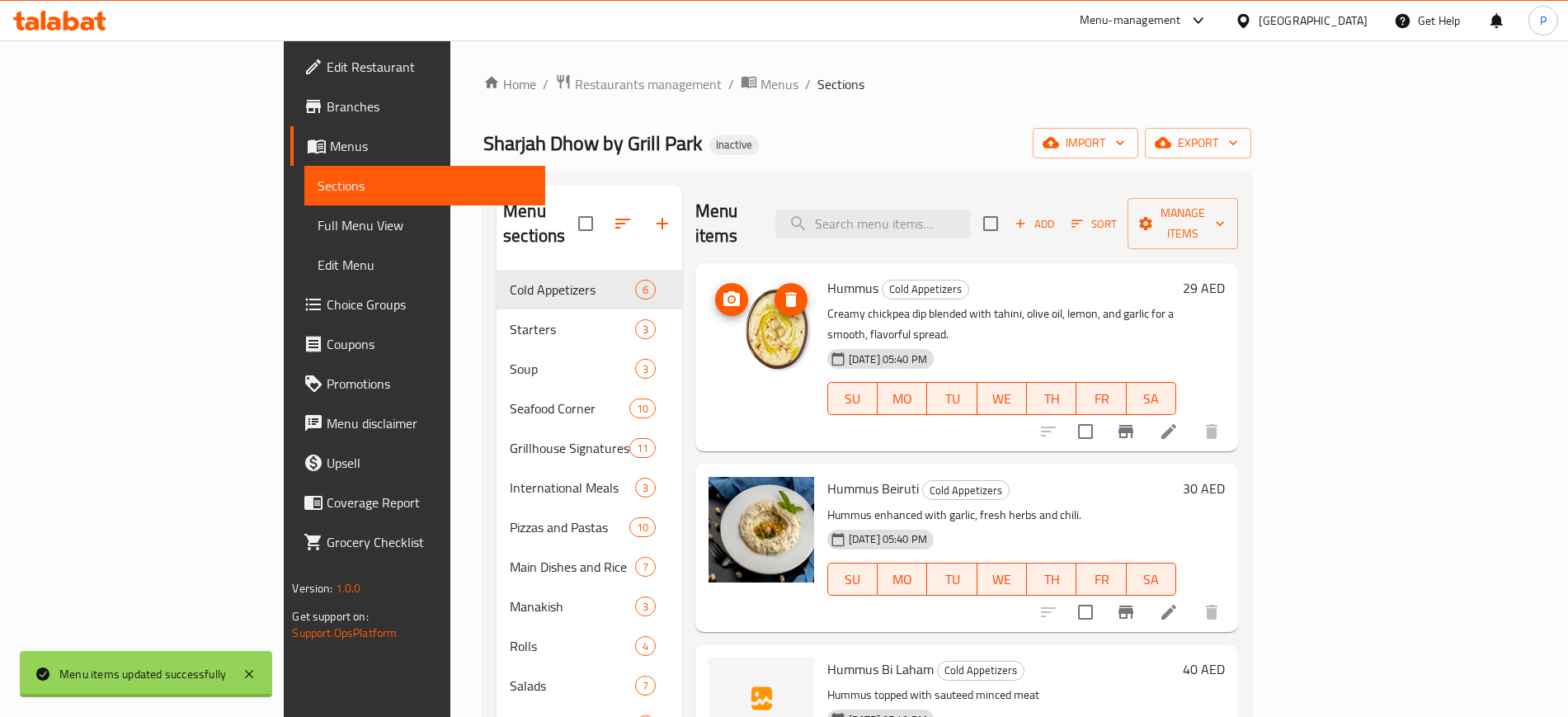
scroll to position [206, 0]
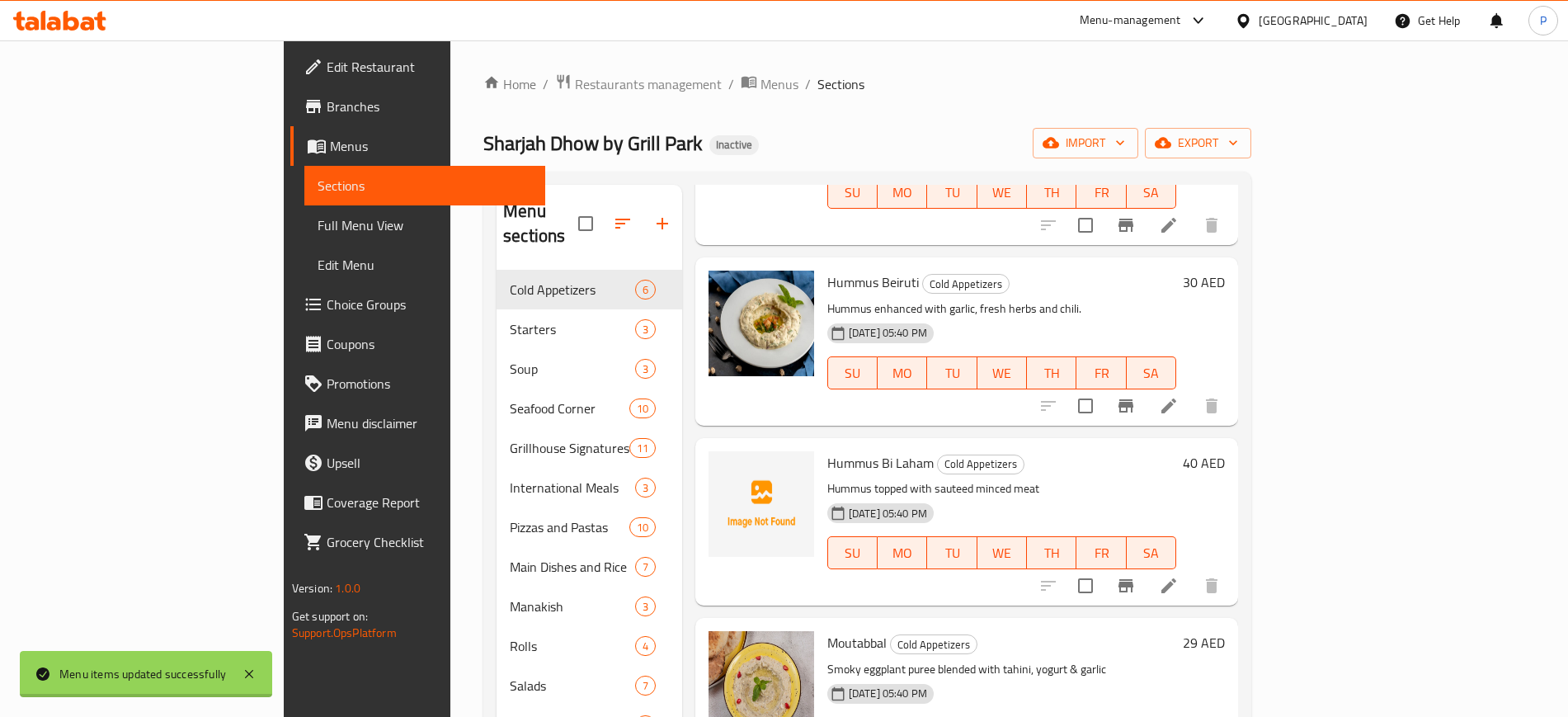
click at [828, 451] on span "Hummus Bi Laham" at bounding box center [881, 463] width 106 height 25
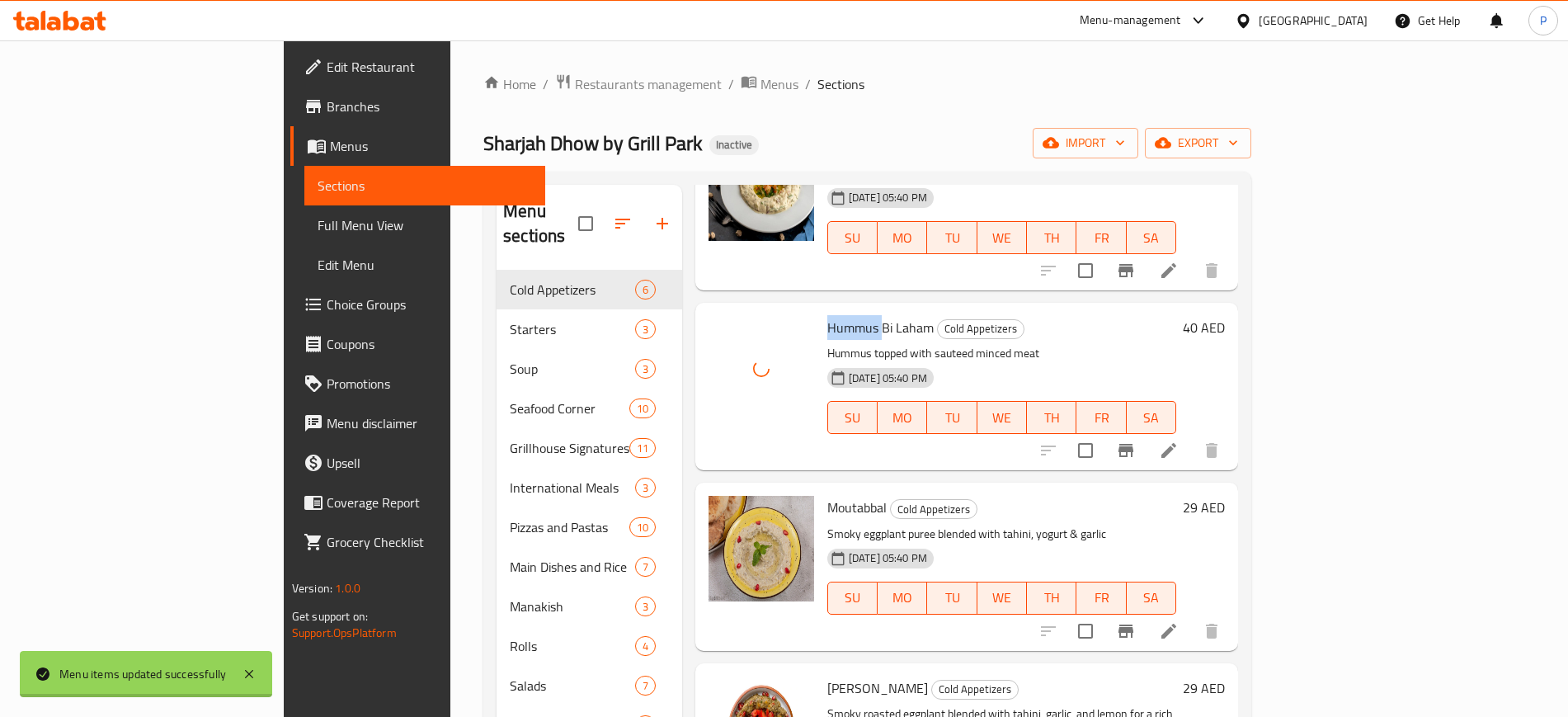
scroll to position [406, 0]
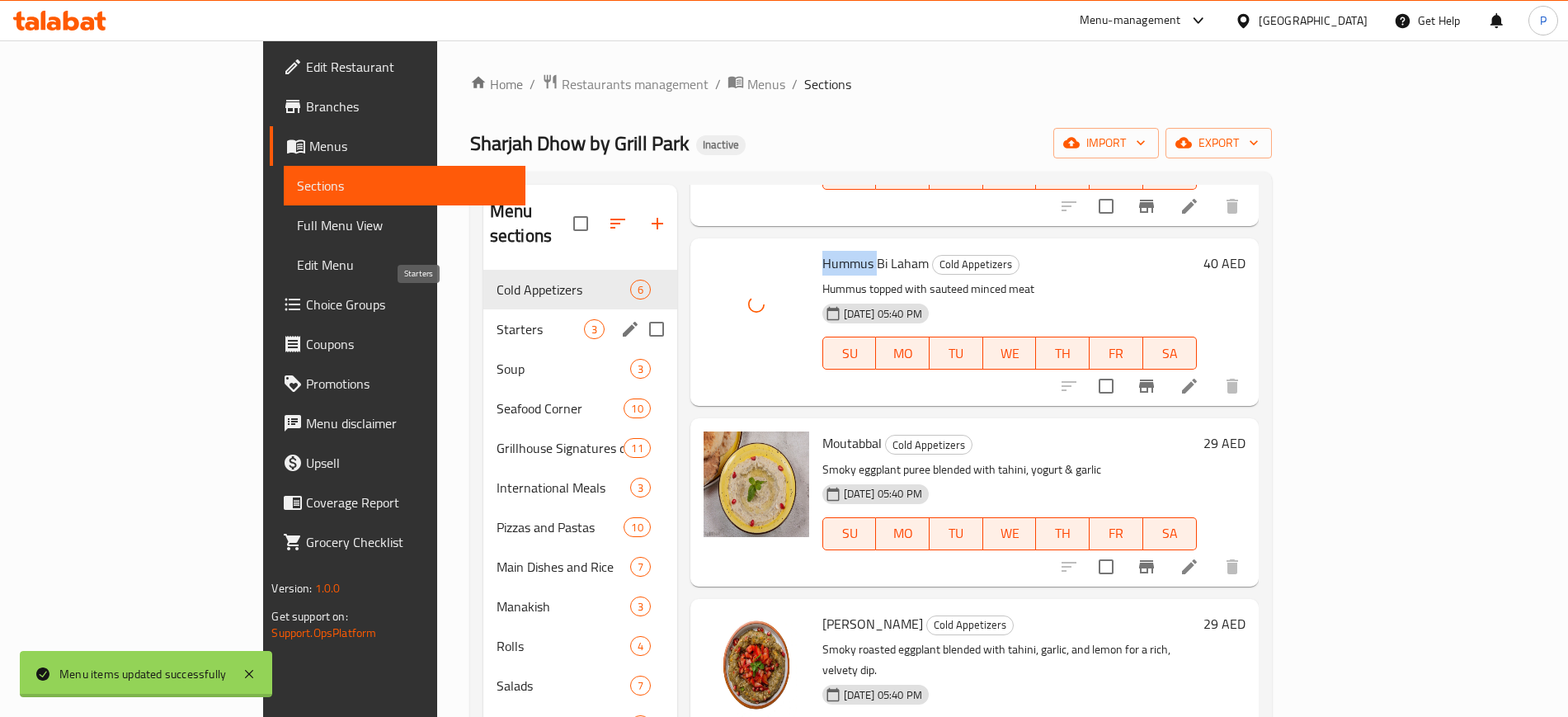
click at [496, 319] on span "Starters" at bounding box center [540, 329] width 87 height 20
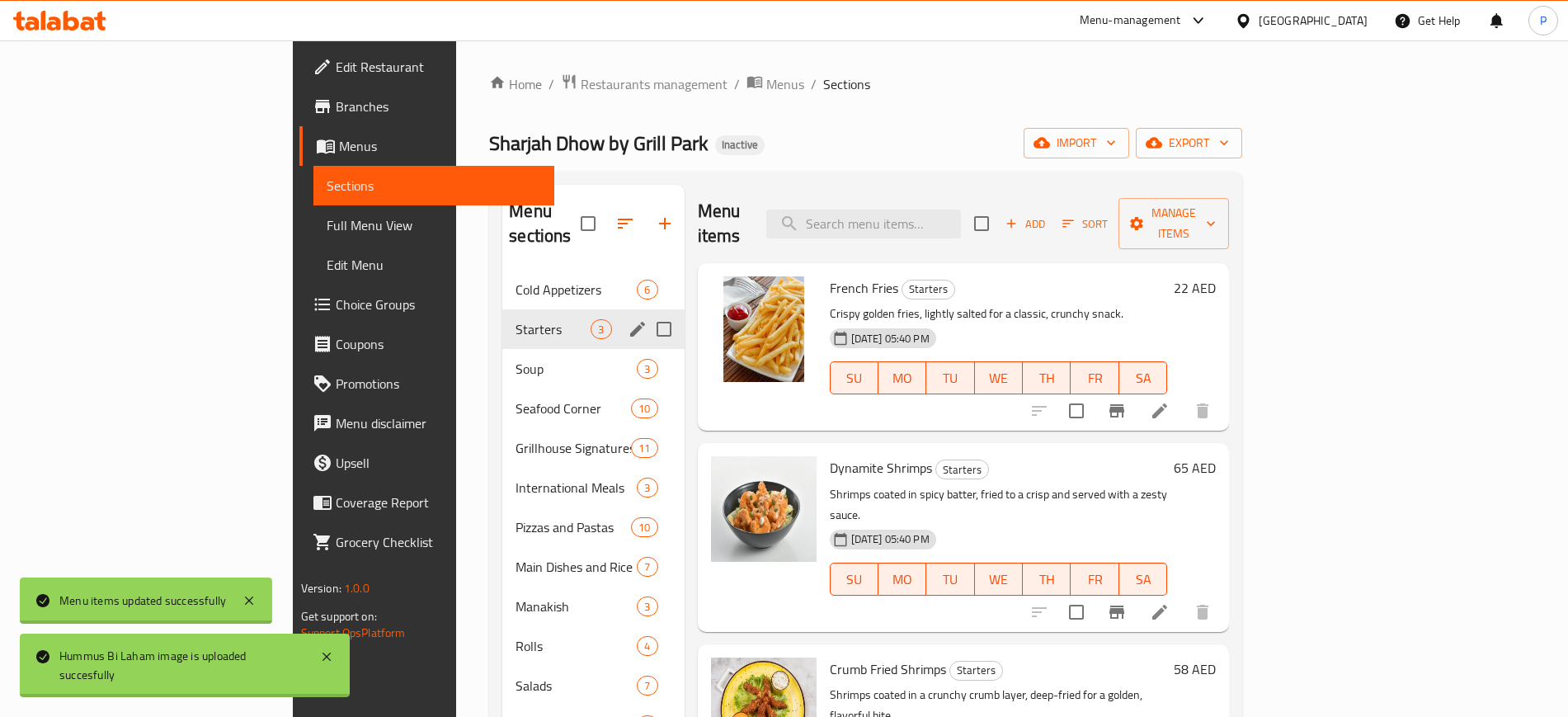
click at [502, 275] on div "Cold Appetizers 6" at bounding box center [593, 290] width 182 height 40
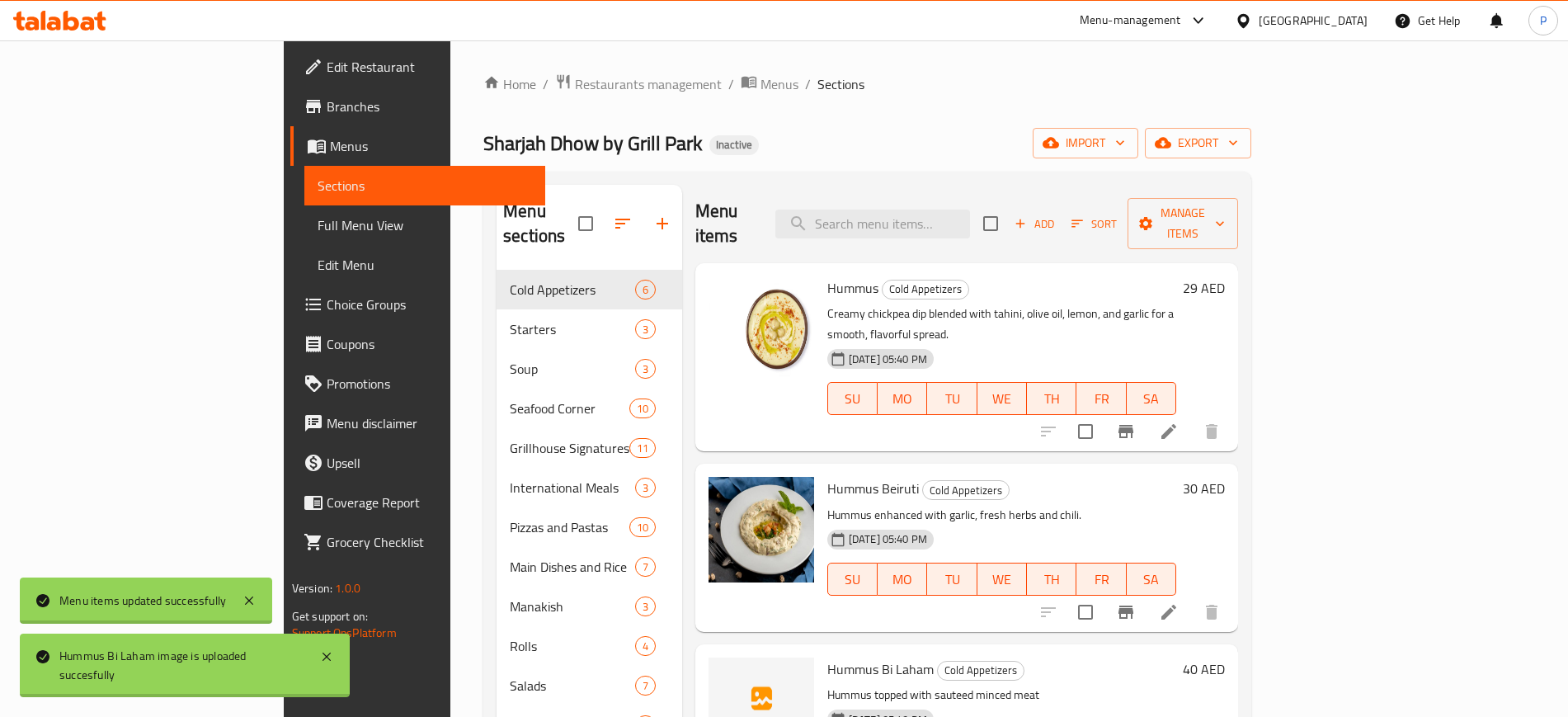
scroll to position [310, 0]
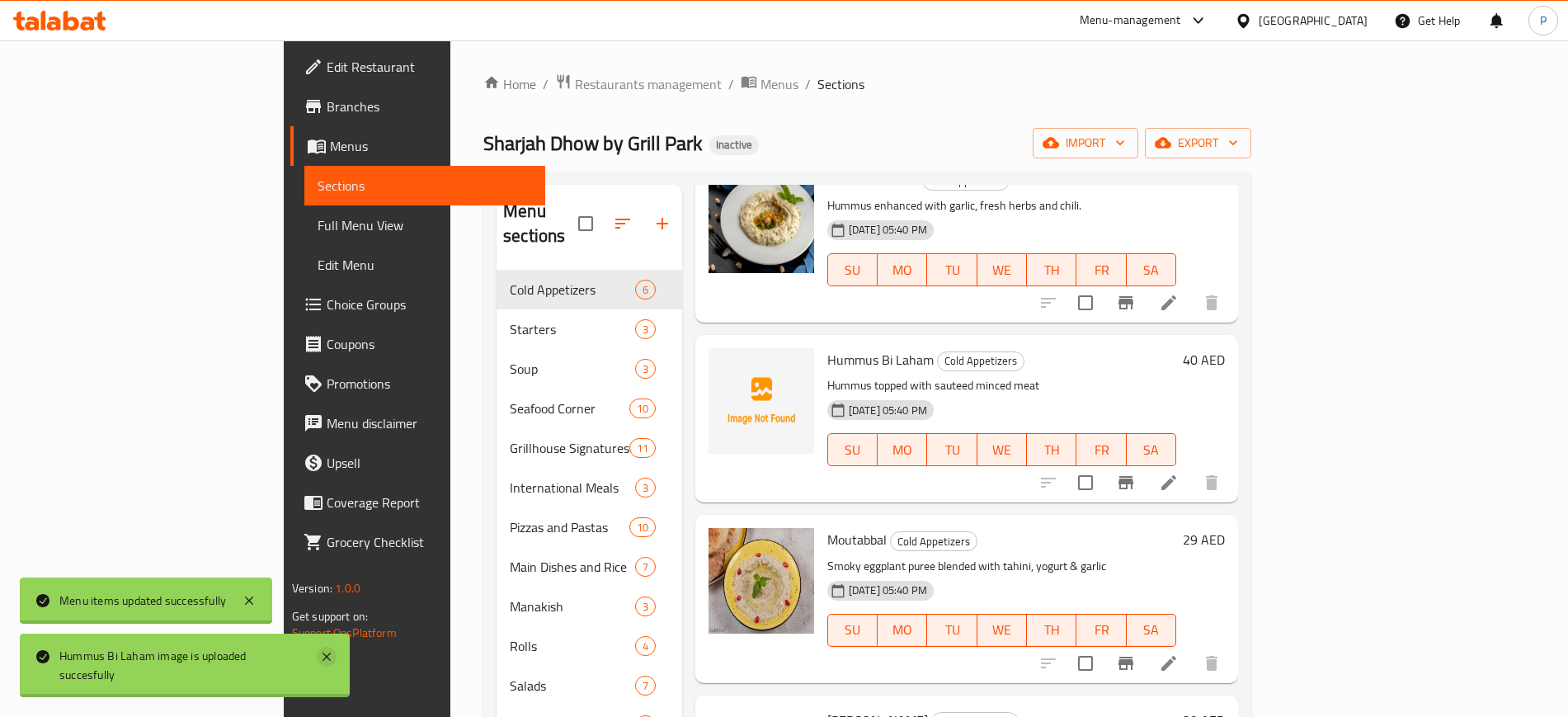
click at [323, 651] on icon at bounding box center [326, 656] width 20 height 20
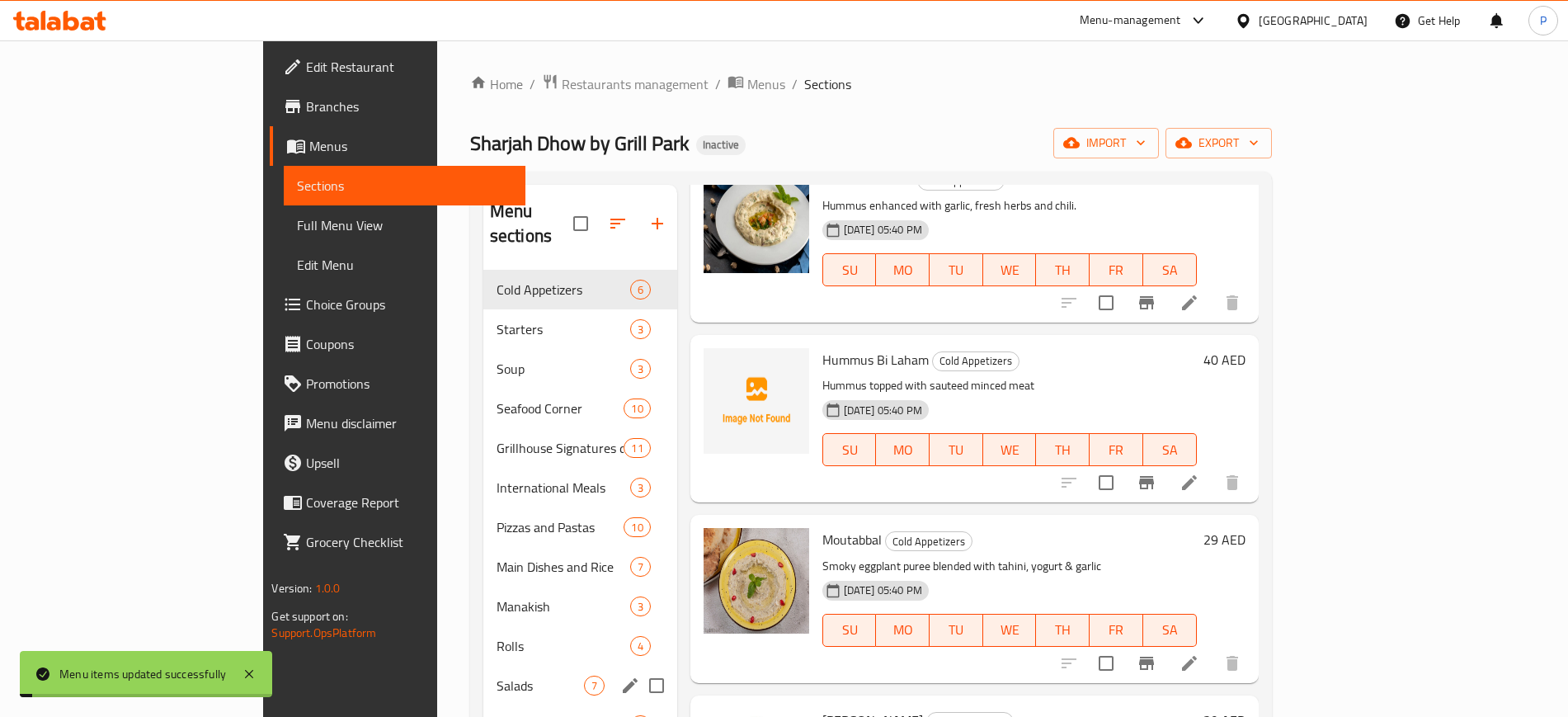
click at [483, 631] on div "Rolls 4" at bounding box center [579, 646] width 194 height 40
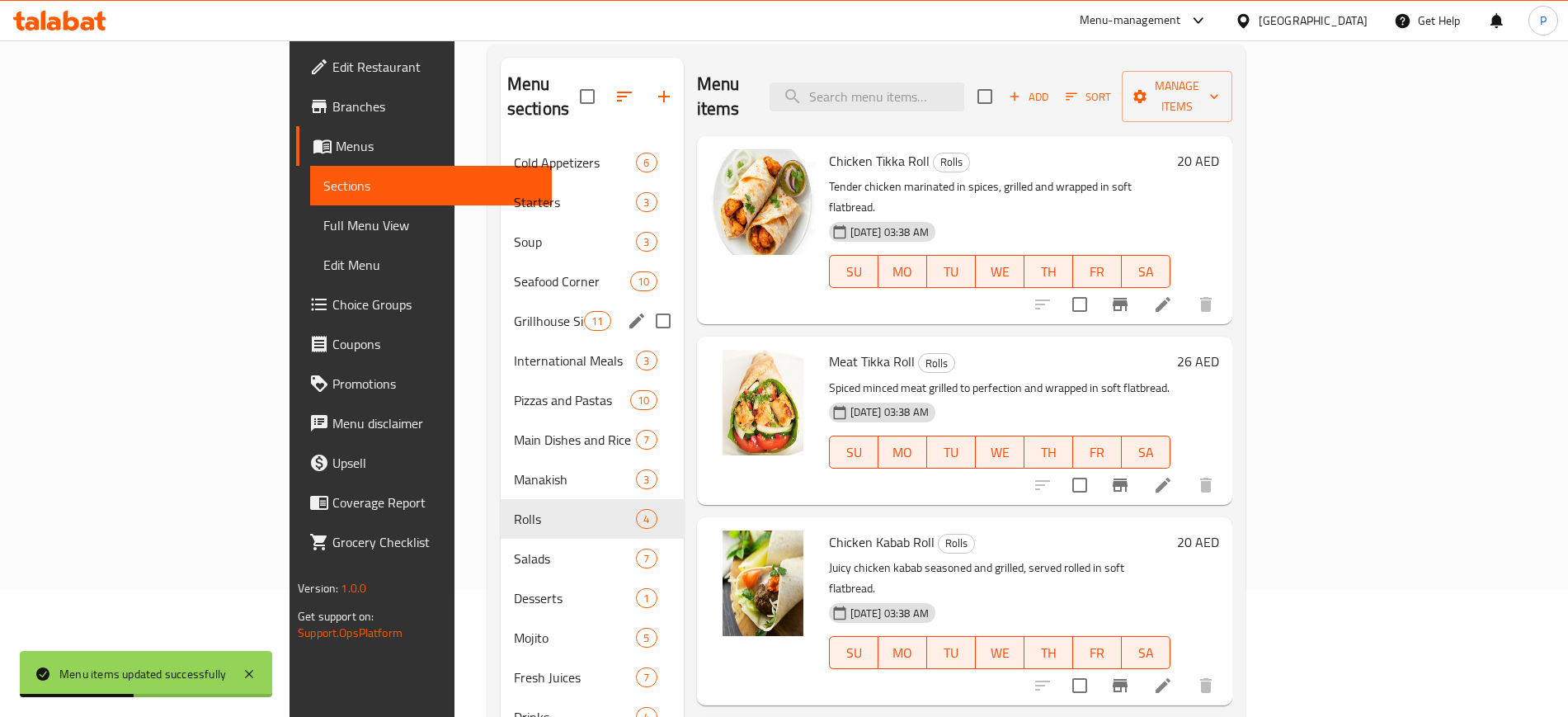
scroll to position [231, 0]
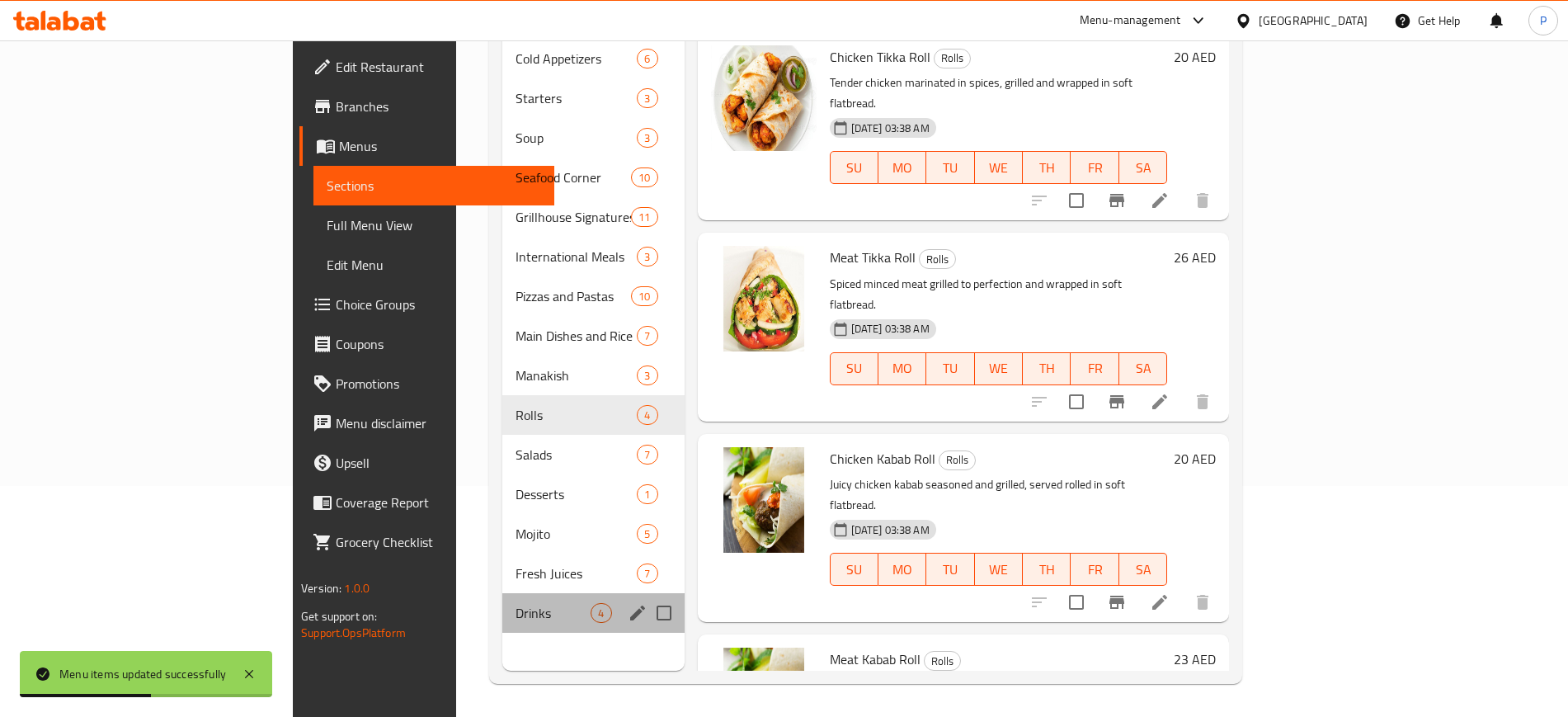
click at [545, 593] on div "Drinks 4" at bounding box center [593, 613] width 182 height 40
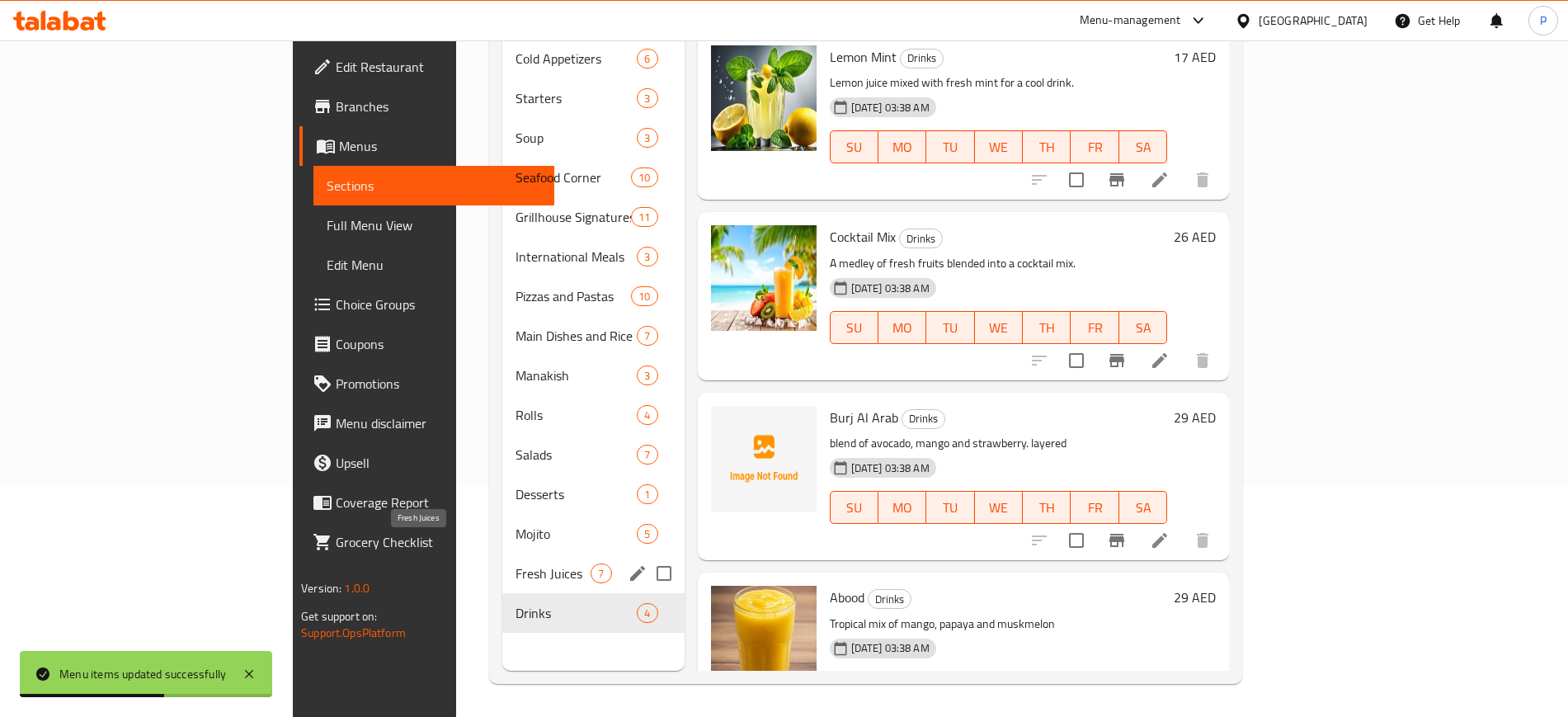
click at [515, 564] on span "Fresh Juices" at bounding box center [552, 573] width 75 height 20
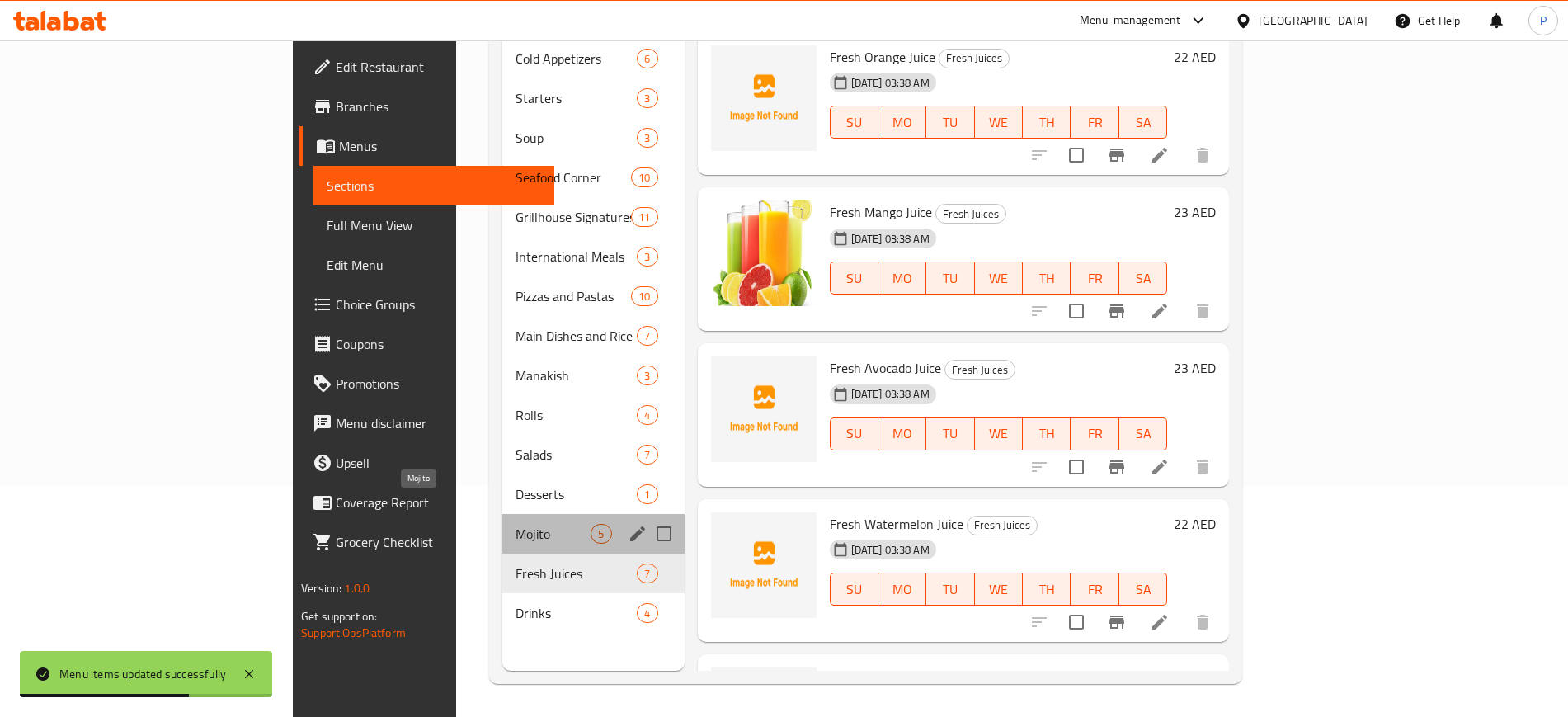
click at [515, 524] on span "Mojito" at bounding box center [552, 533] width 75 height 20
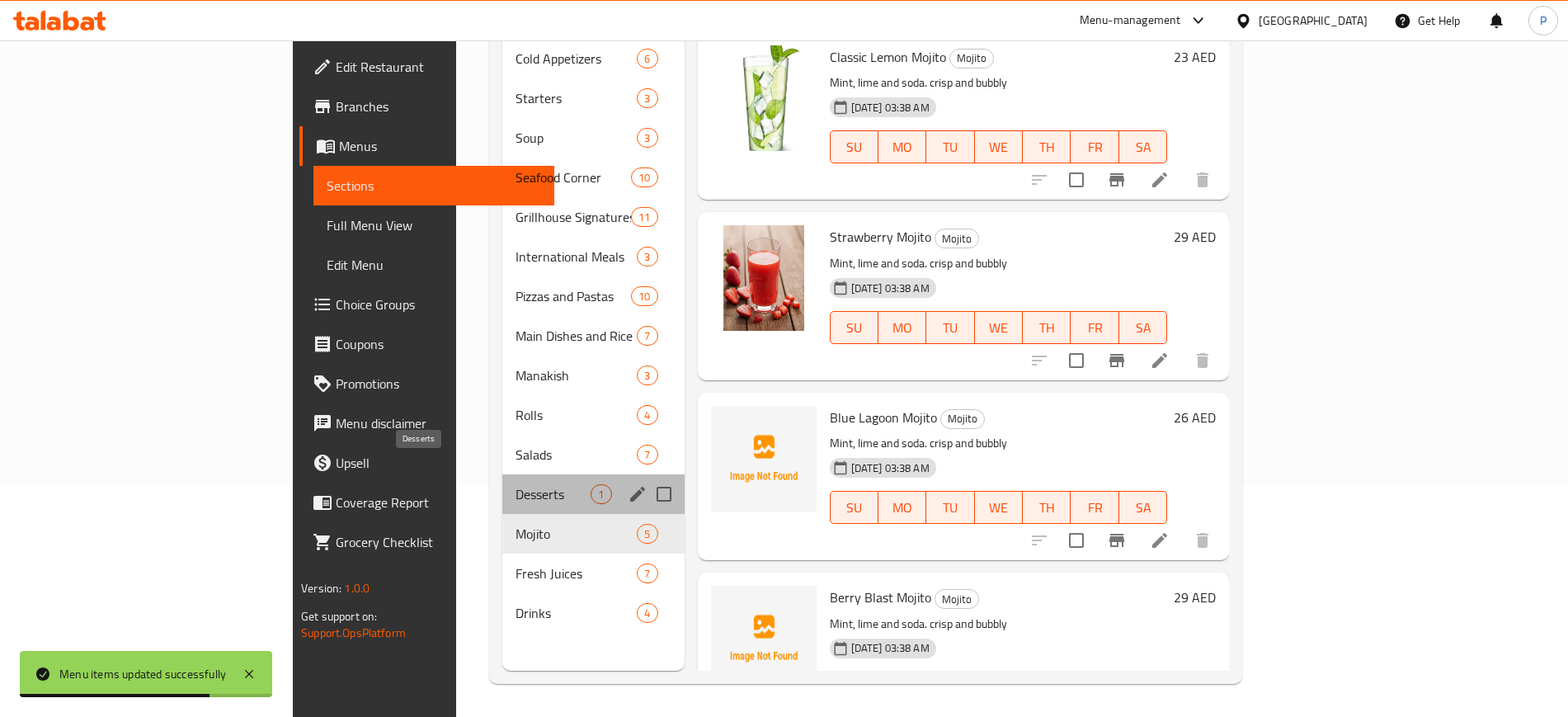
click at [515, 484] on span "Desserts" at bounding box center [552, 493] width 75 height 20
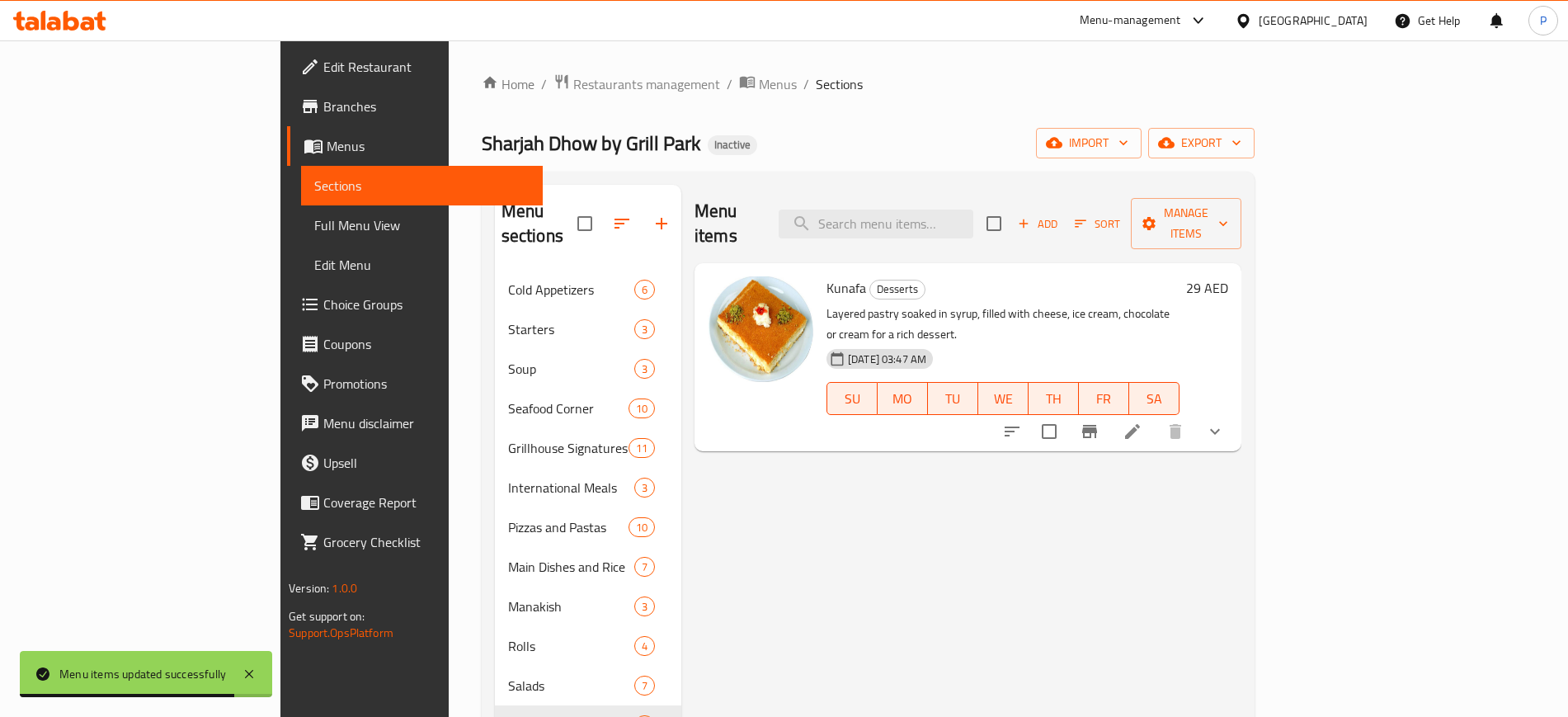
click at [1255, 125] on div "Home / Restaurants management / Menus / Sections Sharjah Dhow by Grill Park Ina…" at bounding box center [868, 494] width 773 height 841
click at [1241, 151] on span "export" at bounding box center [1201, 143] width 80 height 21
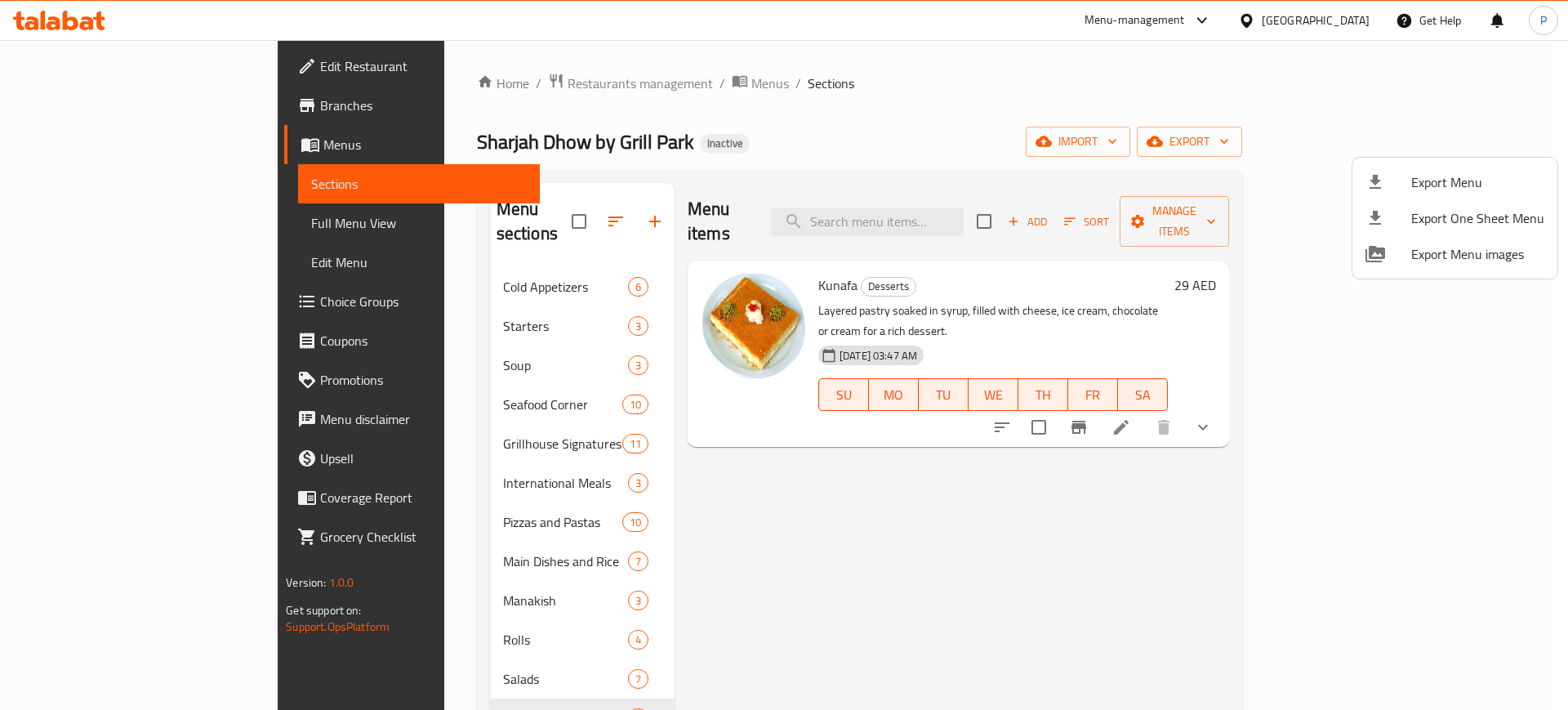
click at [1392, 180] on div at bounding box center [1388, 182] width 46 height 20
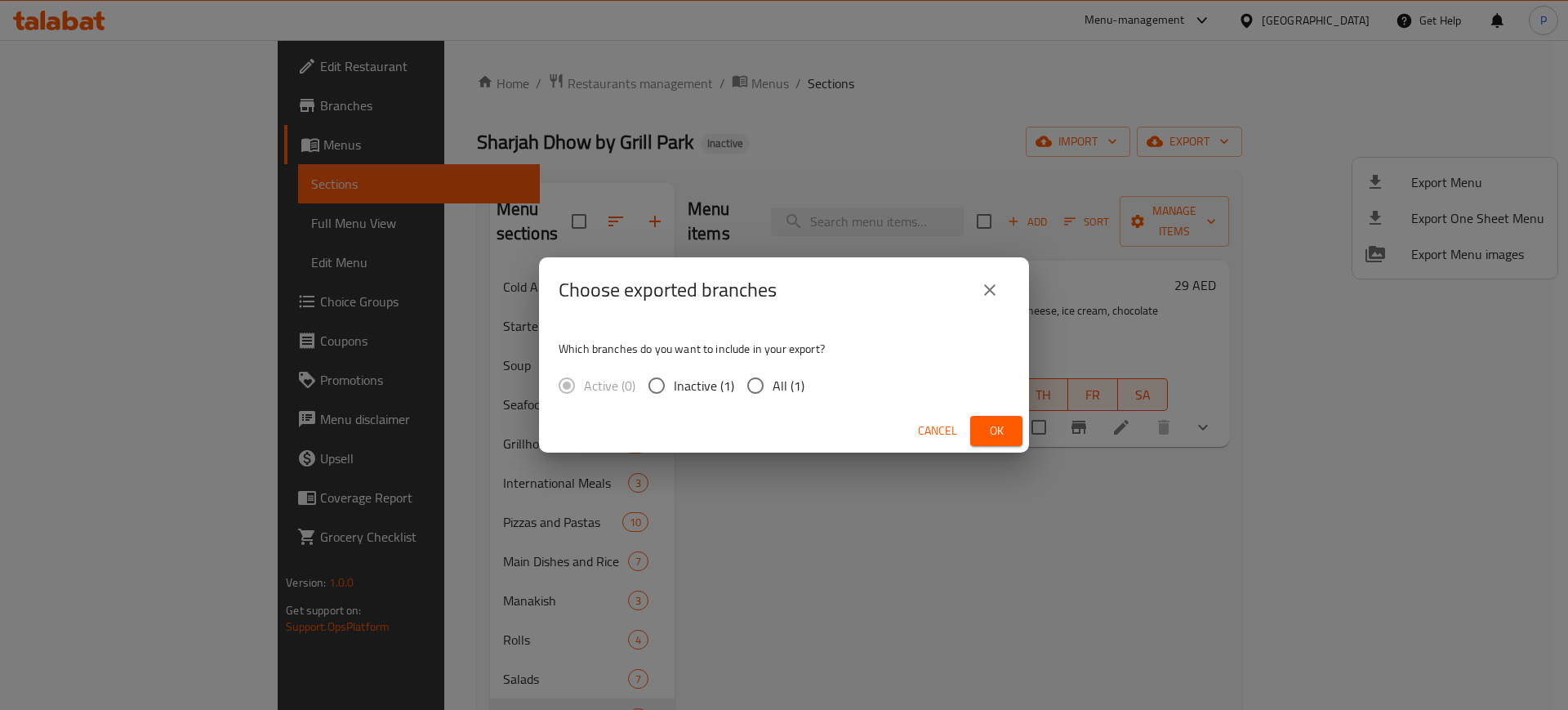
click at [763, 387] on input "All (1)" at bounding box center [755, 385] width 35 height 35
radio input "true"
click at [1016, 430] on button "Ok" at bounding box center [997, 431] width 53 height 30
